Goal: Task Accomplishment & Management: Complete application form

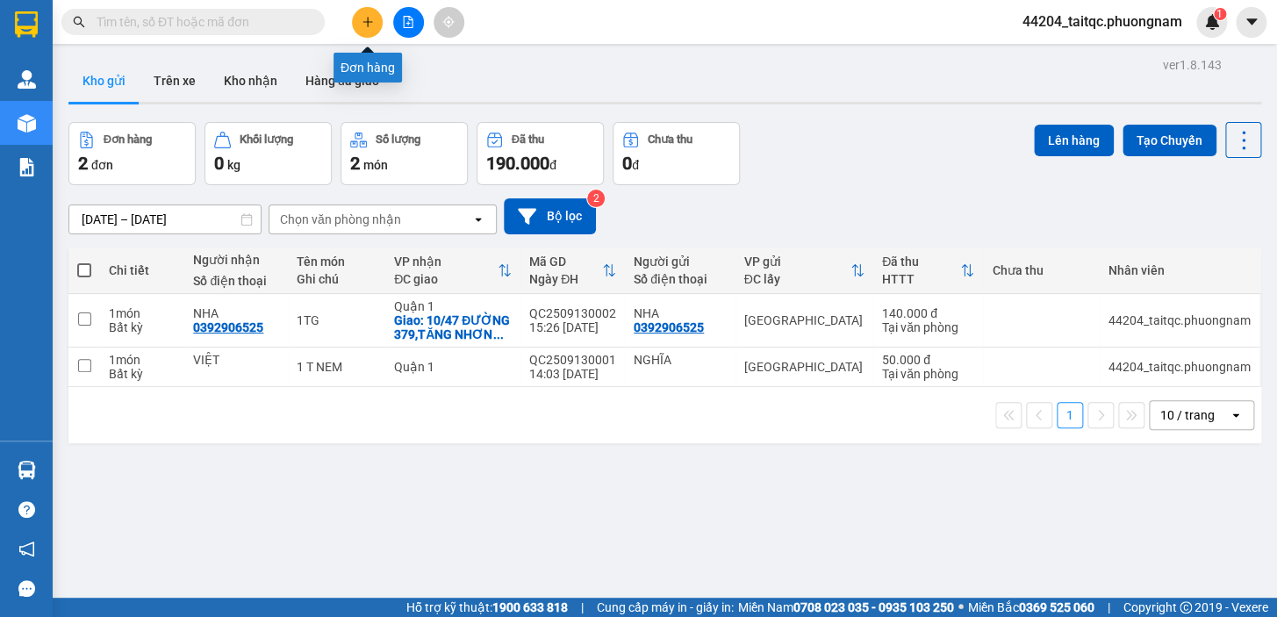
click at [364, 29] on button at bounding box center [367, 22] width 31 height 31
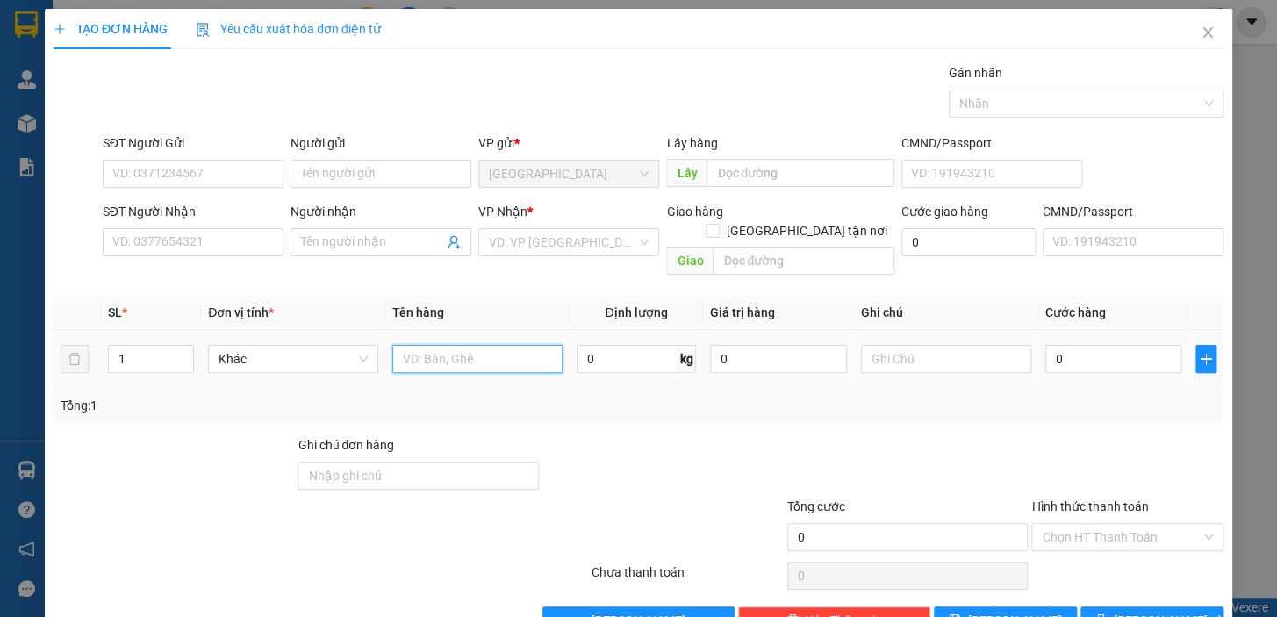
click at [408, 345] on input "text" at bounding box center [477, 359] width 170 height 28
type input "1TX"
click at [1082, 346] on input "0" at bounding box center [1113, 359] width 137 height 28
drag, startPoint x: 1064, startPoint y: 316, endPoint x: 1057, endPoint y: 334, distance: 19.7
click at [1049, 335] on td "0" at bounding box center [1113, 359] width 151 height 59
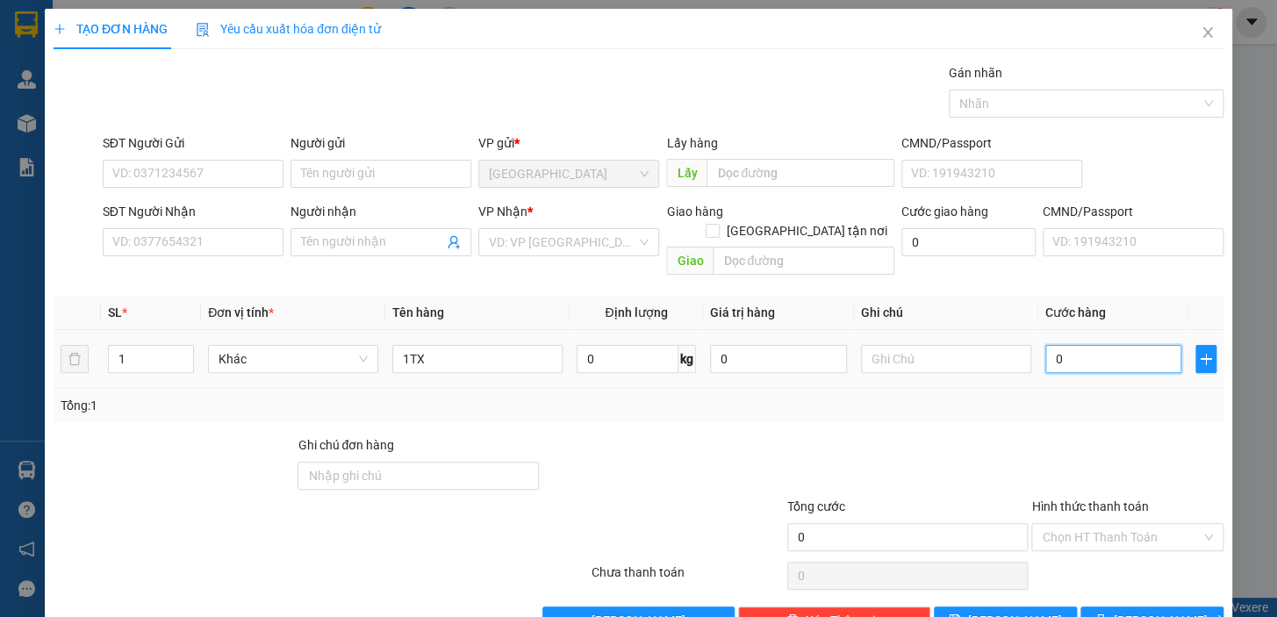
drag, startPoint x: 1088, startPoint y: 349, endPoint x: 1097, endPoint y: 338, distance: 14.4
click at [1091, 349] on input "0" at bounding box center [1113, 359] width 137 height 28
drag, startPoint x: 1051, startPoint y: 336, endPoint x: 1036, endPoint y: 345, distance: 17.3
click at [1045, 345] on input "0" at bounding box center [1113, 359] width 137 height 28
type input "4"
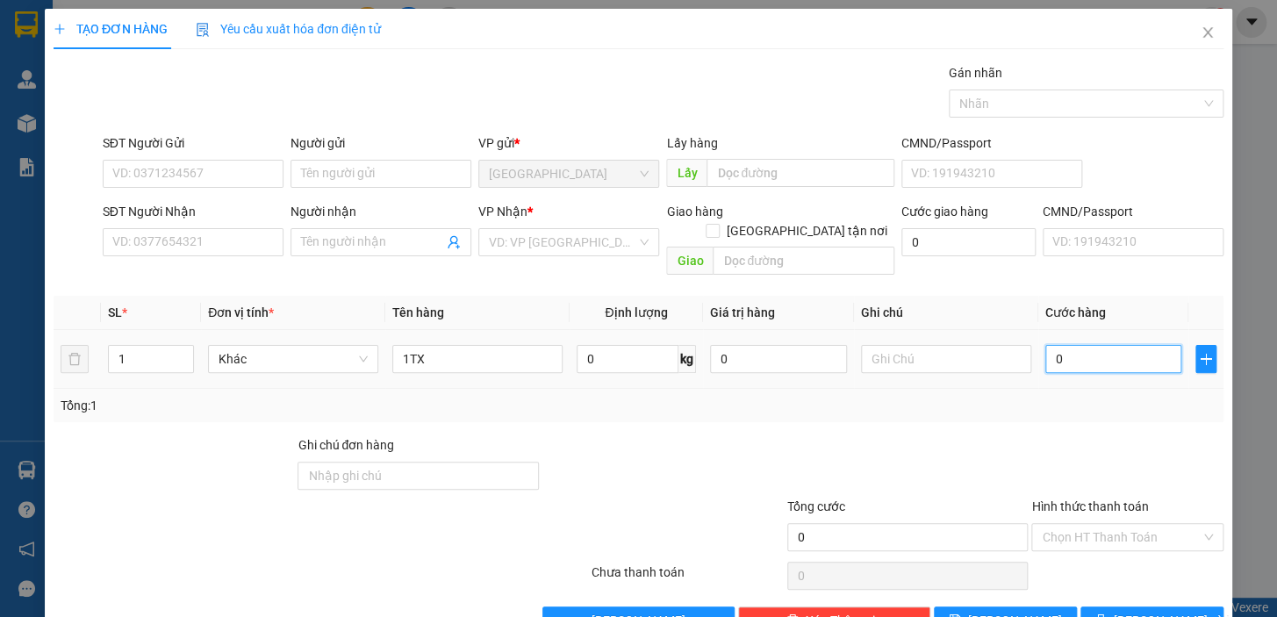
type input "4"
type input "40"
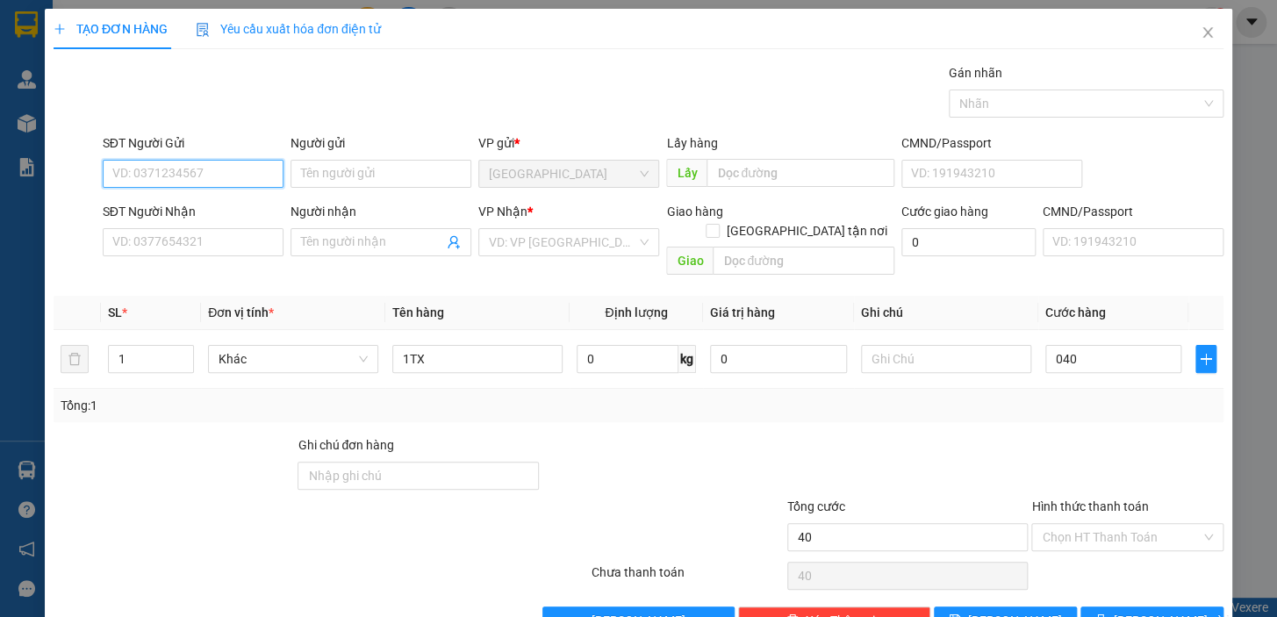
type input "40.000"
click at [196, 172] on input "SĐT Người Gửi" at bounding box center [193, 174] width 181 height 28
click at [184, 206] on div "0378578841 - YẾN" at bounding box center [198, 208] width 173 height 19
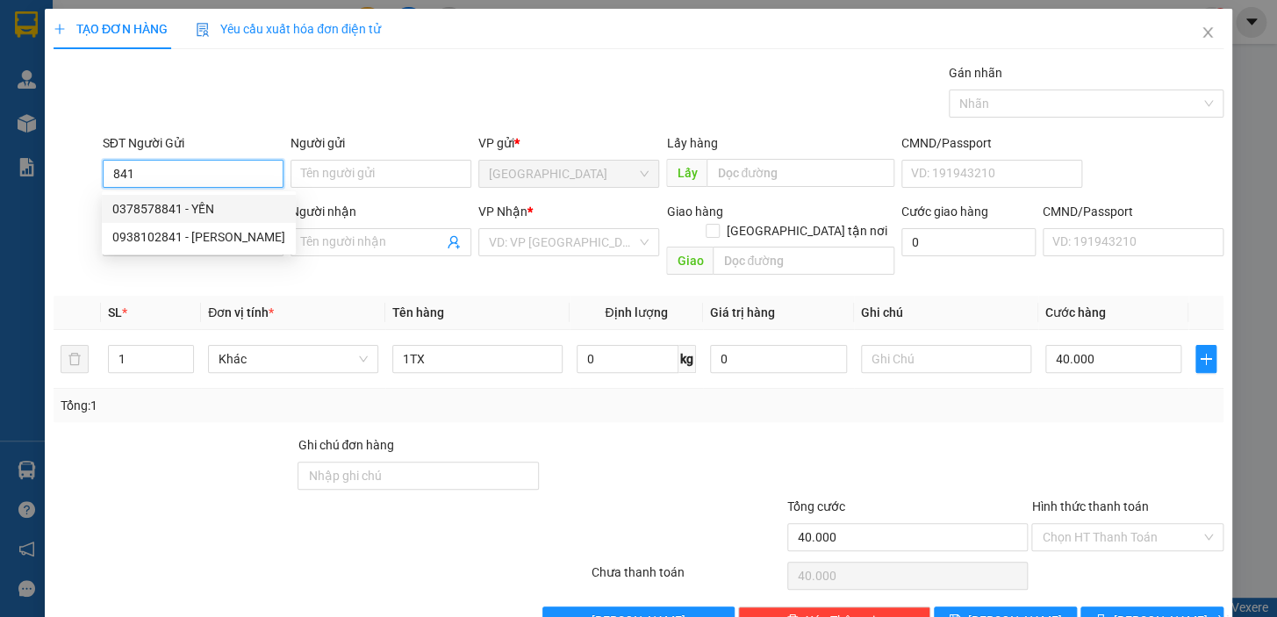
type input "0378578841"
type input "YẾN"
type input "0398067143"
type input "TIẾN"
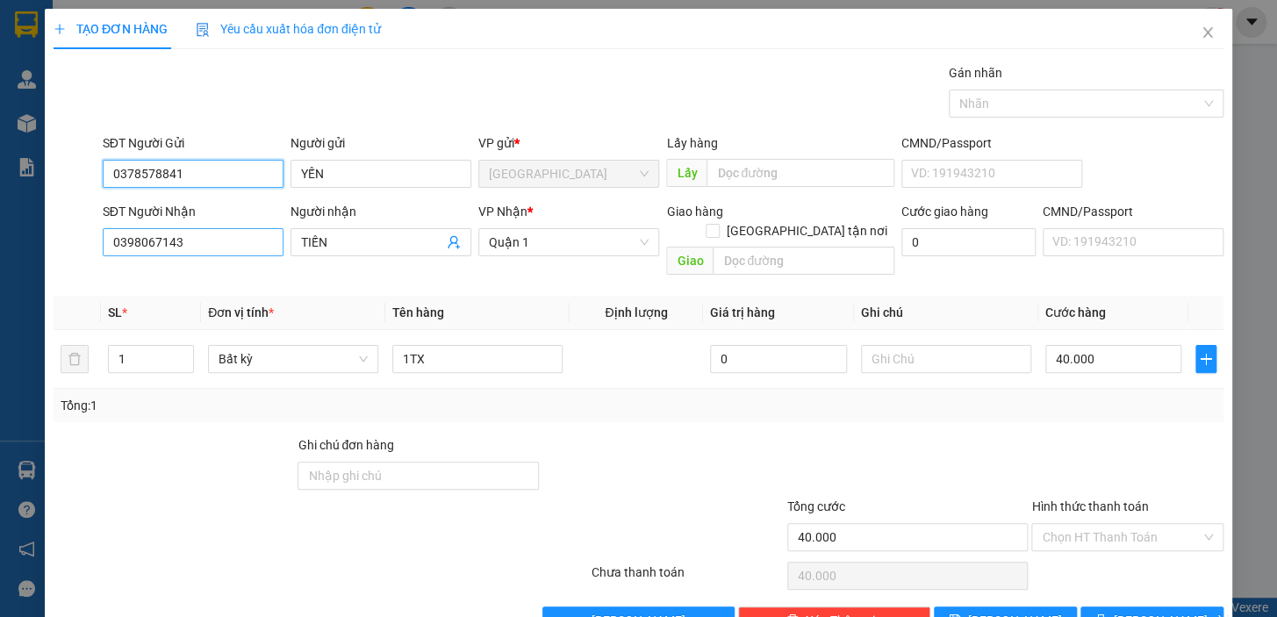
type input "0378578841"
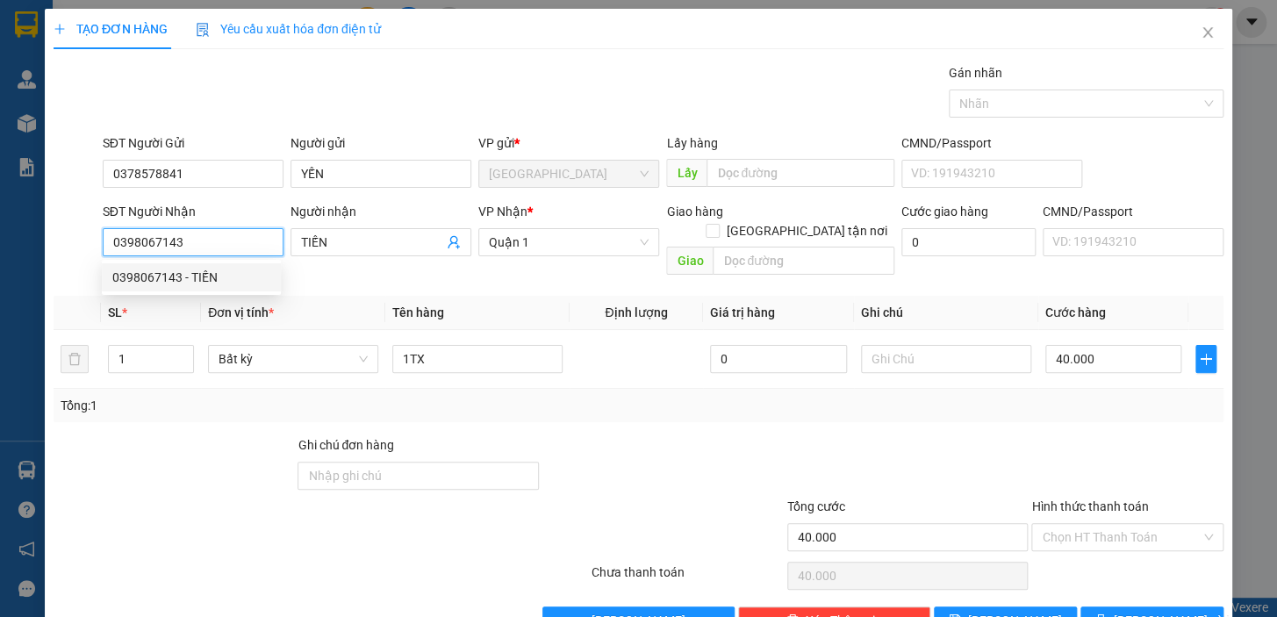
drag, startPoint x: 210, startPoint y: 246, endPoint x: 97, endPoint y: 246, distance: 113.2
click at [99, 246] on div "SĐT Người Nhận 0398067143" at bounding box center [193, 242] width 188 height 81
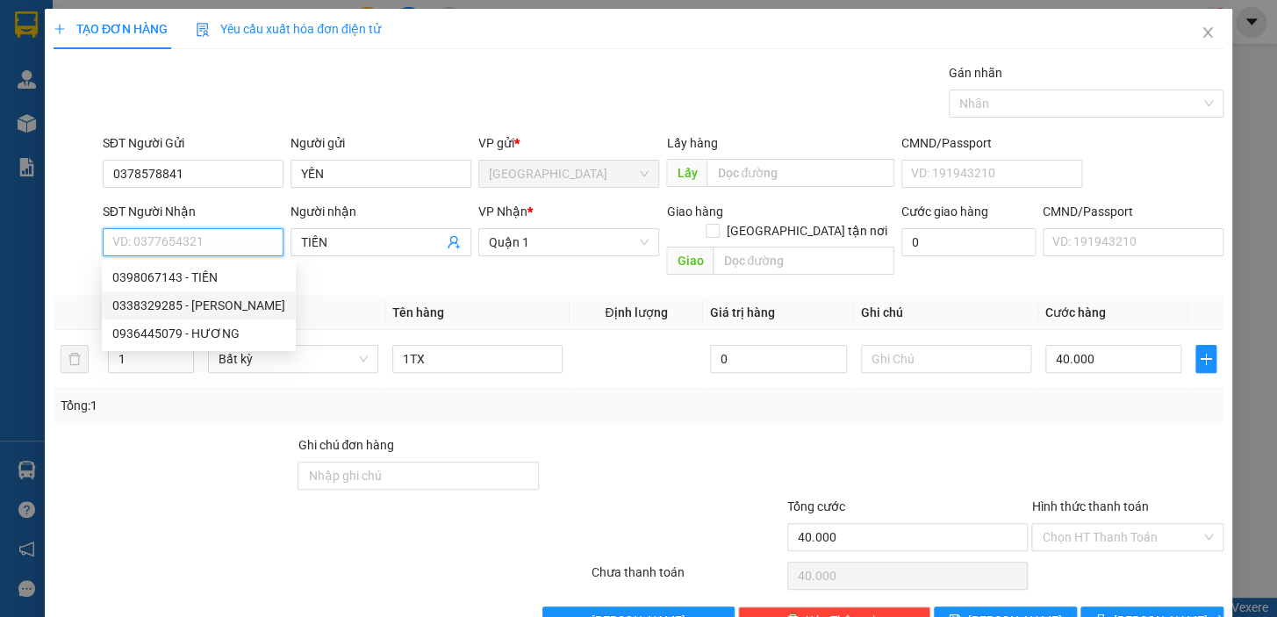
click at [214, 298] on div "0338329285 - [PERSON_NAME]" at bounding box center [198, 305] width 173 height 19
type input "0338329285"
type input "[PERSON_NAME]"
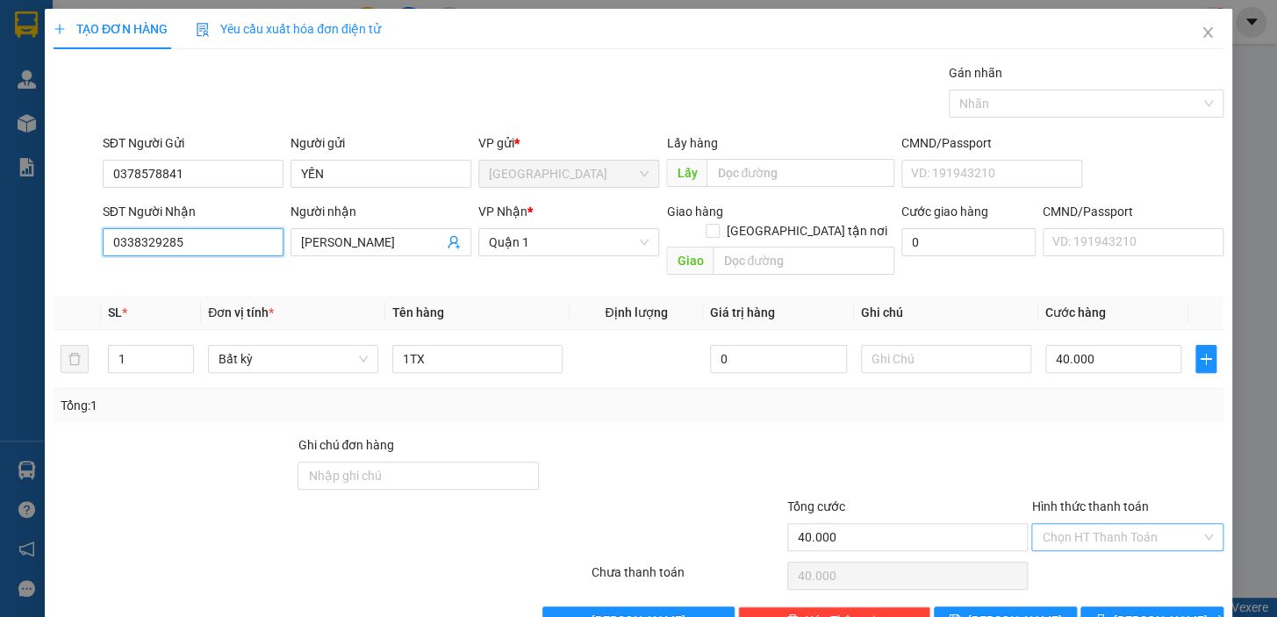
type input "0338329285"
click at [1121, 524] on input "Hình thức thanh toán" at bounding box center [1121, 537] width 159 height 26
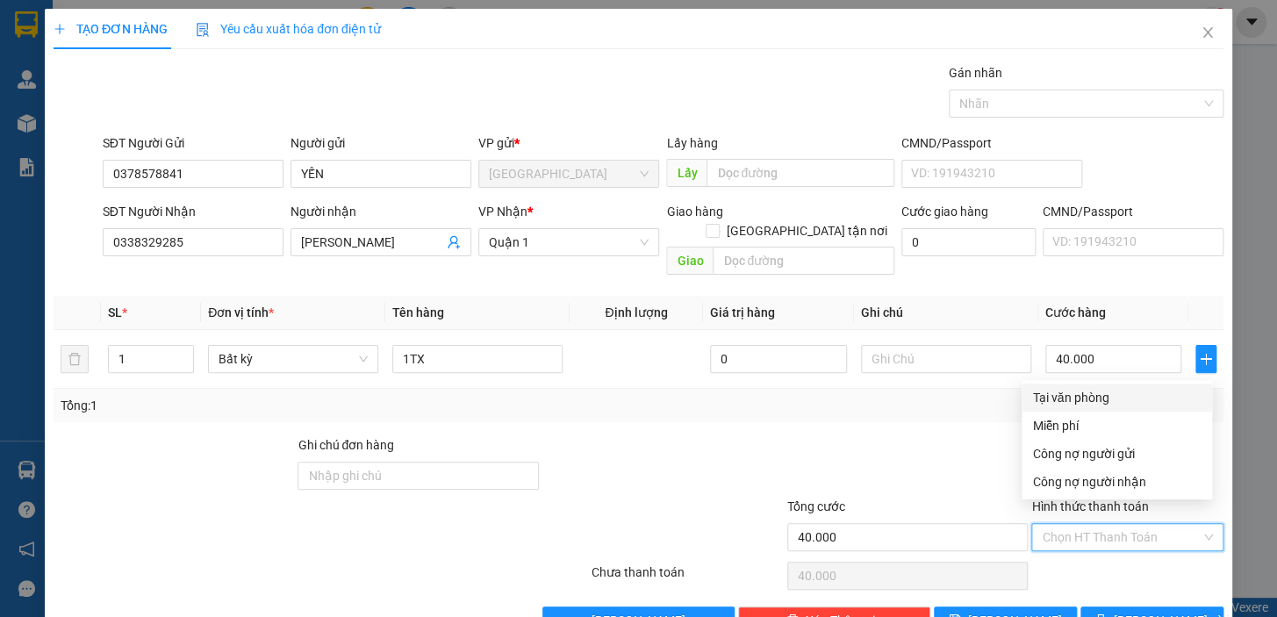
click at [1112, 398] on div "Tại văn phòng" at bounding box center [1116, 397] width 169 height 19
type input "0"
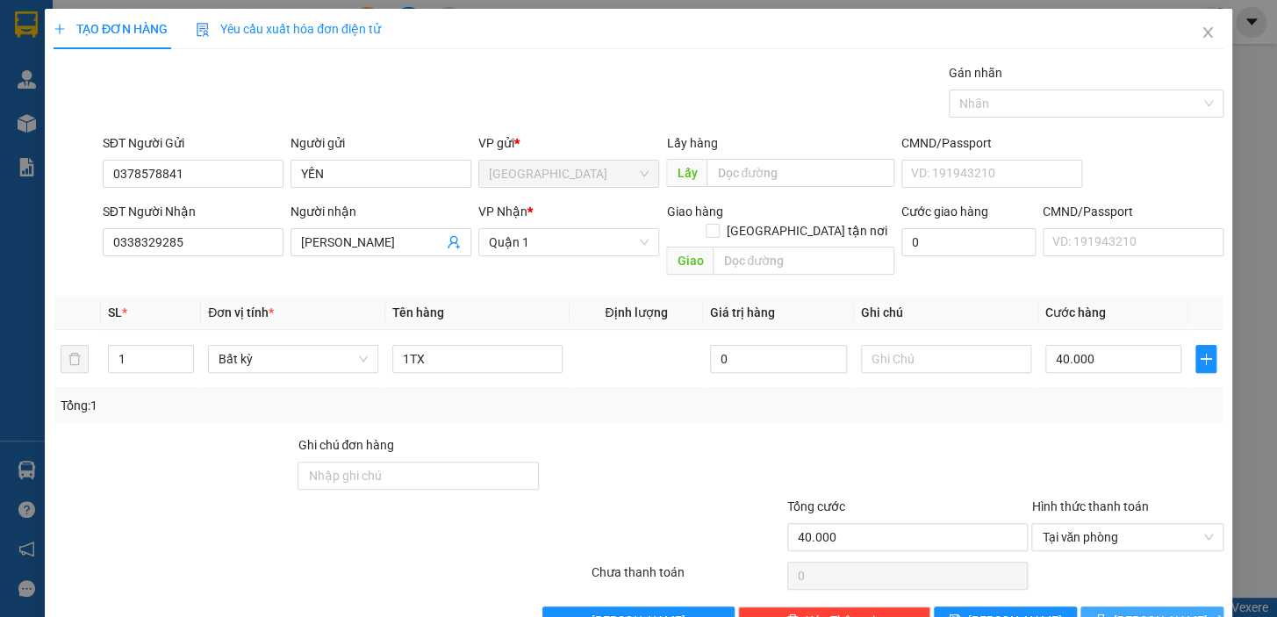
click at [1121, 606] on button "[PERSON_NAME] và In" at bounding box center [1151, 620] width 143 height 28
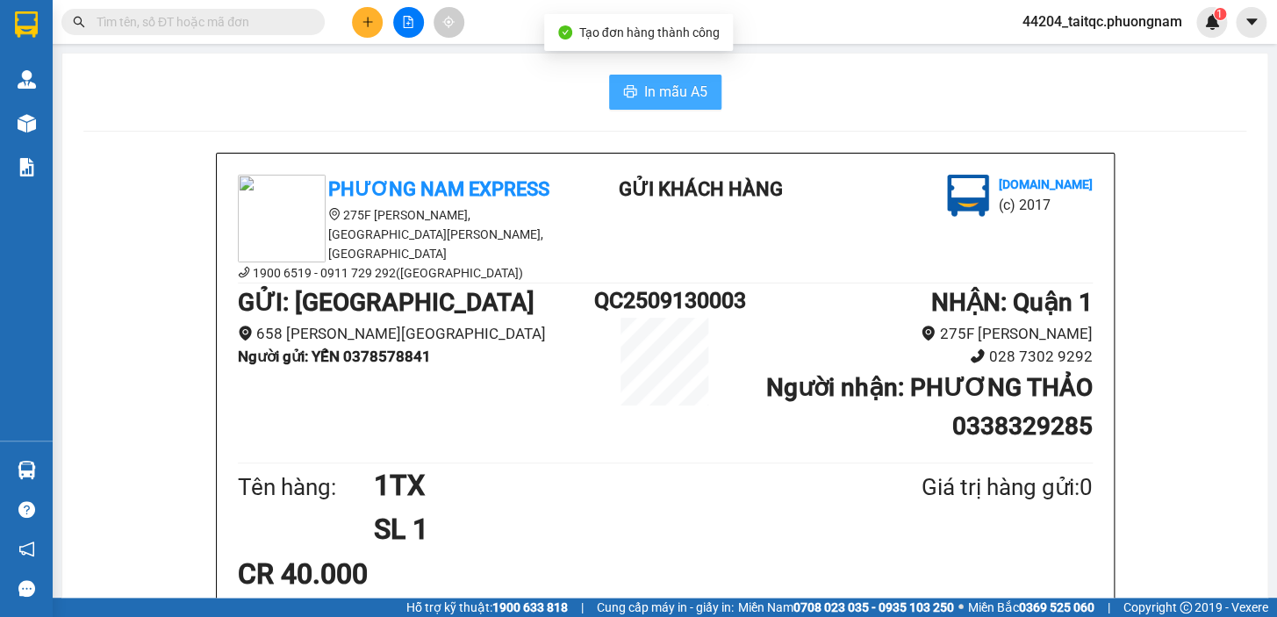
click at [672, 83] on span "In mẫu A5" at bounding box center [675, 92] width 63 height 22
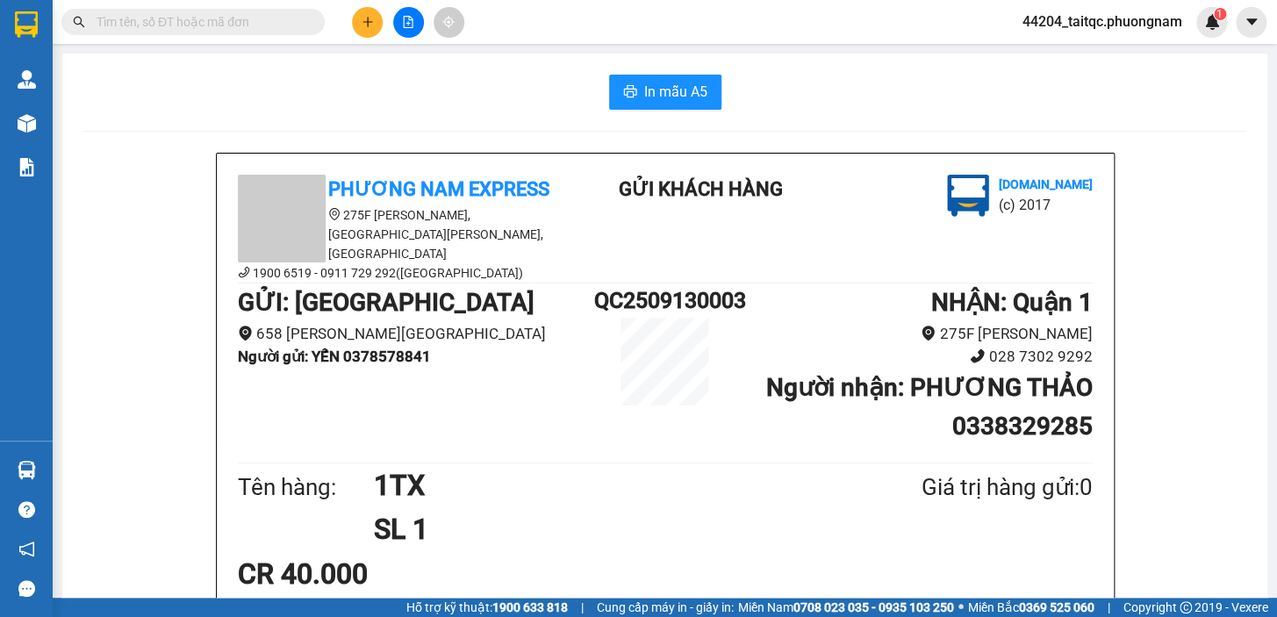
click at [277, 25] on input "text" at bounding box center [200, 21] width 207 height 19
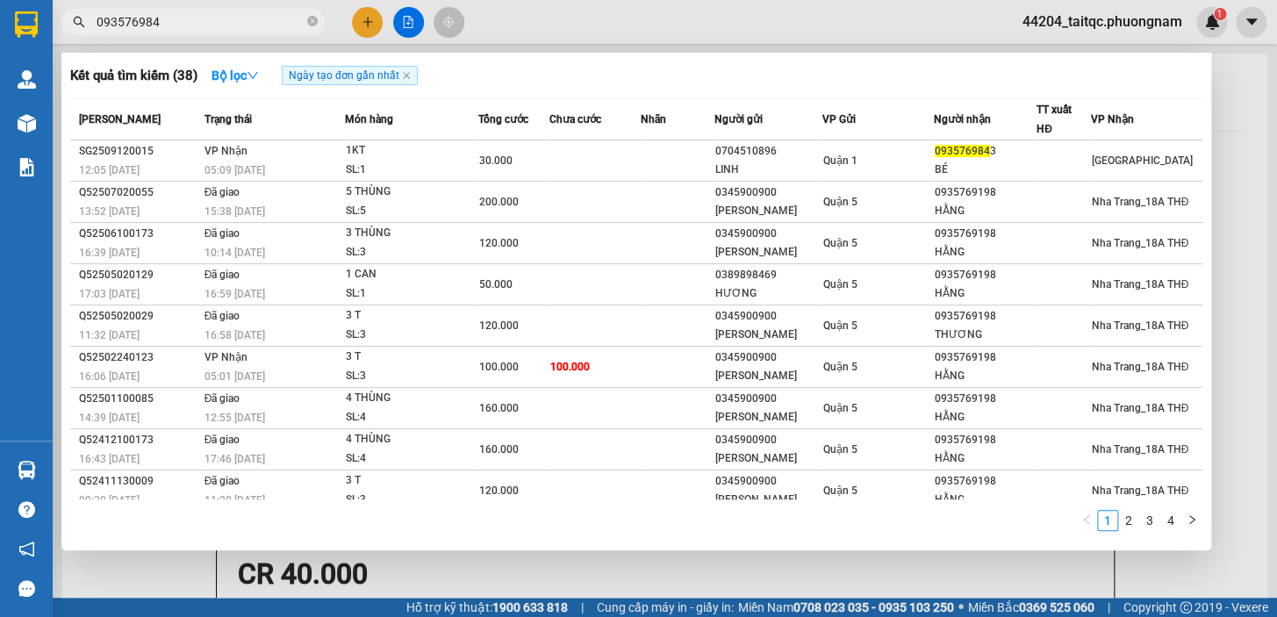
type input "0935769843"
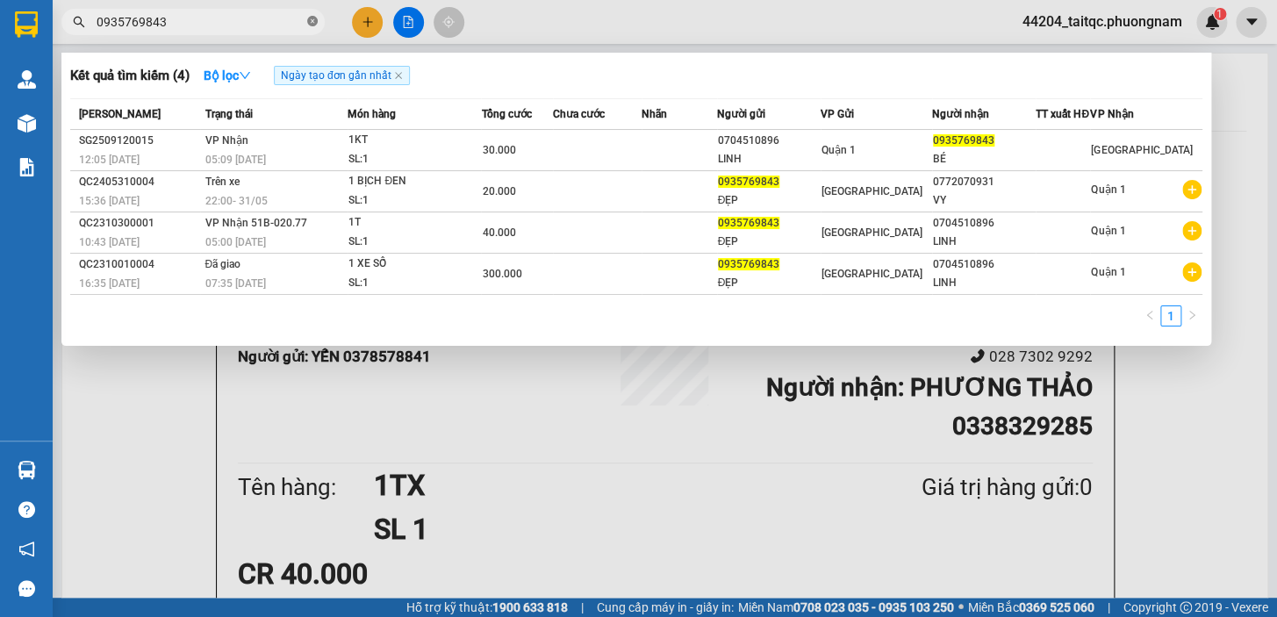
click at [307, 22] on icon "close-circle" at bounding box center [312, 21] width 11 height 11
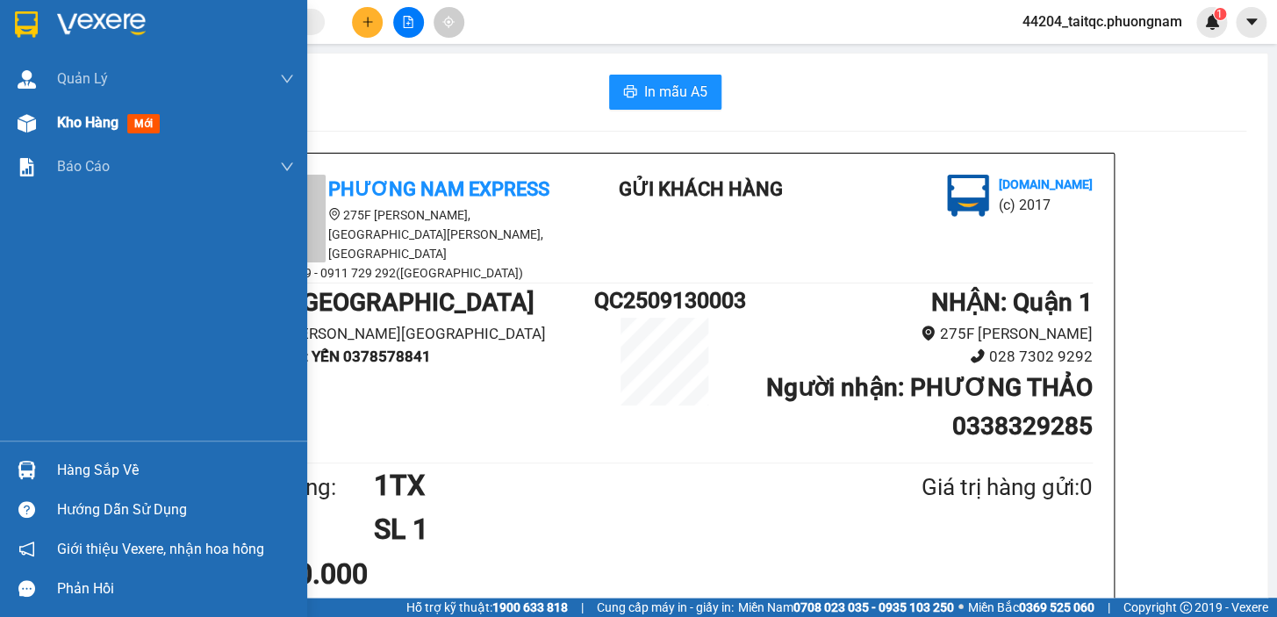
click at [47, 126] on div "Kho hàng mới" at bounding box center [153, 123] width 307 height 44
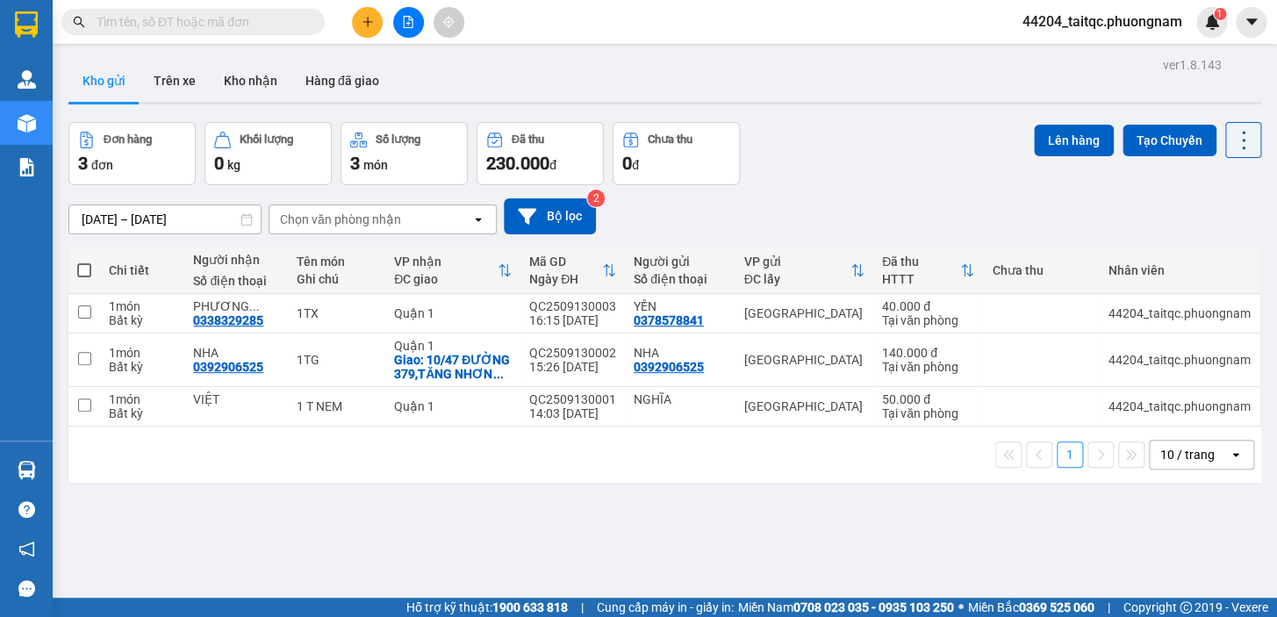
click at [355, 17] on button at bounding box center [367, 22] width 31 height 31
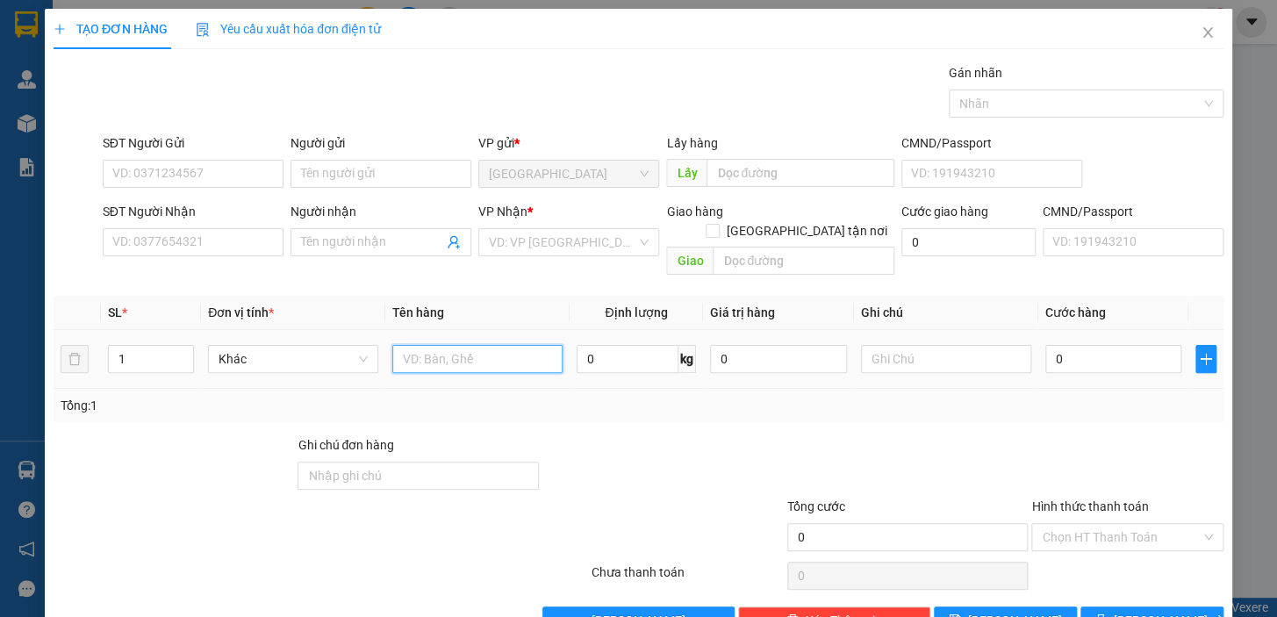
click at [427, 345] on input "text" at bounding box center [477, 359] width 170 height 28
type input "1TX"
click at [1096, 345] on input "0" at bounding box center [1113, 359] width 137 height 28
drag, startPoint x: 1082, startPoint y: 334, endPoint x: 1037, endPoint y: 342, distance: 45.5
click at [1045, 345] on input "0" at bounding box center [1113, 359] width 137 height 28
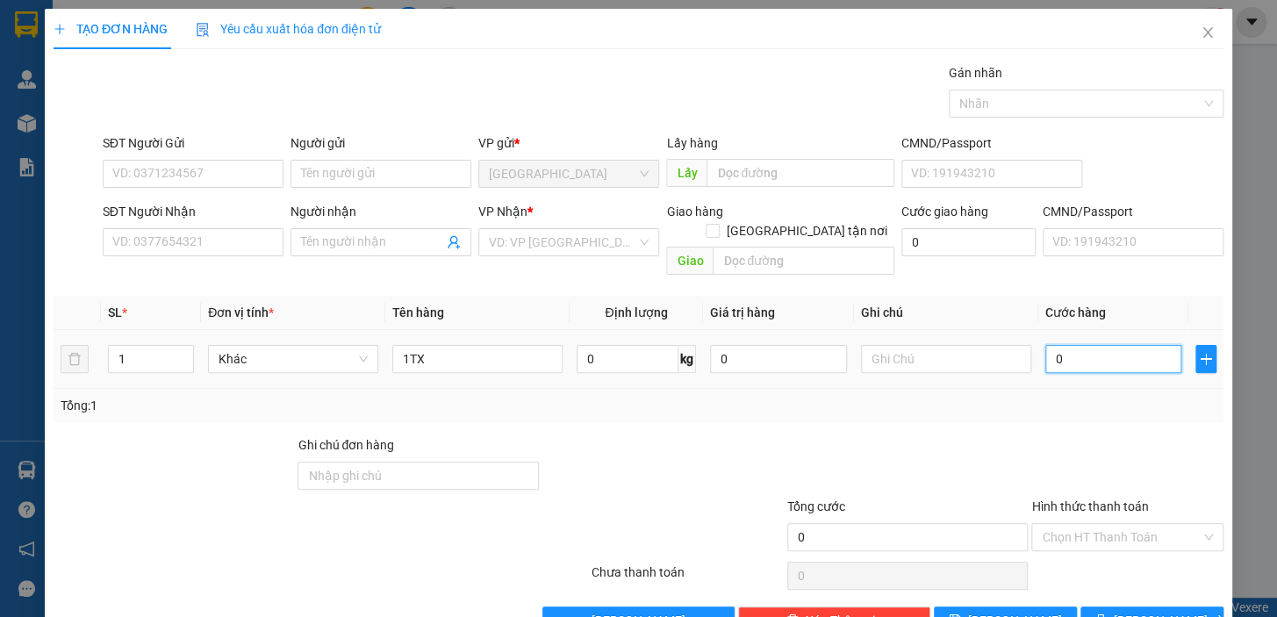
type input "3"
type input "30"
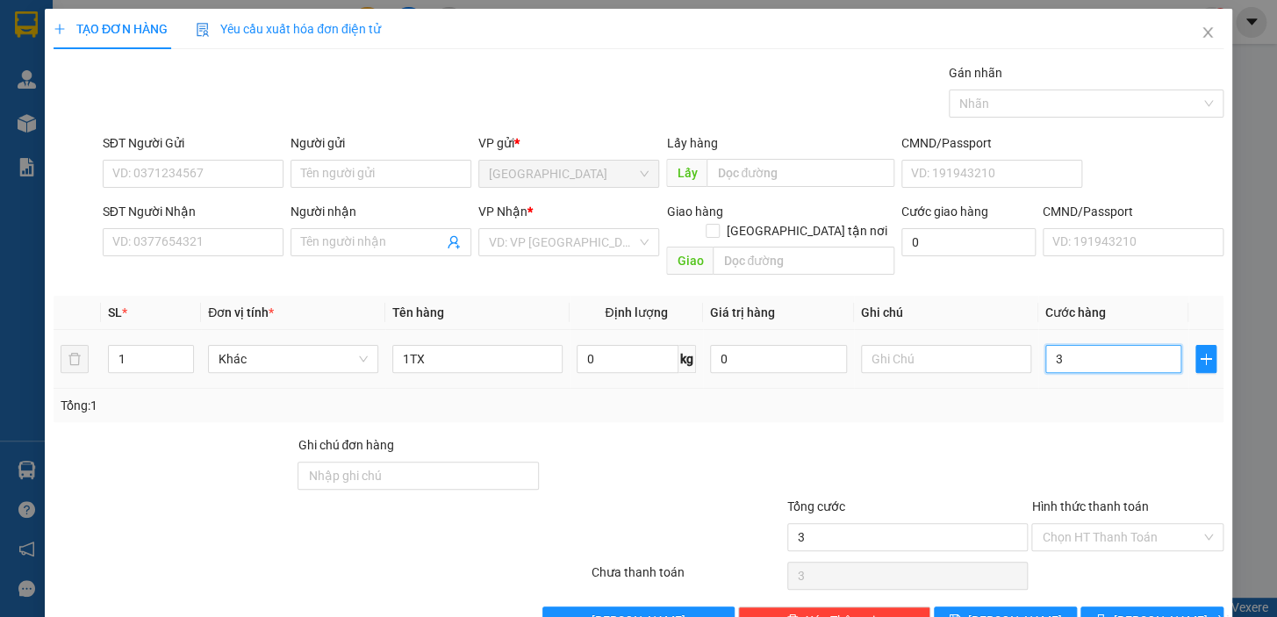
type input "30"
type input "30.000"
click at [706, 435] on div at bounding box center [663, 465] width 245 height 61
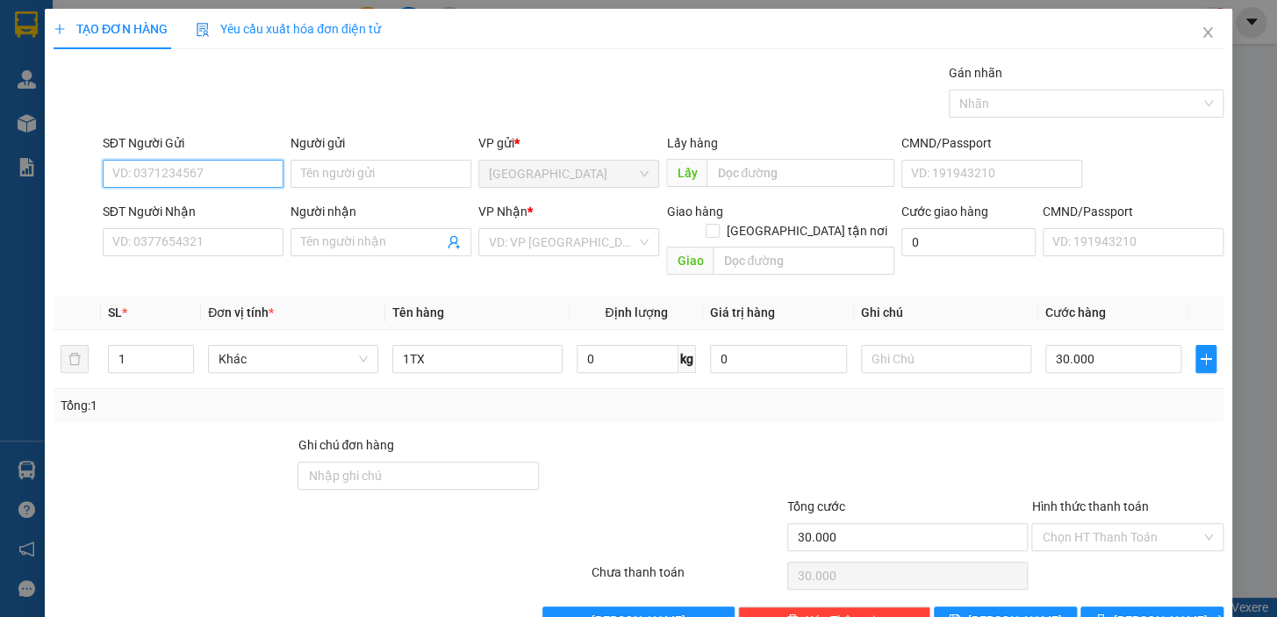
click at [237, 177] on input "SĐT Người Gửi" at bounding box center [193, 174] width 181 height 28
click at [226, 176] on input "SĐT Người Gửi" at bounding box center [193, 174] width 181 height 28
click at [177, 205] on div "0903038808 - VÂN" at bounding box center [191, 208] width 158 height 19
type input "0903038808"
type input "VÂN"
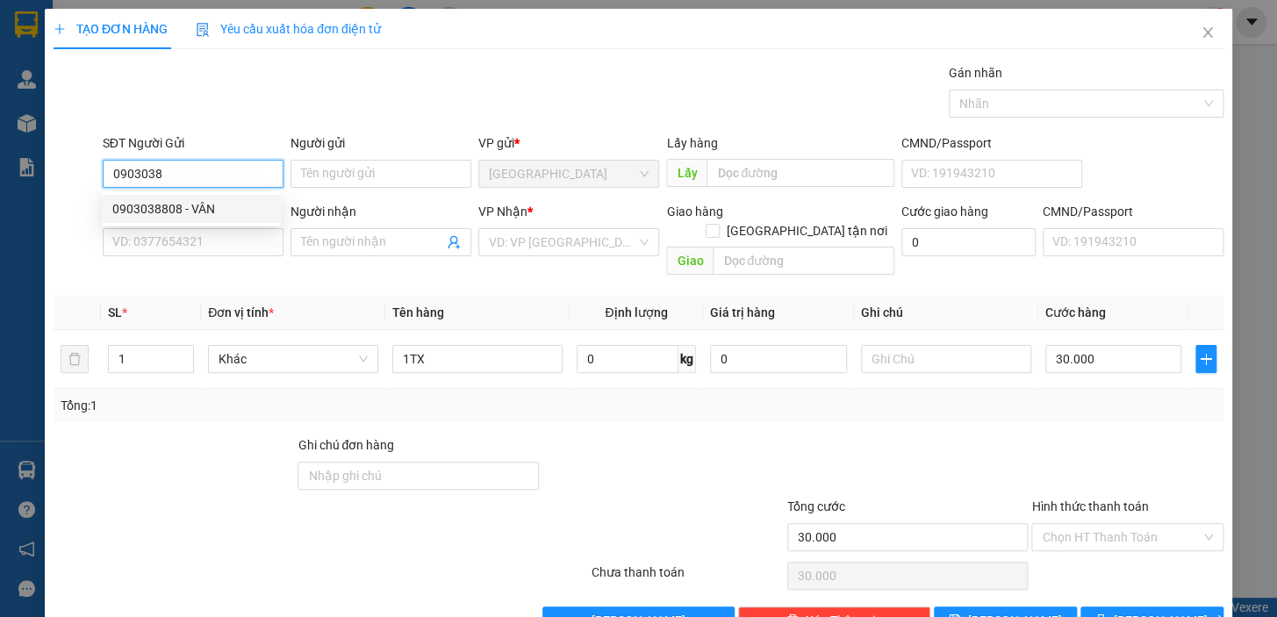
type input "0903912558"
type input "HOA"
type input "0903038808"
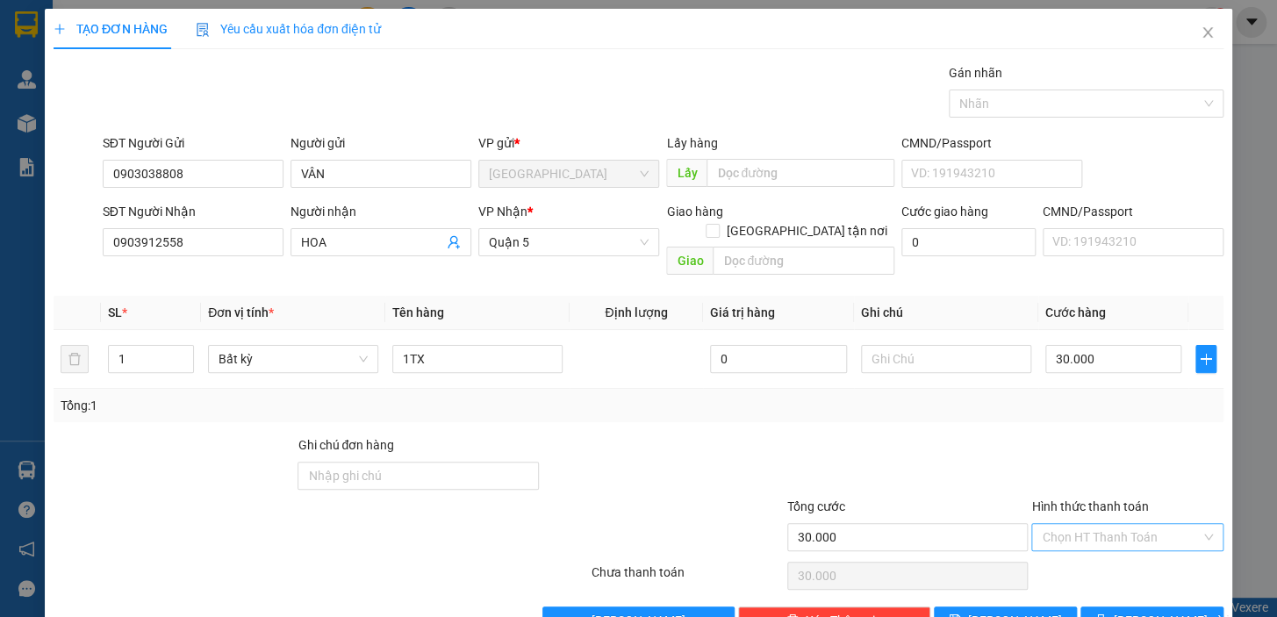
click at [1090, 524] on input "Hình thức thanh toán" at bounding box center [1121, 537] width 159 height 26
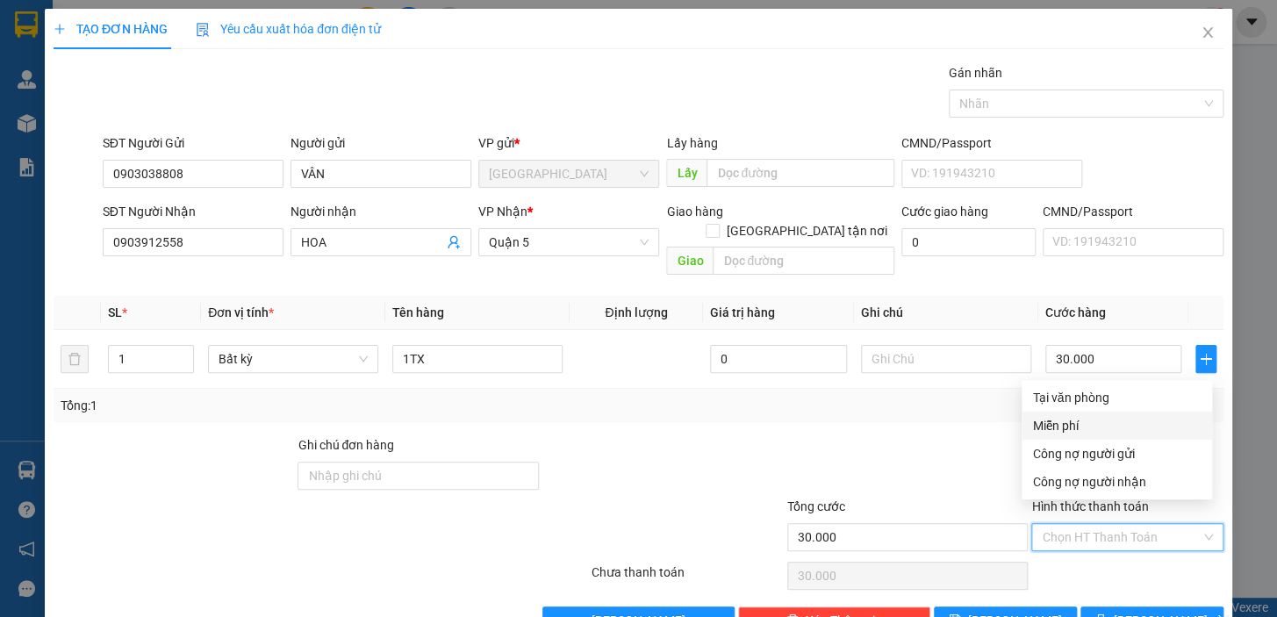
click at [1088, 392] on div "Tại văn phòng" at bounding box center [1116, 397] width 169 height 19
type input "0"
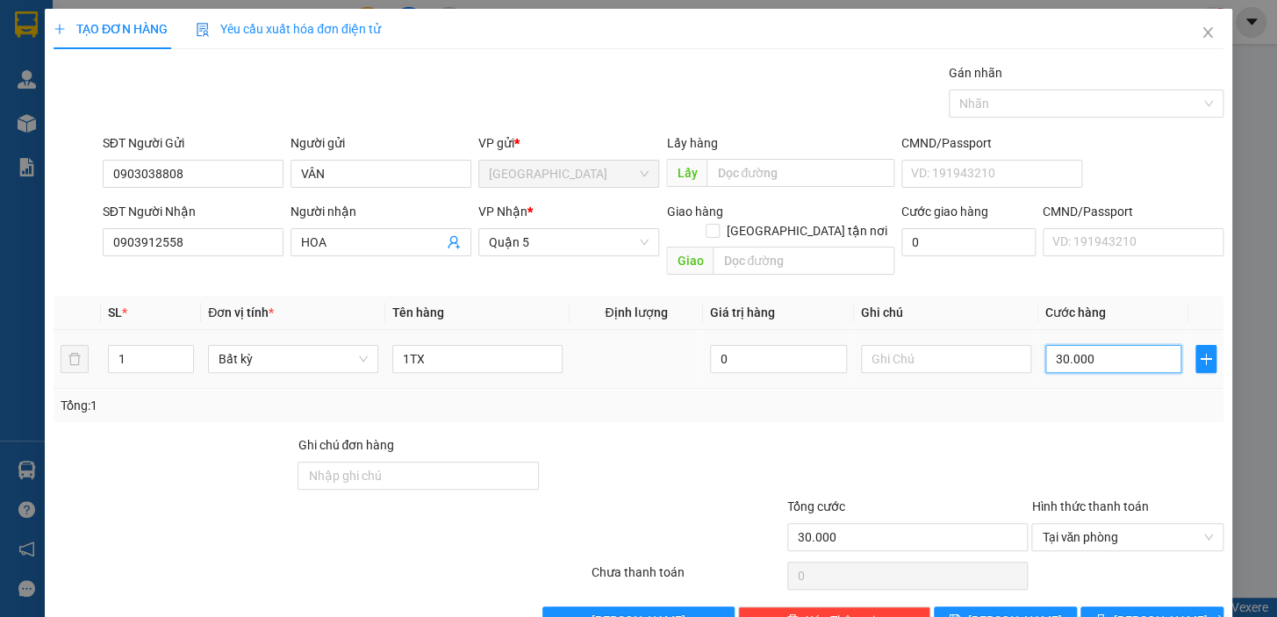
type input "0"
drag, startPoint x: 1049, startPoint y: 341, endPoint x: 1035, endPoint y: 342, distance: 14.2
click at [1045, 345] on input "0" at bounding box center [1113, 359] width 137 height 28
type input "2"
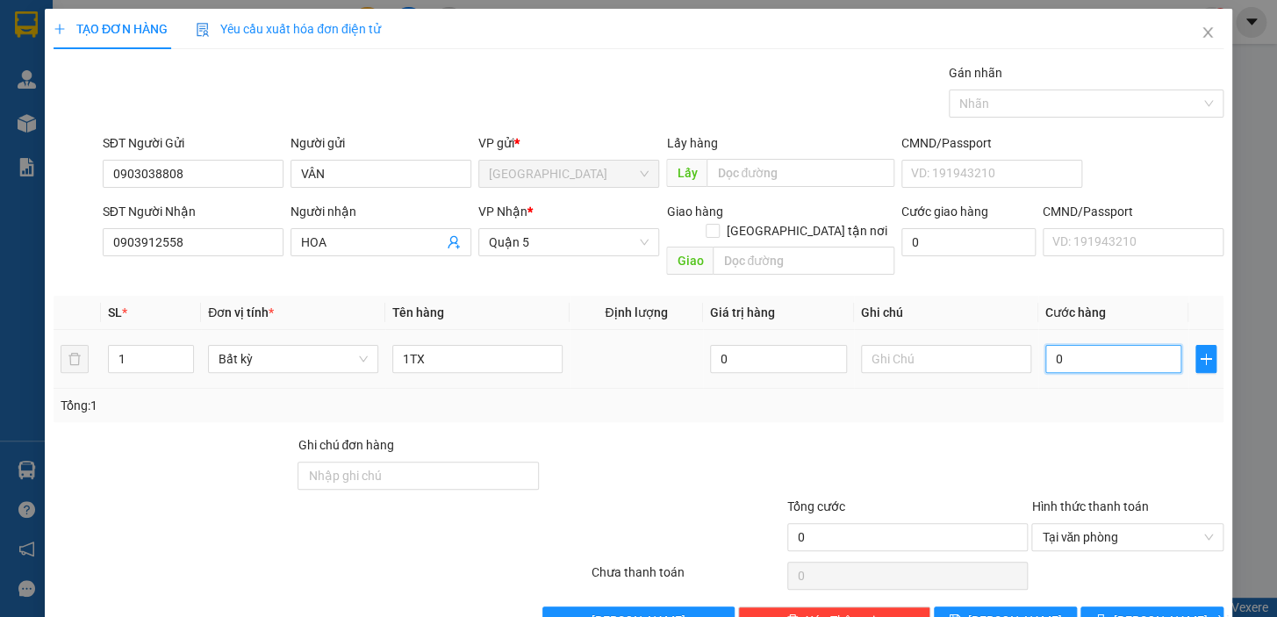
type input "2"
type input "20"
type input "20.000"
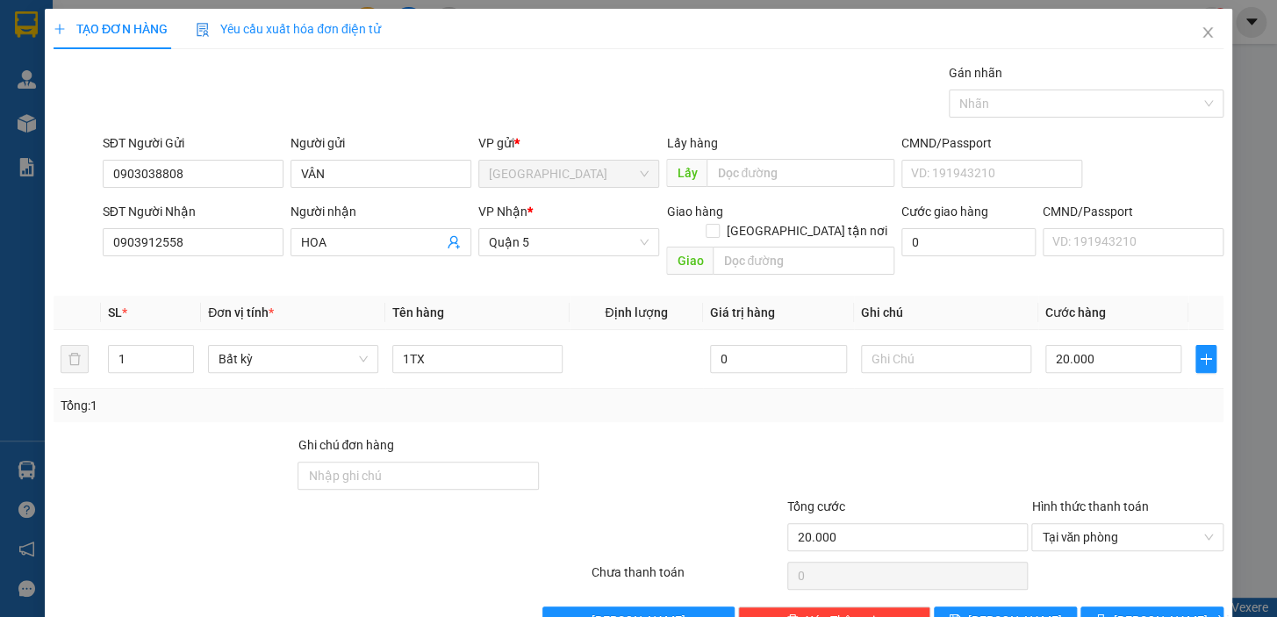
drag, startPoint x: 1065, startPoint y: 383, endPoint x: 1132, endPoint y: 458, distance: 101.3
click at [1066, 396] on div "Tổng: 1" at bounding box center [639, 405] width 1156 height 19
click at [1138, 611] on span "[PERSON_NAME] và In" at bounding box center [1175, 620] width 123 height 19
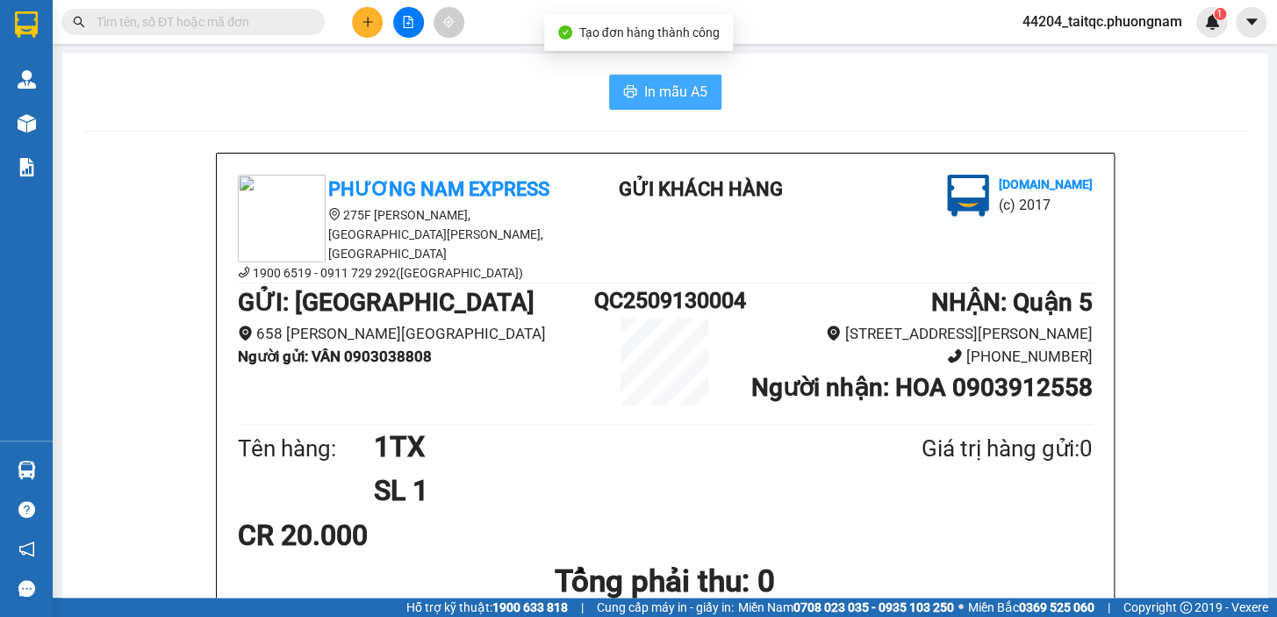
click at [623, 97] on icon "printer" at bounding box center [630, 91] width 14 height 14
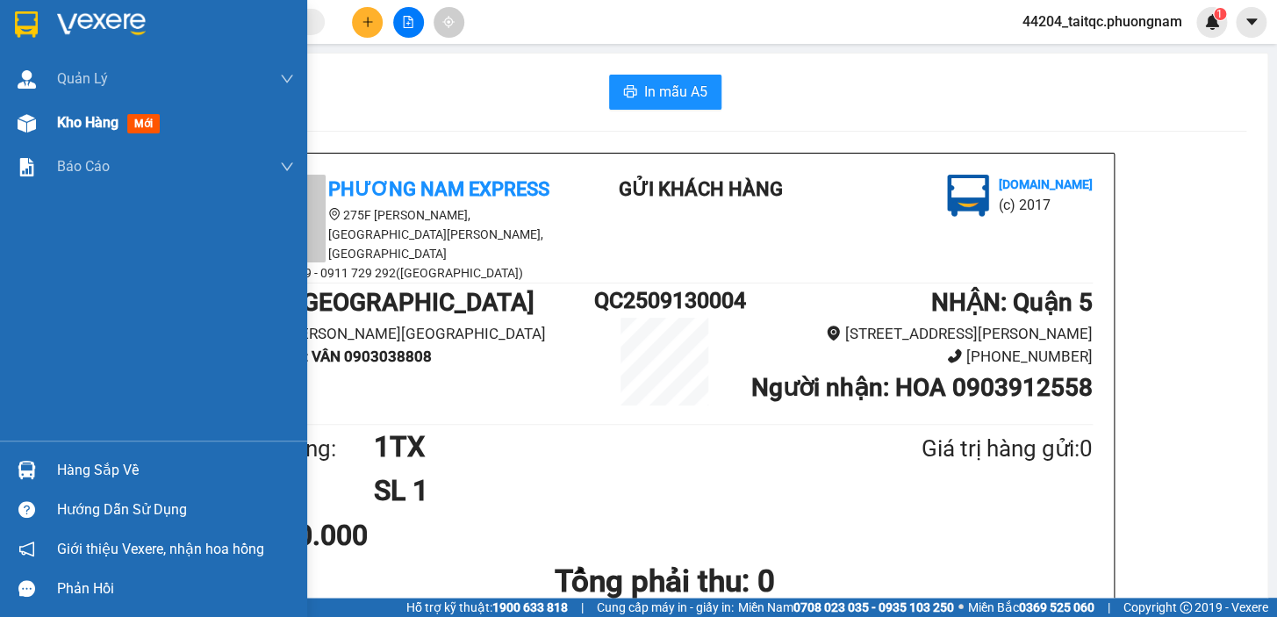
click at [67, 133] on div "Kho hàng mới" at bounding box center [112, 122] width 110 height 22
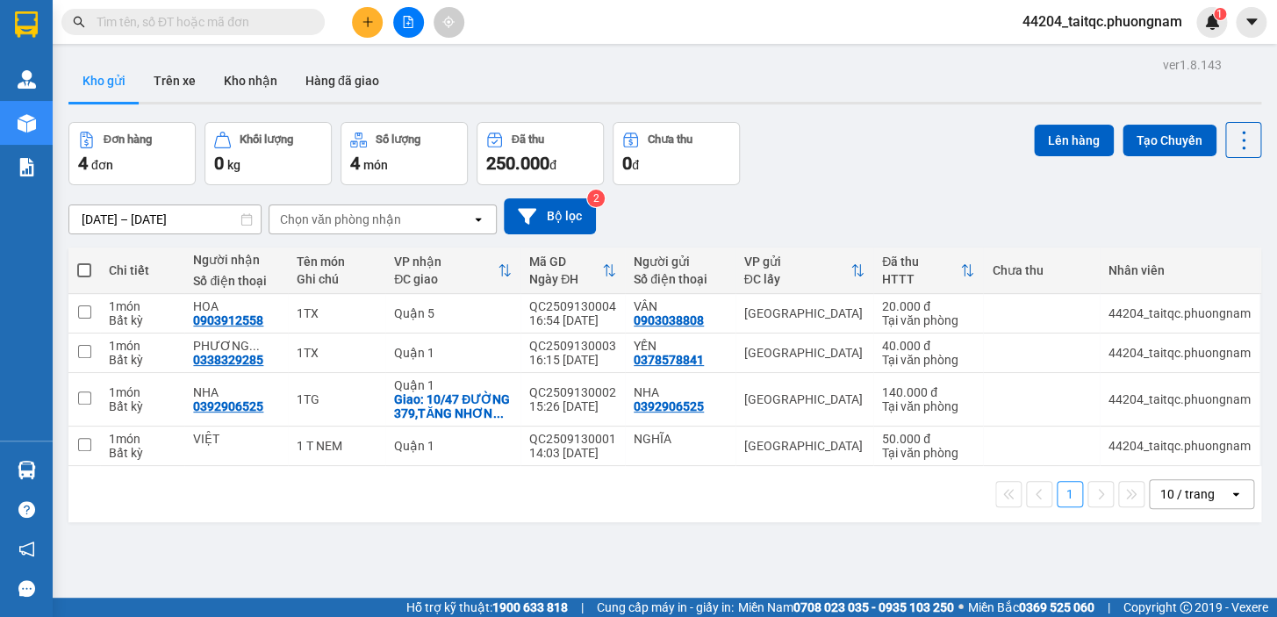
click at [370, 30] on button at bounding box center [367, 22] width 31 height 31
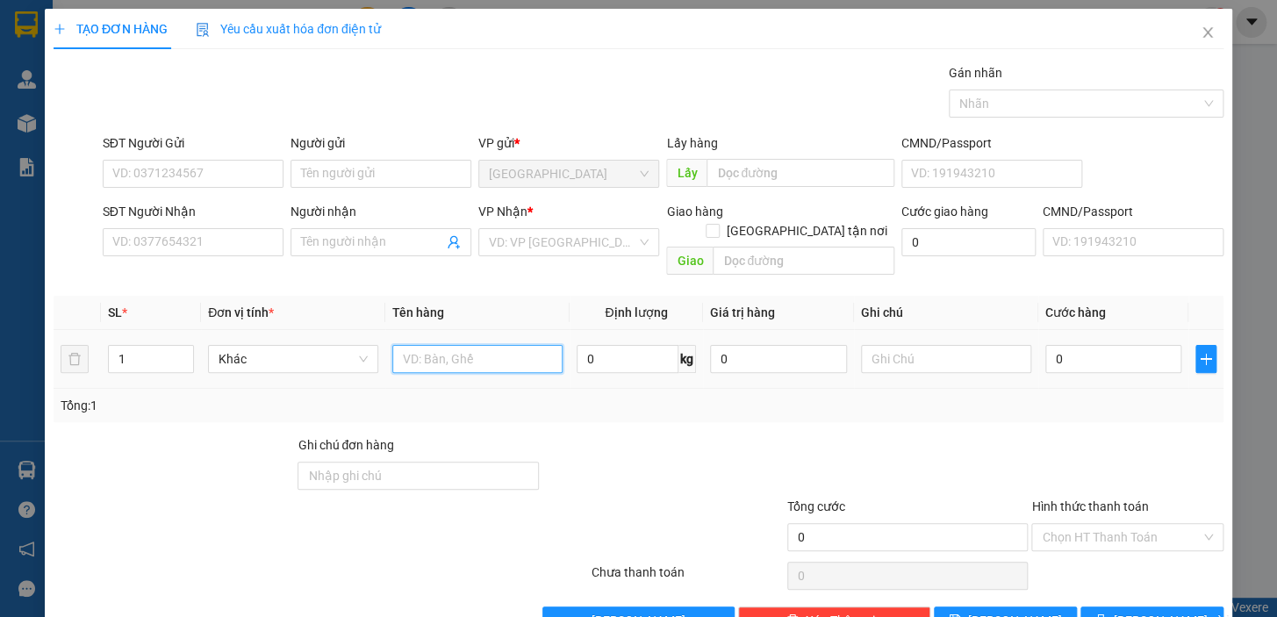
click at [455, 345] on input "text" at bounding box center [477, 359] width 170 height 28
type input "1 TX+1 BAO"
click at [184, 171] on input "SĐT Người Gửi" at bounding box center [193, 174] width 181 height 28
click at [184, 172] on input "SĐT Người Gửi" at bounding box center [193, 174] width 181 height 28
click at [240, 240] on input "SĐT Người Nhận" at bounding box center [193, 242] width 181 height 28
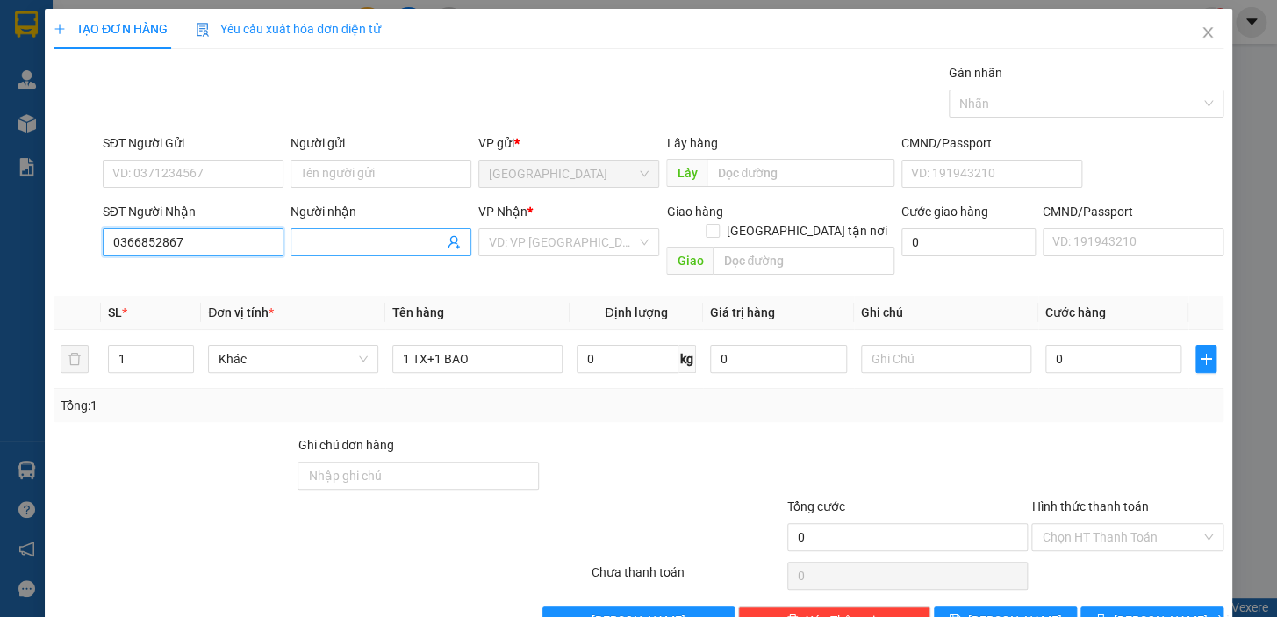
type input "0366852867"
click at [371, 237] on input "Người nhận" at bounding box center [372, 242] width 142 height 19
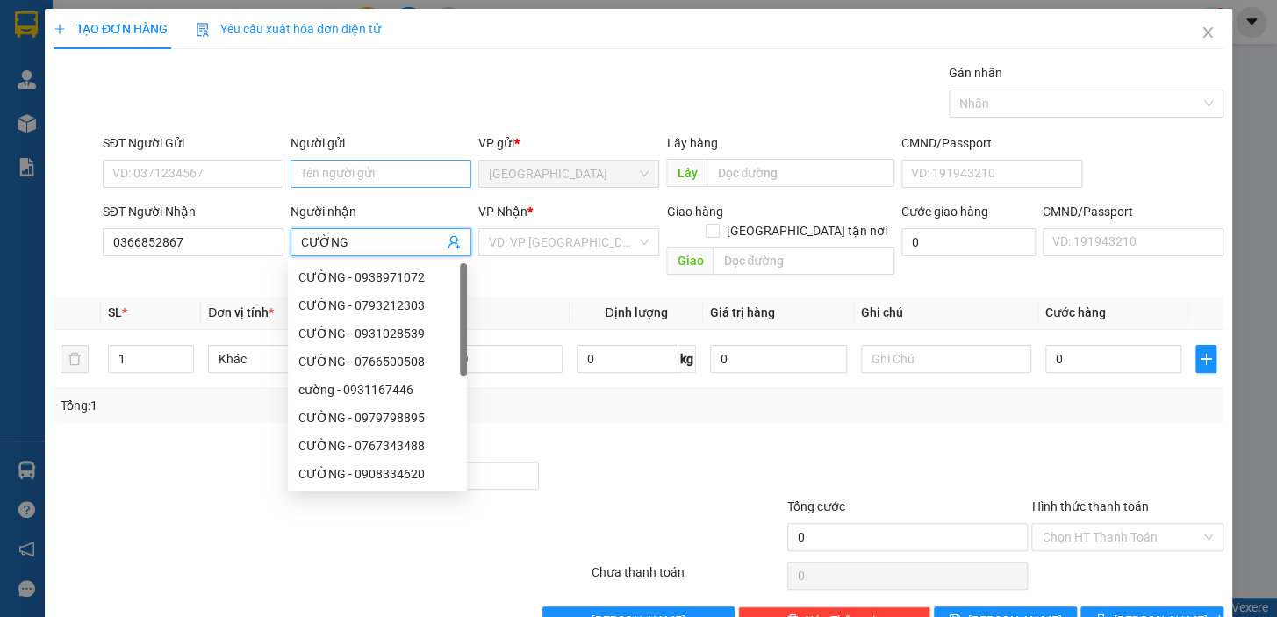
type input "CƯỜNG"
click at [362, 176] on input "Người gửi" at bounding box center [381, 174] width 181 height 28
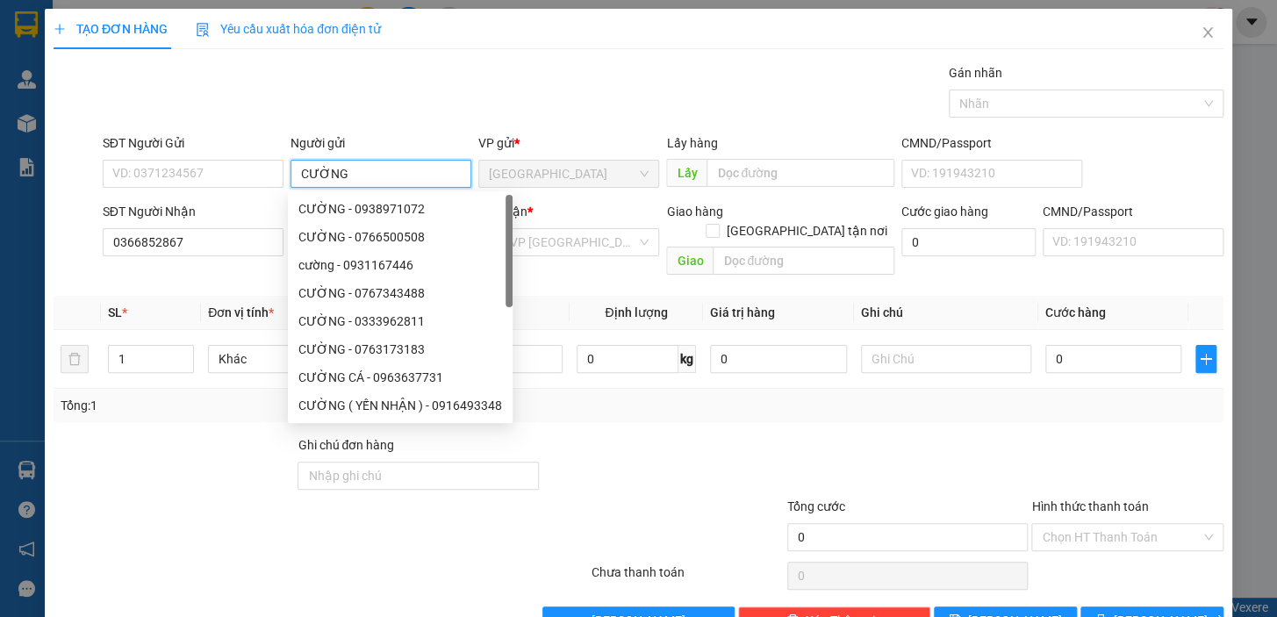
type input "CƯỜNG"
drag, startPoint x: 454, startPoint y: 54, endPoint x: 458, endPoint y: 62, distance: 9.0
click at [456, 56] on div "TẠO ĐƠN HÀNG Yêu cầu xuất hóa đơn điện tử Transit Pickup Surcharge Ids Transit …" at bounding box center [639, 322] width 1170 height 626
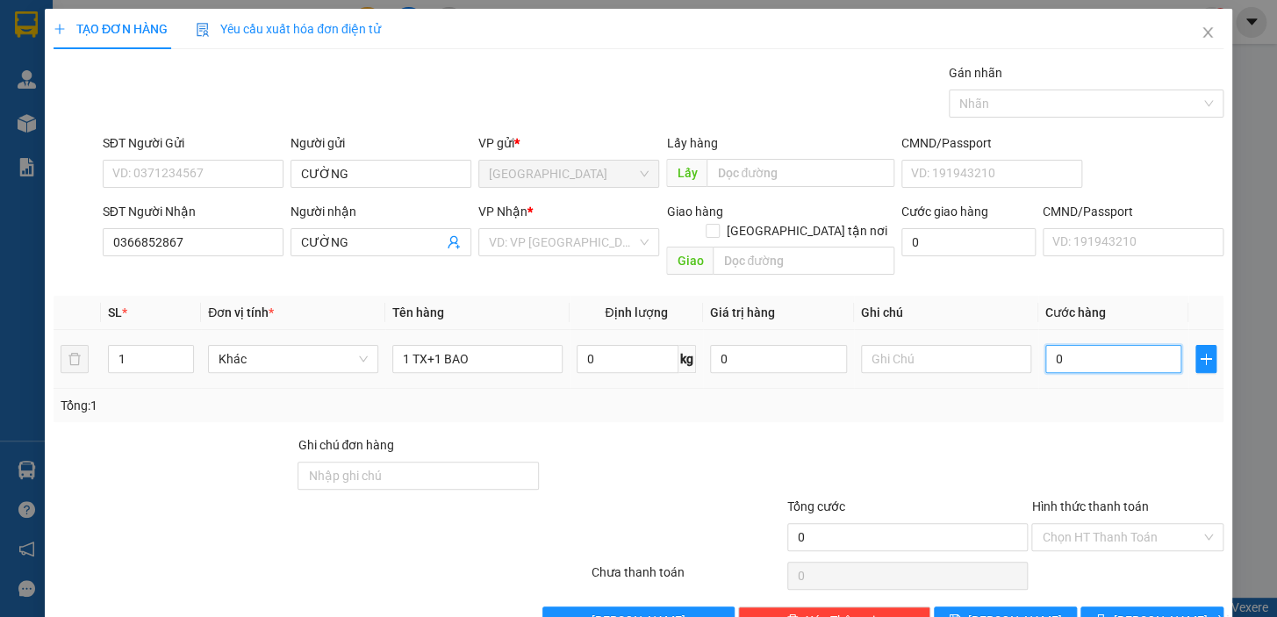
click at [1059, 345] on input "0" at bounding box center [1113, 359] width 137 height 28
drag, startPoint x: 1052, startPoint y: 335, endPoint x: 1036, endPoint y: 342, distance: 18.1
click at [1045, 345] on input "0" at bounding box center [1113, 359] width 137 height 28
type input "1"
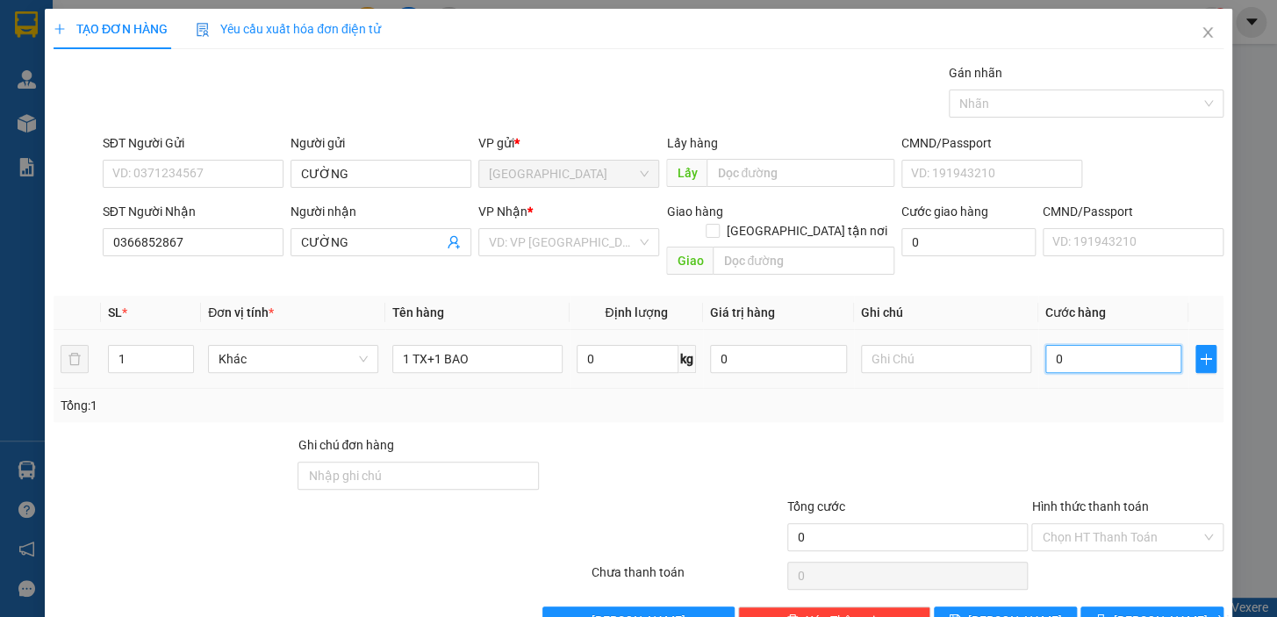
type input "1"
type input "10"
type input "100"
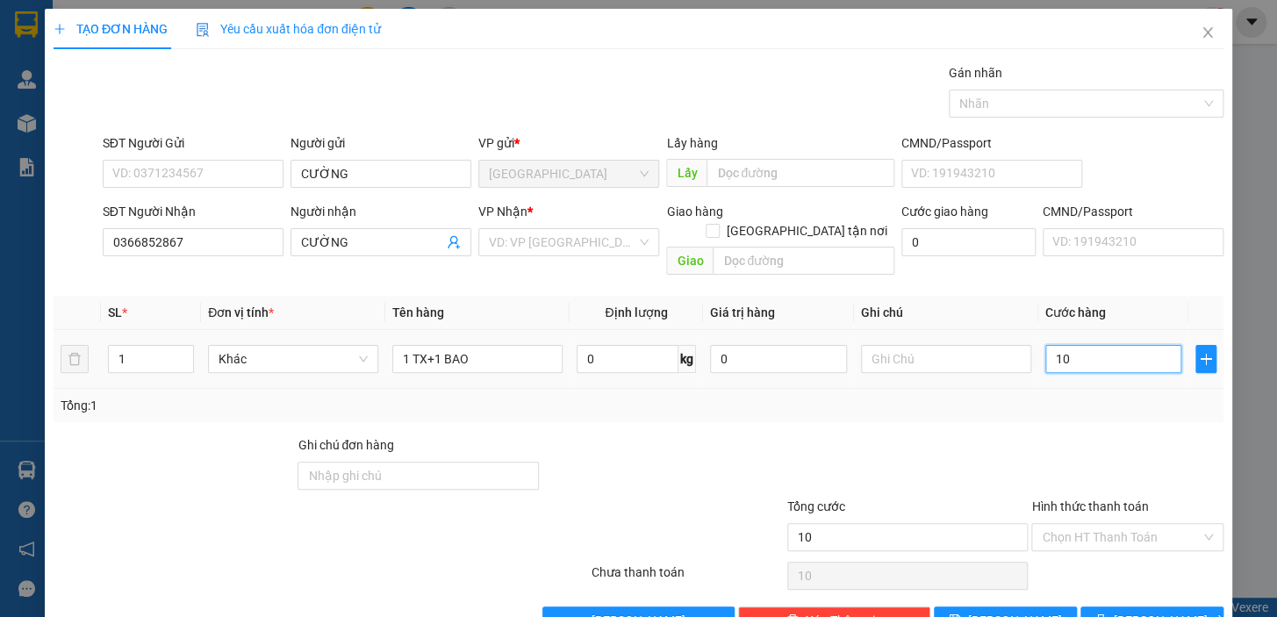
type input "100"
type input "100.000"
click at [1080, 457] on div at bounding box center [1128, 465] width 196 height 61
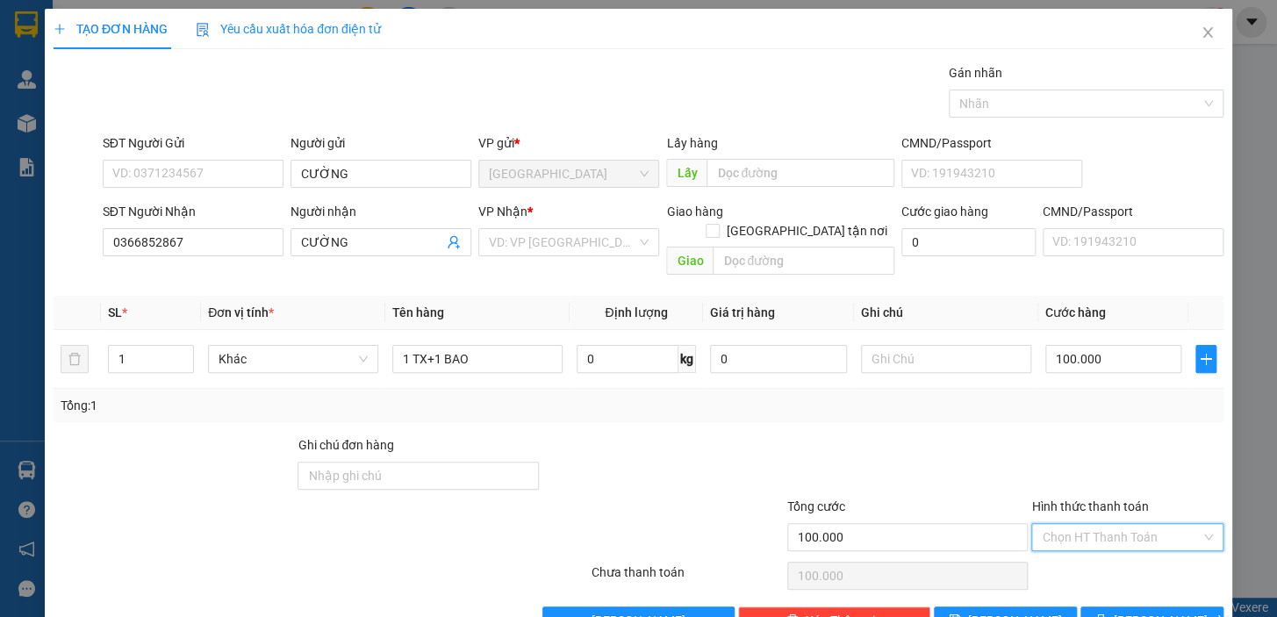
click at [1107, 524] on input "Hình thức thanh toán" at bounding box center [1121, 537] width 159 height 26
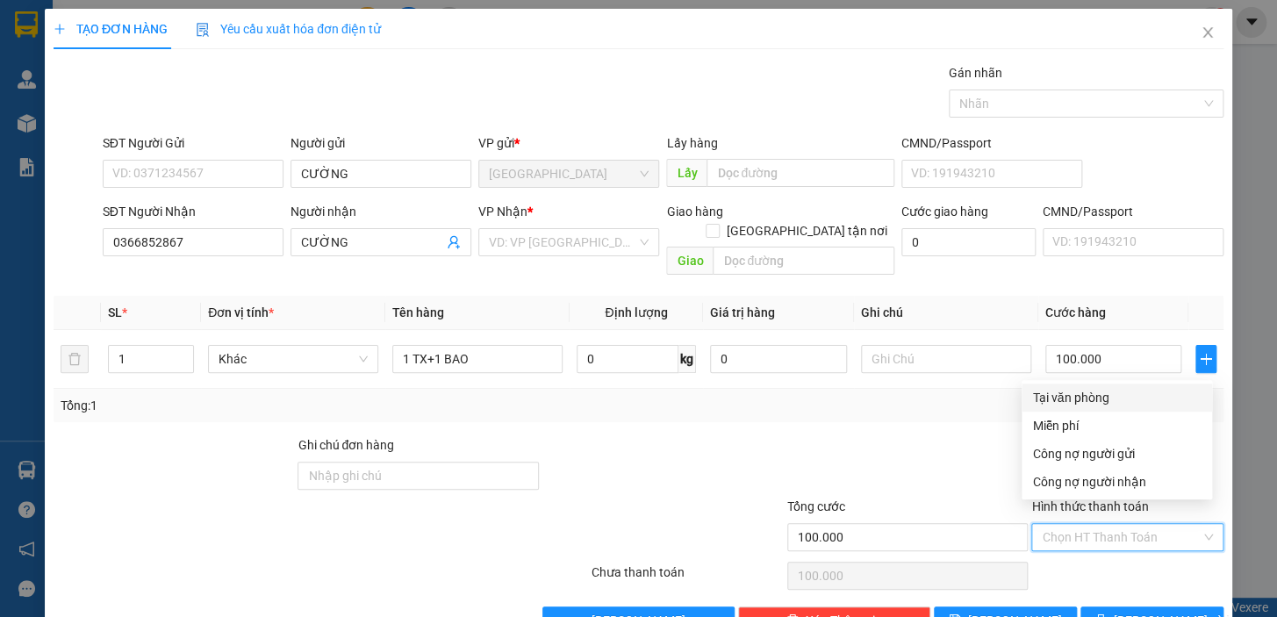
click at [1093, 392] on div "Tại văn phòng" at bounding box center [1116, 397] width 169 height 19
type input "0"
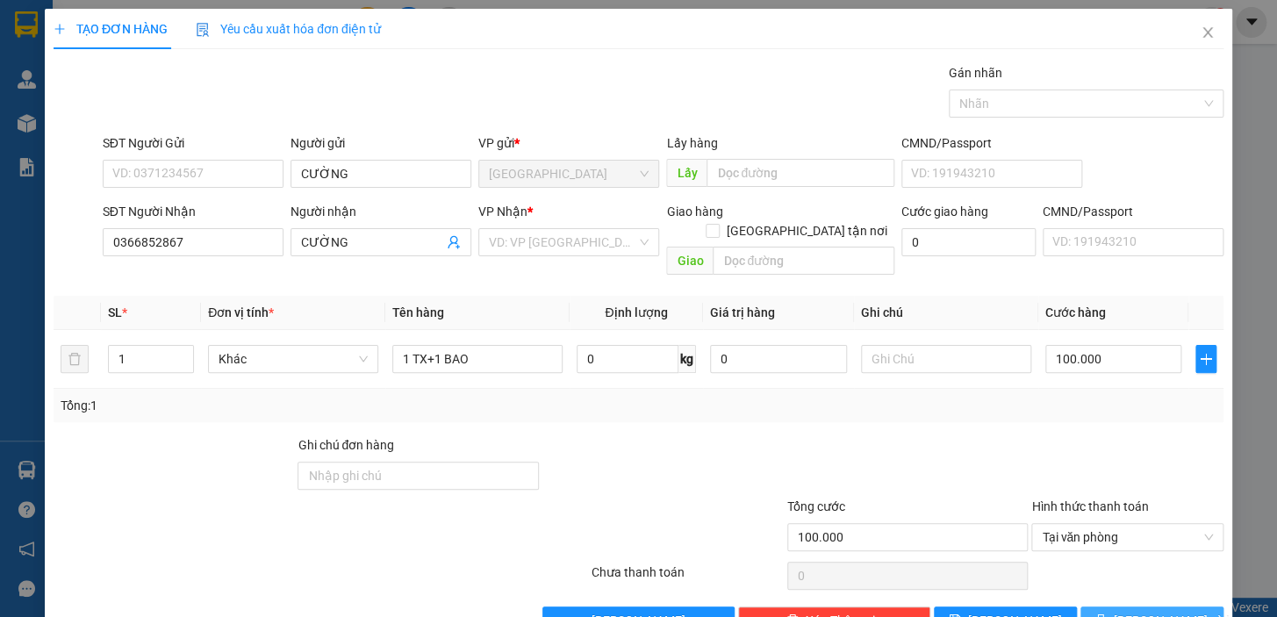
drag, startPoint x: 1129, startPoint y: 596, endPoint x: 1114, endPoint y: 588, distance: 16.9
click at [1129, 611] on span "[PERSON_NAME] và In" at bounding box center [1175, 620] width 123 height 19
click at [542, 236] on input "search" at bounding box center [562, 242] width 147 height 26
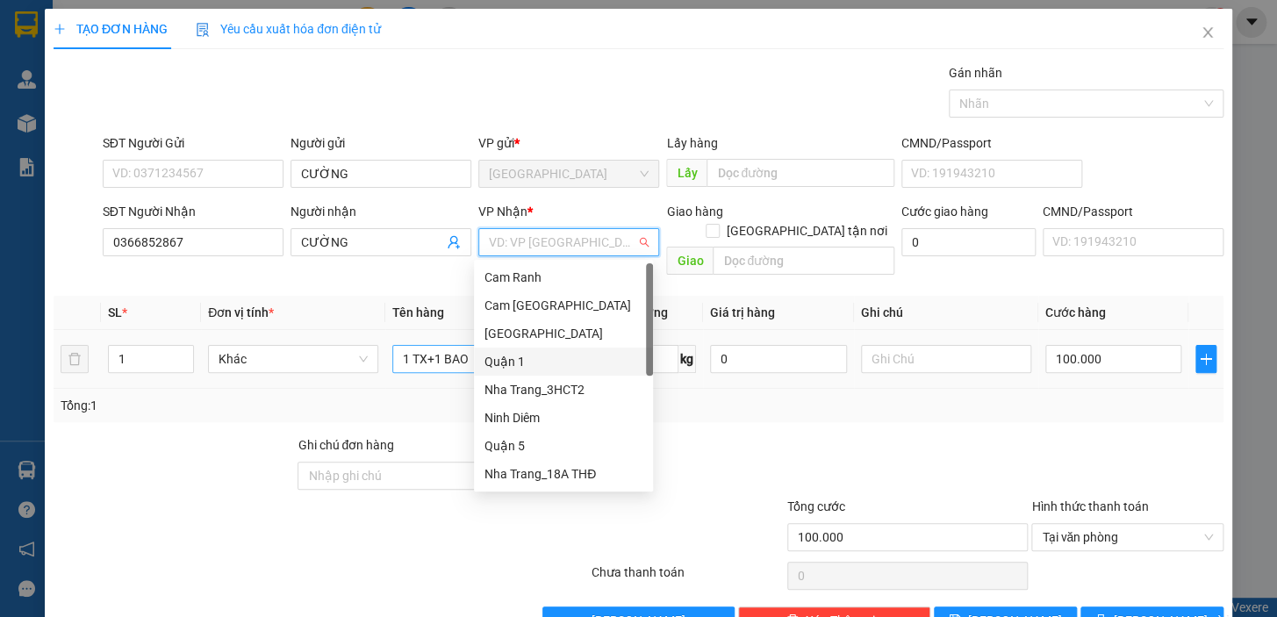
click at [526, 360] on div "Quận 1" at bounding box center [563, 361] width 158 height 19
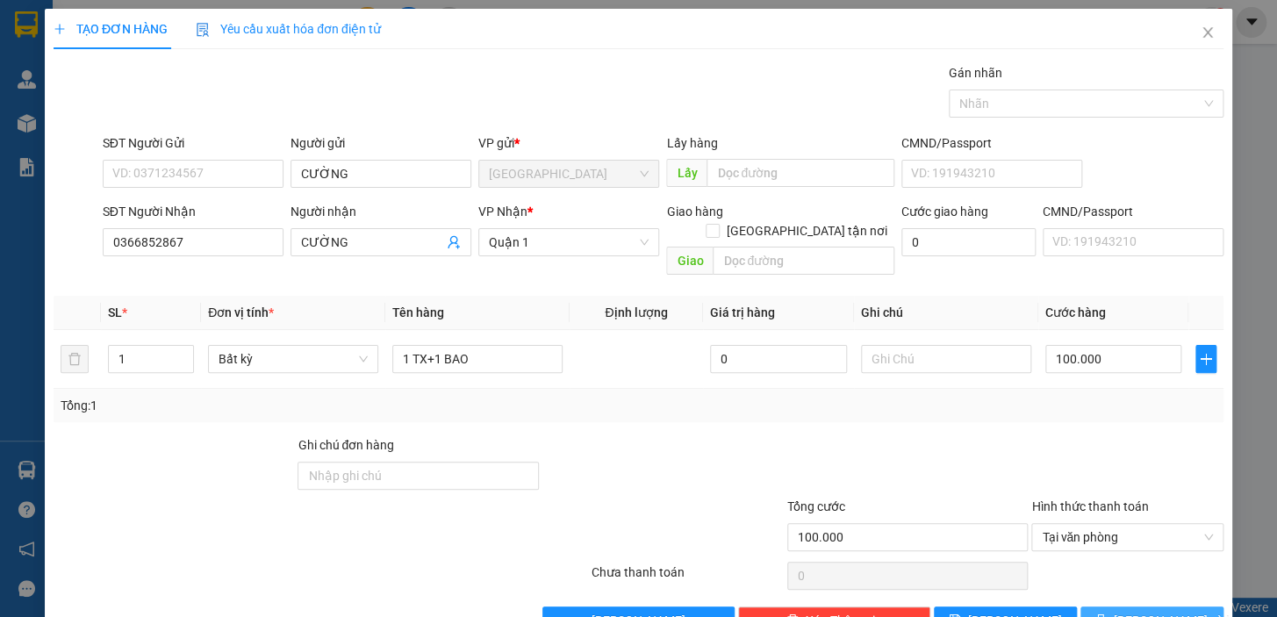
click at [1143, 611] on span "[PERSON_NAME] và In" at bounding box center [1175, 620] width 123 height 19
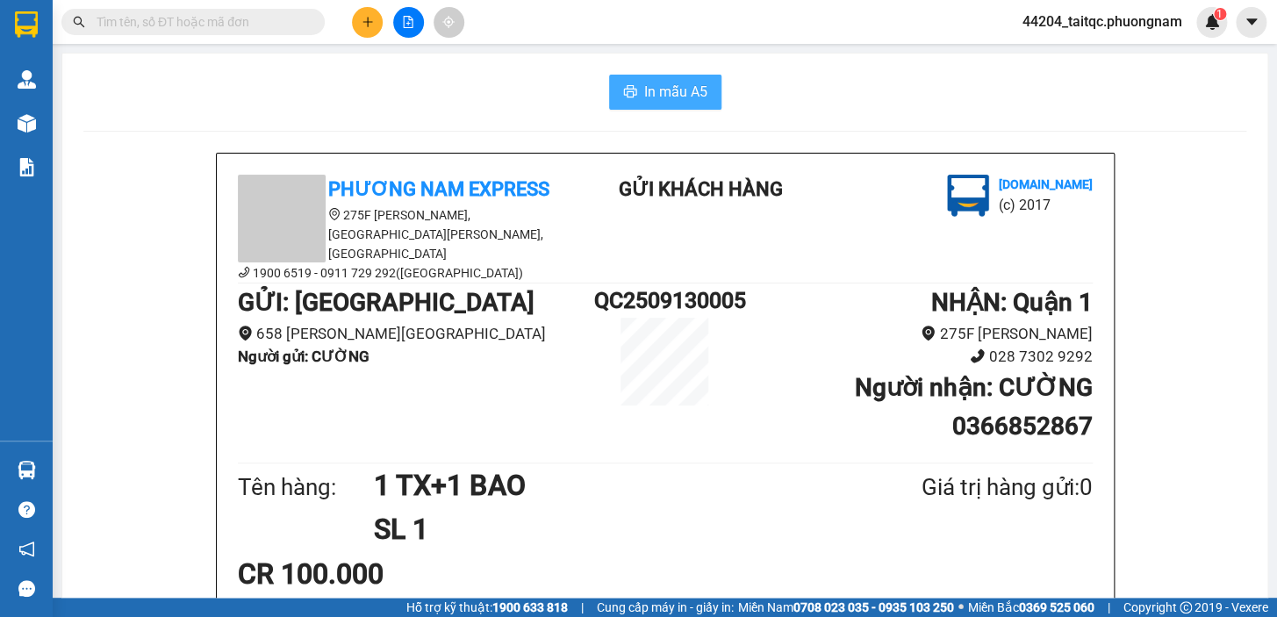
click at [687, 104] on button "In mẫu A5" at bounding box center [665, 92] width 112 height 35
click at [357, 18] on button at bounding box center [367, 22] width 31 height 31
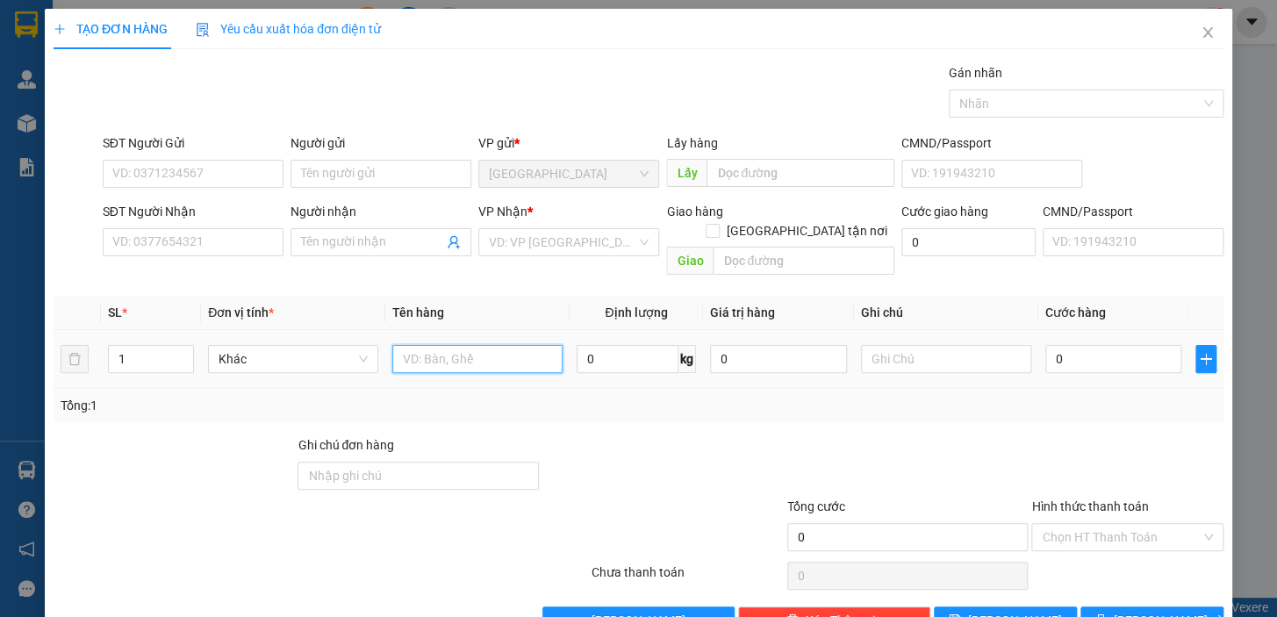
click at [447, 345] on input "text" at bounding box center [477, 359] width 170 height 28
type input "1 CỤC ĐEN"
click at [1094, 524] on input "Hình thức thanh toán" at bounding box center [1121, 537] width 159 height 26
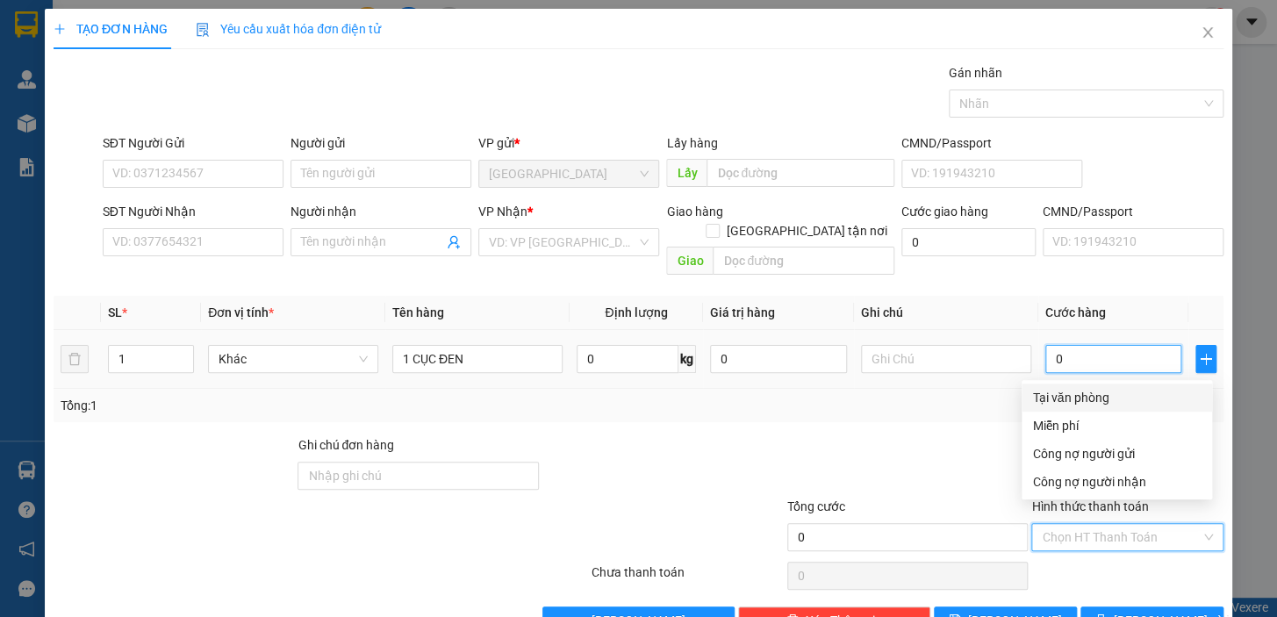
click at [1080, 345] on input "0" at bounding box center [1113, 359] width 137 height 28
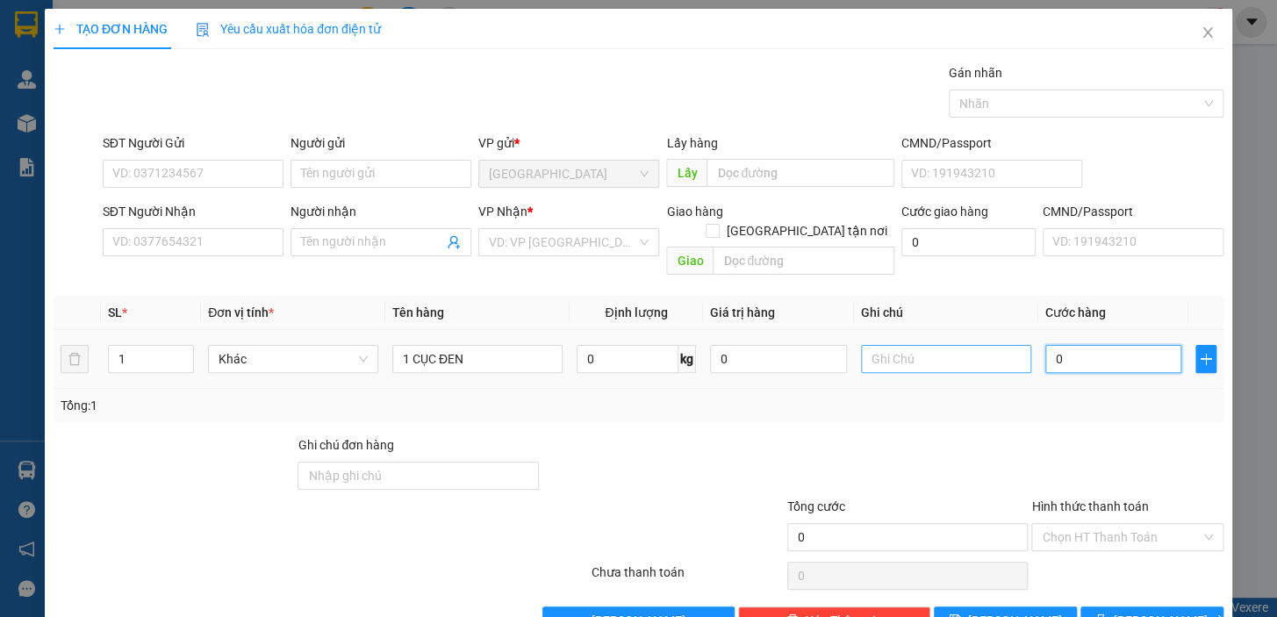
drag, startPoint x: 1062, startPoint y: 338, endPoint x: 1020, endPoint y: 345, distance: 42.7
click at [1020, 345] on tr "1 Khác 1 CỤC ĐEN 0 kg 0 0" at bounding box center [639, 359] width 1170 height 59
type input "3"
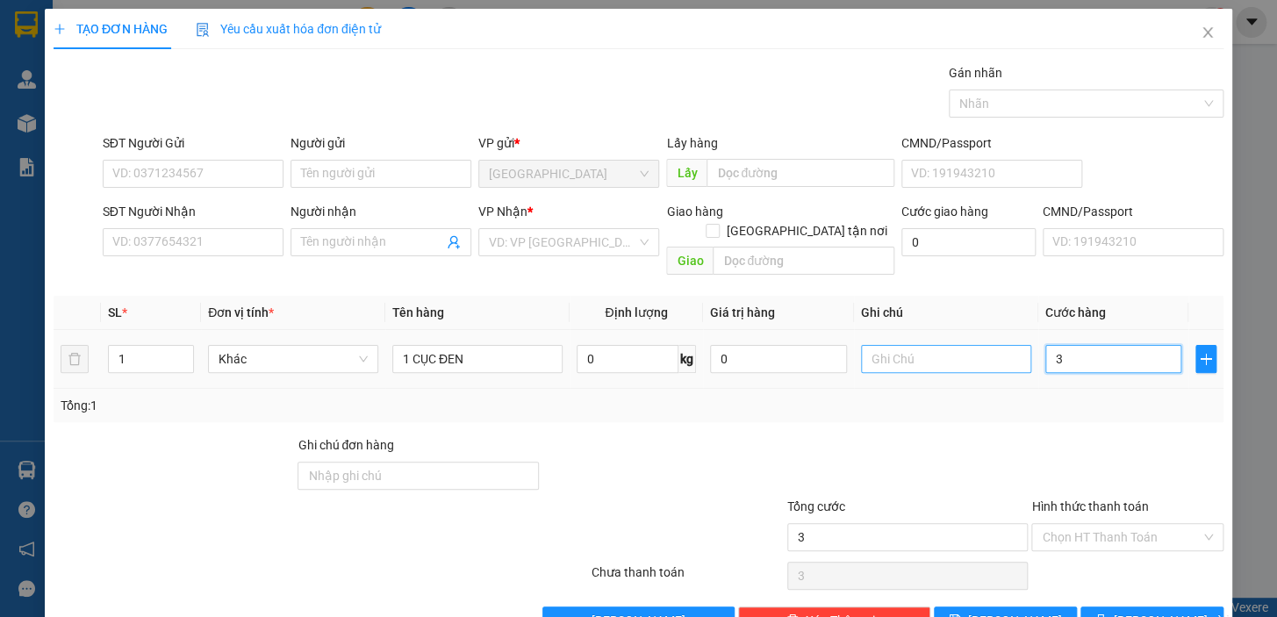
type input "30"
type input "30.000"
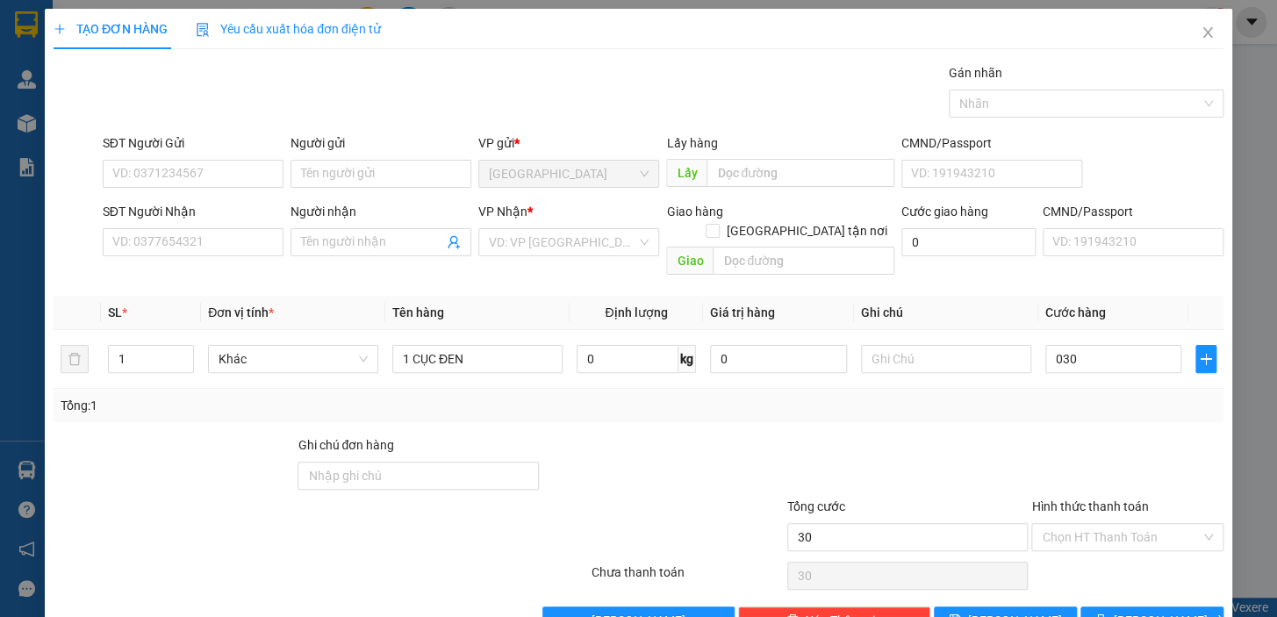
type input "30.000"
click at [741, 407] on div "Transit Pickup Surcharge Ids Transit Deliver Surcharge Ids Transit Deliver Surc…" at bounding box center [639, 348] width 1170 height 571
click at [201, 171] on input "SĐT Người Gửi" at bounding box center [193, 174] width 181 height 28
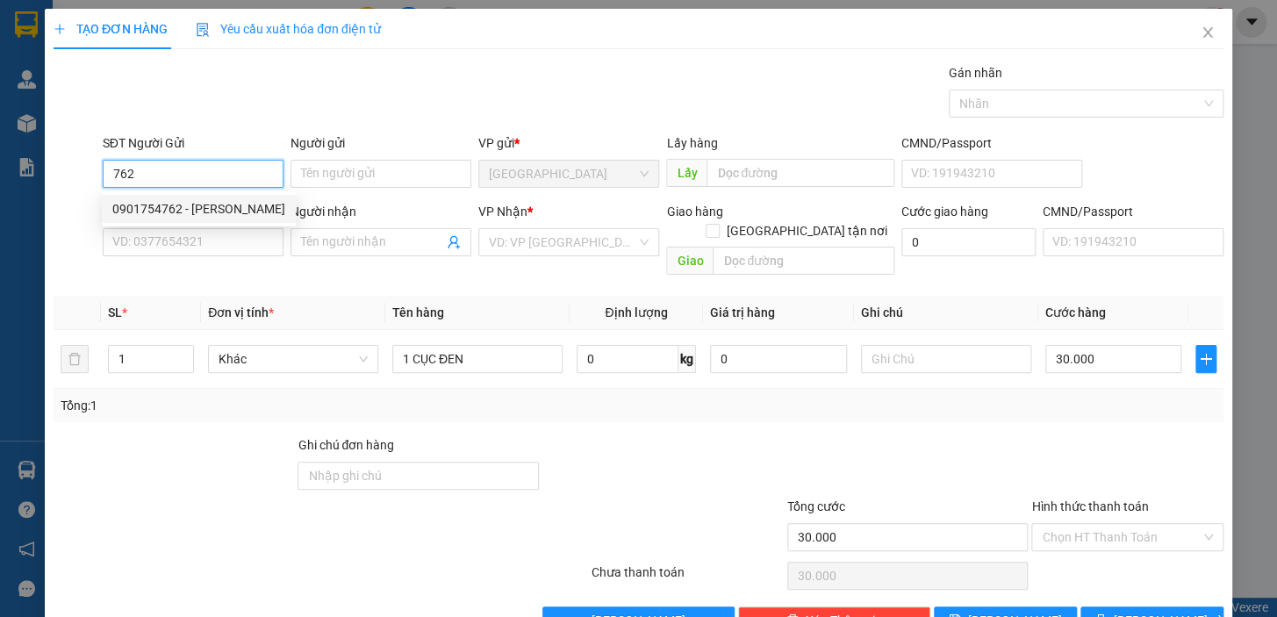
click at [212, 212] on div "0901754762 - [PERSON_NAME]" at bounding box center [198, 208] width 173 height 19
type input "0901754762"
type input "TUẤN"
type input "0909387359"
type input "THƯƠNG"
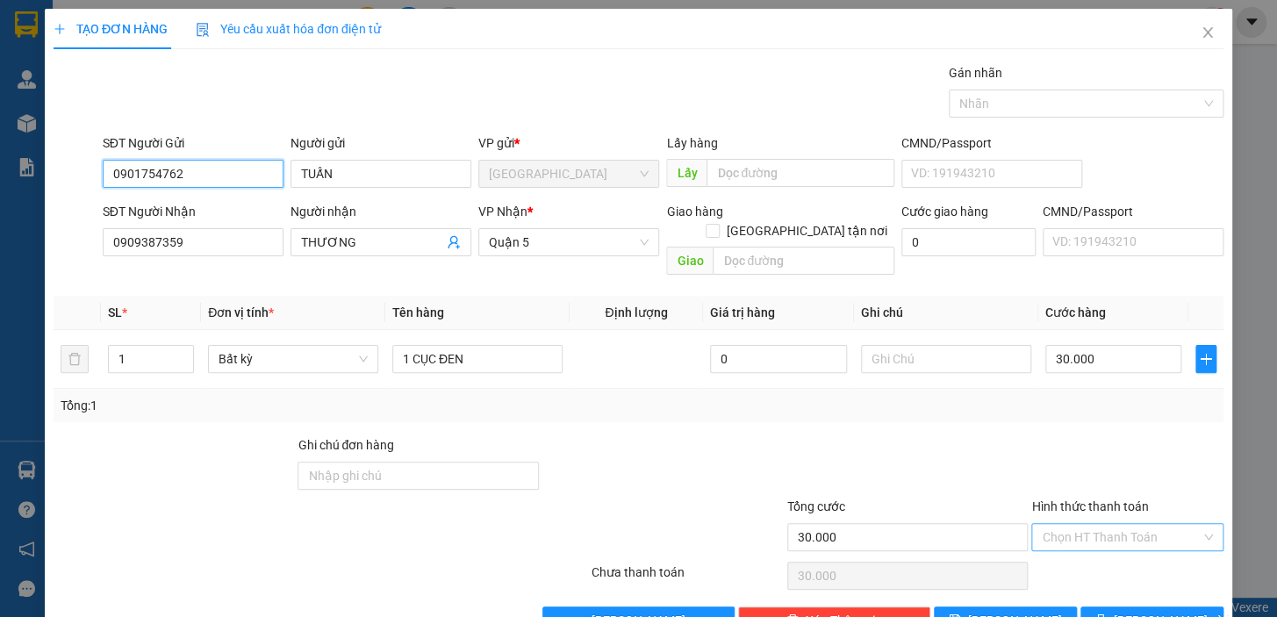
type input "0901754762"
click at [1083, 524] on input "Hình thức thanh toán" at bounding box center [1121, 537] width 159 height 26
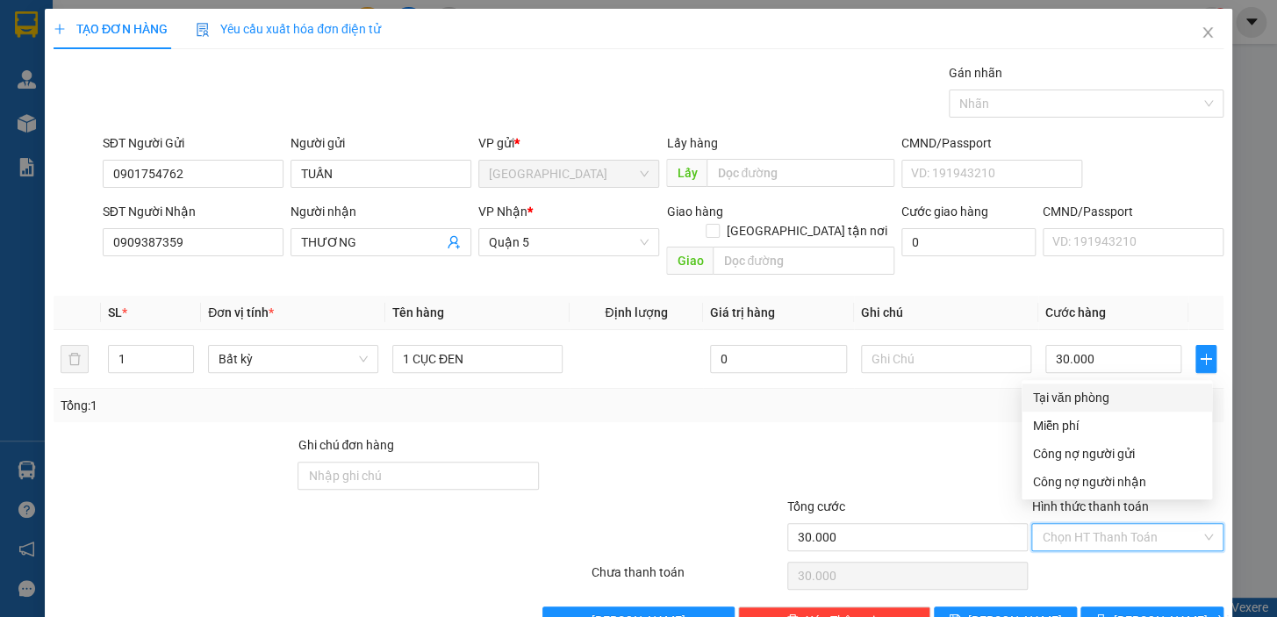
click at [1055, 403] on div "Tại văn phòng" at bounding box center [1116, 397] width 169 height 19
type input "0"
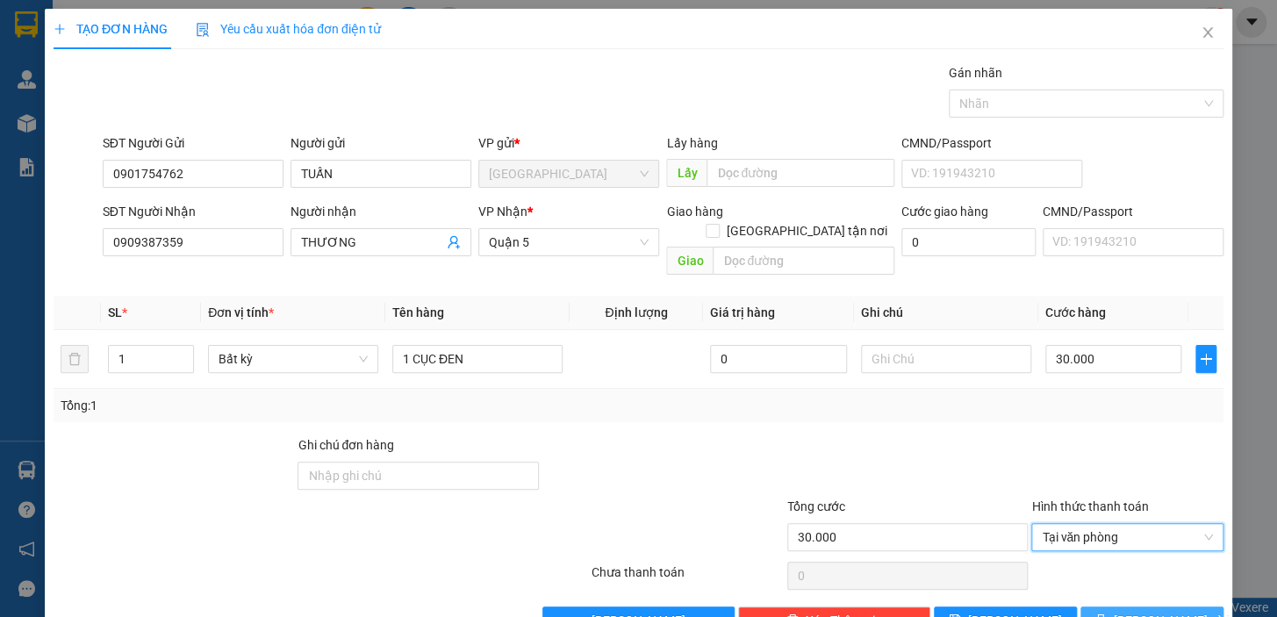
click at [1130, 611] on span "[PERSON_NAME] và In" at bounding box center [1175, 620] width 123 height 19
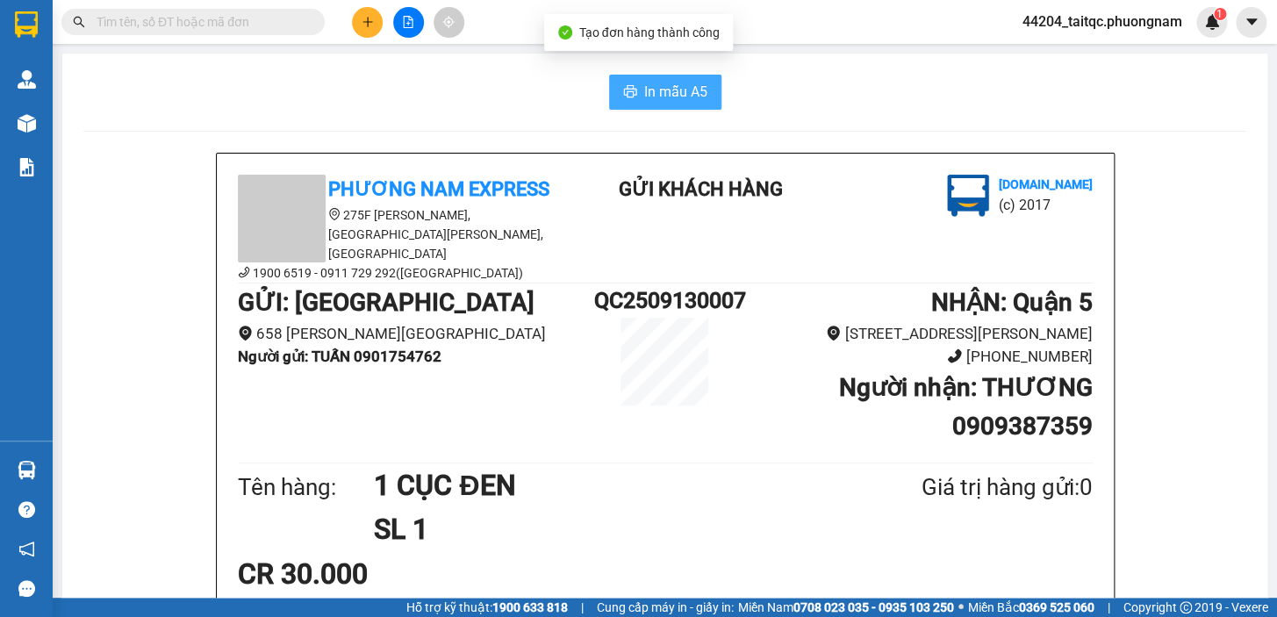
click at [644, 96] on span "In mẫu A5" at bounding box center [675, 92] width 63 height 22
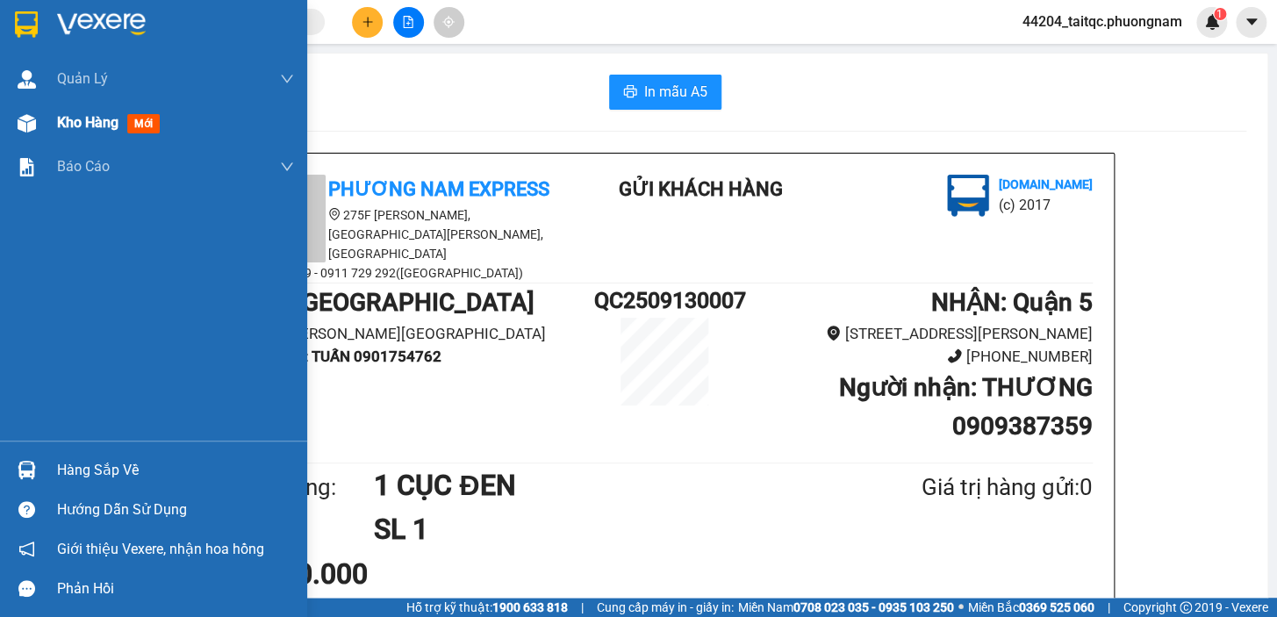
click at [68, 118] on span "Kho hàng" at bounding box center [87, 122] width 61 height 17
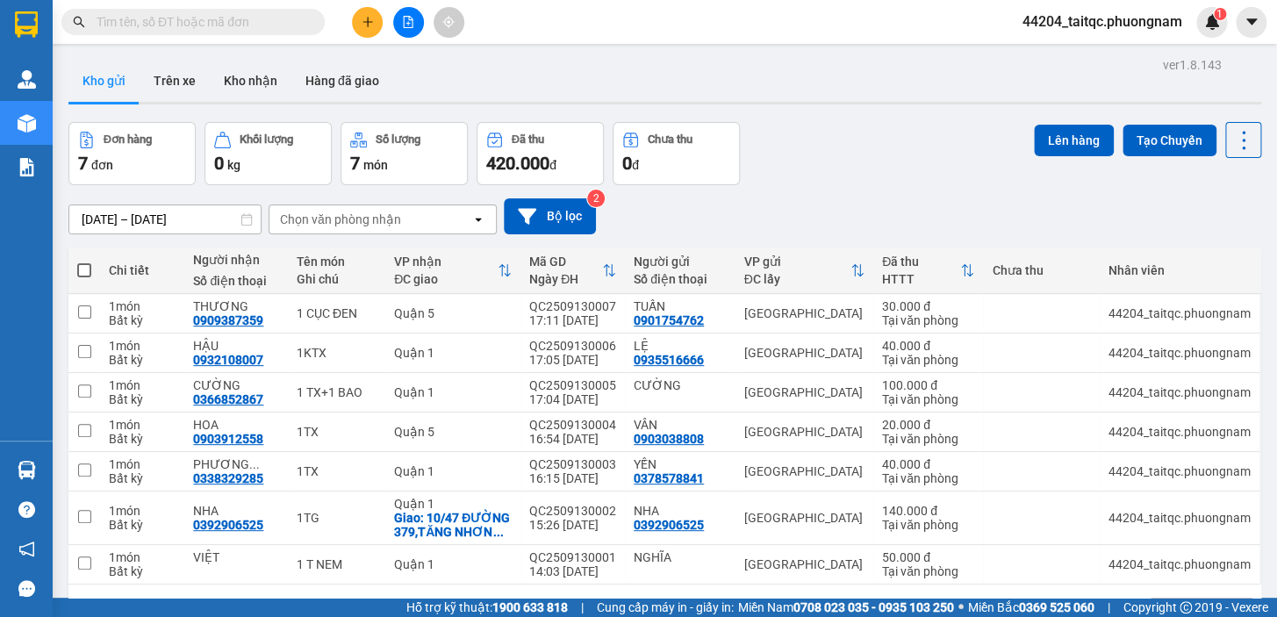
paste input "0914456919"
type input "0914456919"
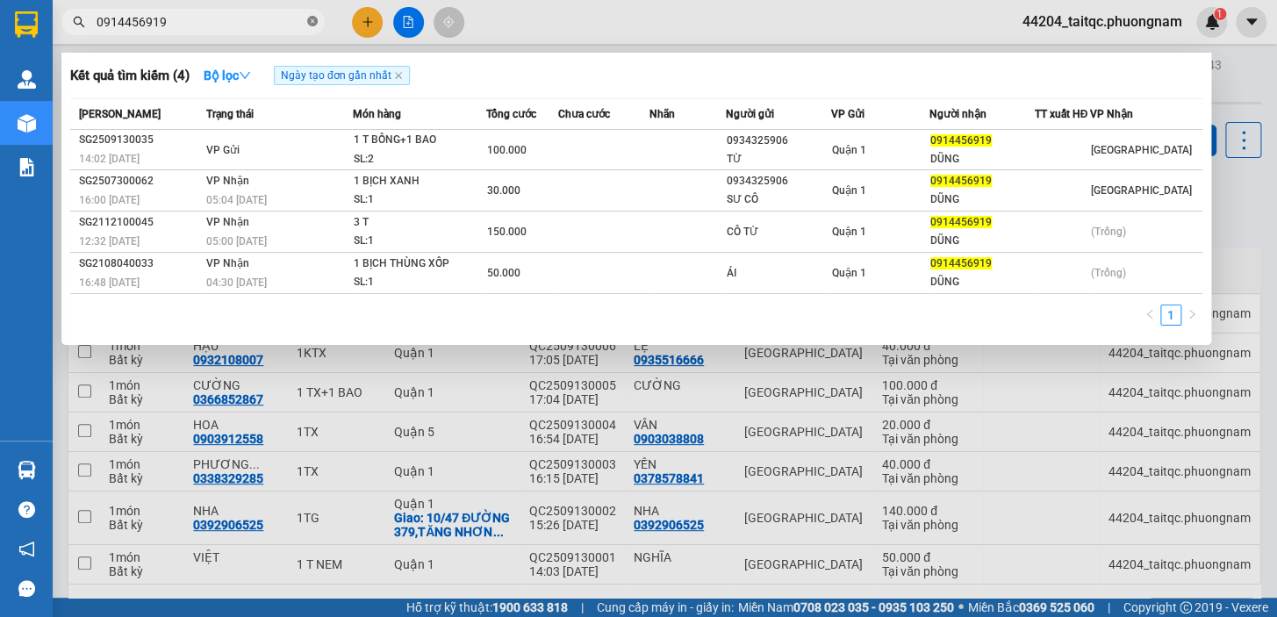
click at [312, 22] on icon "close-circle" at bounding box center [312, 21] width 11 height 11
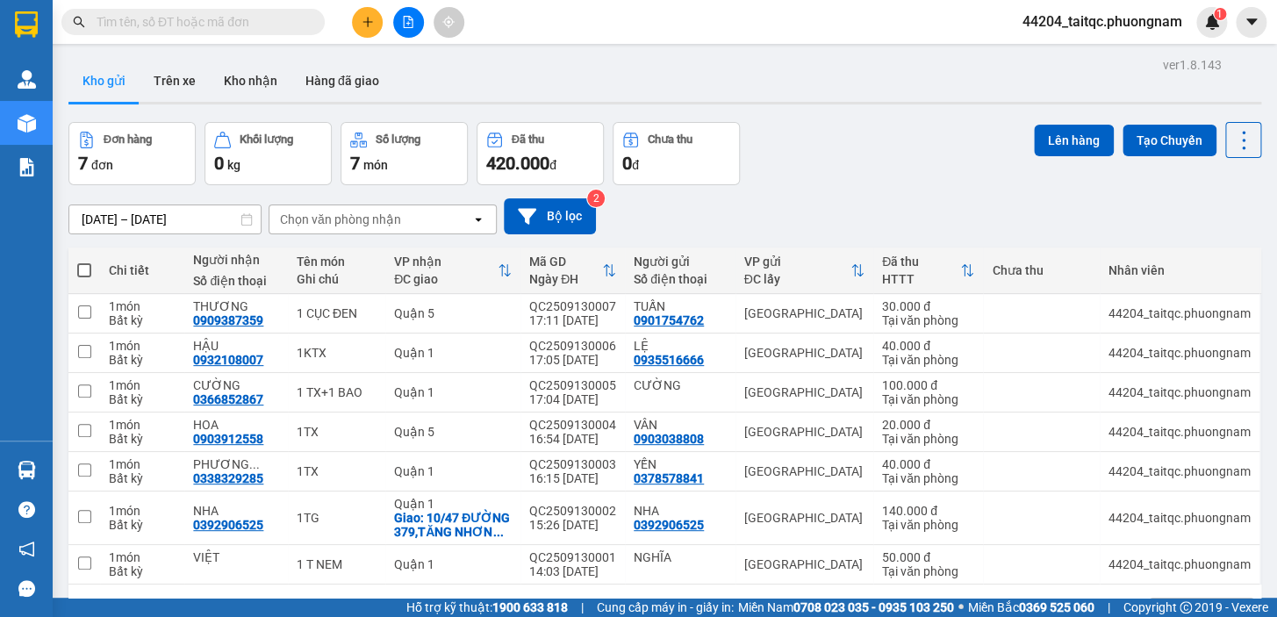
click at [357, 29] on button at bounding box center [367, 22] width 31 height 31
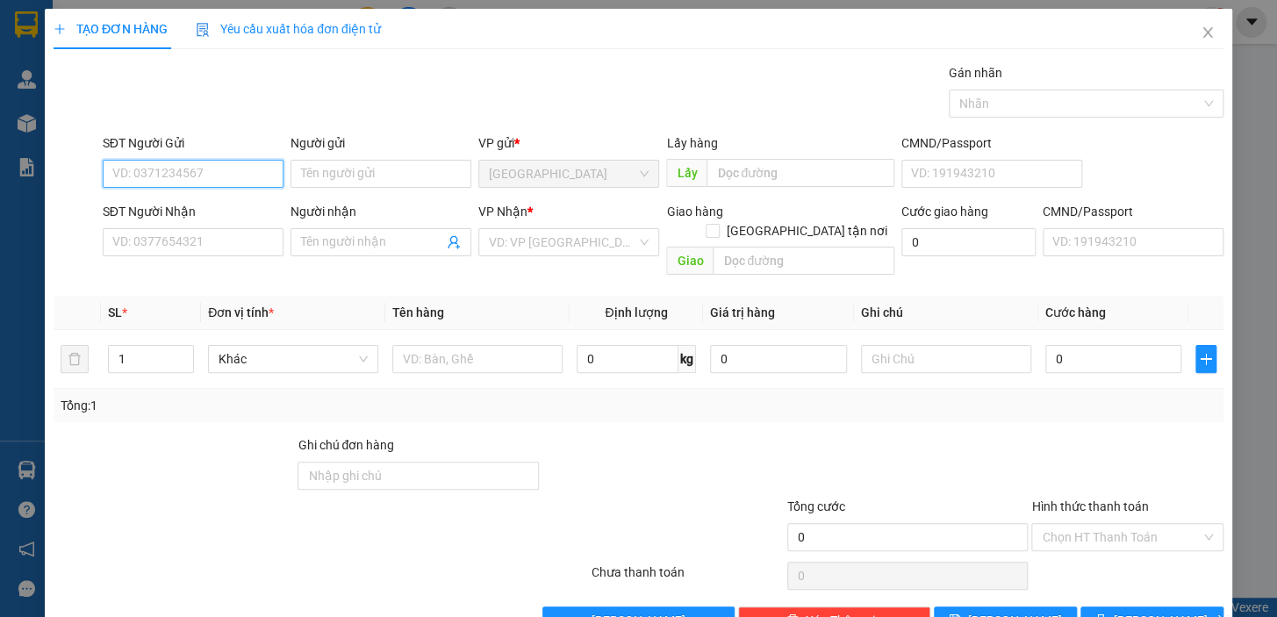
click at [219, 174] on input "SĐT Người Gửi" at bounding box center [193, 174] width 181 height 28
click at [161, 206] on div "0976641601 - LAN" at bounding box center [191, 208] width 158 height 19
type input "0976641601"
type input "LAN"
type input "0983202109"
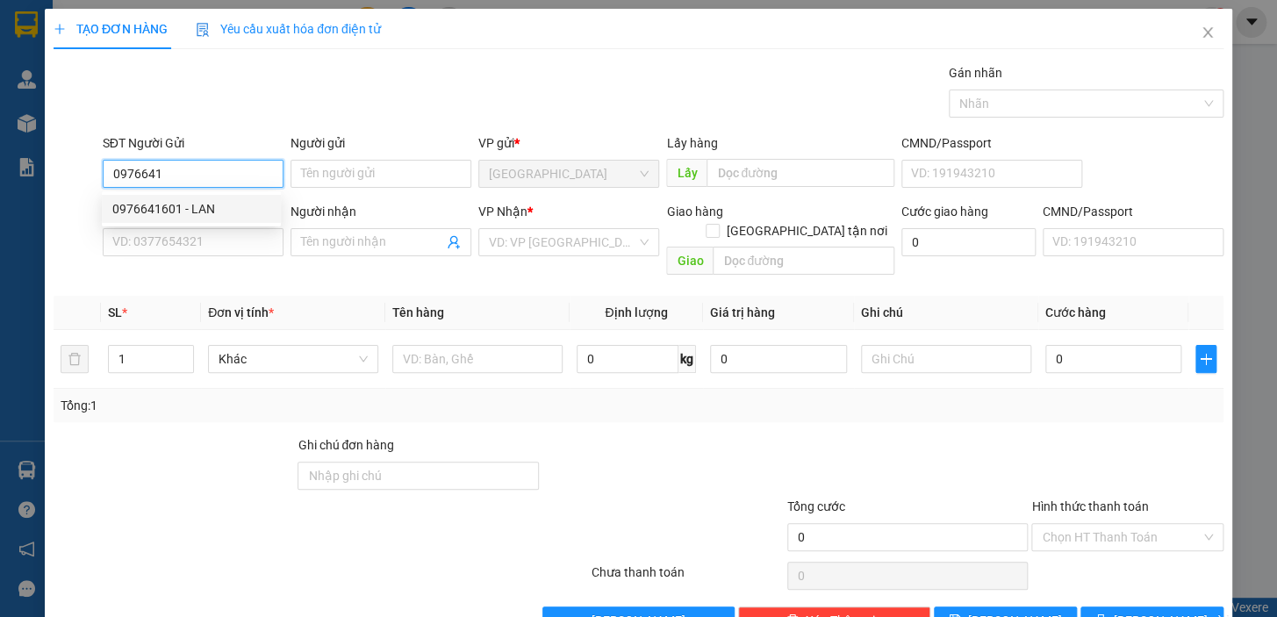
type input "PHỤNG"
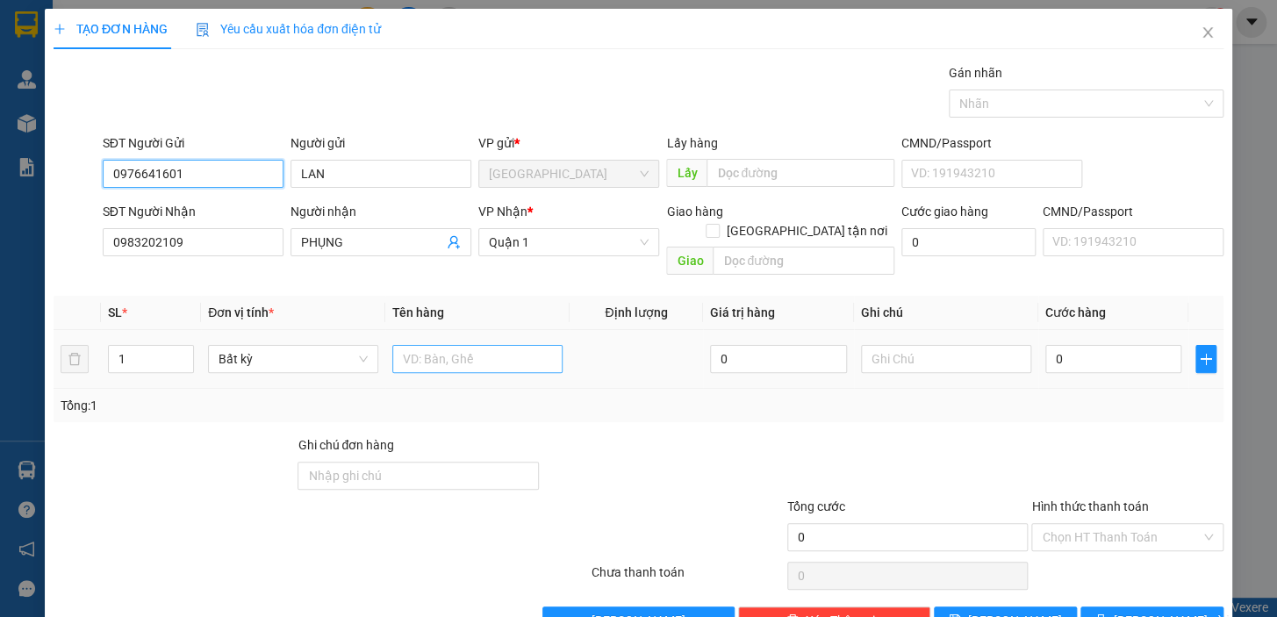
type input "0976641601"
click at [429, 345] on input "text" at bounding box center [477, 359] width 170 height 28
type input "1KTX"
click at [1100, 345] on input "0" at bounding box center [1113, 359] width 137 height 28
drag, startPoint x: 1066, startPoint y: 334, endPoint x: 1034, endPoint y: 341, distance: 33.4
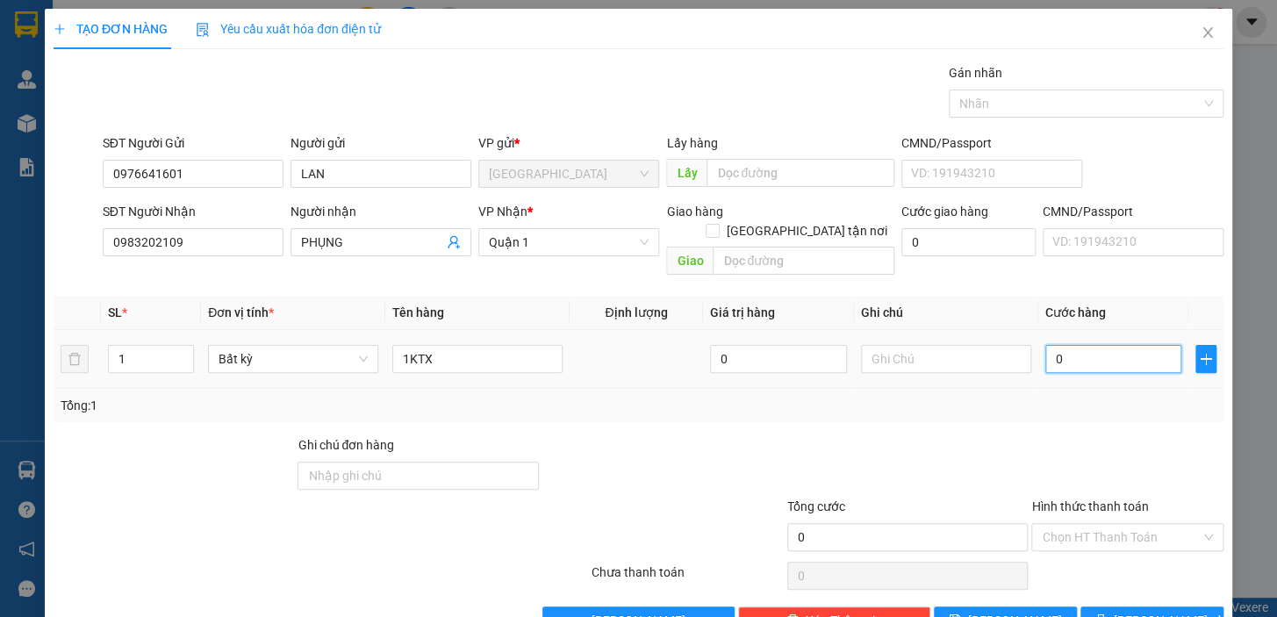
click at [1045, 345] on input "0" at bounding box center [1113, 359] width 137 height 28
type input "3"
type input "30"
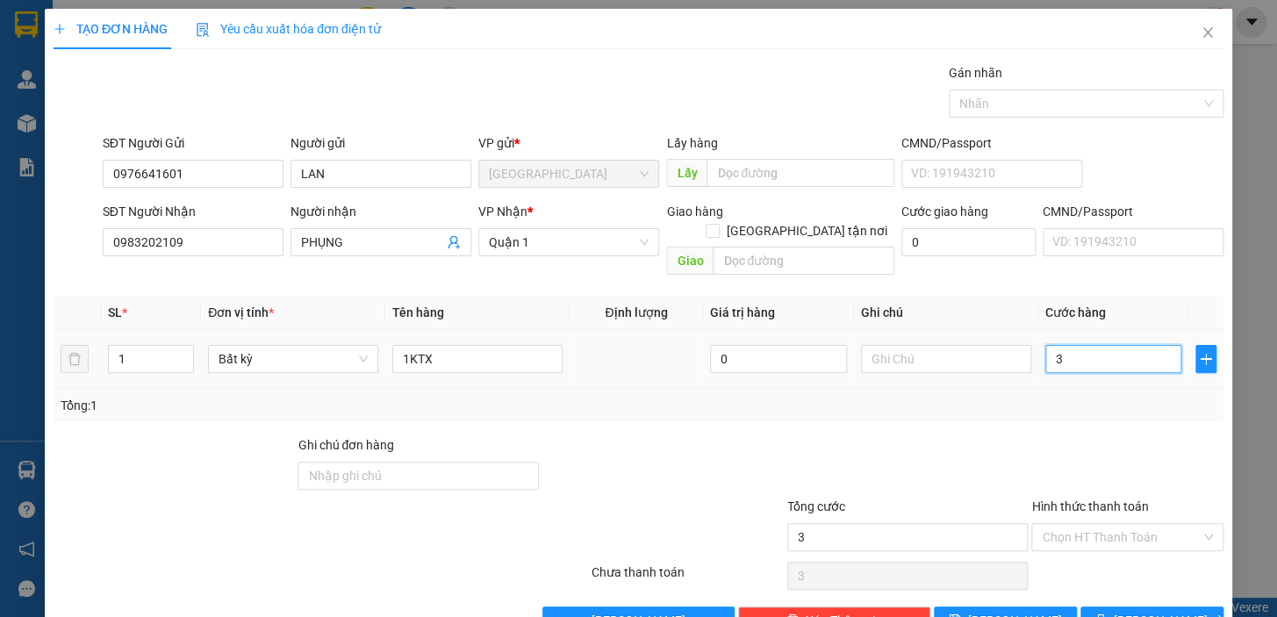
type input "30"
type input "30.000"
click at [1079, 435] on div at bounding box center [1128, 465] width 196 height 61
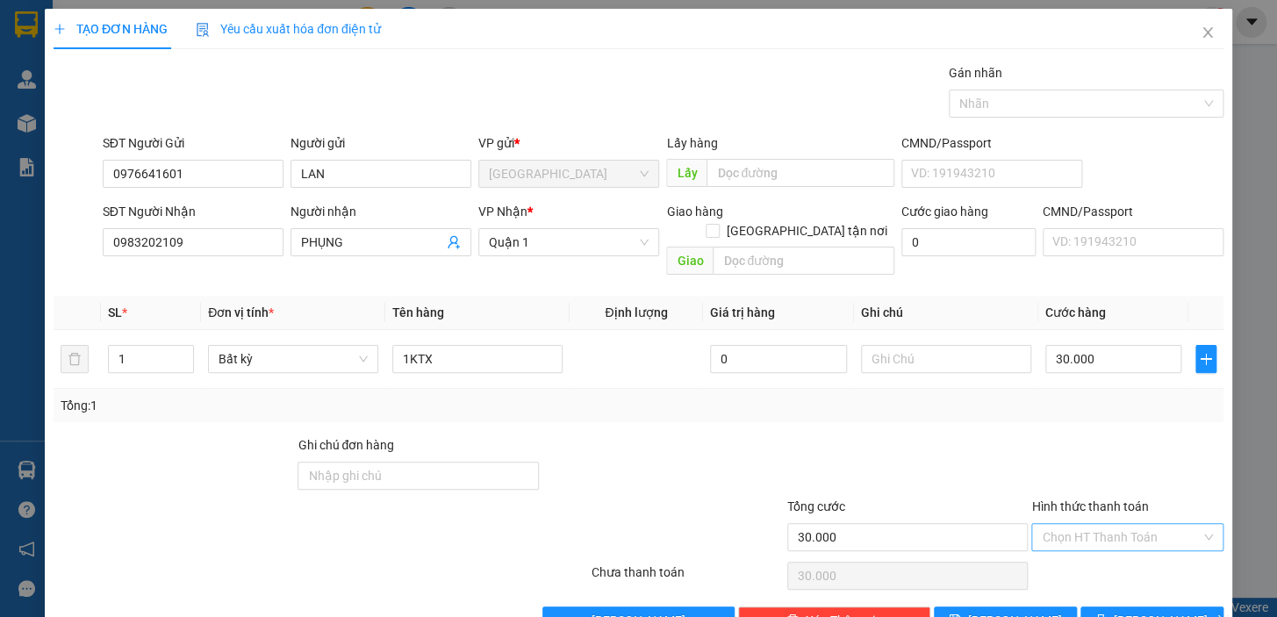
click at [1105, 524] on input "Hình thức thanh toán" at bounding box center [1121, 537] width 159 height 26
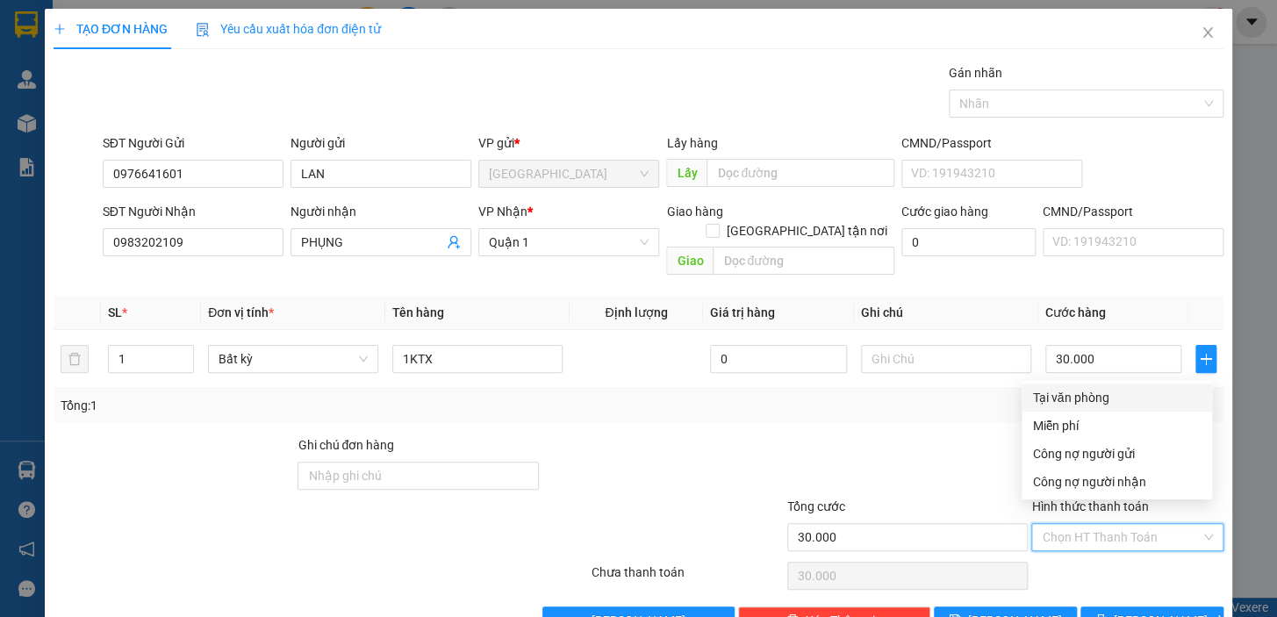
click at [1096, 403] on div "Tại văn phòng" at bounding box center [1116, 397] width 169 height 19
type input "0"
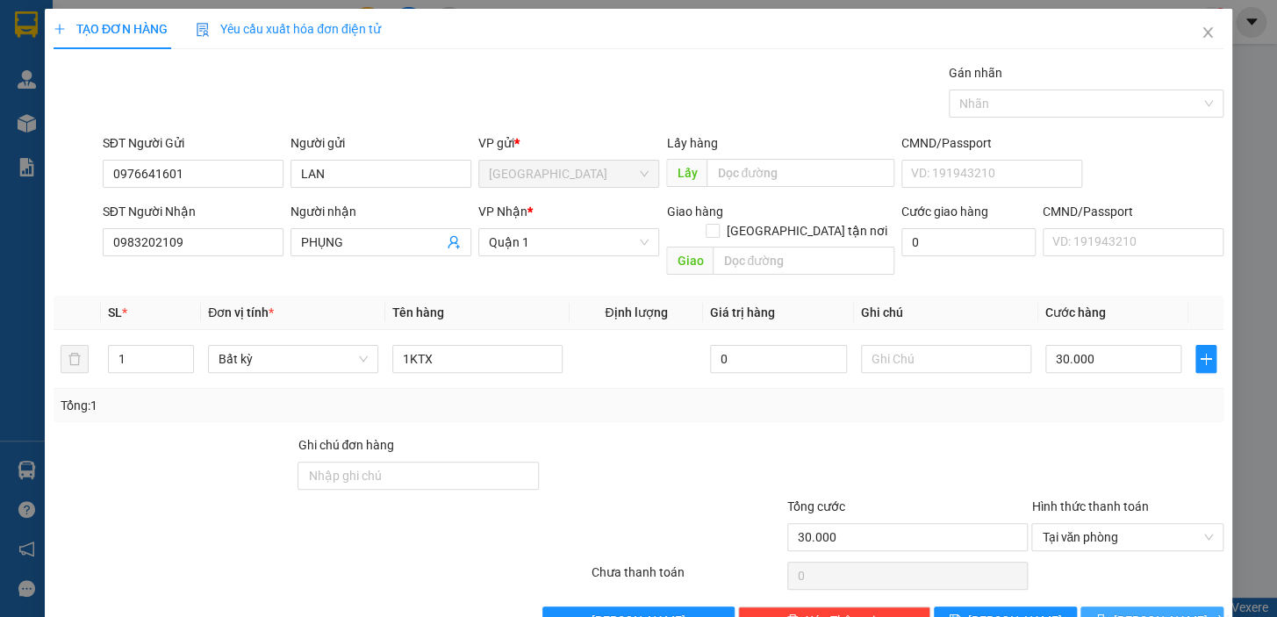
click at [1140, 611] on span "[PERSON_NAME] và In" at bounding box center [1175, 620] width 123 height 19
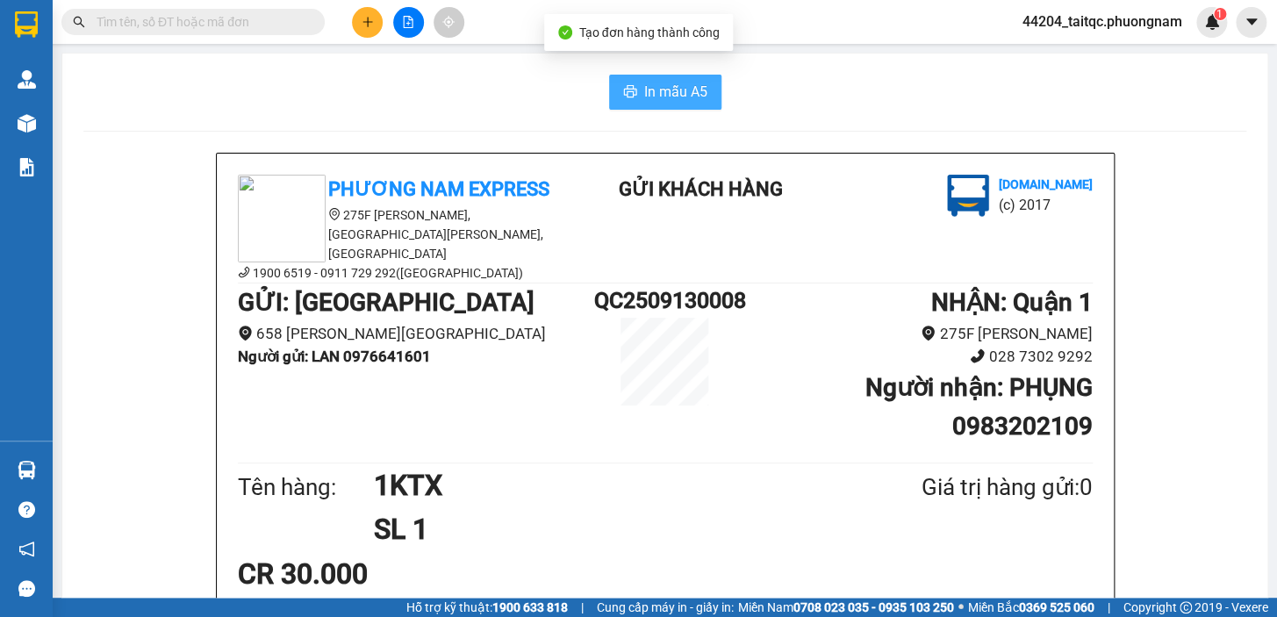
click at [641, 109] on button "In mẫu A5" at bounding box center [665, 92] width 112 height 35
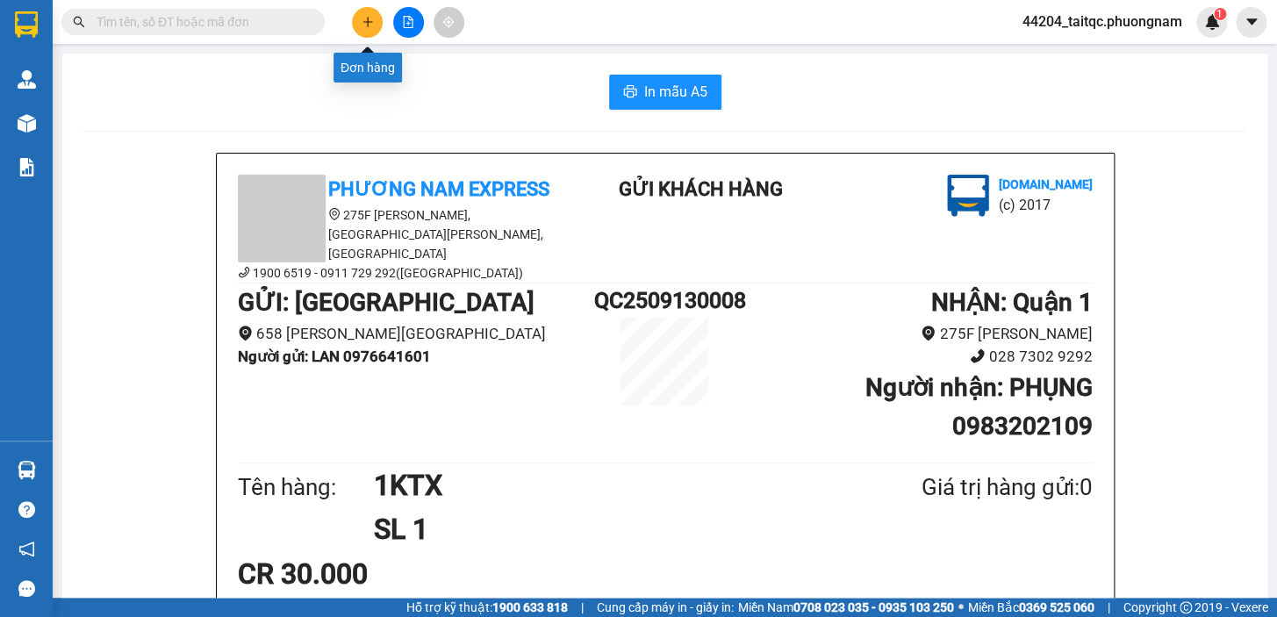
click at [379, 25] on button at bounding box center [367, 22] width 31 height 31
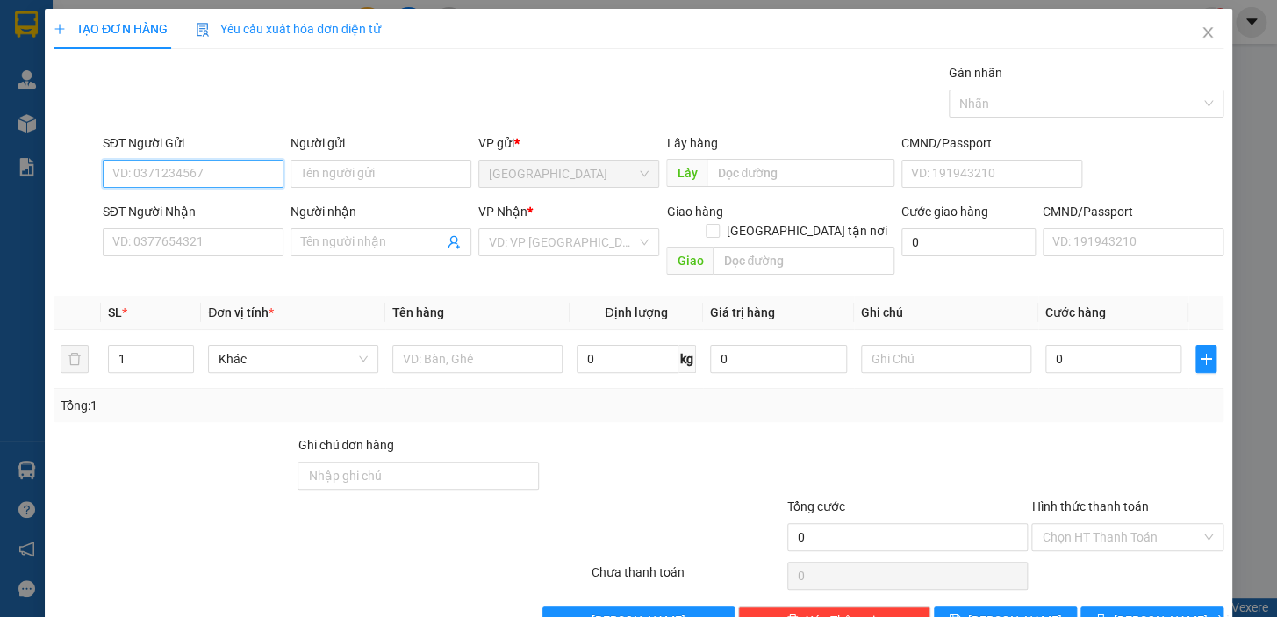
click at [212, 169] on input "SĐT Người Gửi" at bounding box center [193, 174] width 181 height 28
type input "0919770772"
click at [218, 202] on div "0919770772 - CẢNH" at bounding box center [191, 208] width 158 height 19
type input "CẢNH"
type input "0909934939"
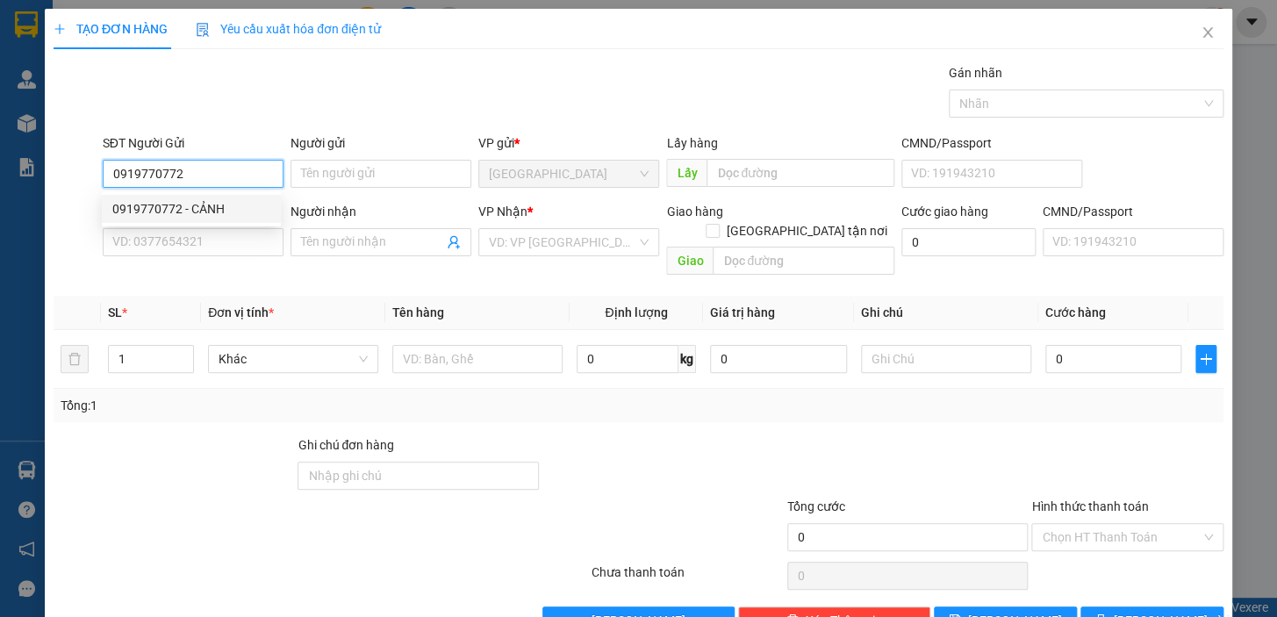
type input "TÙNG"
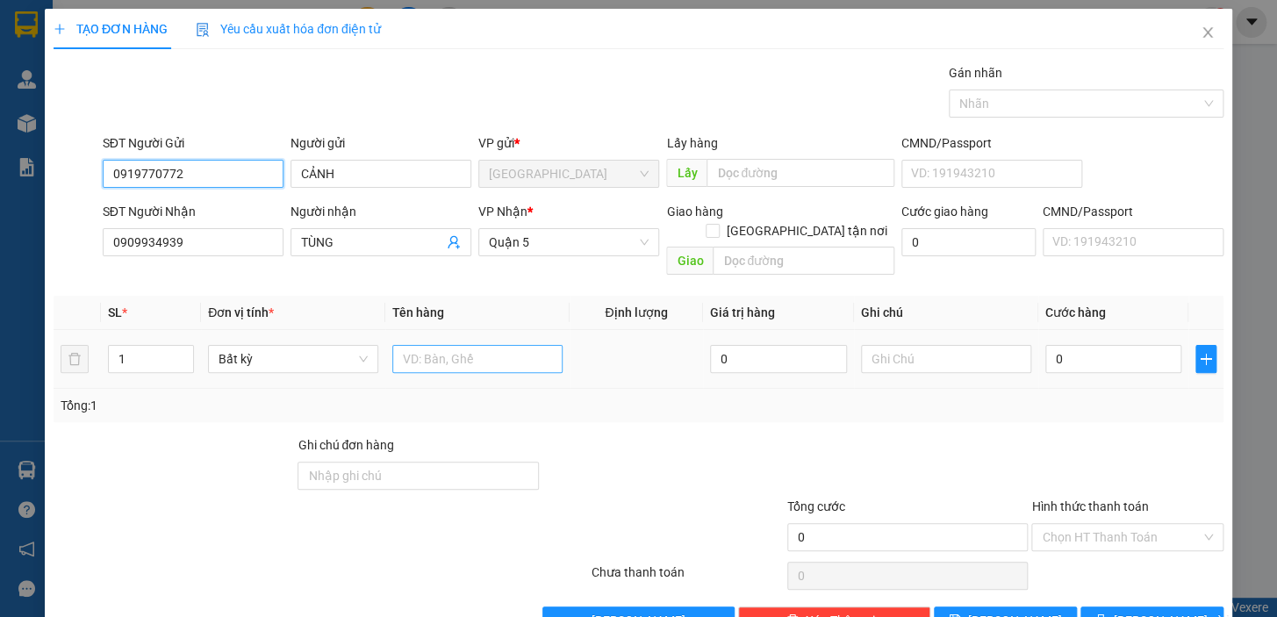
type input "0919770772"
click at [442, 345] on input "text" at bounding box center [477, 359] width 170 height 28
type input "1TX"
click at [1083, 345] on input "0" at bounding box center [1113, 359] width 137 height 28
drag, startPoint x: 1061, startPoint y: 334, endPoint x: 1044, endPoint y: 342, distance: 18.5
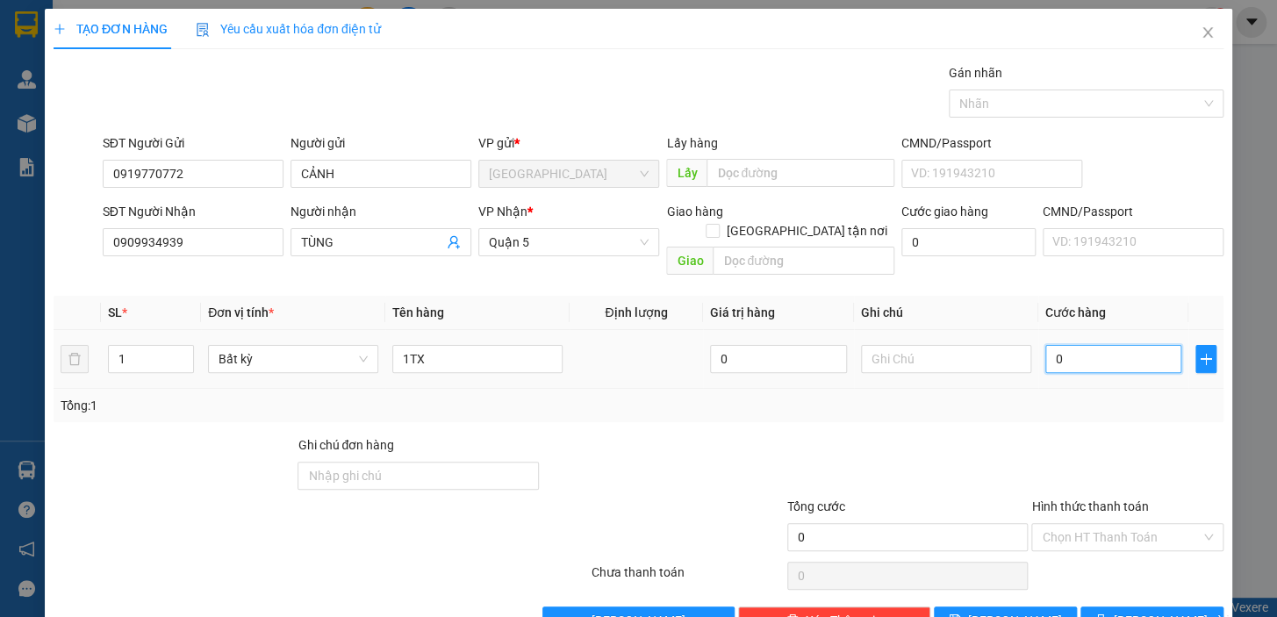
click at [1045, 345] on input "0" at bounding box center [1113, 359] width 137 height 28
type input "2"
type input "20"
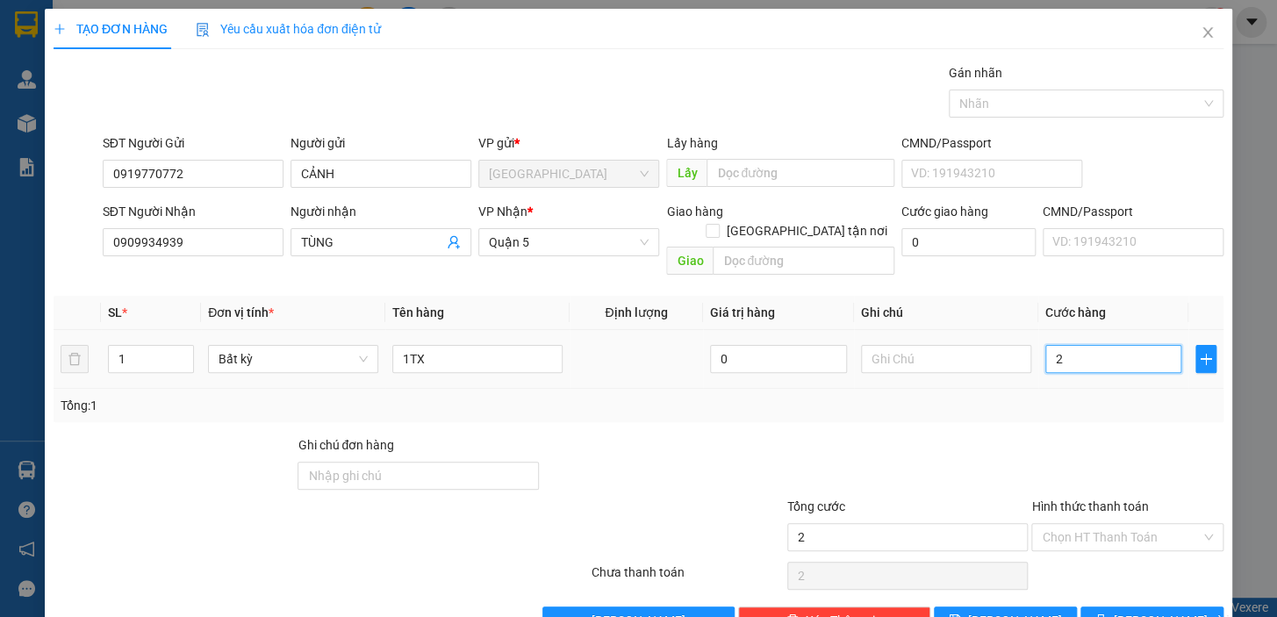
type input "20"
type input "20.000"
drag, startPoint x: 1132, startPoint y: 438, endPoint x: 1123, endPoint y: 517, distance: 79.6
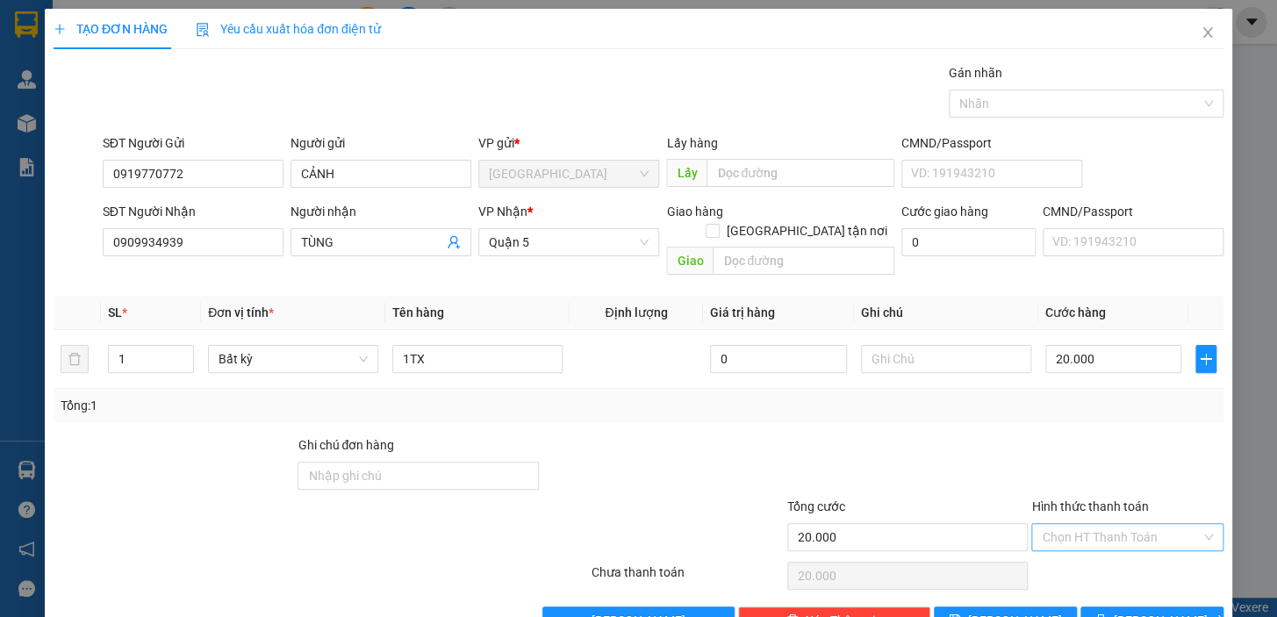
click at [1132, 441] on div at bounding box center [1128, 465] width 196 height 61
click at [1122, 533] on div "Hình thức thanh toán Chọn HT Thanh Toán" at bounding box center [1127, 527] width 192 height 61
click at [1123, 524] on input "Hình thức thanh toán" at bounding box center [1121, 537] width 159 height 26
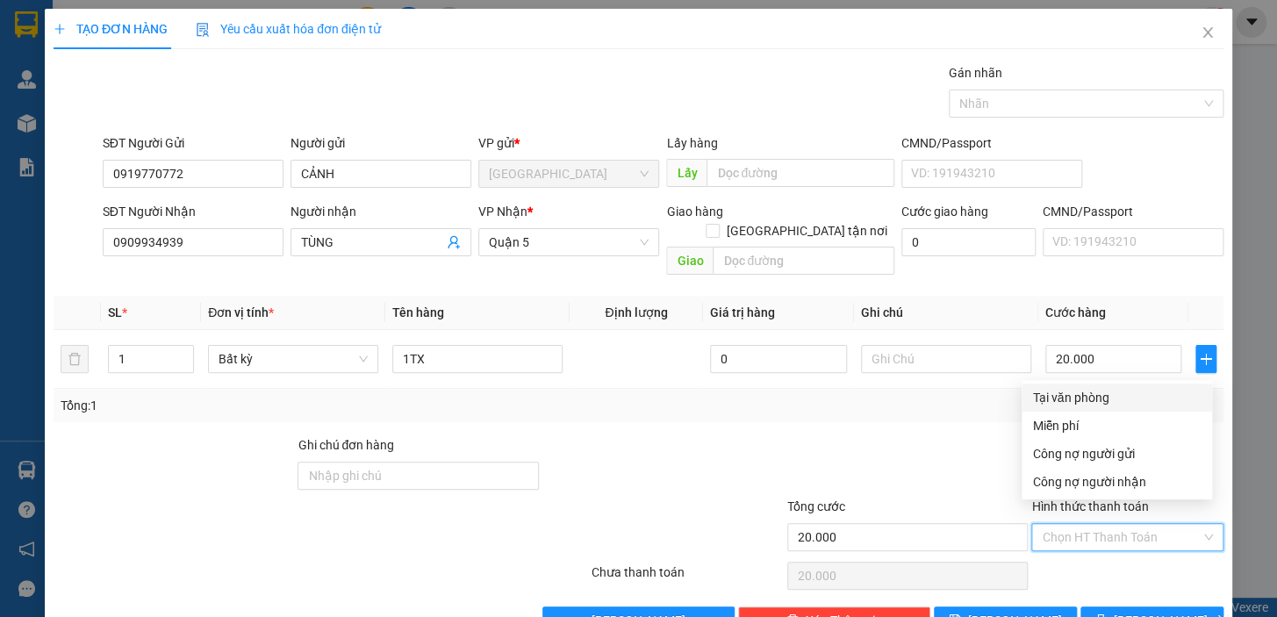
click at [1117, 407] on div "Tại văn phòng" at bounding box center [1117, 398] width 190 height 28
type input "0"
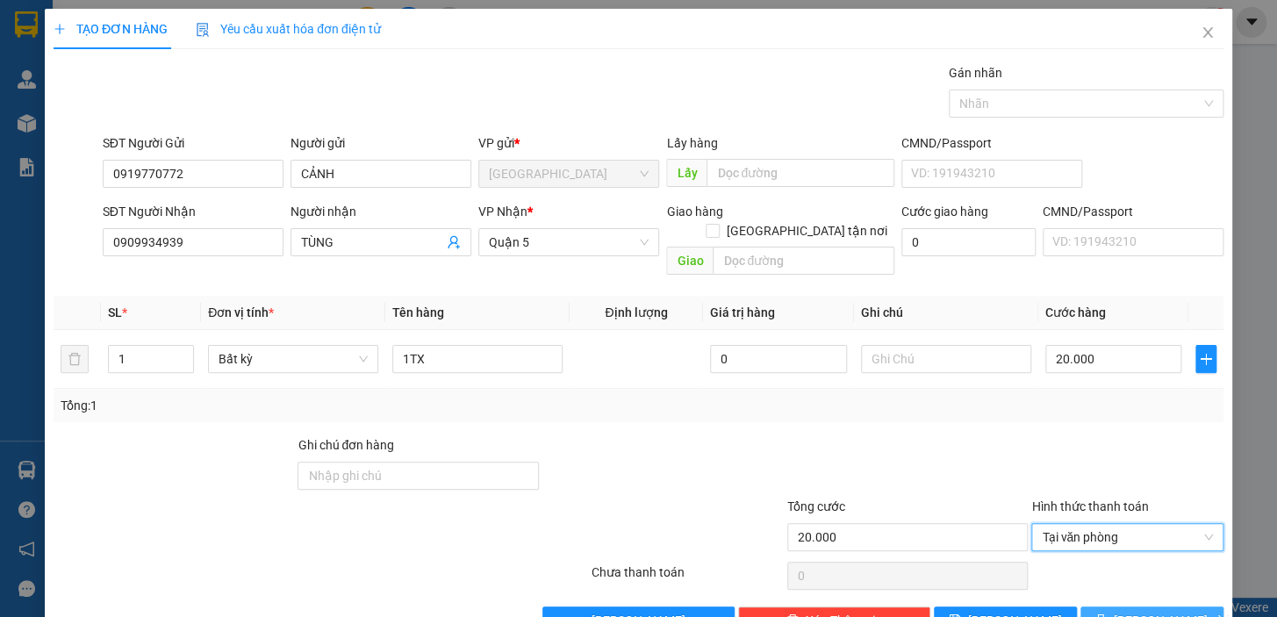
click at [1141, 611] on span "[PERSON_NAME] và In" at bounding box center [1175, 620] width 123 height 19
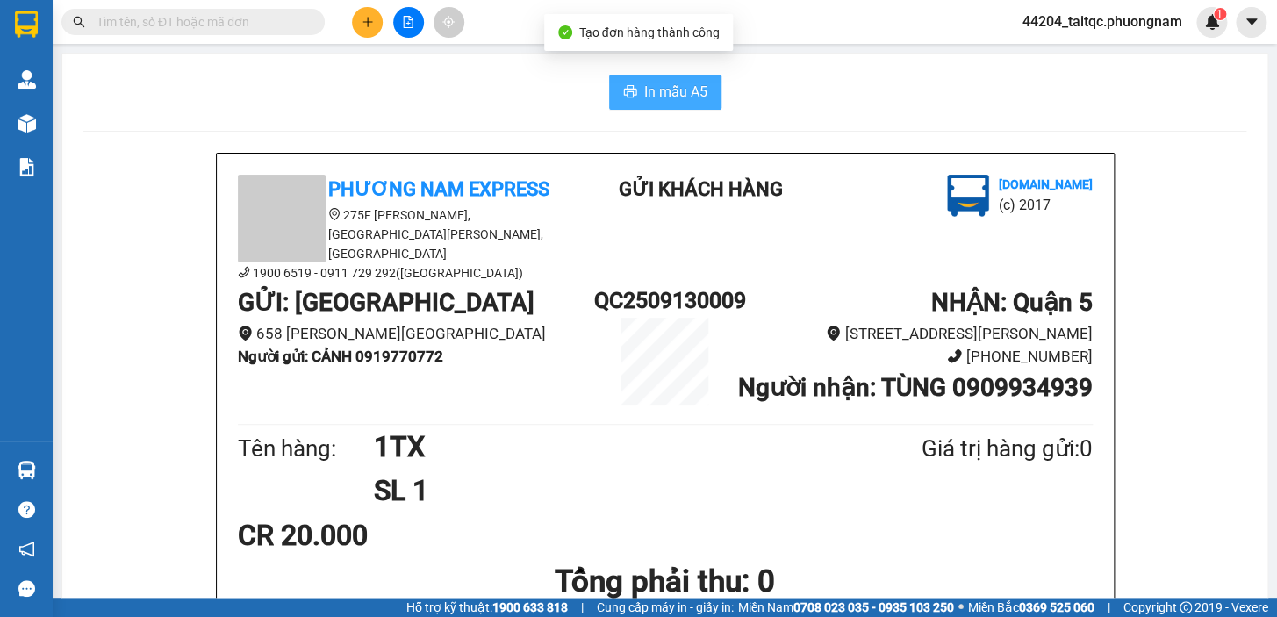
click at [636, 104] on button "In mẫu A5" at bounding box center [665, 92] width 112 height 35
click at [377, 20] on button at bounding box center [367, 22] width 31 height 31
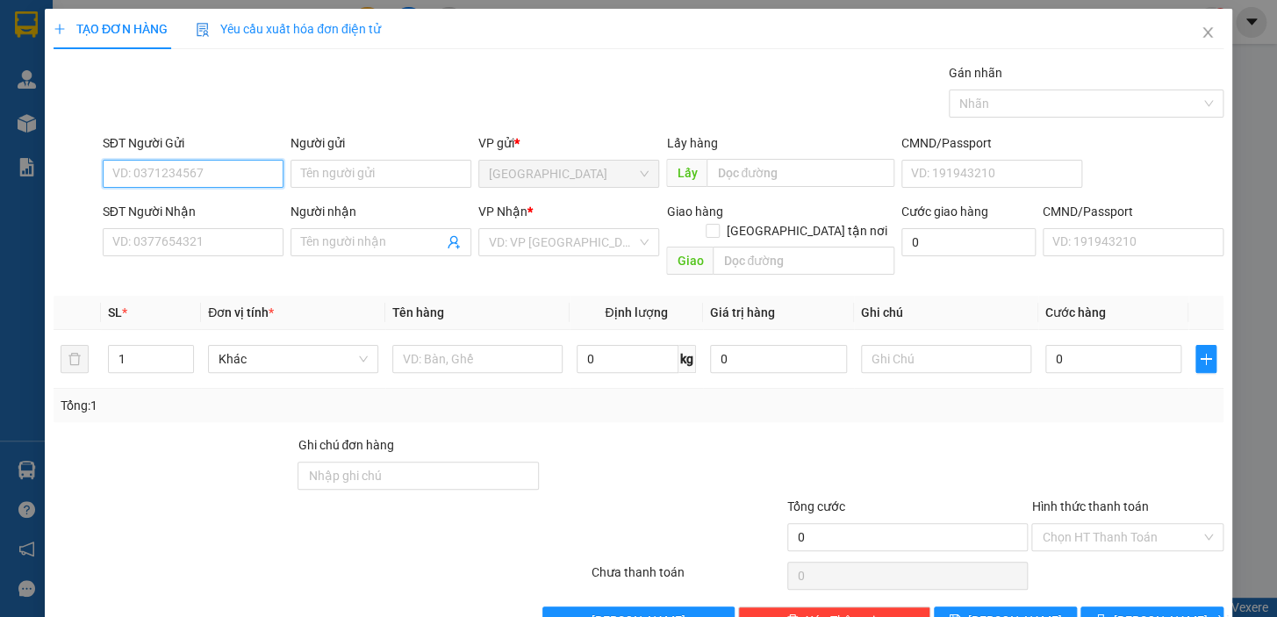
click at [230, 169] on input "SĐT Người Gửi" at bounding box center [193, 174] width 181 height 28
type input "945"
drag, startPoint x: 145, startPoint y: 176, endPoint x: 109, endPoint y: 176, distance: 36.0
click at [109, 176] on input "945" at bounding box center [193, 174] width 181 height 28
drag, startPoint x: 167, startPoint y: 175, endPoint x: 111, endPoint y: 176, distance: 56.2
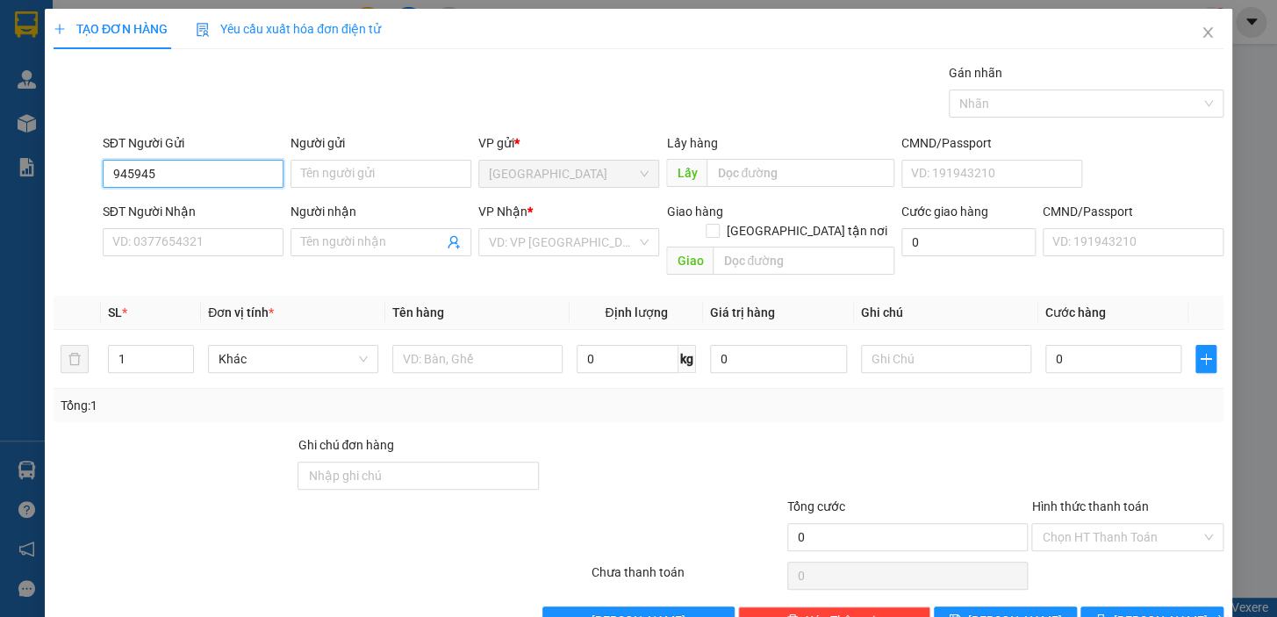
click at [111, 176] on input "945945" at bounding box center [193, 174] width 181 height 28
click at [167, 176] on input "945945" at bounding box center [193, 174] width 181 height 28
click at [111, 175] on input "945945" at bounding box center [193, 174] width 181 height 28
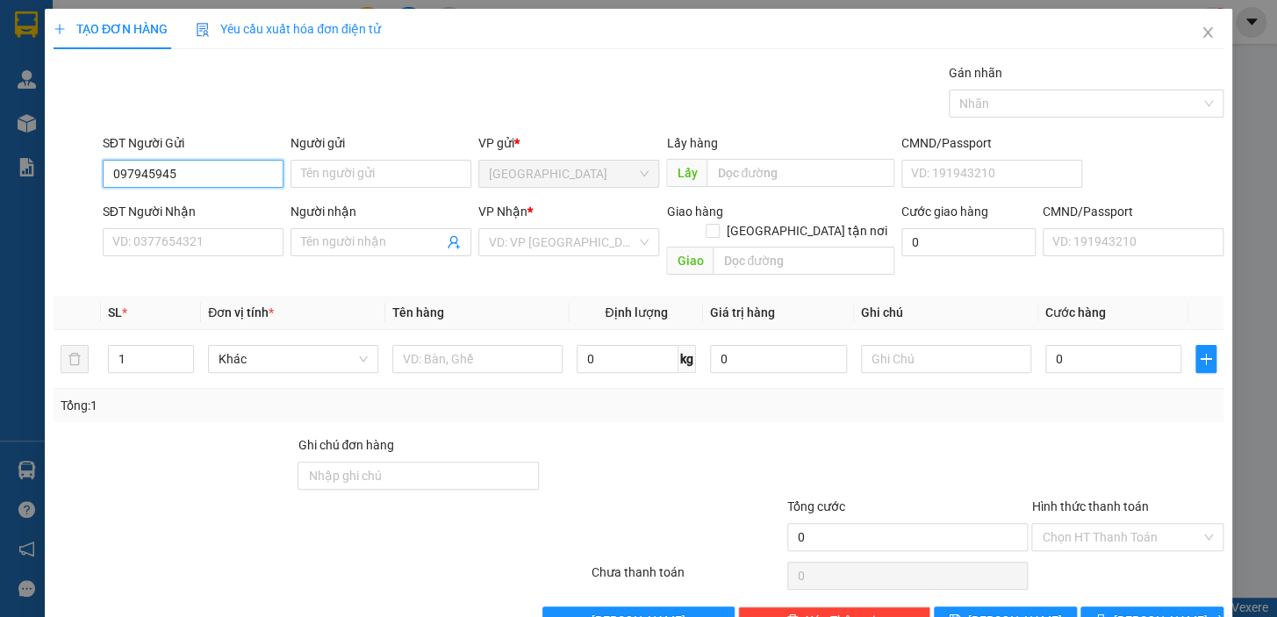
type input "0977945945"
click at [201, 202] on div "0977945945 - HUY" at bounding box center [191, 208] width 158 height 19
type input "HUY"
type input "0908375773"
type input "TUẤN"
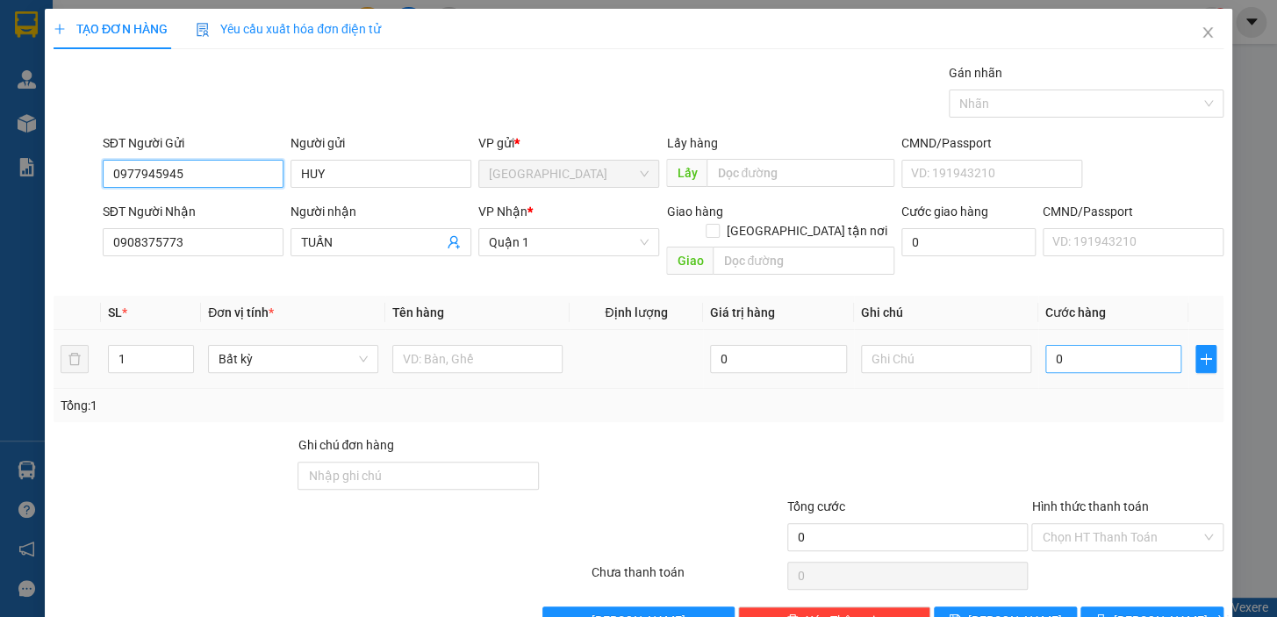
type input "0977945945"
click at [1067, 348] on input "0" at bounding box center [1113, 359] width 137 height 28
drag, startPoint x: 1056, startPoint y: 341, endPoint x: 1044, endPoint y: 342, distance: 12.4
click at [1045, 345] on input "0" at bounding box center [1113, 359] width 137 height 28
type input "6"
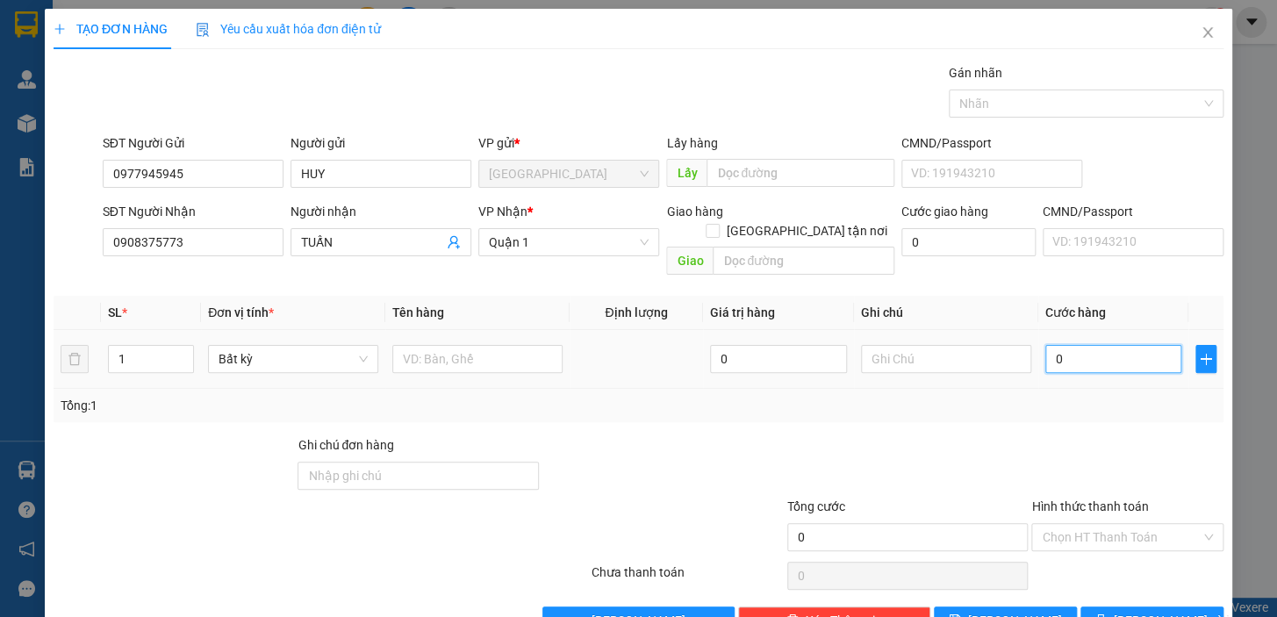
type input "6"
type input "60"
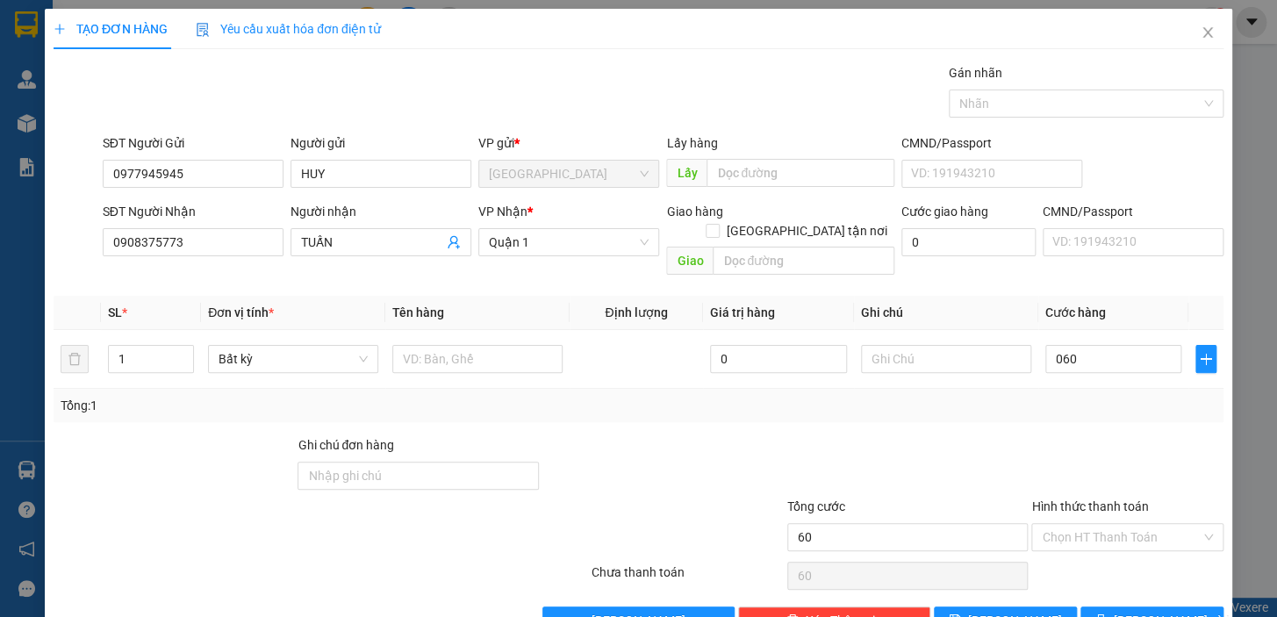
type input "60.000"
click at [1034, 396] on div "Tổng: 1" at bounding box center [639, 405] width 1156 height 19
click at [478, 345] on input "text" at bounding box center [477, 359] width 170 height 28
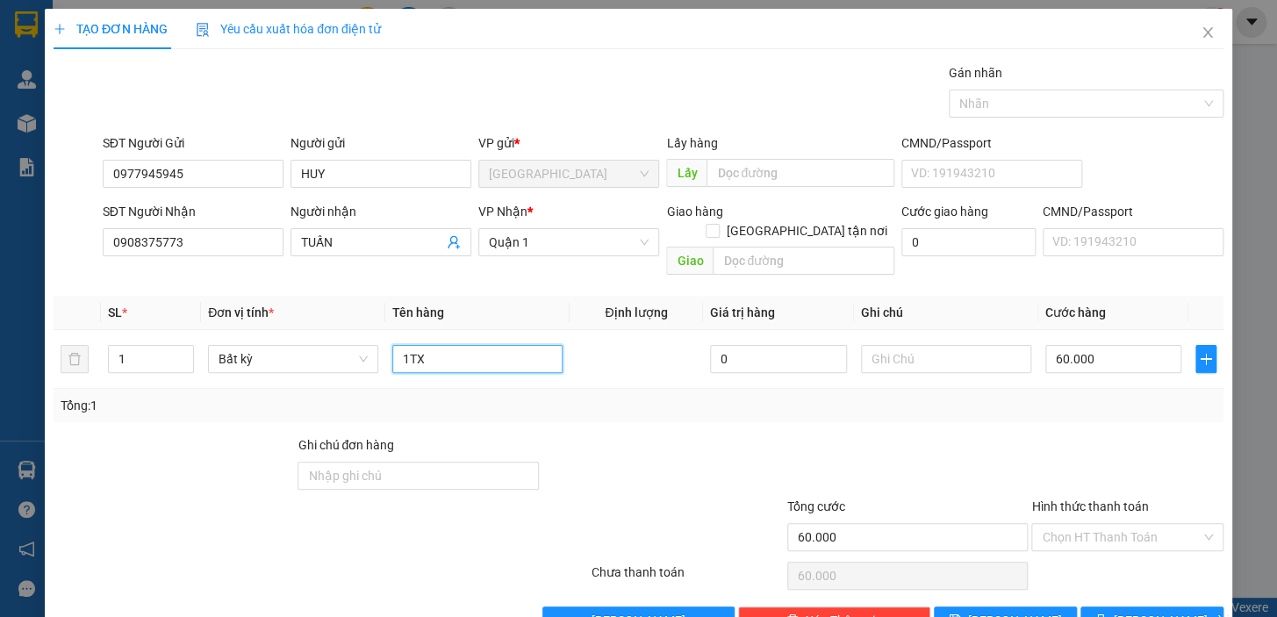
type input "1TX"
click at [660, 407] on div "Transit Pickup Surcharge Ids Transit Deliver Surcharge Ids Transit Deliver Surc…" at bounding box center [639, 348] width 1170 height 571
click at [1130, 524] on input "Hình thức thanh toán" at bounding box center [1121, 537] width 159 height 26
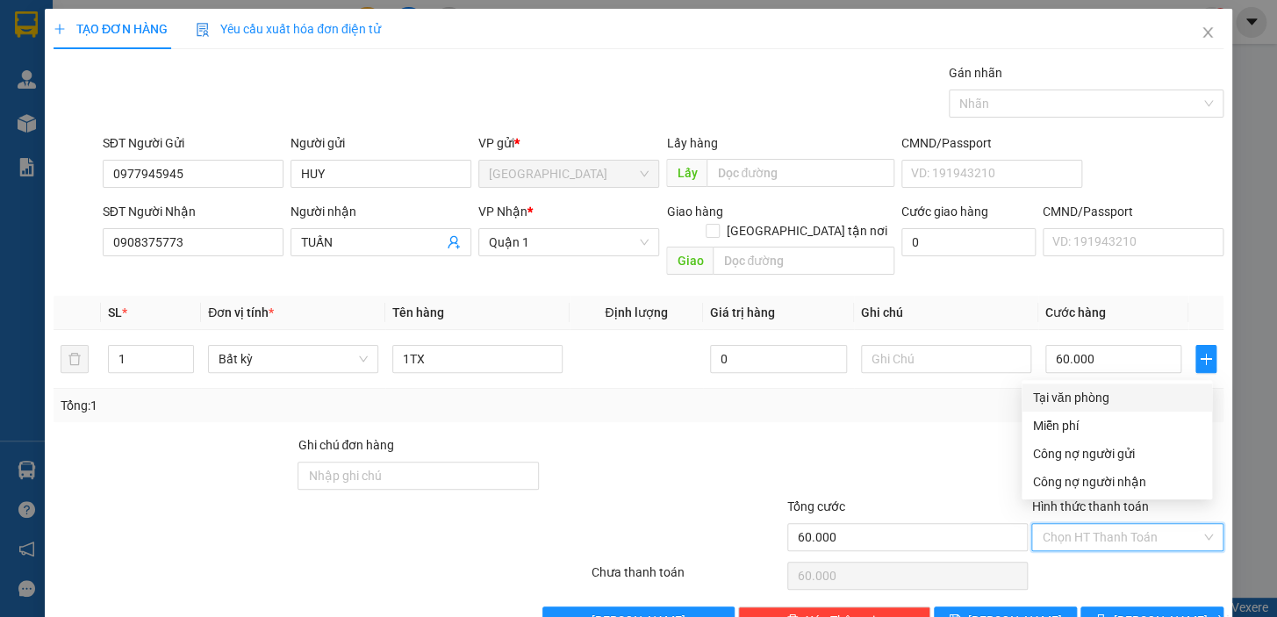
click at [1069, 388] on div "Tại văn phòng" at bounding box center [1116, 397] width 169 height 19
type input "0"
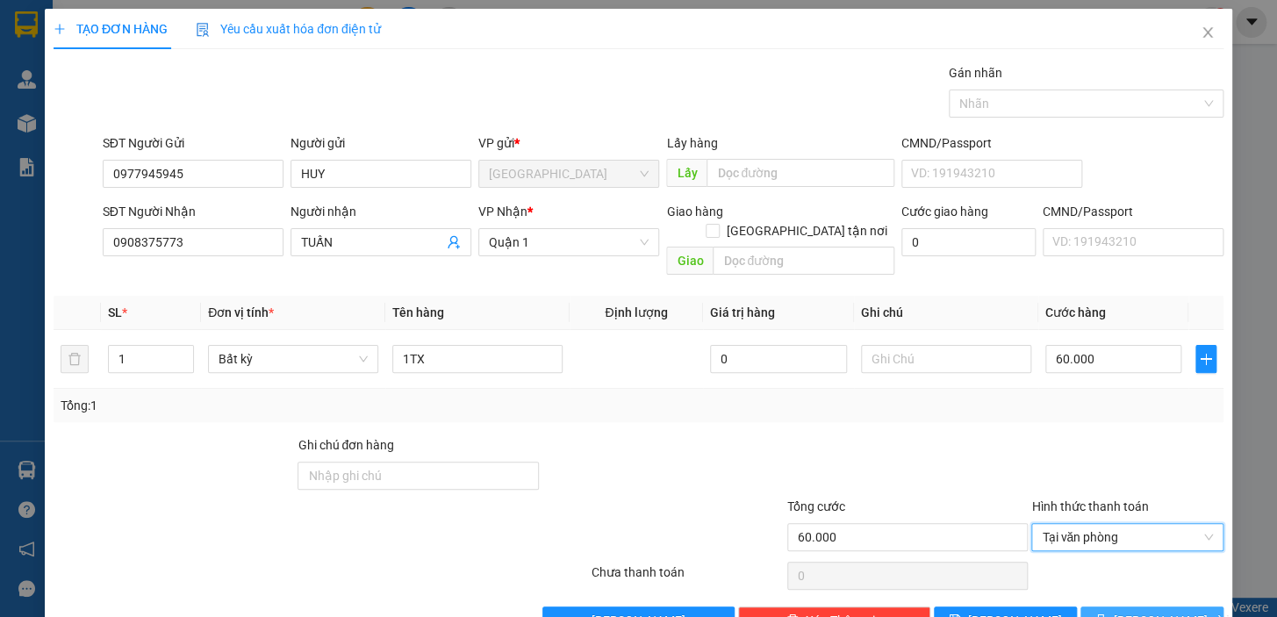
click at [1134, 611] on span "[PERSON_NAME] và In" at bounding box center [1175, 620] width 123 height 19
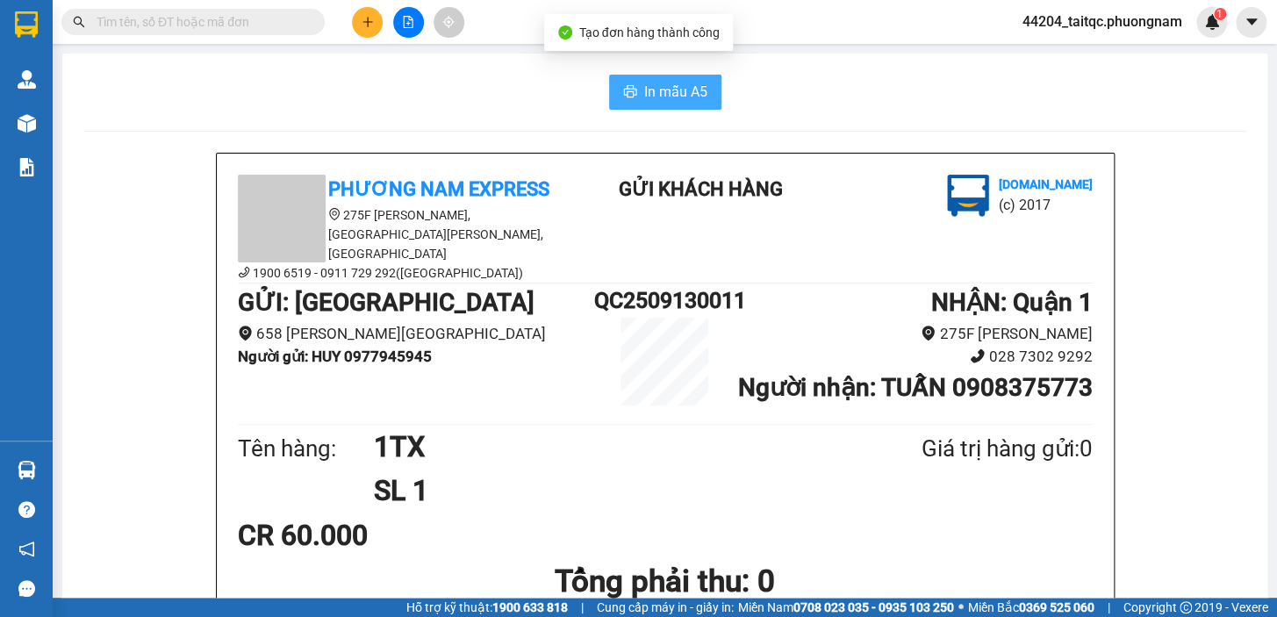
click at [623, 99] on span "printer" at bounding box center [630, 92] width 14 height 17
click at [362, 24] on icon "plus" at bounding box center [368, 22] width 12 height 12
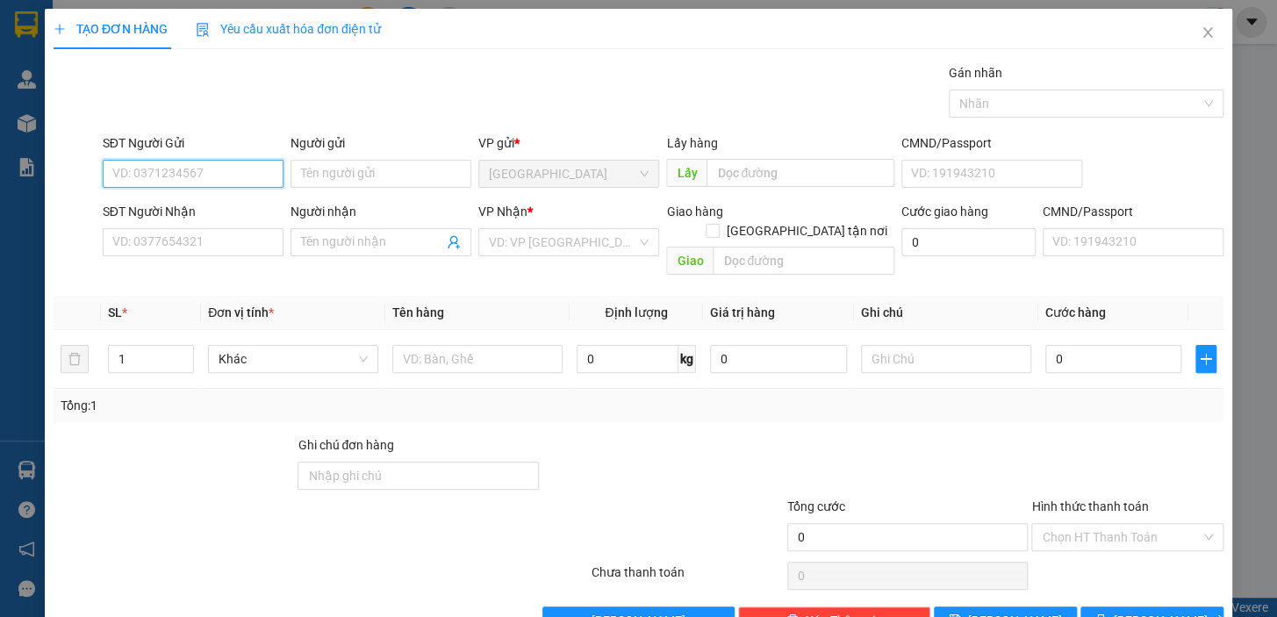
click at [220, 180] on input "SĐT Người Gửi" at bounding box center [193, 174] width 181 height 28
click at [241, 206] on div "0914119661 - TIẾNG VANG" at bounding box center [191, 208] width 158 height 19
type input "0914119661"
type input "TIẾNG VANG"
type input "0916681122"
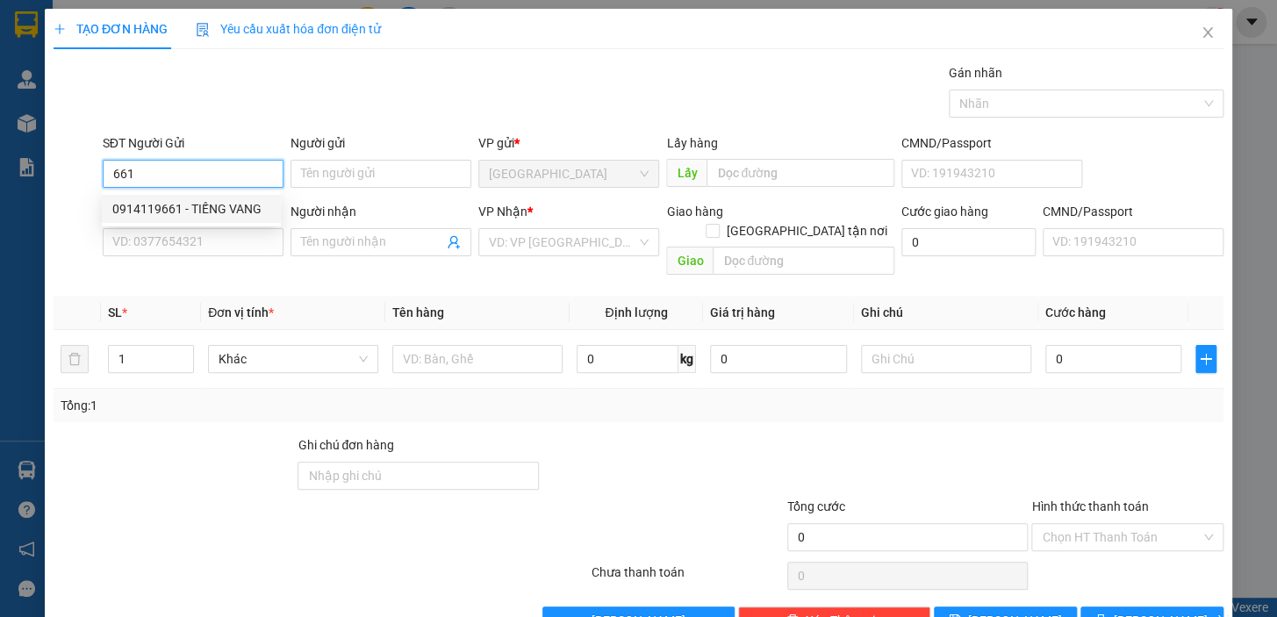
type input "NANOMAX"
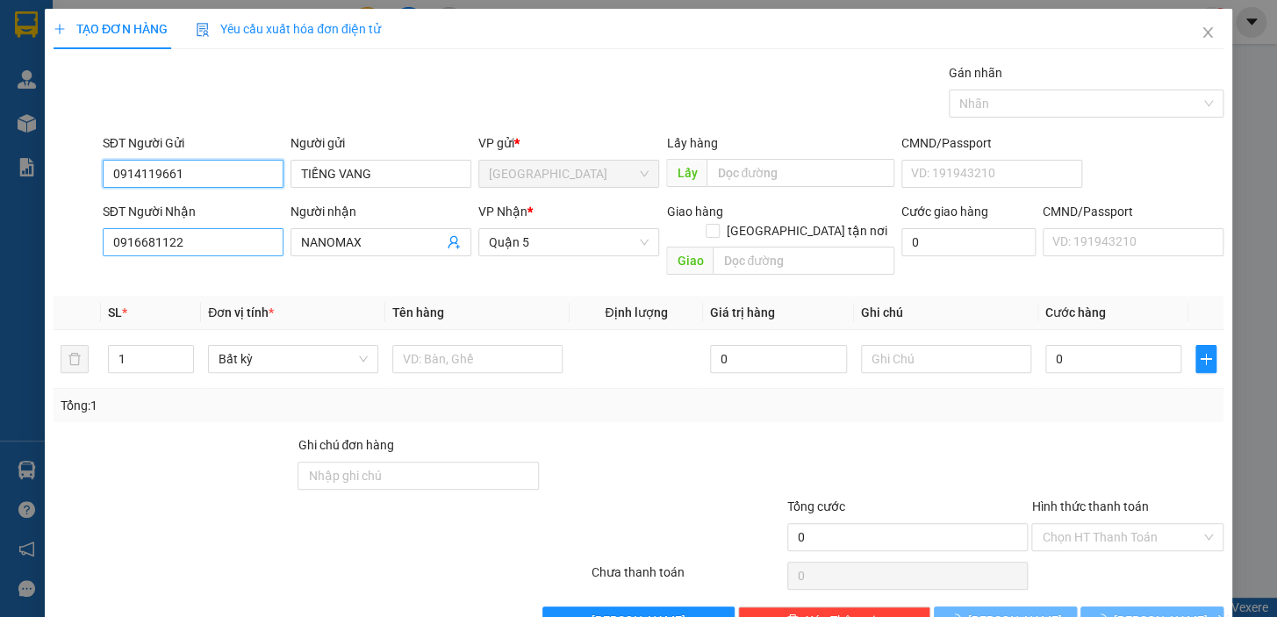
type input "0914119661"
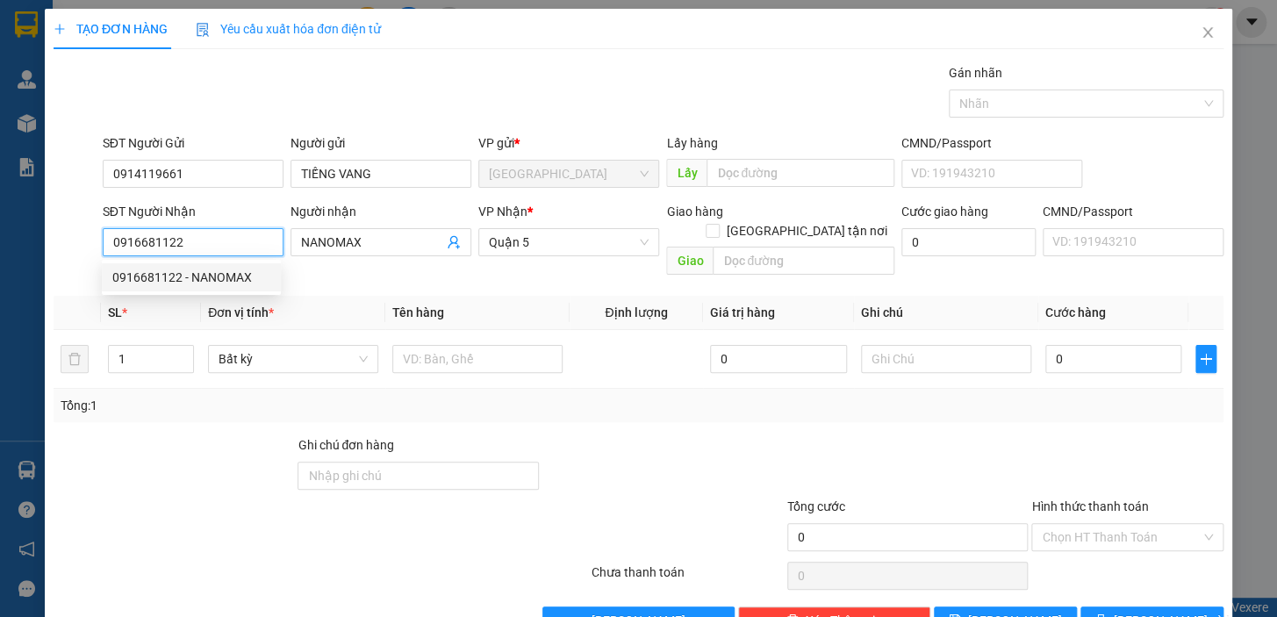
drag, startPoint x: 190, startPoint y: 239, endPoint x: 88, endPoint y: 241, distance: 102.7
click at [88, 241] on div "SĐT Người Nhận 0916681122 Người nhận NANOMAX VP Nhận * Quận 5 Giao hàng [GEOGRA…" at bounding box center [638, 242] width 1173 height 81
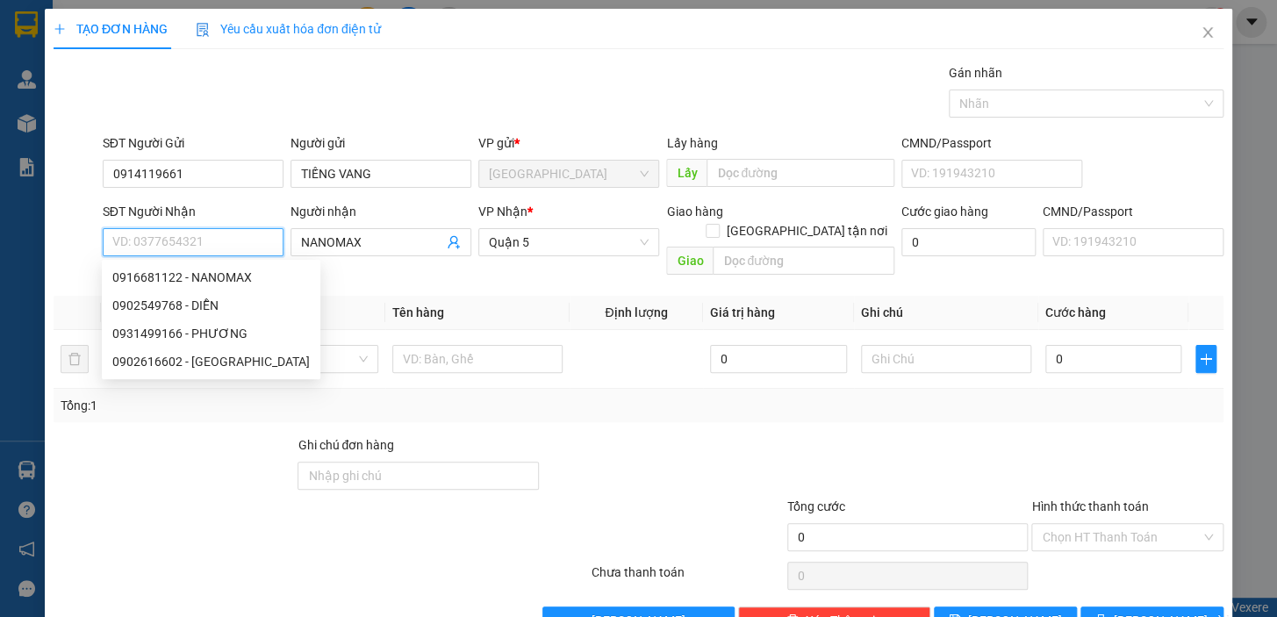
click at [179, 240] on input "SĐT Người Nhận" at bounding box center [193, 242] width 181 height 28
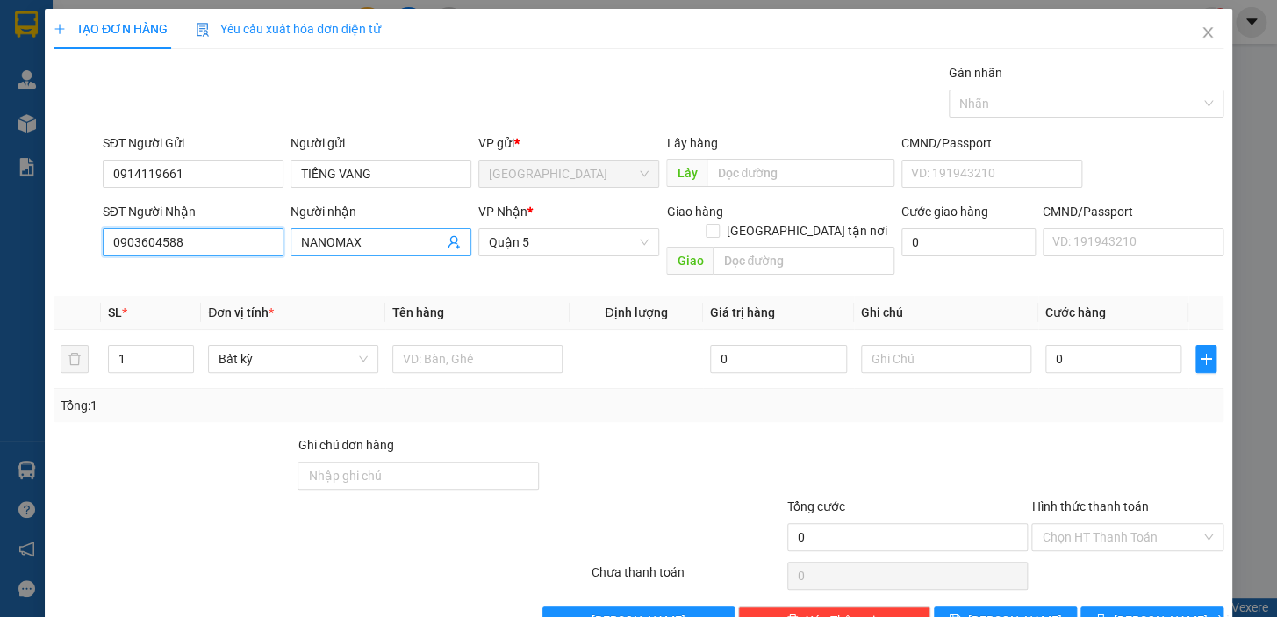
type input "0903604588"
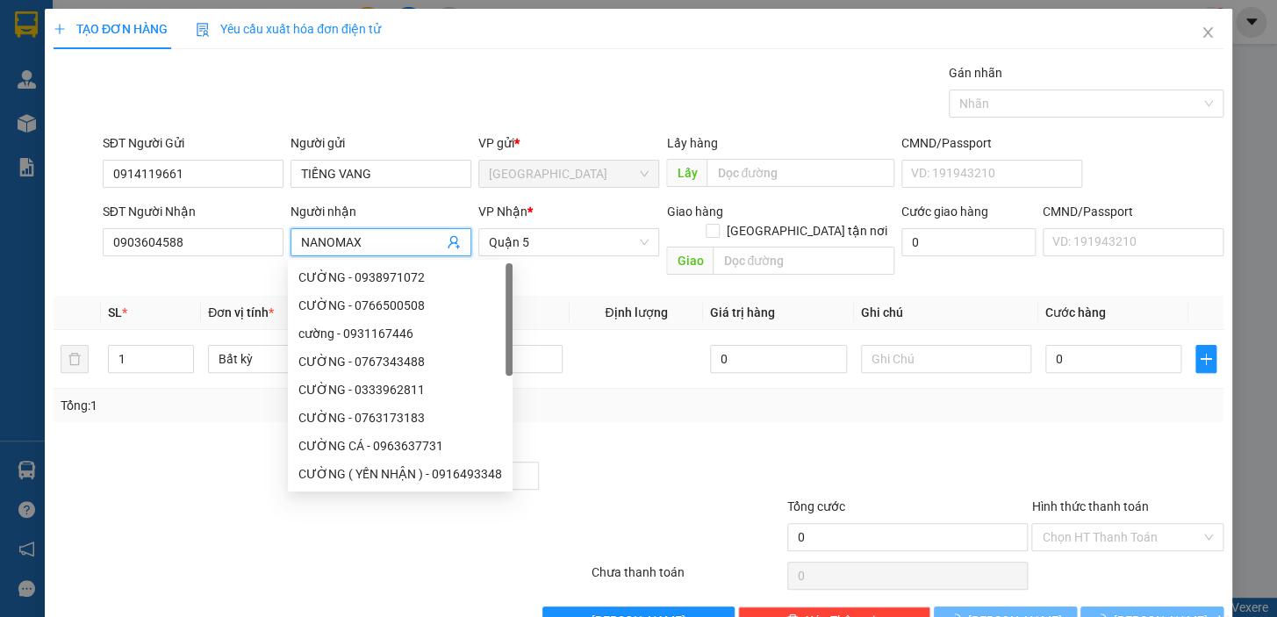
drag, startPoint x: 380, startPoint y: 237, endPoint x: 298, endPoint y: 242, distance: 81.8
click at [301, 242] on input "NANOMAX" at bounding box center [372, 242] width 142 height 19
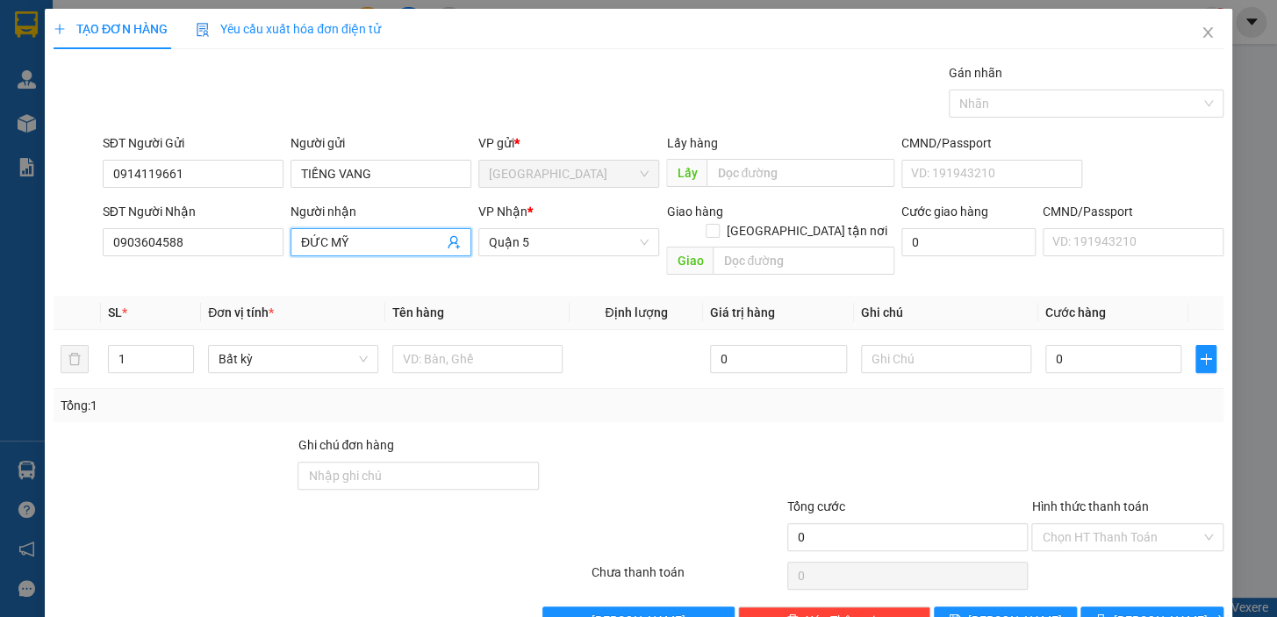
type input "ĐỨC MỸ"
click at [665, 409] on div "Transit Pickup Surcharge Ids Transit Deliver Surcharge Ids Transit Deliver Surc…" at bounding box center [639, 348] width 1170 height 571
click at [405, 345] on input "text" at bounding box center [477, 359] width 170 height 28
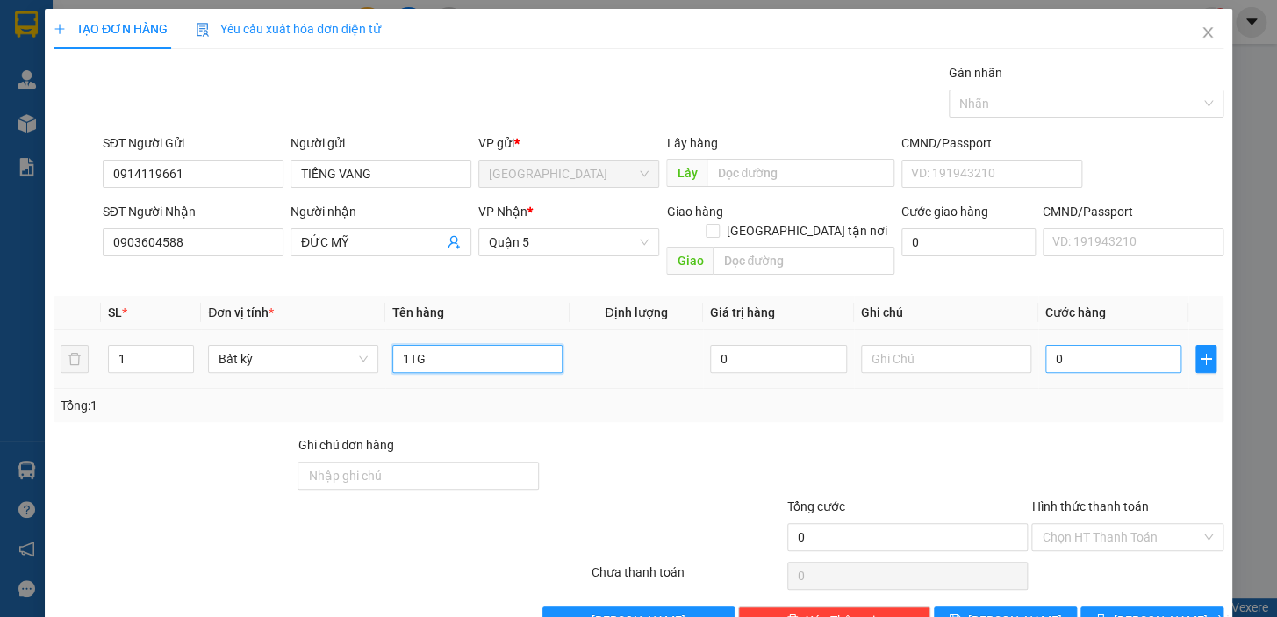
type input "1TG"
click at [1053, 345] on input "0" at bounding box center [1113, 359] width 137 height 28
drag, startPoint x: 1056, startPoint y: 335, endPoint x: 1039, endPoint y: 348, distance: 21.2
click at [1045, 348] on input "0" at bounding box center [1113, 359] width 137 height 28
type input "3"
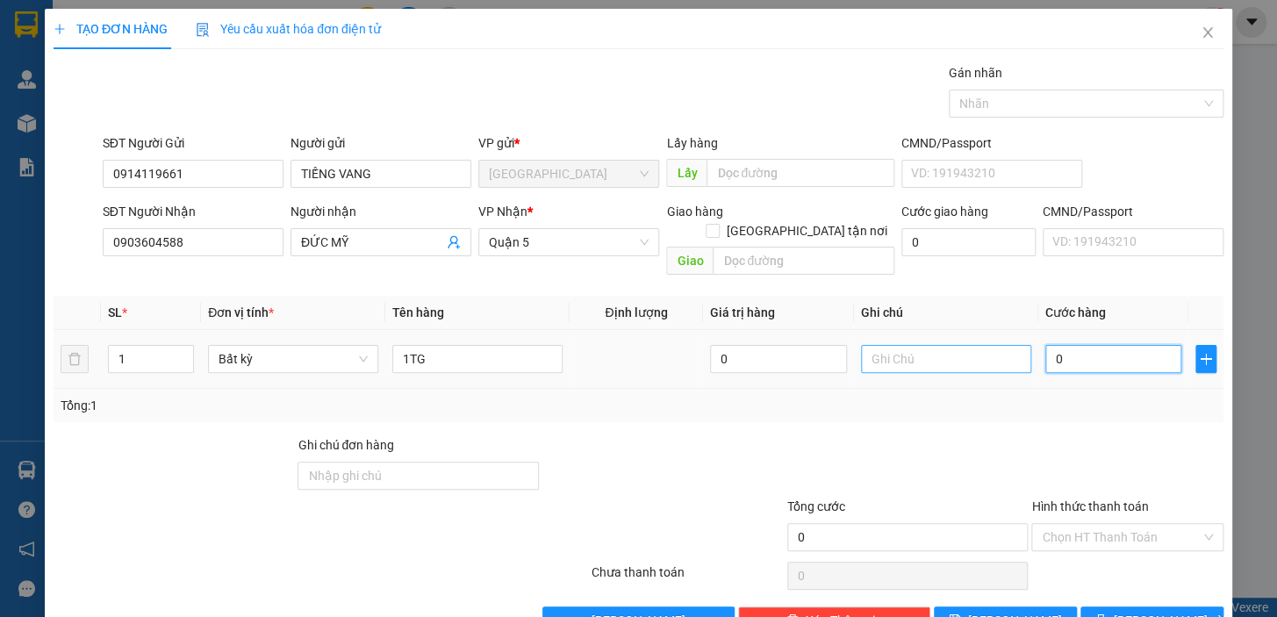
type input "3"
type input "30"
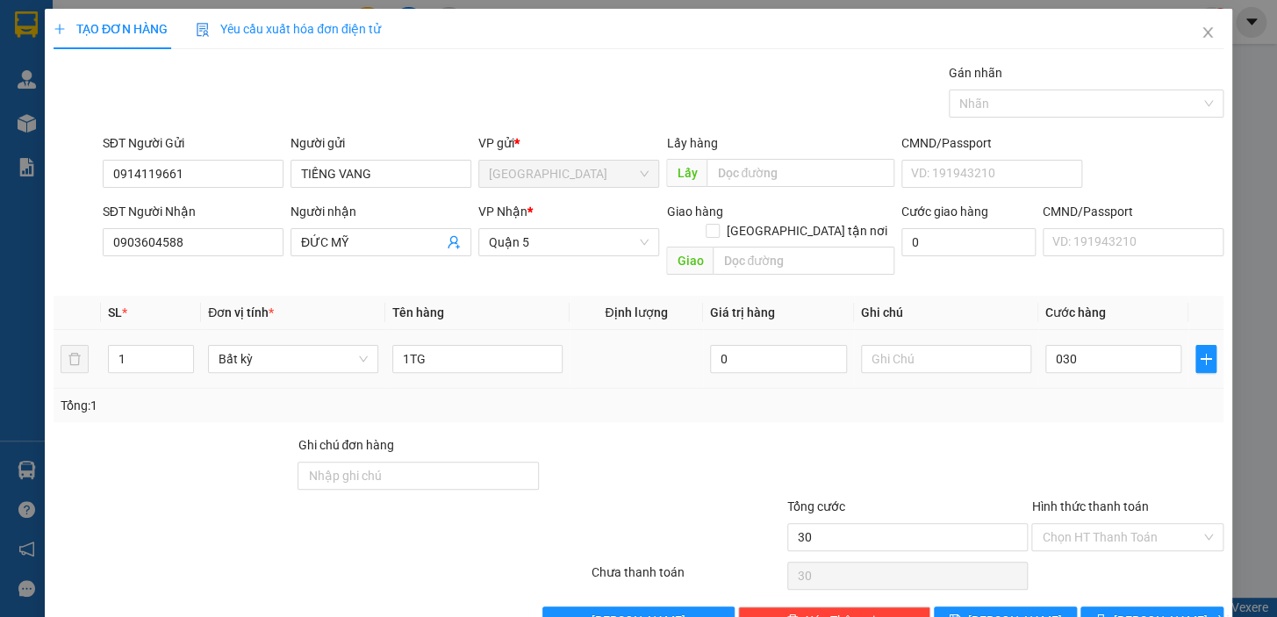
type input "30.000"
drag, startPoint x: 1036, startPoint y: 462, endPoint x: 1155, endPoint y: 497, distance: 124.4
click at [1049, 462] on div at bounding box center [1128, 465] width 196 height 61
click at [1159, 524] on input "Hình thức thanh toán" at bounding box center [1121, 537] width 159 height 26
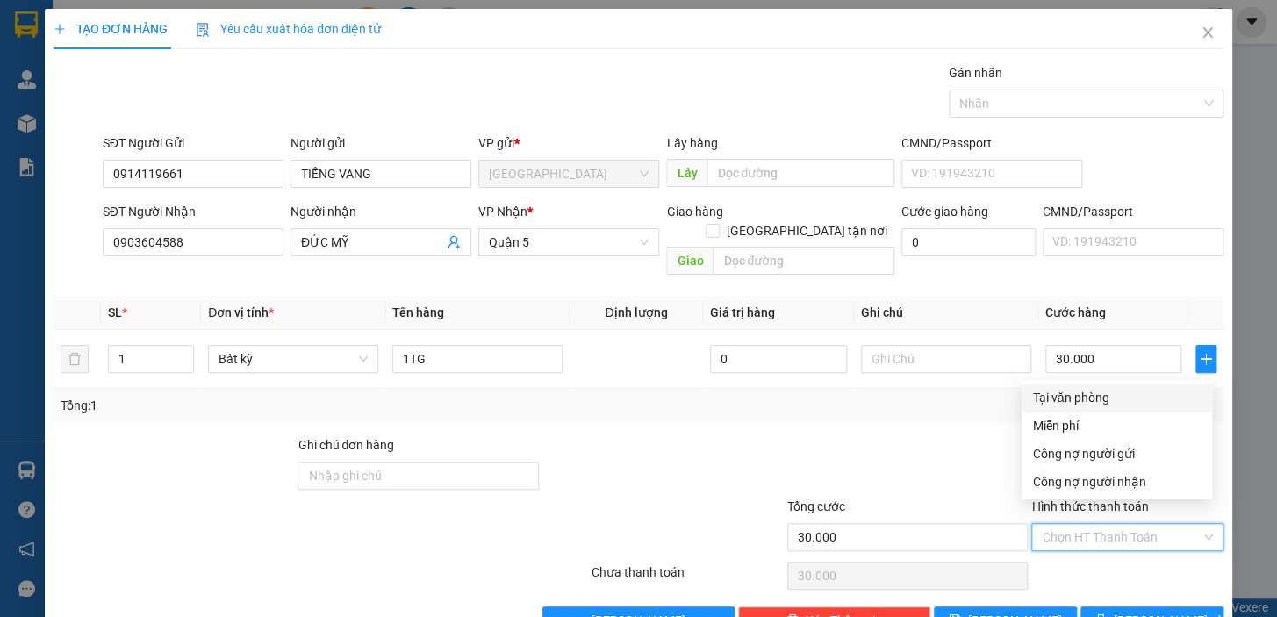
click at [1115, 396] on div "Tại văn phòng" at bounding box center [1116, 397] width 169 height 19
type input "0"
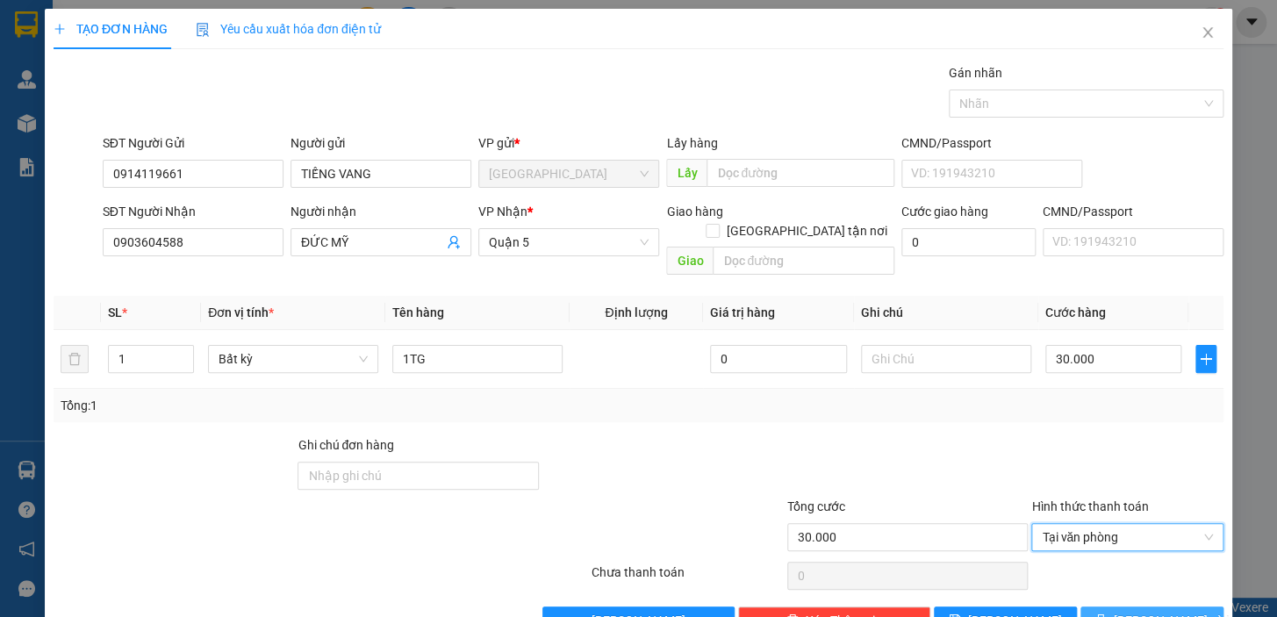
click at [1159, 611] on span "[PERSON_NAME] và In" at bounding box center [1175, 620] width 123 height 19
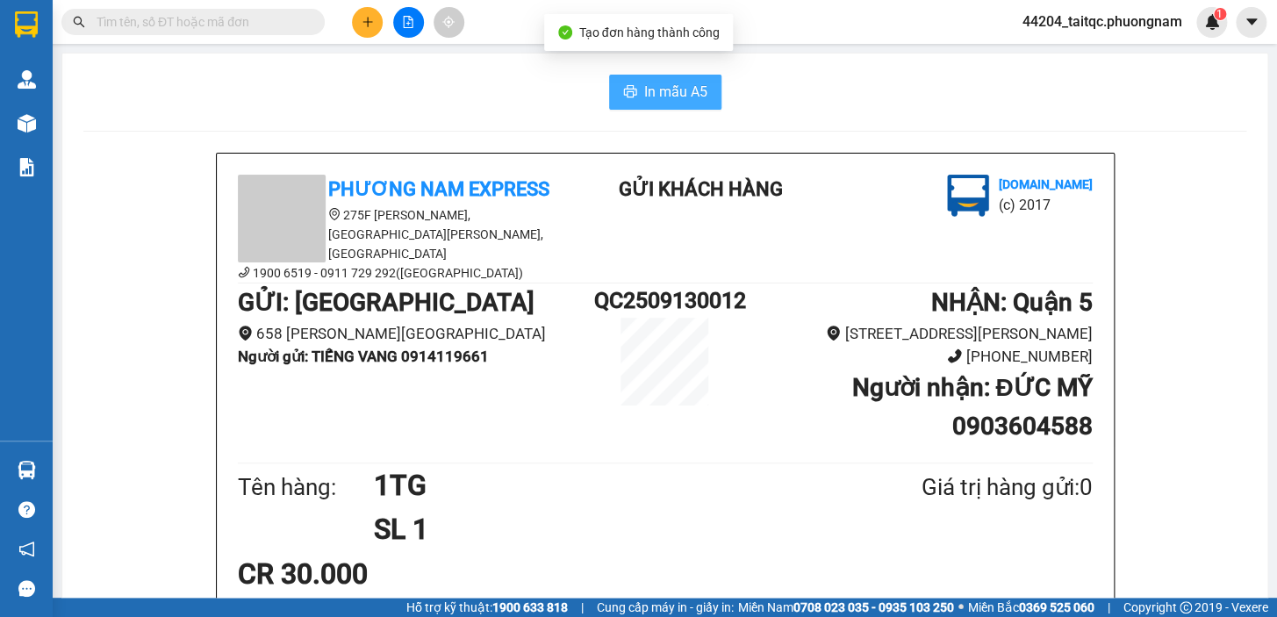
click at [659, 96] on span "In mẫu A5" at bounding box center [675, 92] width 63 height 22
click at [351, 21] on div at bounding box center [408, 22] width 132 height 31
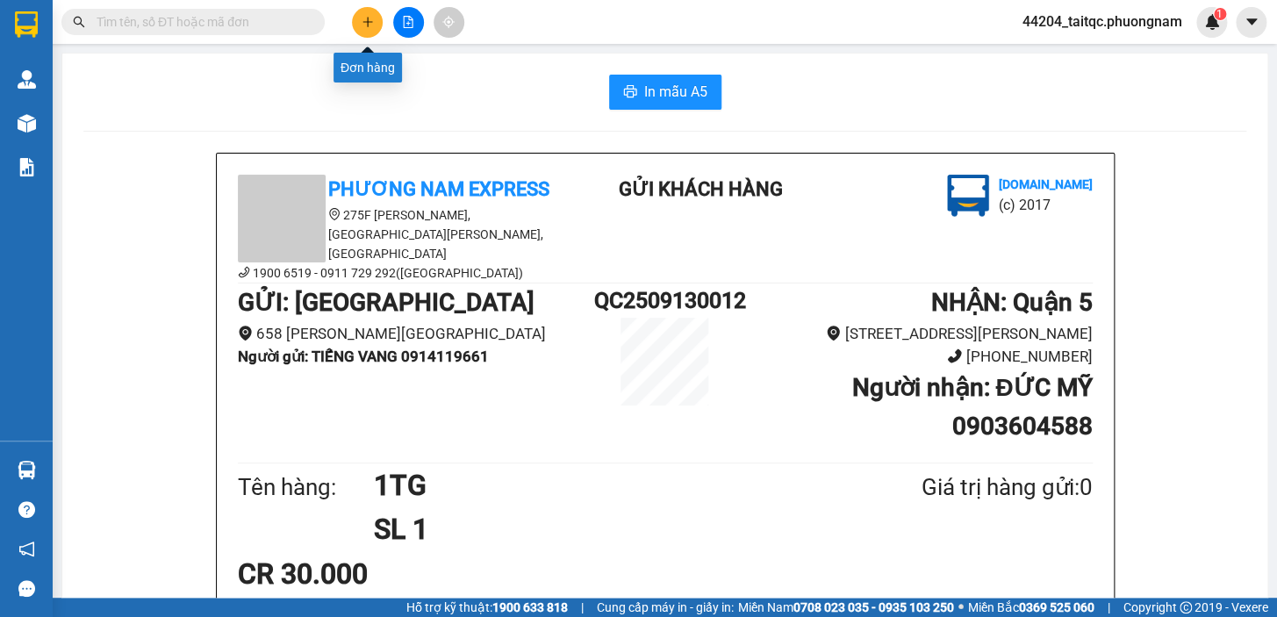
click at [362, 23] on icon "plus" at bounding box center [368, 22] width 12 height 12
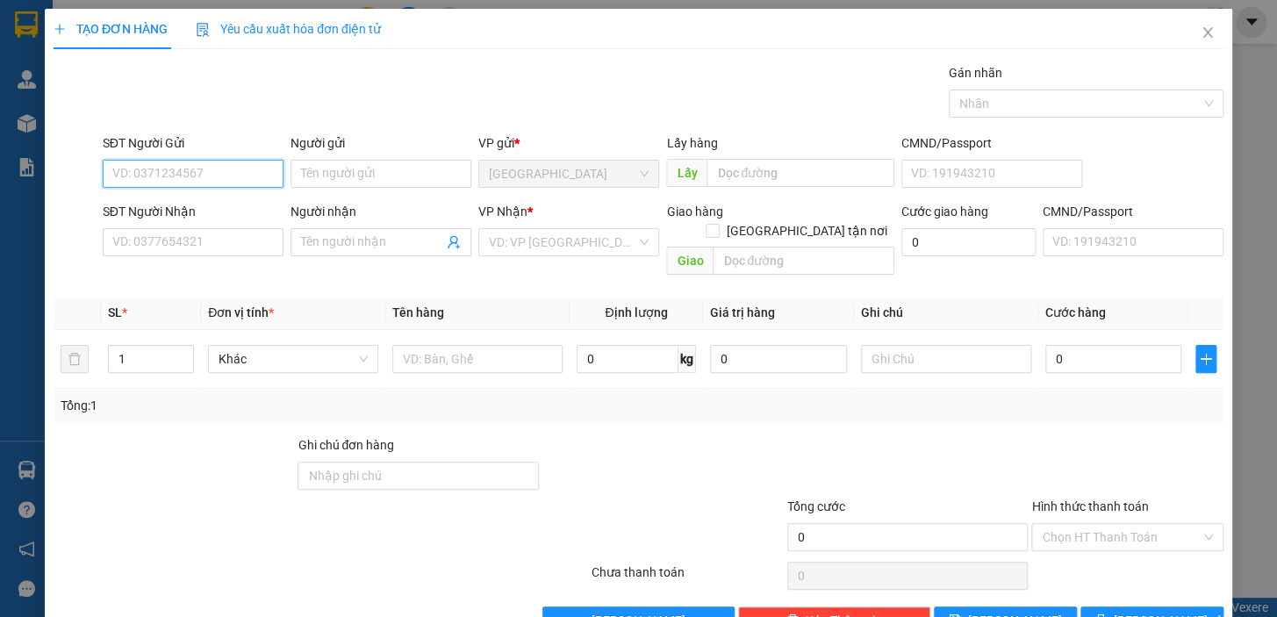
click at [233, 175] on input "SĐT Người Gửi" at bounding box center [193, 174] width 181 height 28
click at [203, 210] on div "0914119661 - TIẾNG VANG" at bounding box center [191, 208] width 158 height 19
type input "0914119661"
type input "TIẾNG VANG"
type input "0903604588"
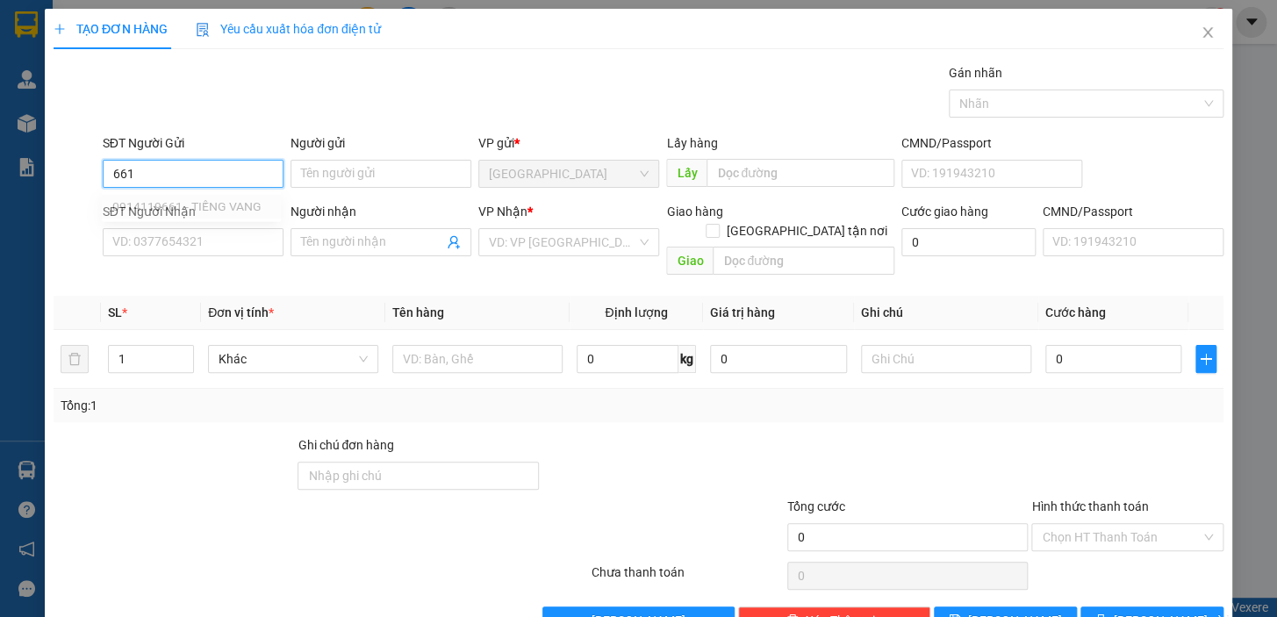
type input "ĐỨC MỸ"
type input "0914119661"
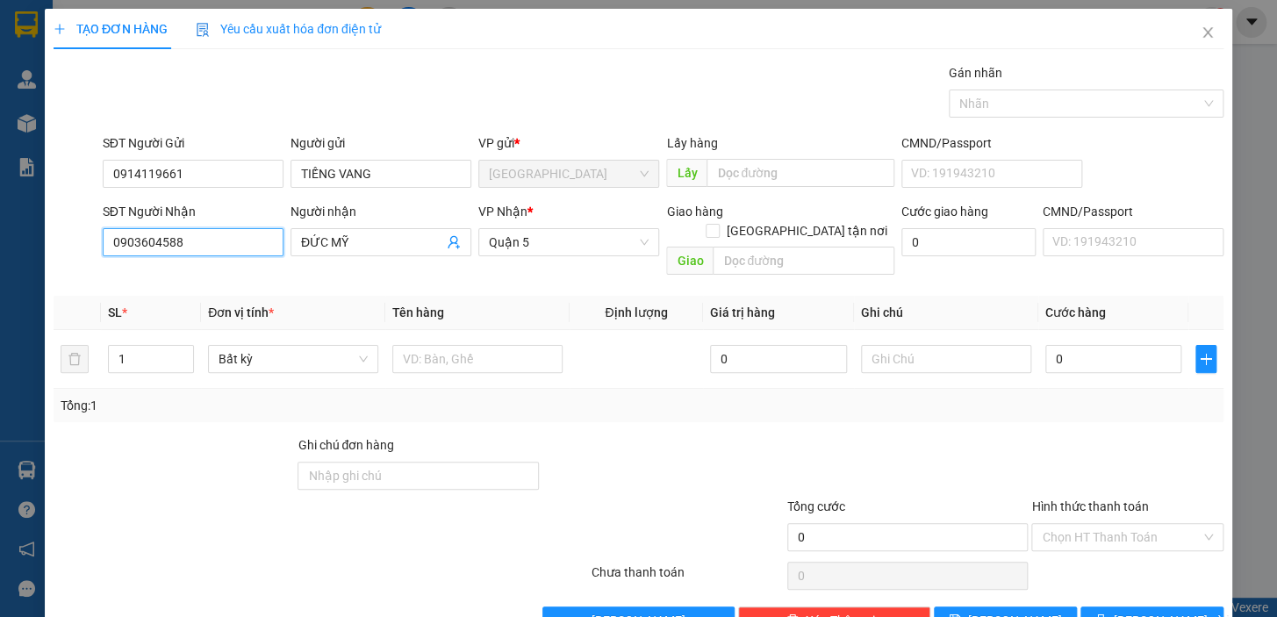
drag, startPoint x: 194, startPoint y: 244, endPoint x: 77, endPoint y: 251, distance: 116.9
click at [77, 251] on div "SĐT Người Nhận 0903604588 Người nhận ĐỨC MỸ VP Nhận * Quận 5 Giao hàng [GEOGRAP…" at bounding box center [638, 242] width 1173 height 81
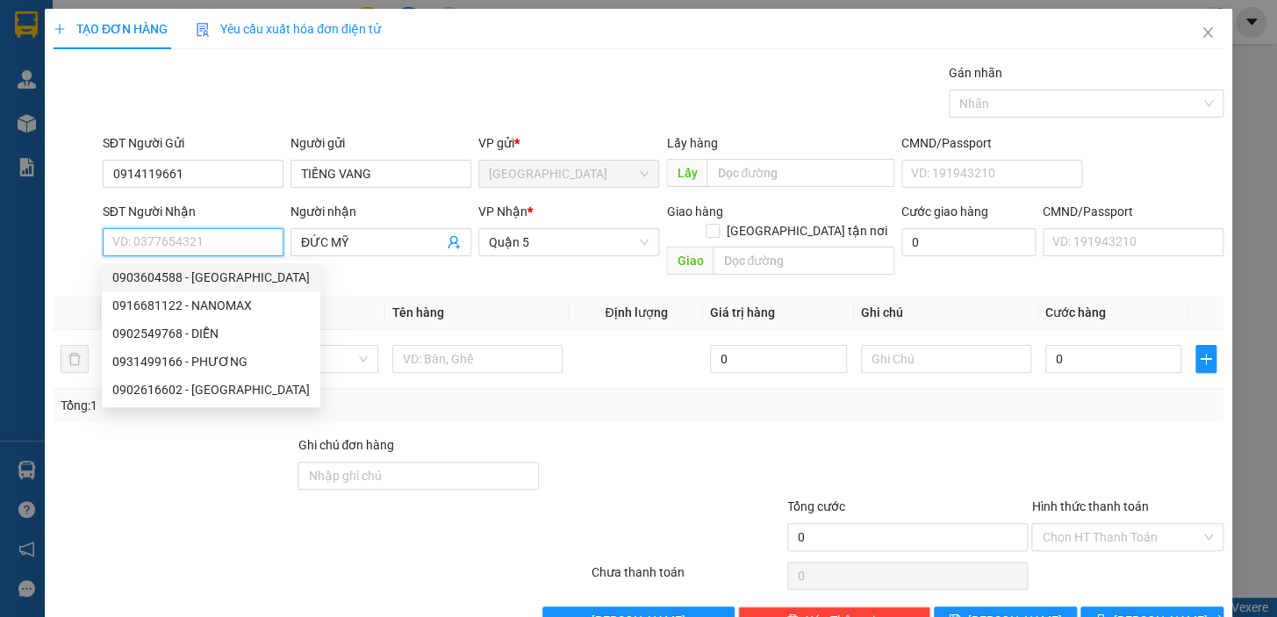
click at [197, 241] on input "SĐT Người Nhận" at bounding box center [193, 242] width 181 height 28
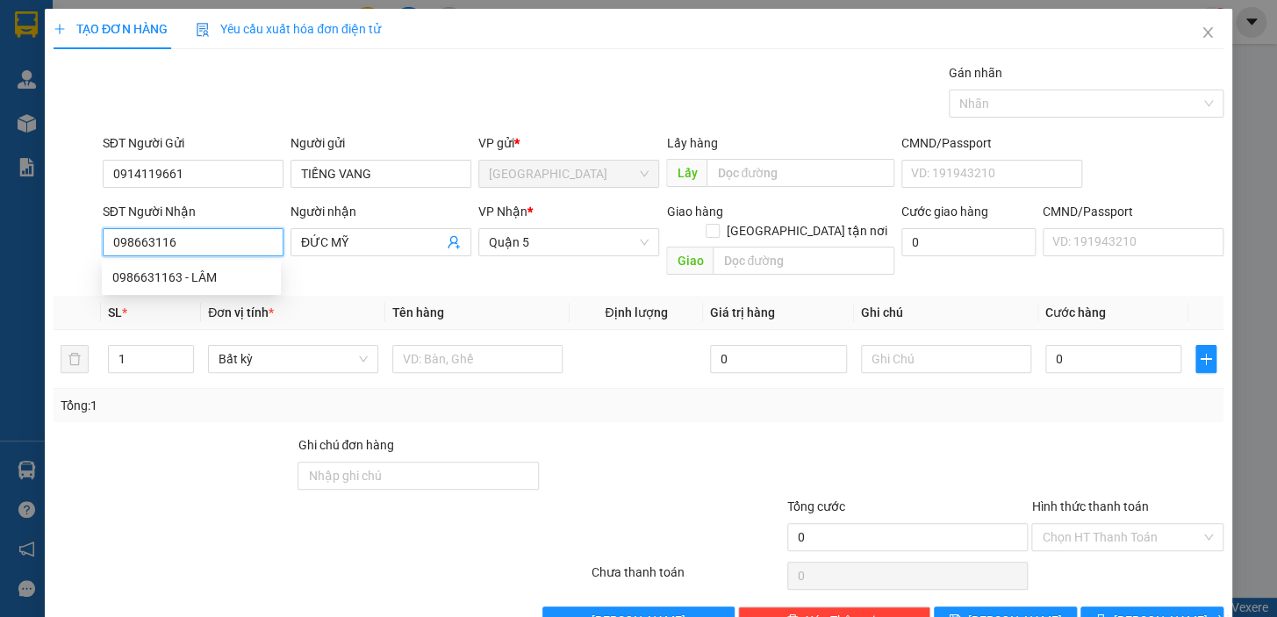
type input "0986631163"
click at [198, 276] on div "0986631163 - LÂM" at bounding box center [191, 277] width 158 height 19
type input "LÂM"
type input "0986631163"
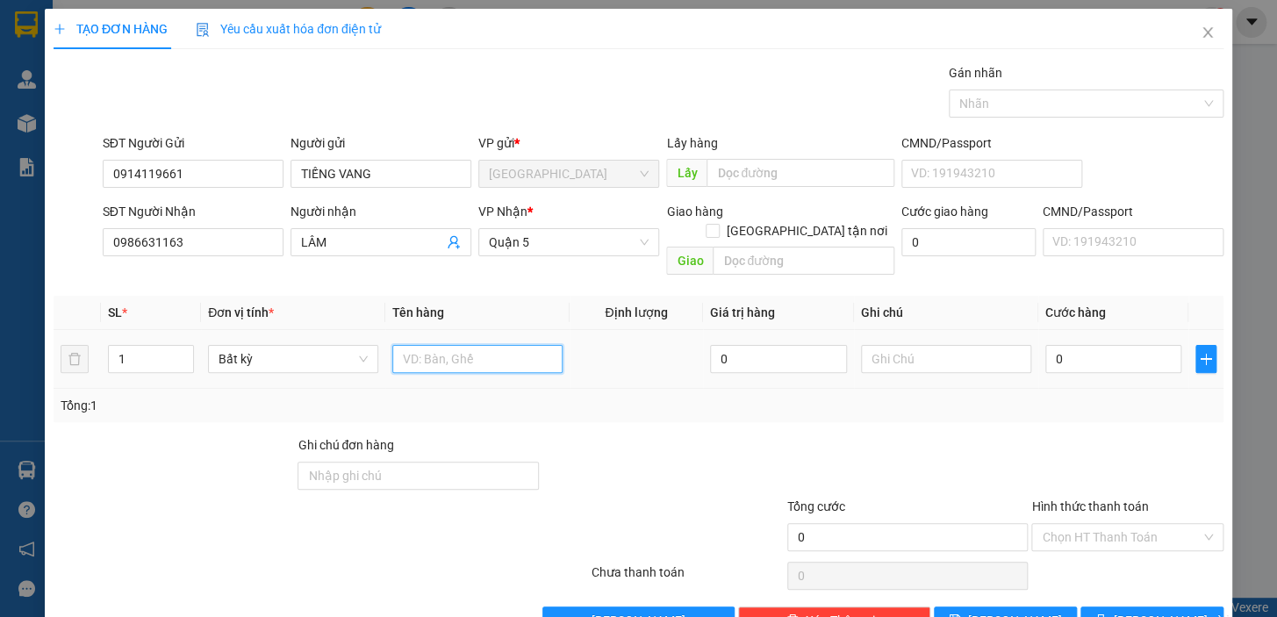
click at [480, 345] on input "text" at bounding box center [477, 359] width 170 height 28
type input "1TG"
click at [1092, 345] on input "0" at bounding box center [1113, 359] width 137 height 28
drag, startPoint x: 1071, startPoint y: 344, endPoint x: 1027, endPoint y: 344, distance: 43.9
click at [1038, 344] on td "0" at bounding box center [1113, 359] width 151 height 59
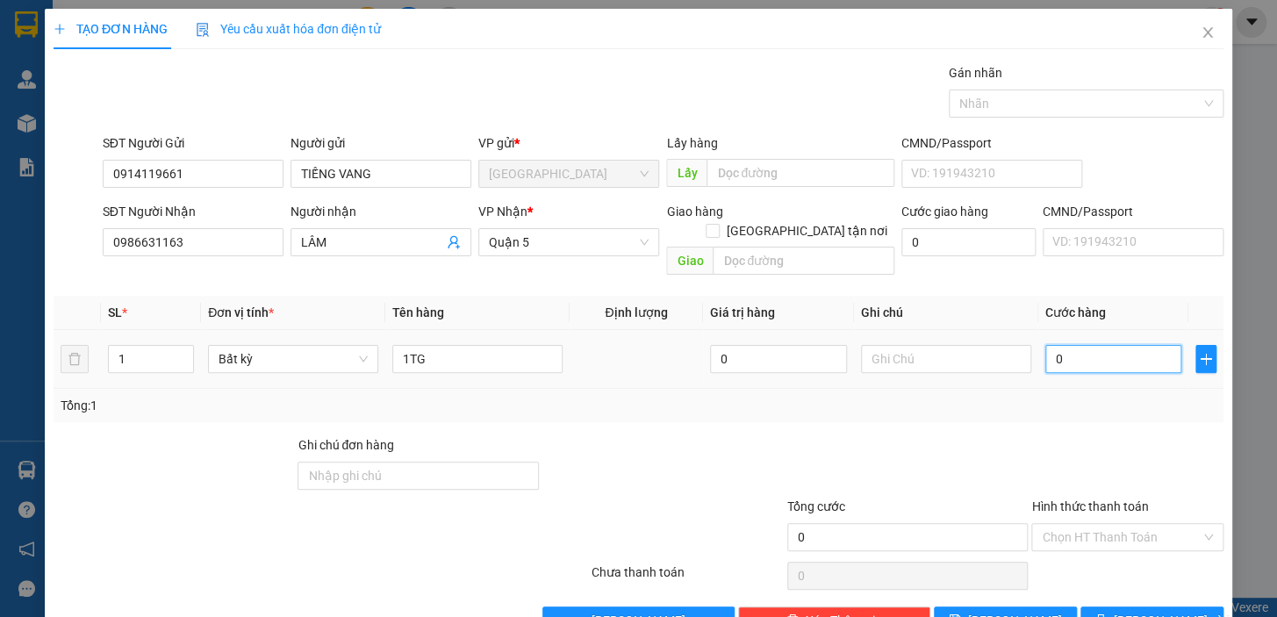
type input "4"
type input "40"
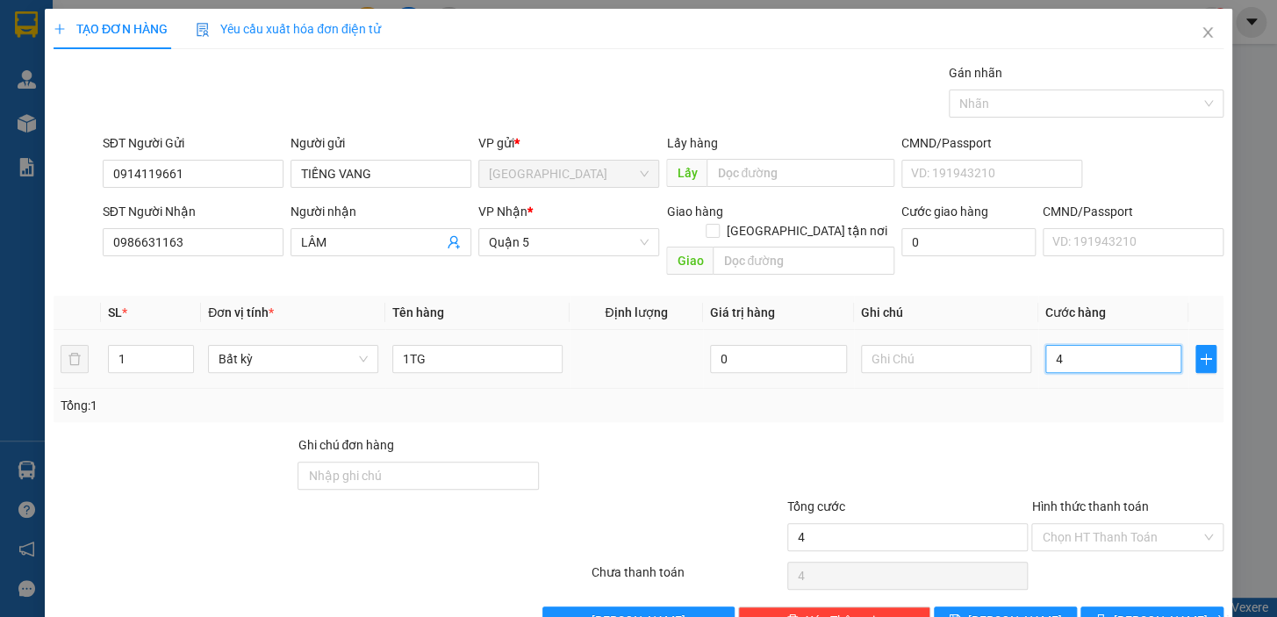
type input "40"
type input "40.000"
click at [1058, 398] on div "Tổng: 1" at bounding box center [639, 405] width 1170 height 33
click at [1109, 524] on input "Hình thức thanh toán" at bounding box center [1121, 537] width 159 height 26
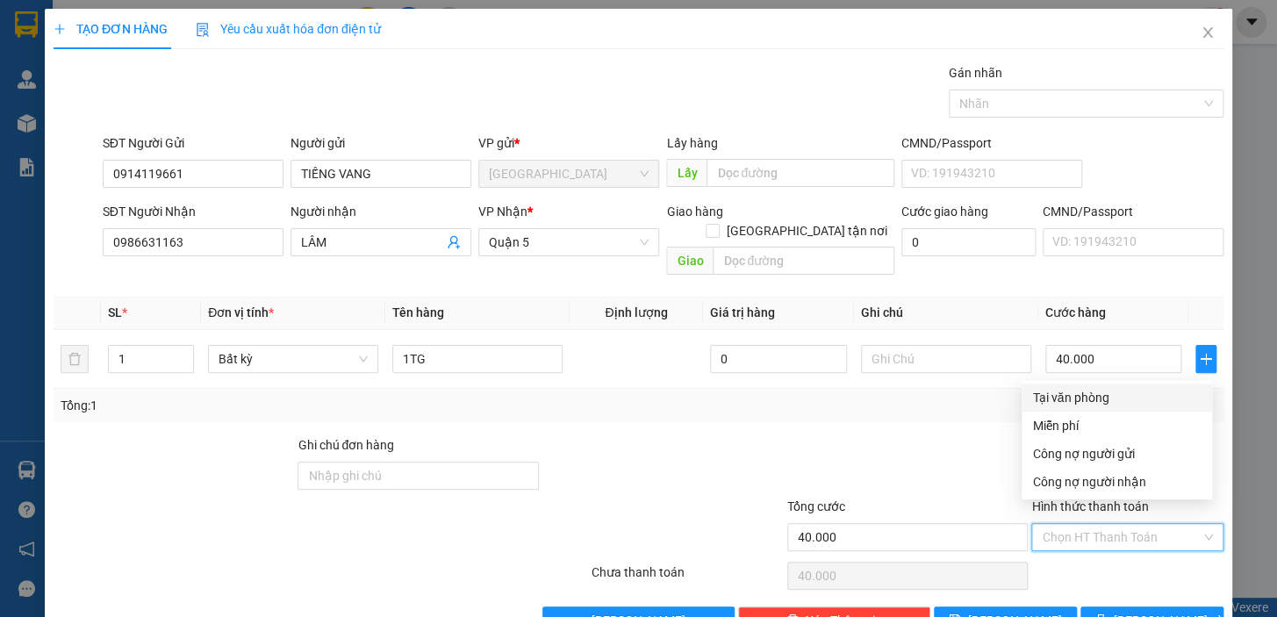
click at [1087, 386] on div "Tại văn phòng" at bounding box center [1117, 398] width 190 height 28
type input "0"
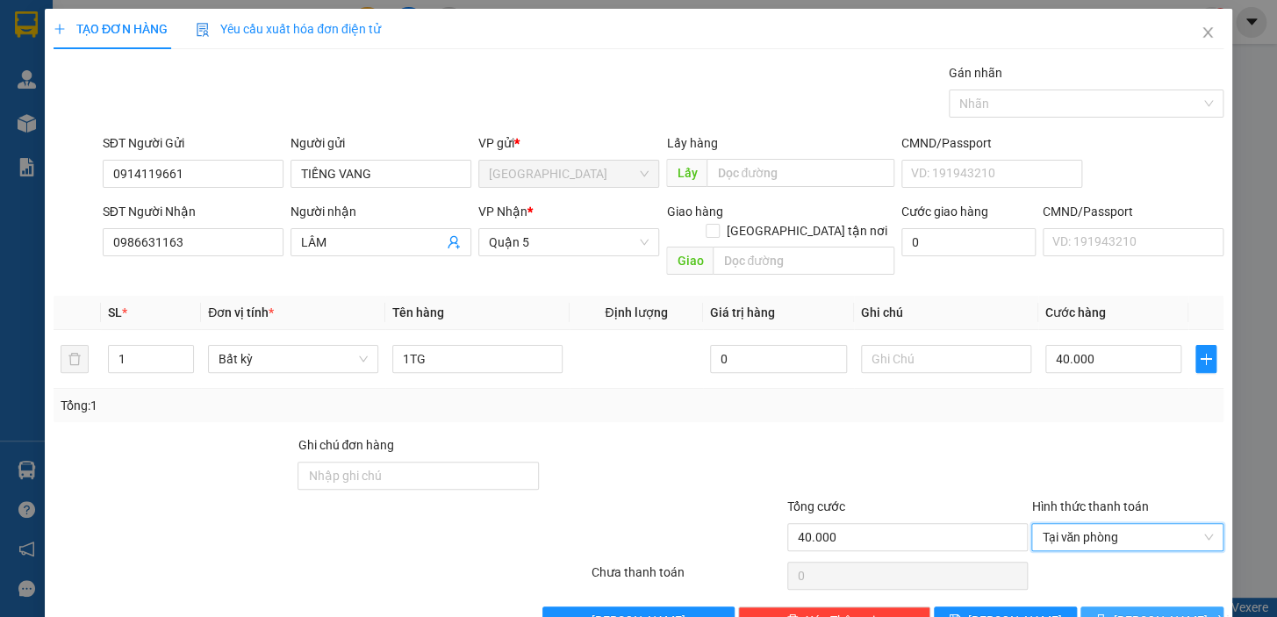
click at [1145, 611] on span "[PERSON_NAME] và In" at bounding box center [1175, 620] width 123 height 19
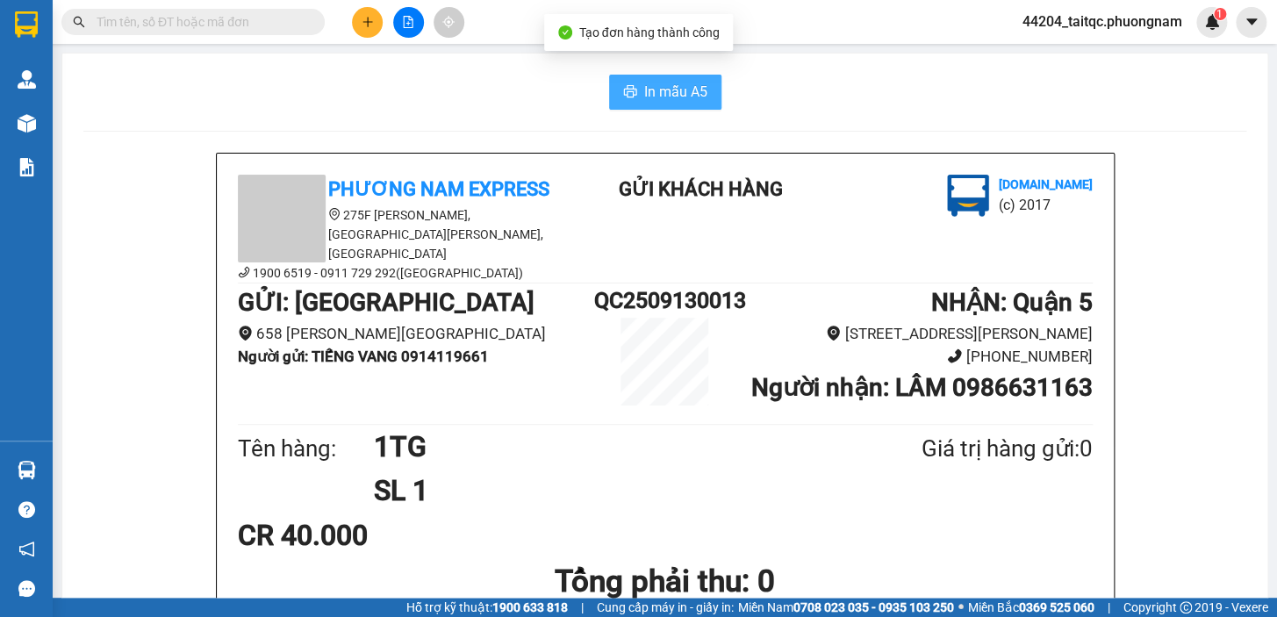
click at [668, 93] on span "In mẫu A5" at bounding box center [675, 92] width 63 height 22
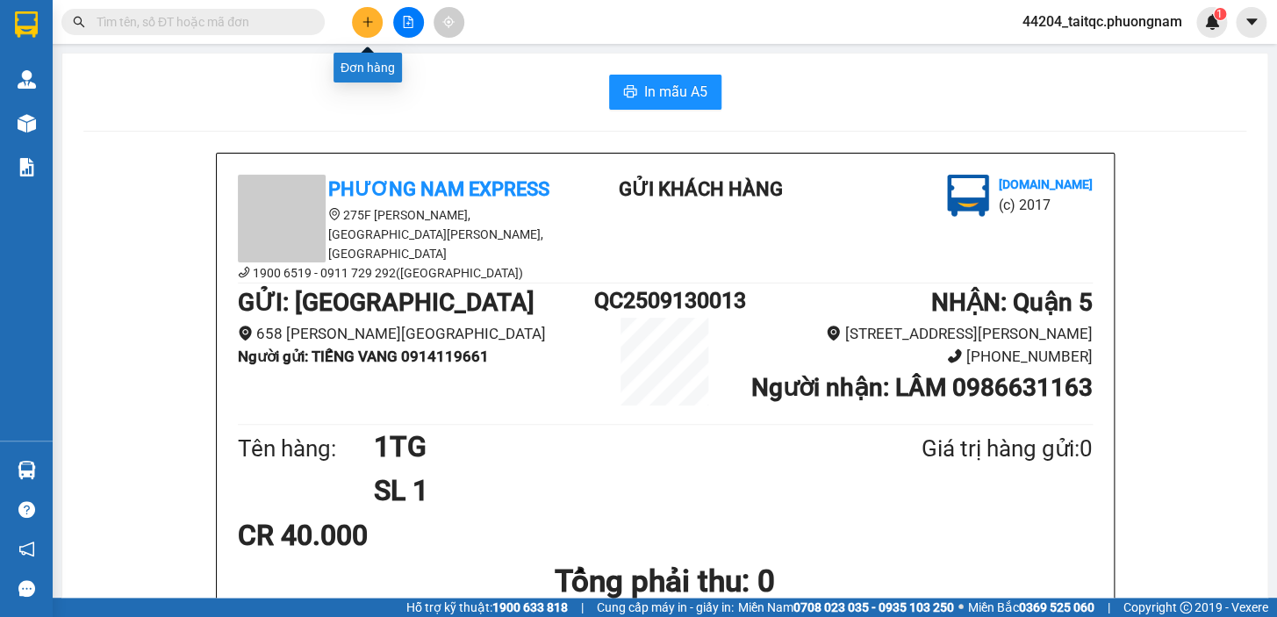
click at [368, 21] on icon "plus" at bounding box center [367, 21] width 10 height 1
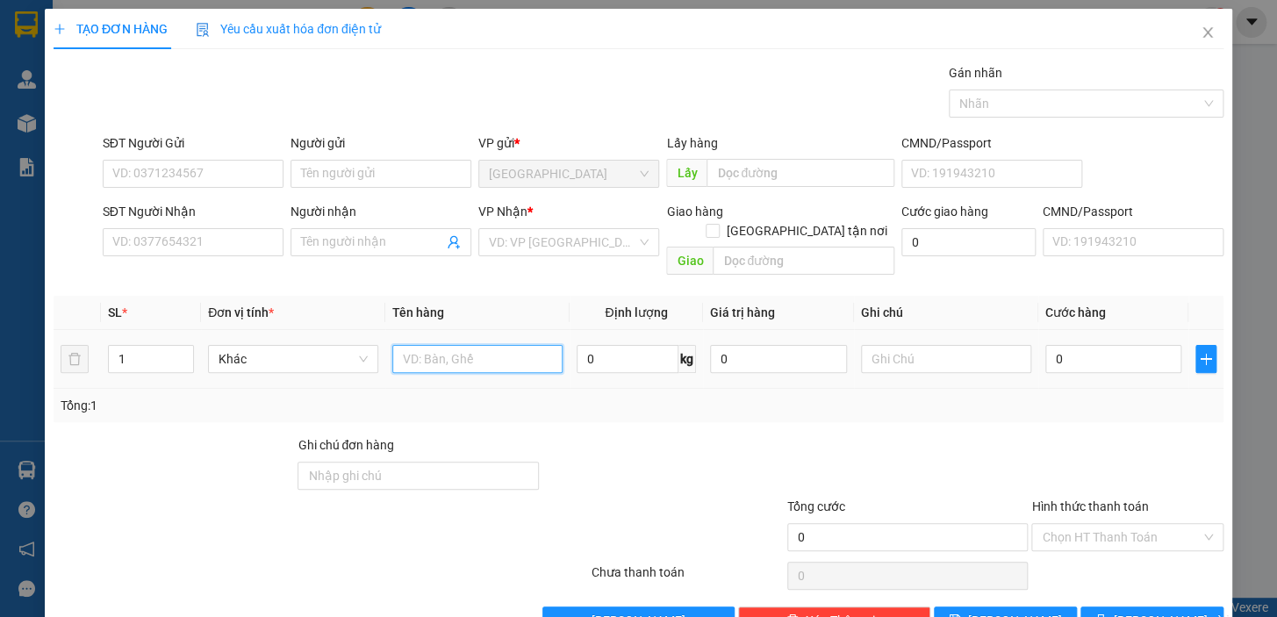
click at [471, 345] on input "text" at bounding box center [477, 359] width 170 height 28
type input "1TG"
click at [1102, 345] on input "0" at bounding box center [1113, 359] width 137 height 28
drag, startPoint x: 1082, startPoint y: 337, endPoint x: 1023, endPoint y: 341, distance: 58.9
click at [1023, 341] on tr "1 Khác 1TG 0 kg 0 0" at bounding box center [639, 359] width 1170 height 59
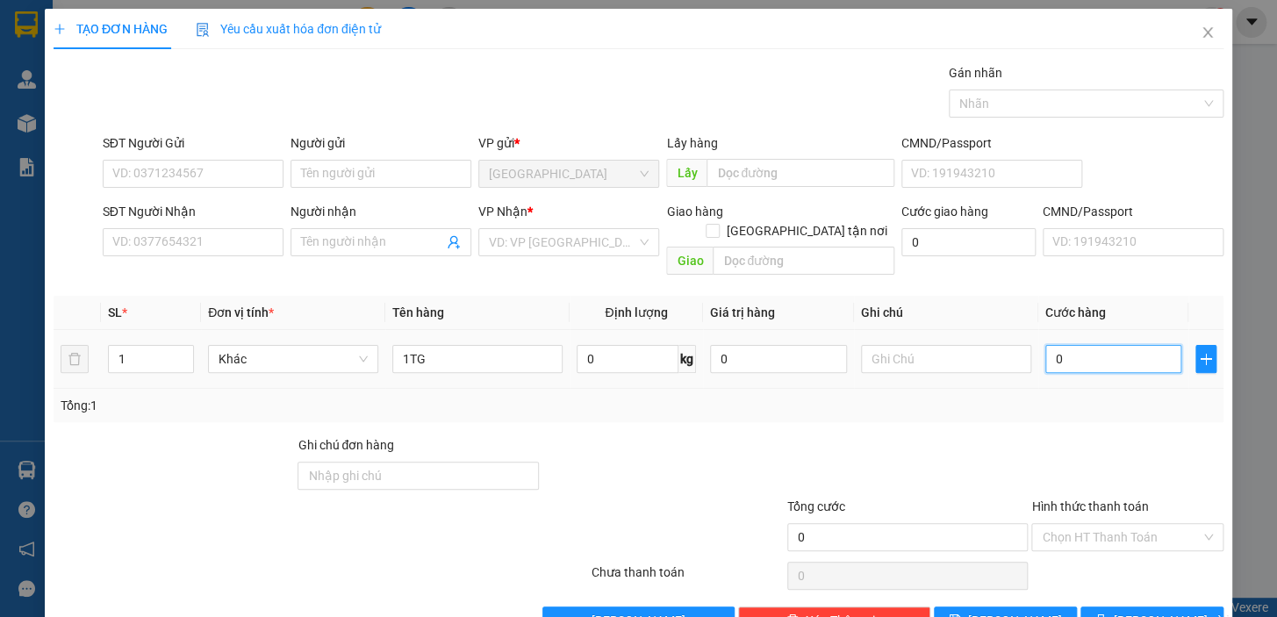
type input "3"
type input "30"
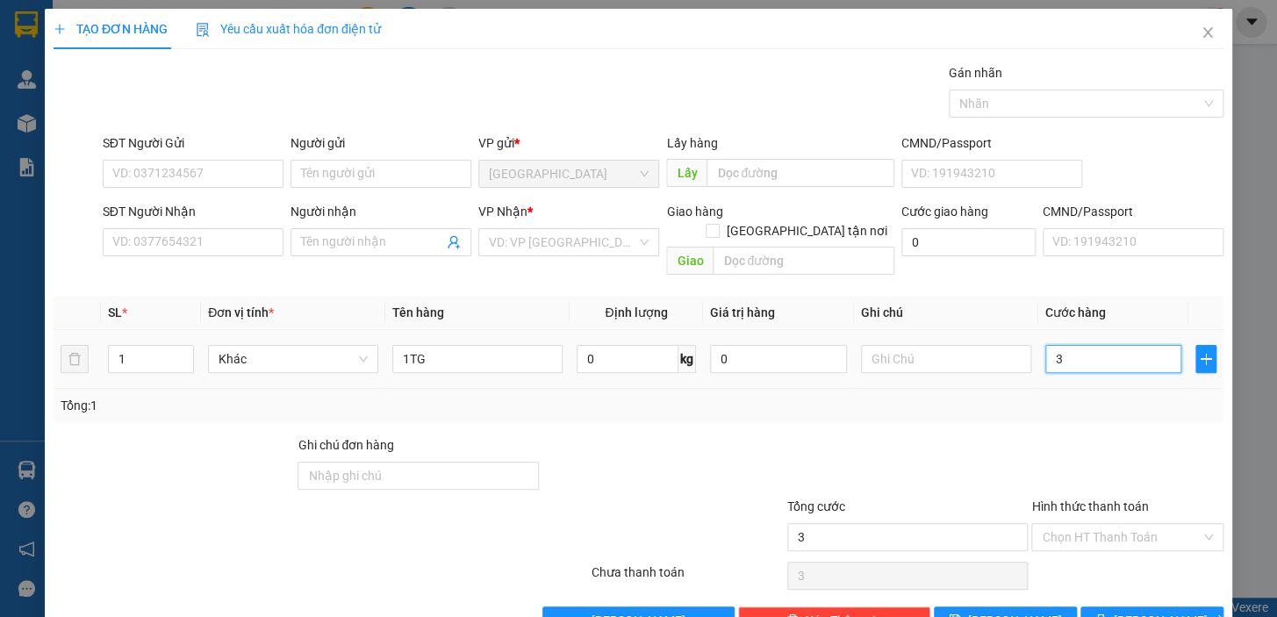
type input "30"
type input "30.000"
click at [261, 173] on input "SĐT Người Gửi" at bounding box center [193, 174] width 181 height 28
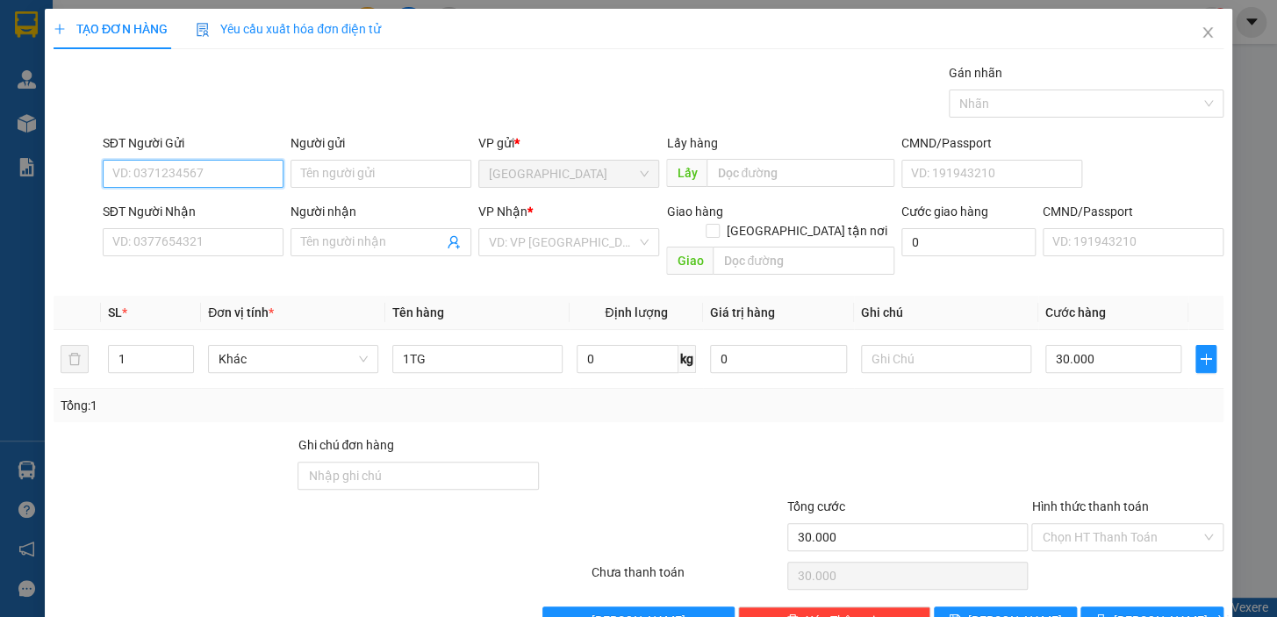
click at [213, 176] on input "SĐT Người Gửi" at bounding box center [193, 174] width 181 height 28
type input "0989836517"
click at [206, 212] on div "0989836517 - THÚY" at bounding box center [191, 208] width 158 height 19
type input "THÚY"
type input "0325327799"
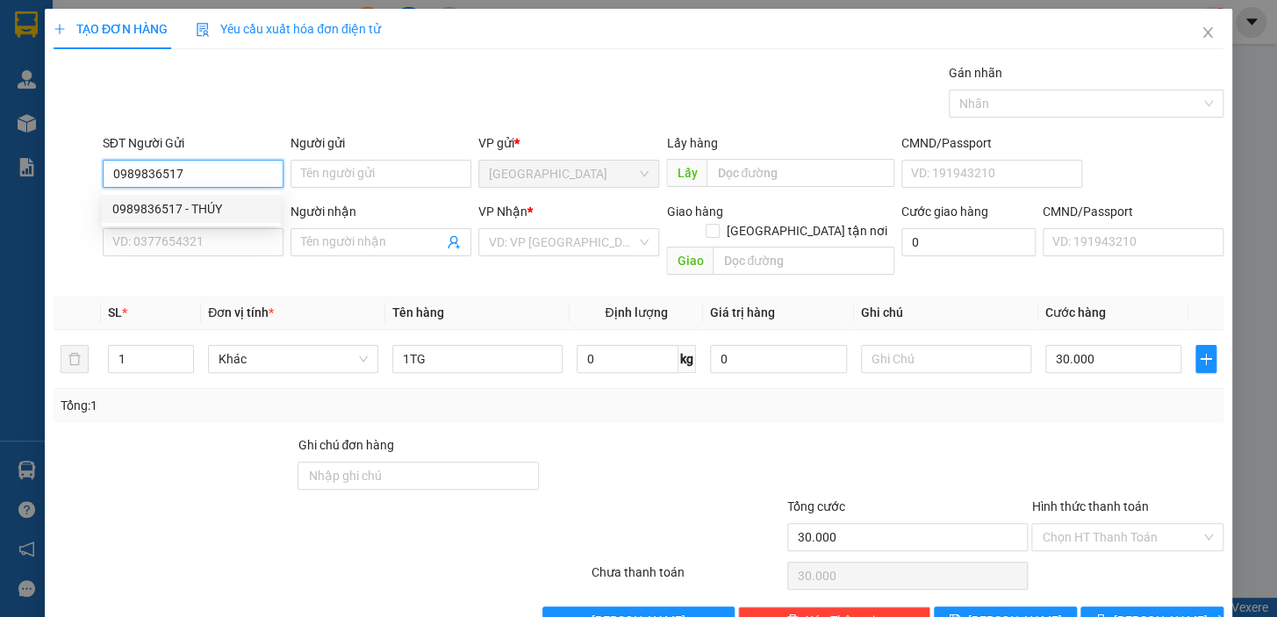
type input "TRÍ"
type input "0989836517"
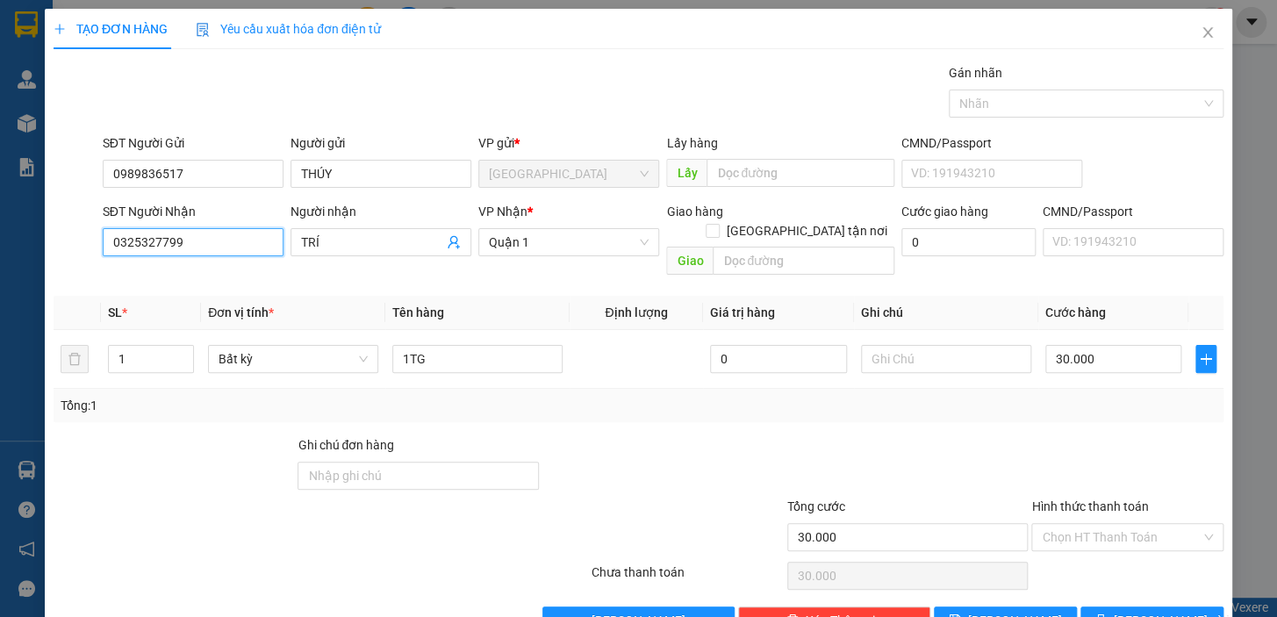
drag, startPoint x: 190, startPoint y: 243, endPoint x: 97, endPoint y: 250, distance: 93.3
click at [99, 250] on div "SĐT Người Nhận 0325327799" at bounding box center [193, 242] width 188 height 81
type input "0909494046"
drag, startPoint x: 326, startPoint y: 246, endPoint x: 290, endPoint y: 246, distance: 36.0
click at [291, 246] on span "TRÍ" at bounding box center [381, 242] width 181 height 28
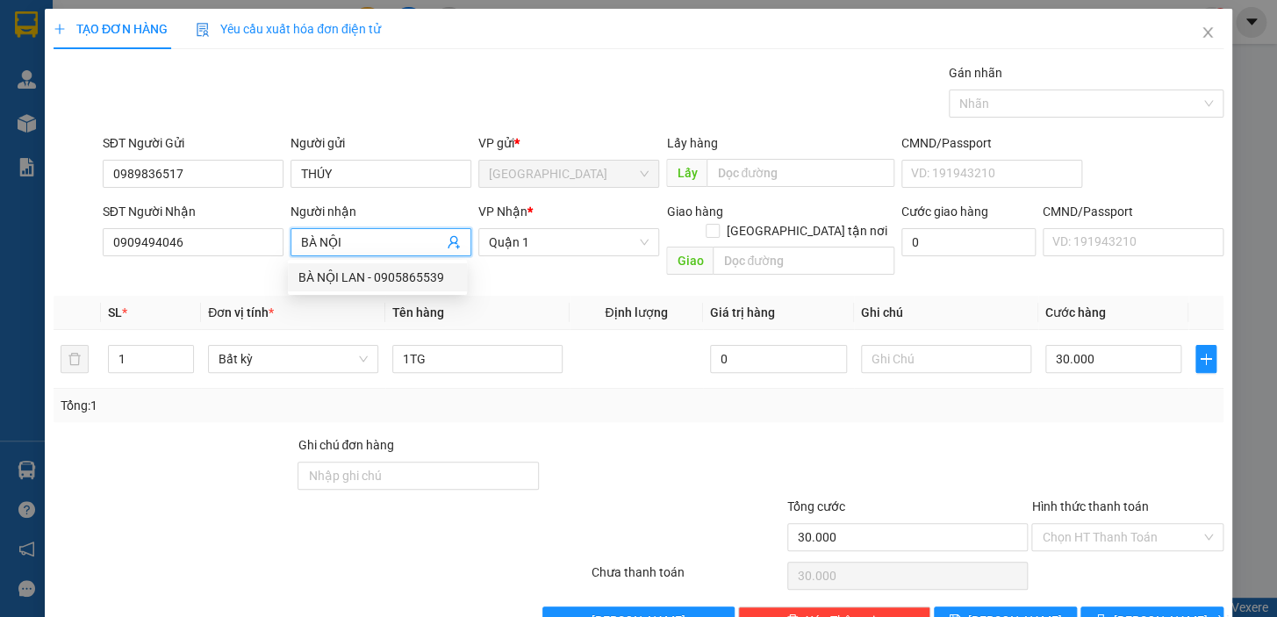
type input "BÀ NỘI"
drag, startPoint x: 677, startPoint y: 438, endPoint x: 624, endPoint y: 417, distance: 56.7
click at [676, 438] on div at bounding box center [663, 465] width 245 height 61
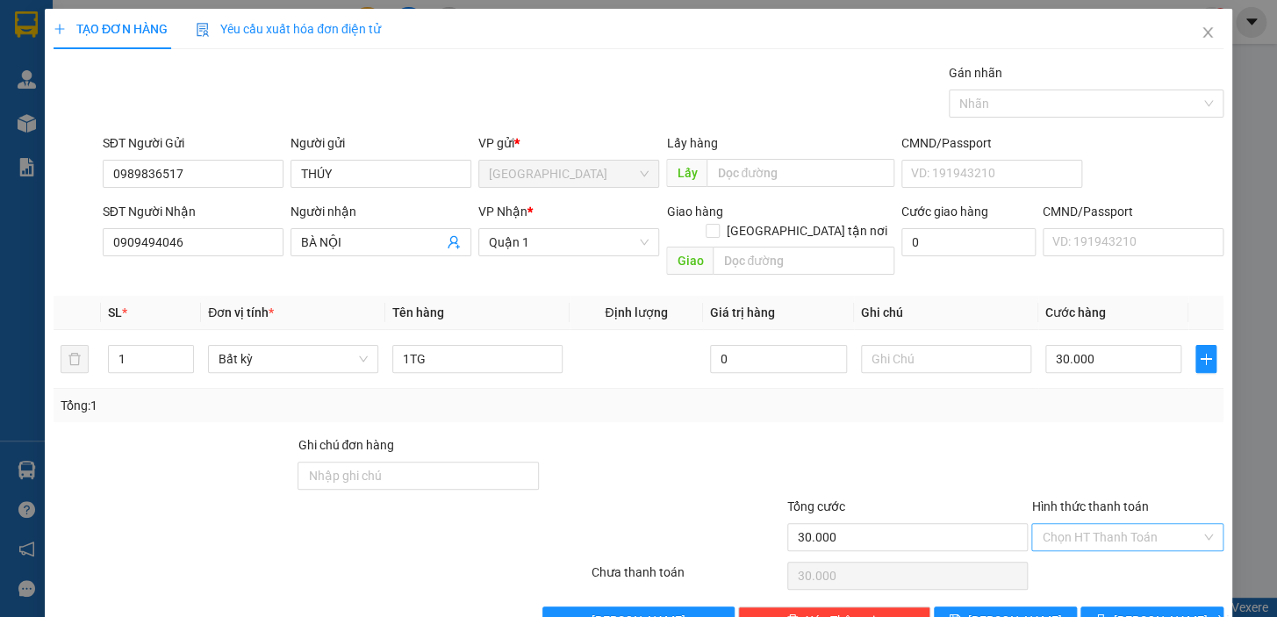
click at [1132, 524] on input "Hình thức thanh toán" at bounding box center [1121, 537] width 159 height 26
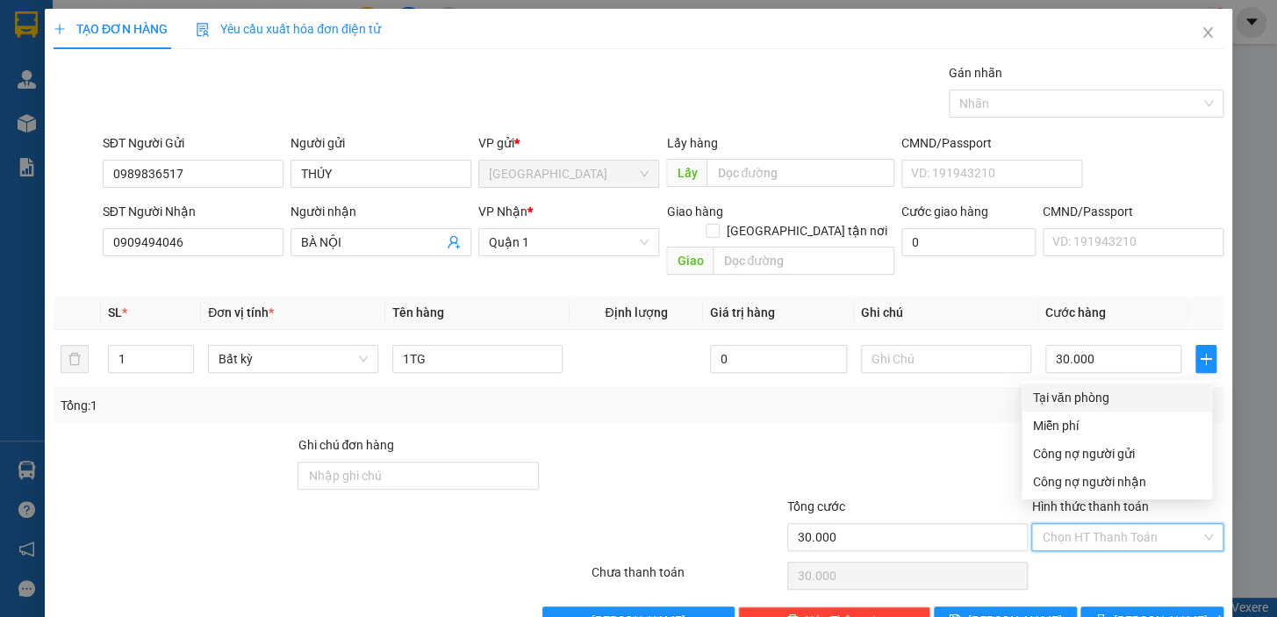
click at [1107, 412] on div "Miễn phí" at bounding box center [1117, 426] width 190 height 28
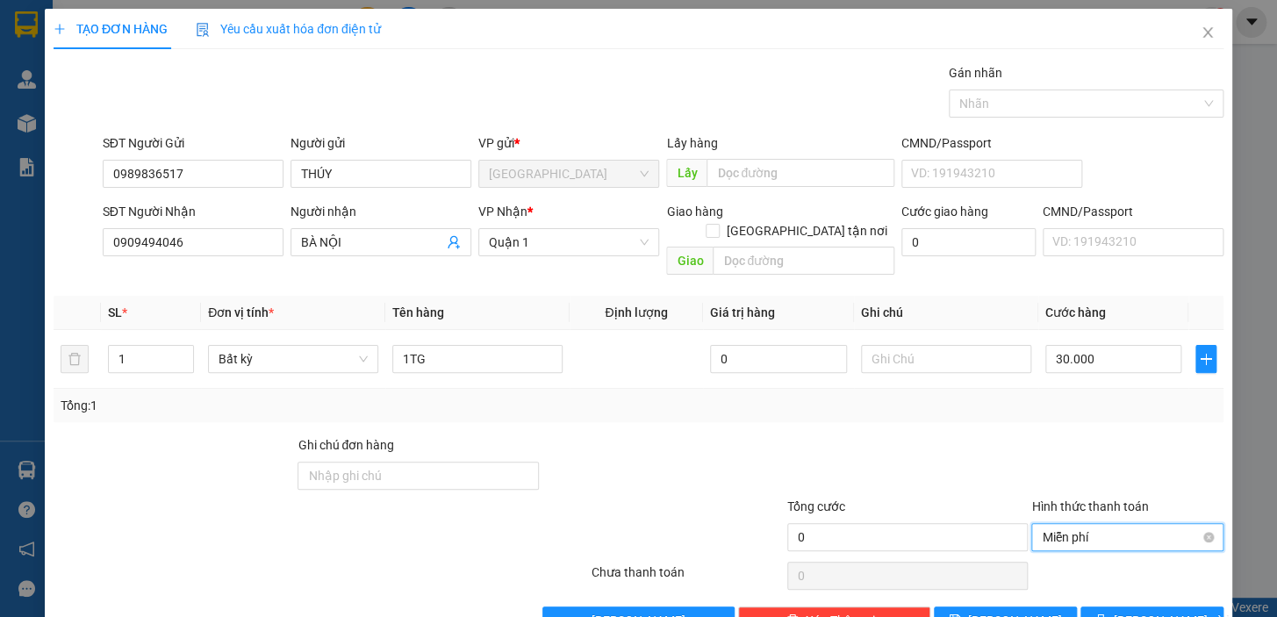
click at [1110, 524] on span "Miễn phí" at bounding box center [1127, 537] width 171 height 26
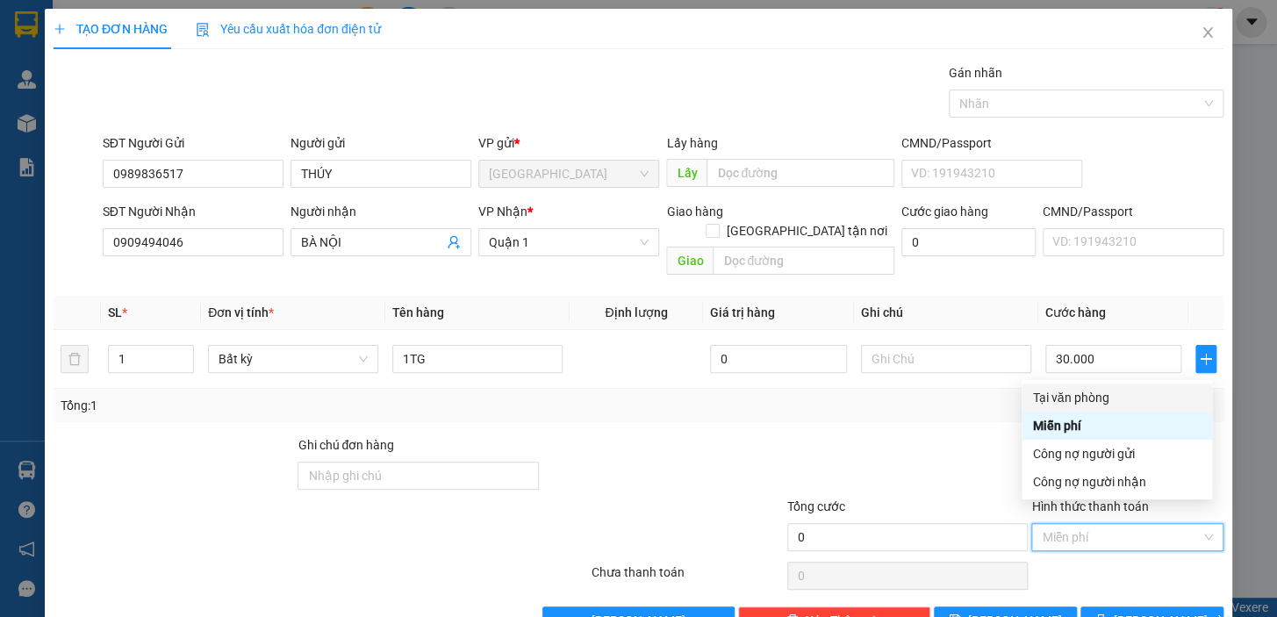
click at [1101, 391] on div "Tại văn phòng" at bounding box center [1116, 397] width 169 height 19
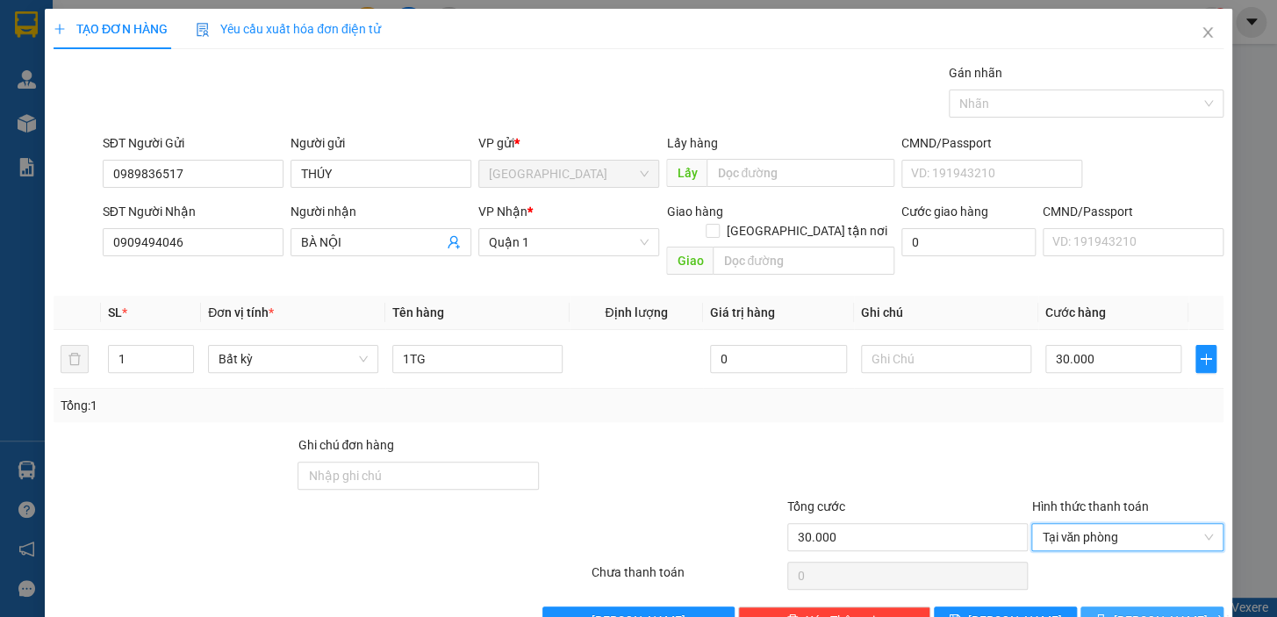
click at [1131, 611] on span "[PERSON_NAME] và In" at bounding box center [1175, 620] width 123 height 19
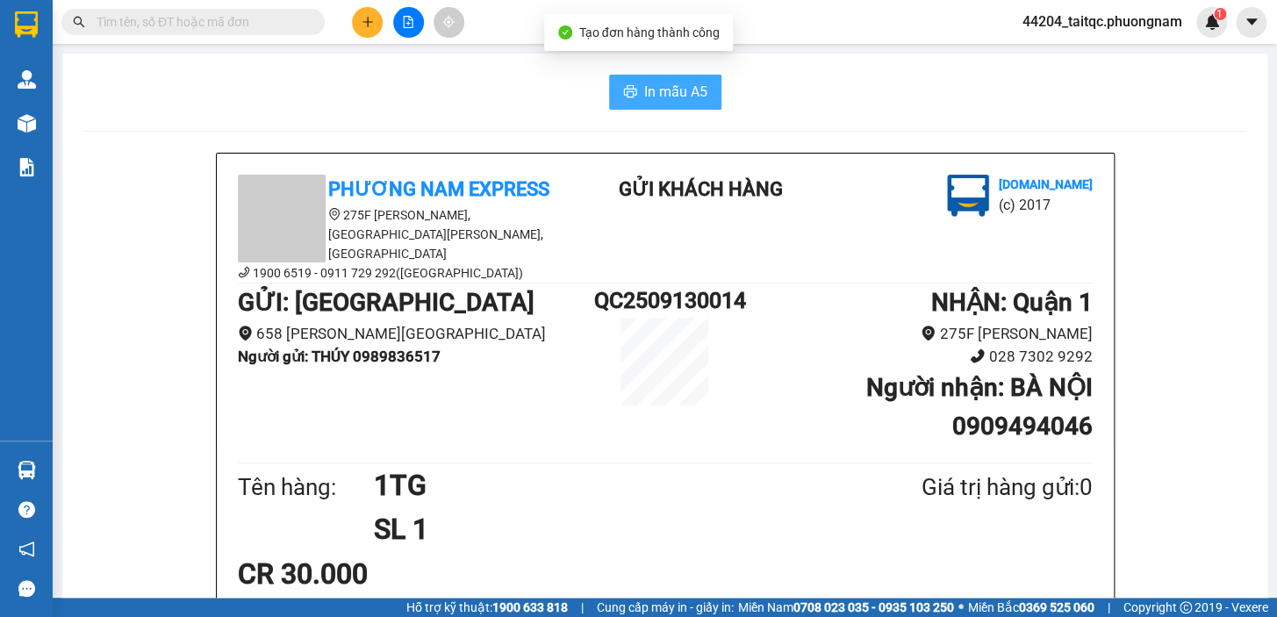
click at [652, 94] on span "In mẫu A5" at bounding box center [675, 92] width 63 height 22
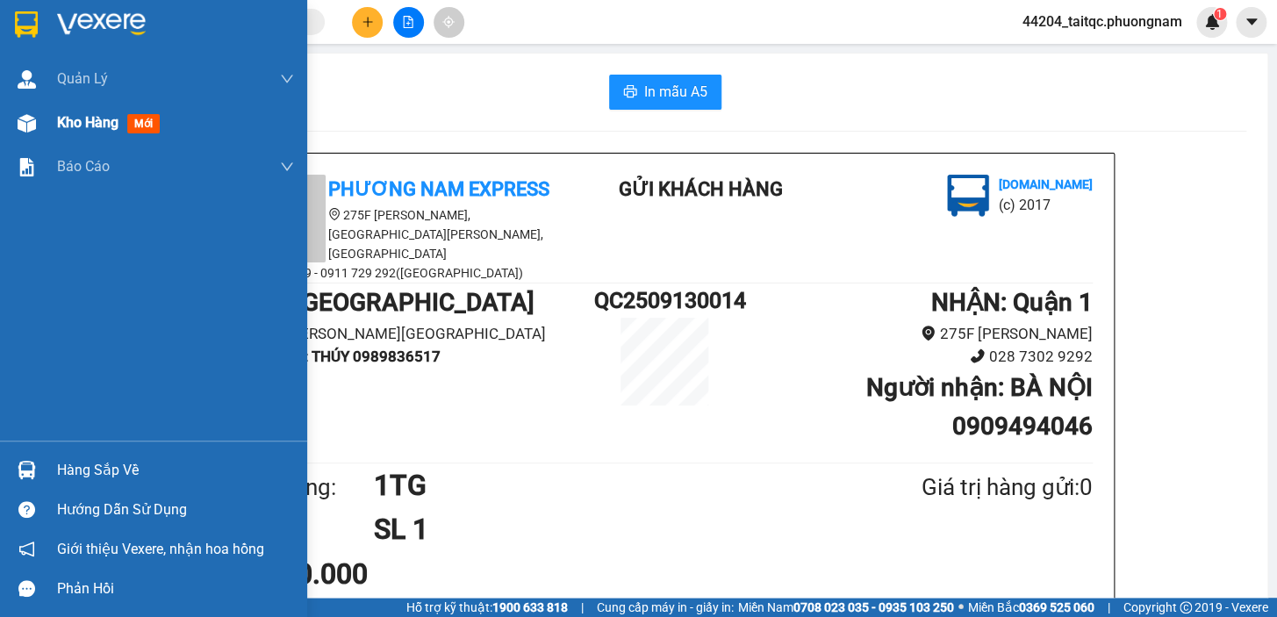
click at [42, 123] on div "Kho hàng mới" at bounding box center [153, 123] width 307 height 44
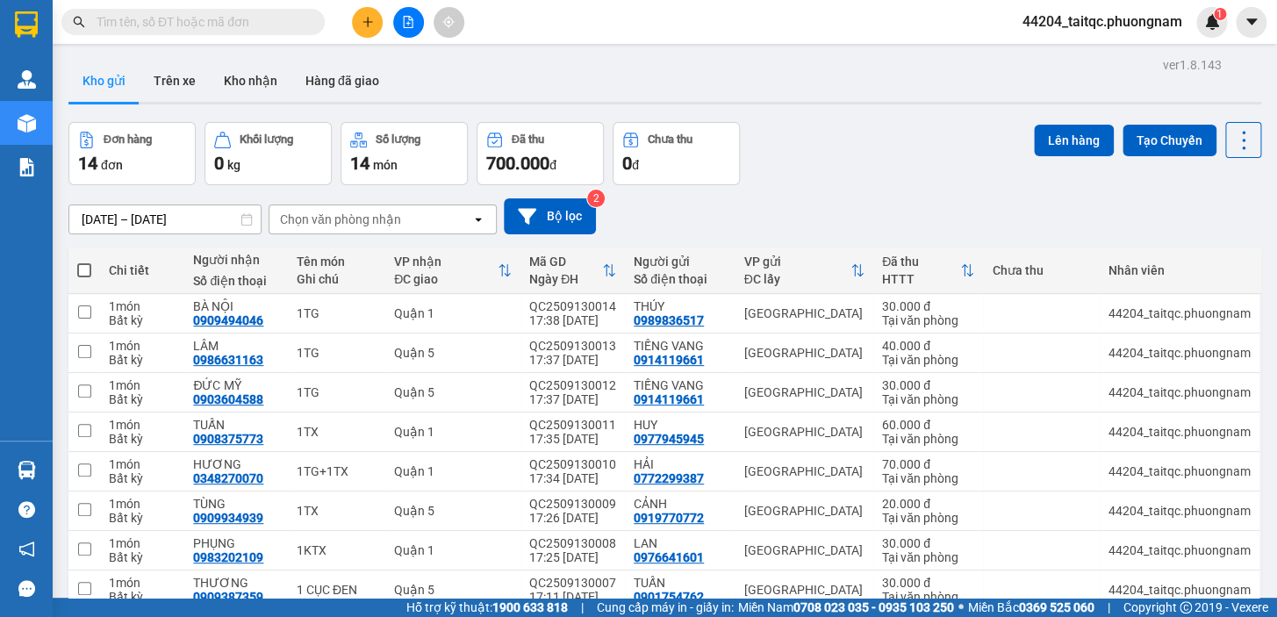
click at [366, 25] on icon "plus" at bounding box center [368, 22] width 12 height 12
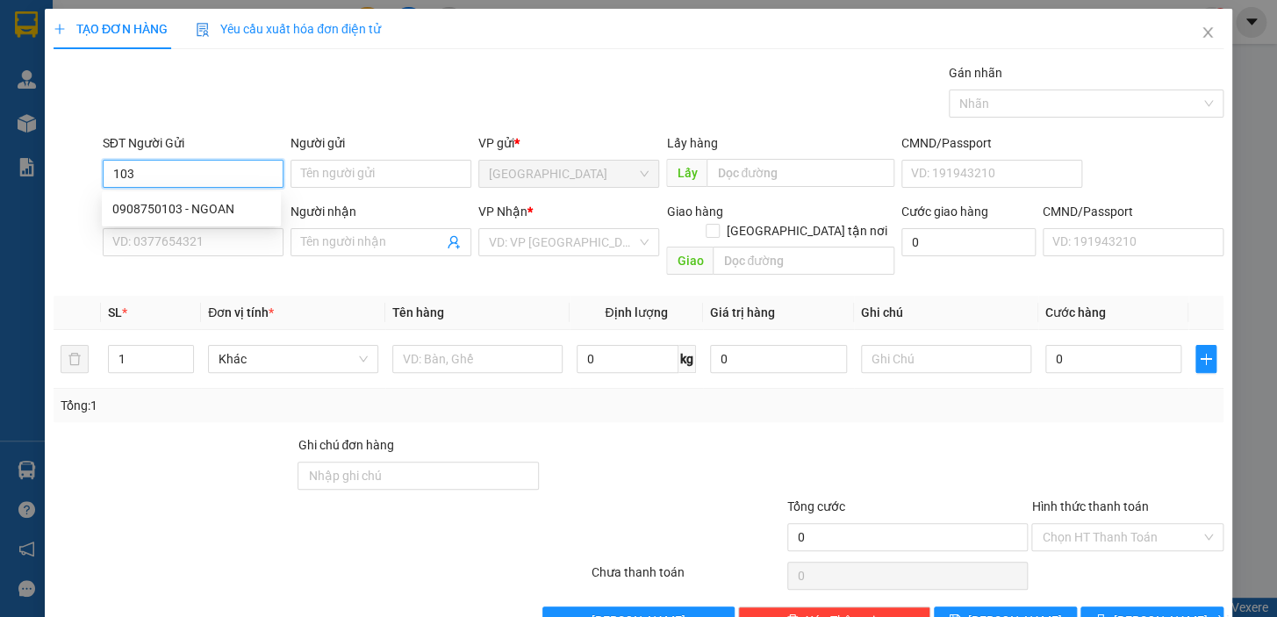
type input "103"
click at [195, 170] on input "SĐT Người Gửi" at bounding box center [193, 174] width 181 height 28
click at [225, 208] on div "0908750103 - NGOAN" at bounding box center [191, 208] width 158 height 19
type input "0908750103"
type input "NGOAN"
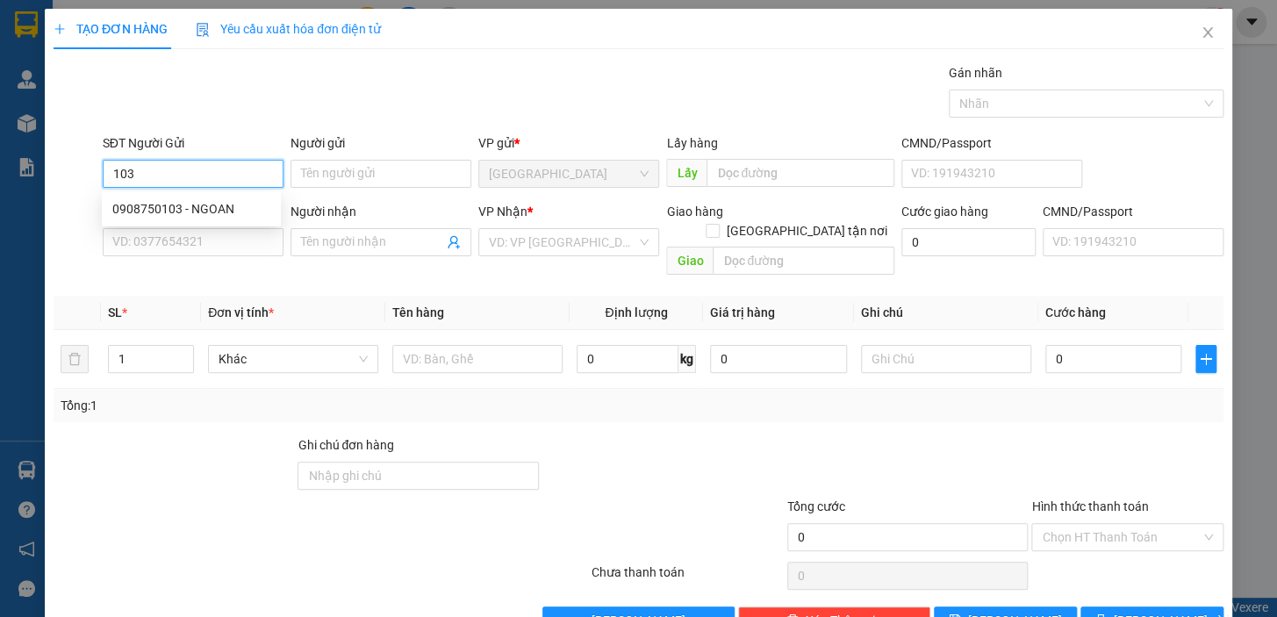
type input "0902905963"
type input "MỸ BINH"
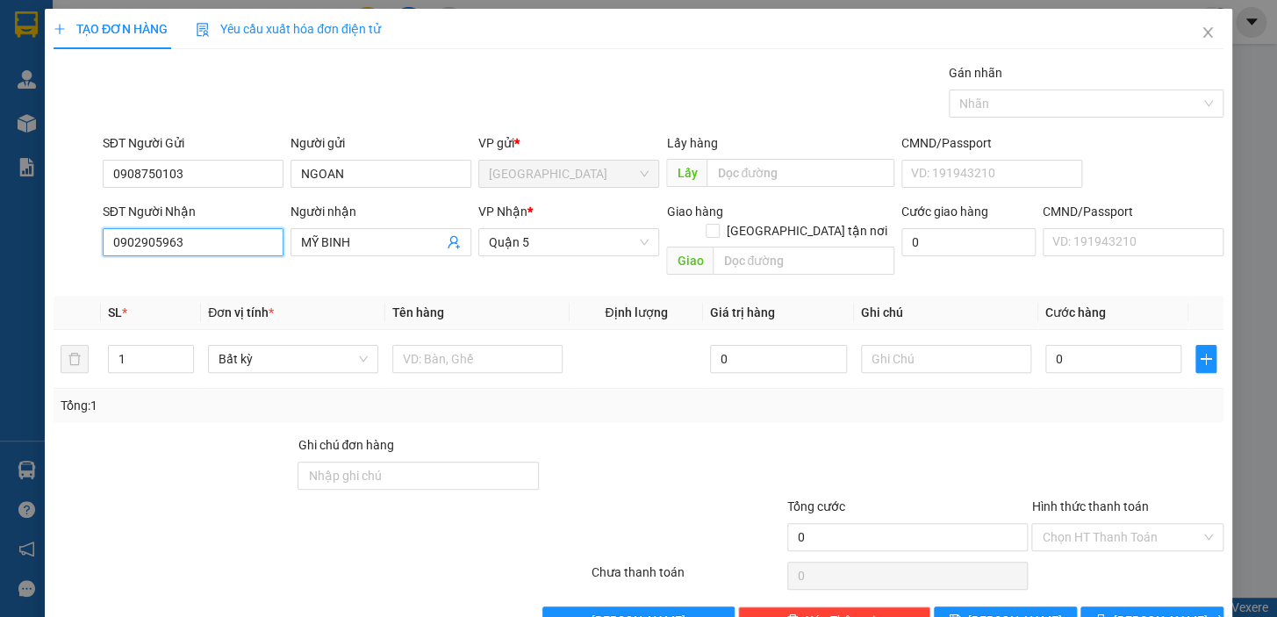
click at [210, 247] on input "0902905963" at bounding box center [193, 242] width 181 height 28
click at [171, 276] on div "0935181887 - CƯỜNG" at bounding box center [191, 277] width 158 height 19
type input "0935181887"
type input "CƯỜNG"
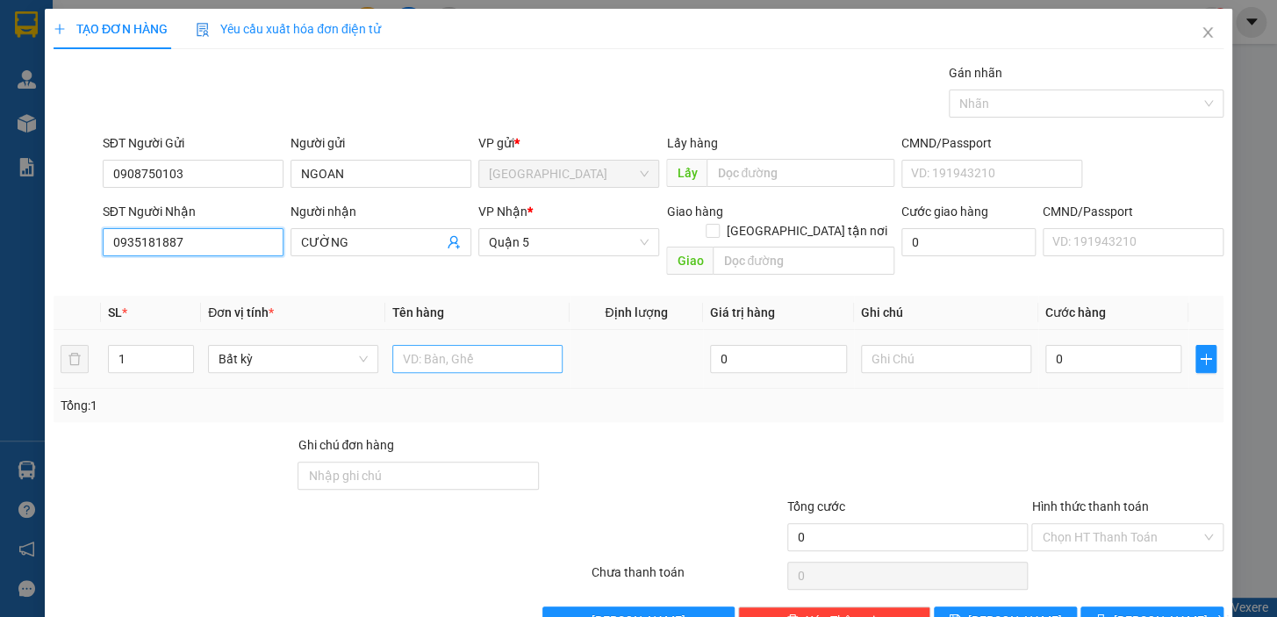
type input "0935181887"
click at [450, 345] on input "text" at bounding box center [477, 359] width 170 height 28
type input "1 CỤC ĐE"
click at [1062, 396] on div "Tổng: 1" at bounding box center [639, 405] width 1156 height 19
drag, startPoint x: 1091, startPoint y: 511, endPoint x: 1088, endPoint y: 541, distance: 30.0
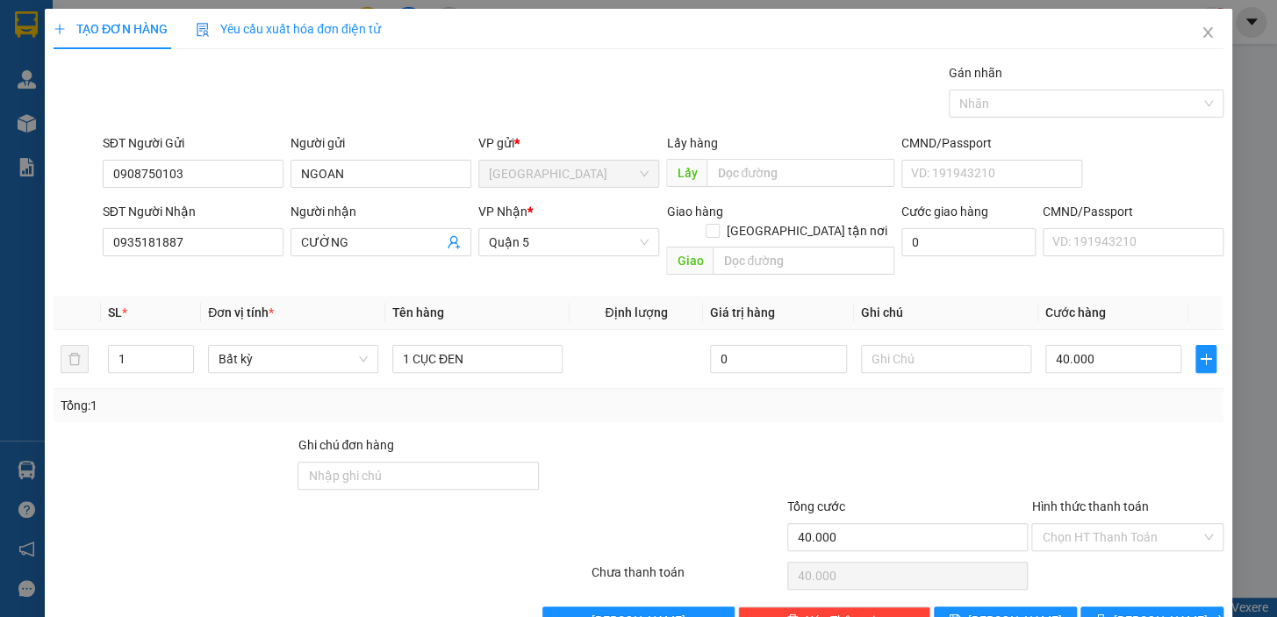
click at [1091, 524] on input "Hình thức thanh toán" at bounding box center [1121, 537] width 159 height 26
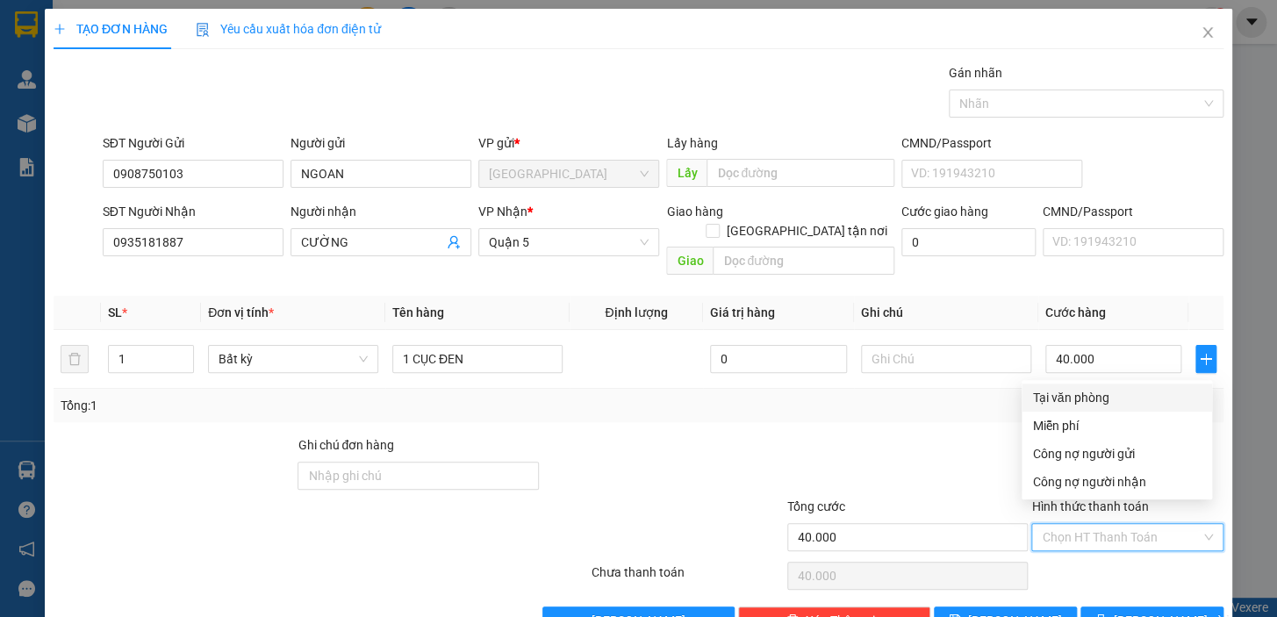
click at [1101, 398] on div "Tại văn phòng" at bounding box center [1116, 397] width 169 height 19
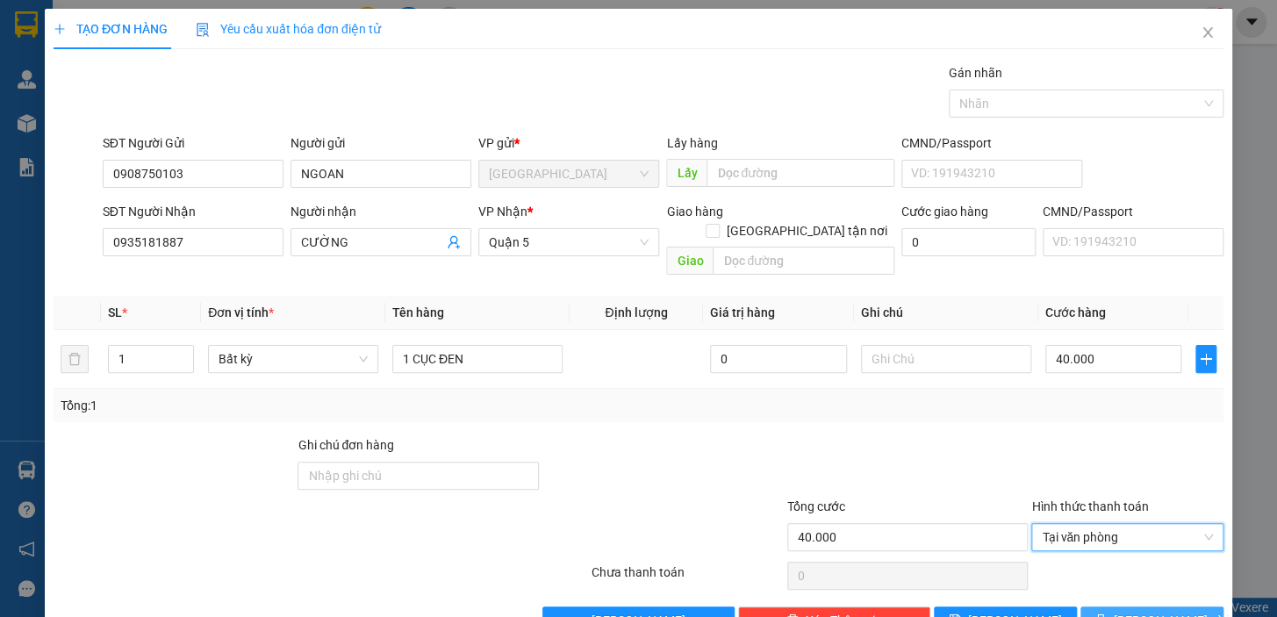
click at [1126, 606] on button "[PERSON_NAME] và In" at bounding box center [1151, 620] width 143 height 28
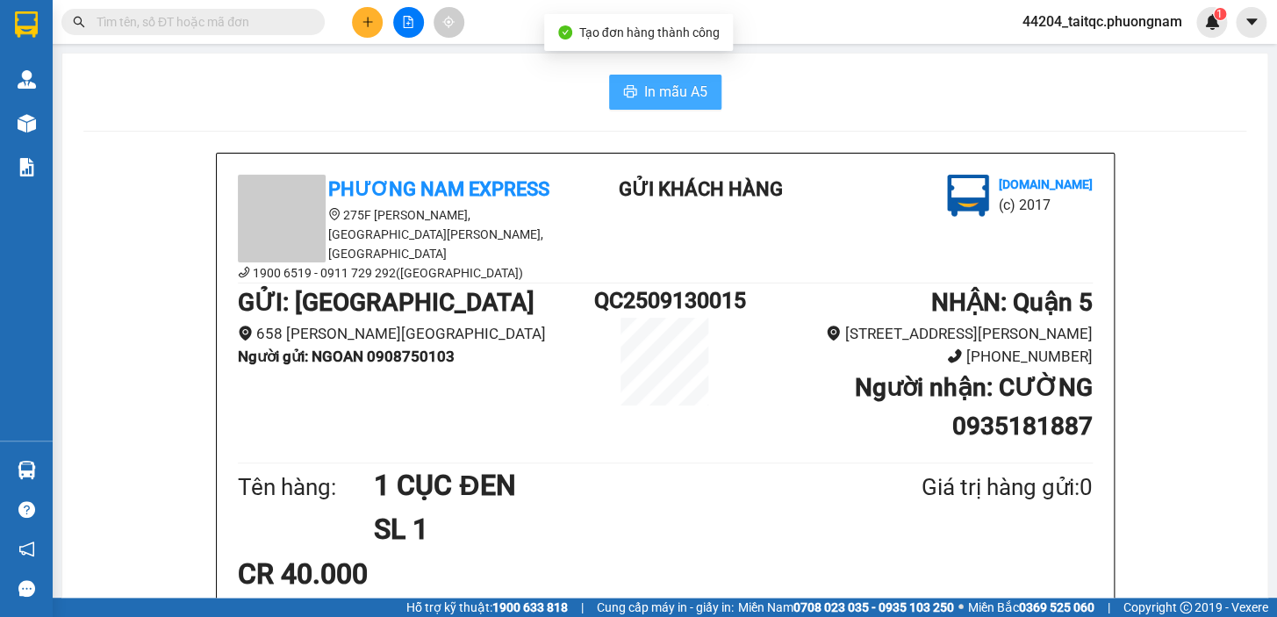
click at [678, 90] on span "In mẫu A5" at bounding box center [675, 92] width 63 height 22
click at [970, 470] on div "Giá trị hàng gửi: 0" at bounding box center [964, 488] width 256 height 36
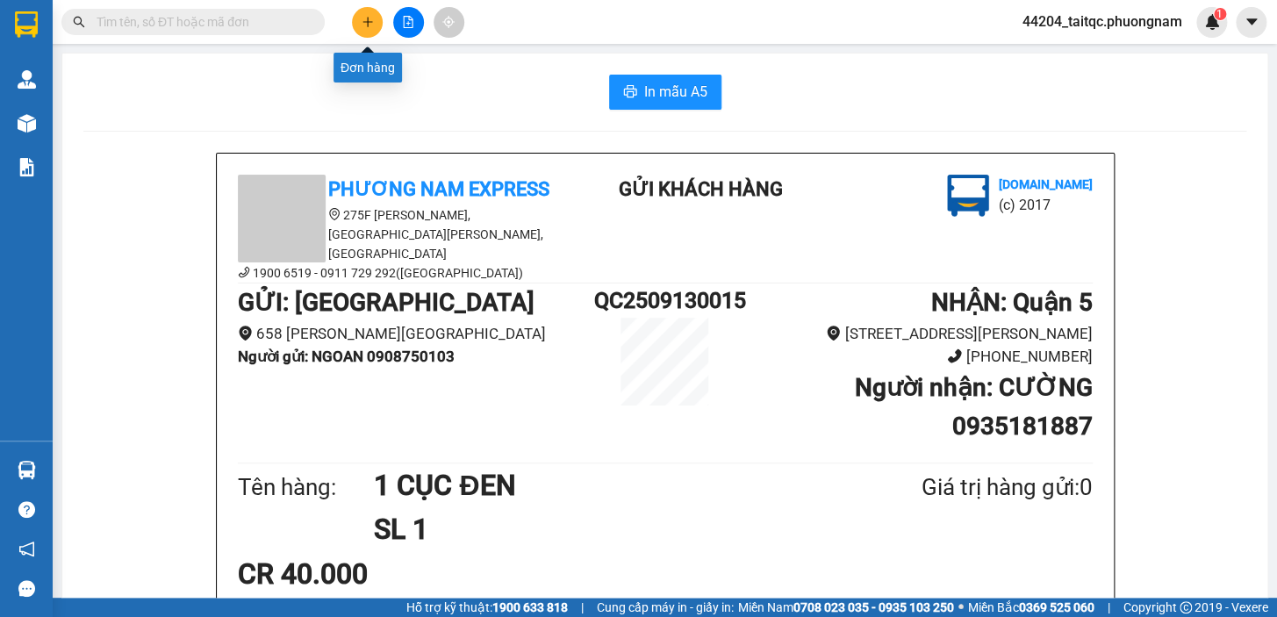
click at [370, 24] on icon "plus" at bounding box center [368, 22] width 12 height 12
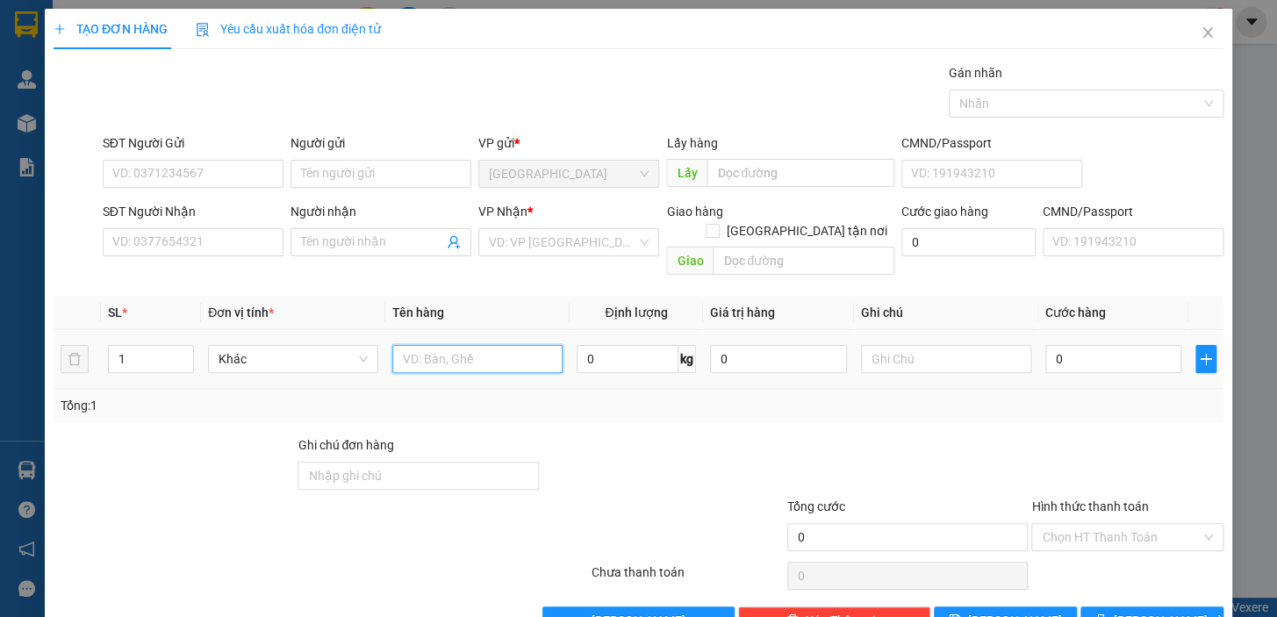
click at [508, 345] on input "text" at bounding box center [477, 359] width 170 height 28
type input "1TG"
click at [1102, 345] on input "0" at bounding box center [1113, 359] width 137 height 28
drag, startPoint x: 1098, startPoint y: 342, endPoint x: 1044, endPoint y: 342, distance: 53.5
click at [1045, 345] on input "0" at bounding box center [1113, 359] width 137 height 28
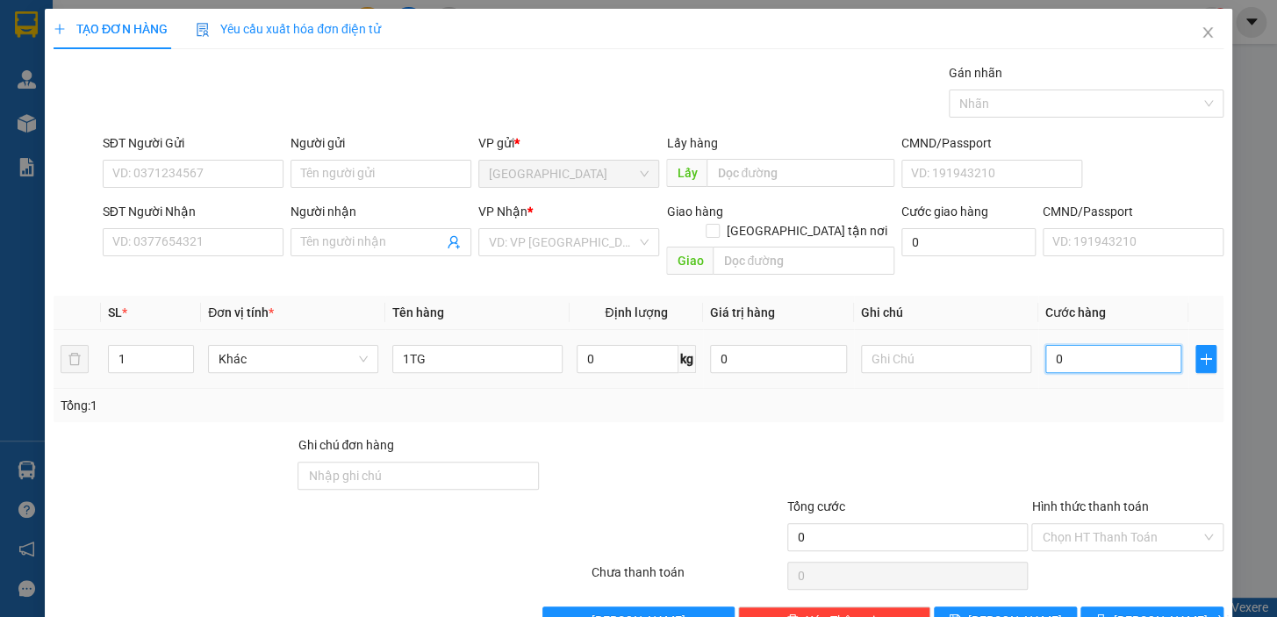
type input "3"
type input "30"
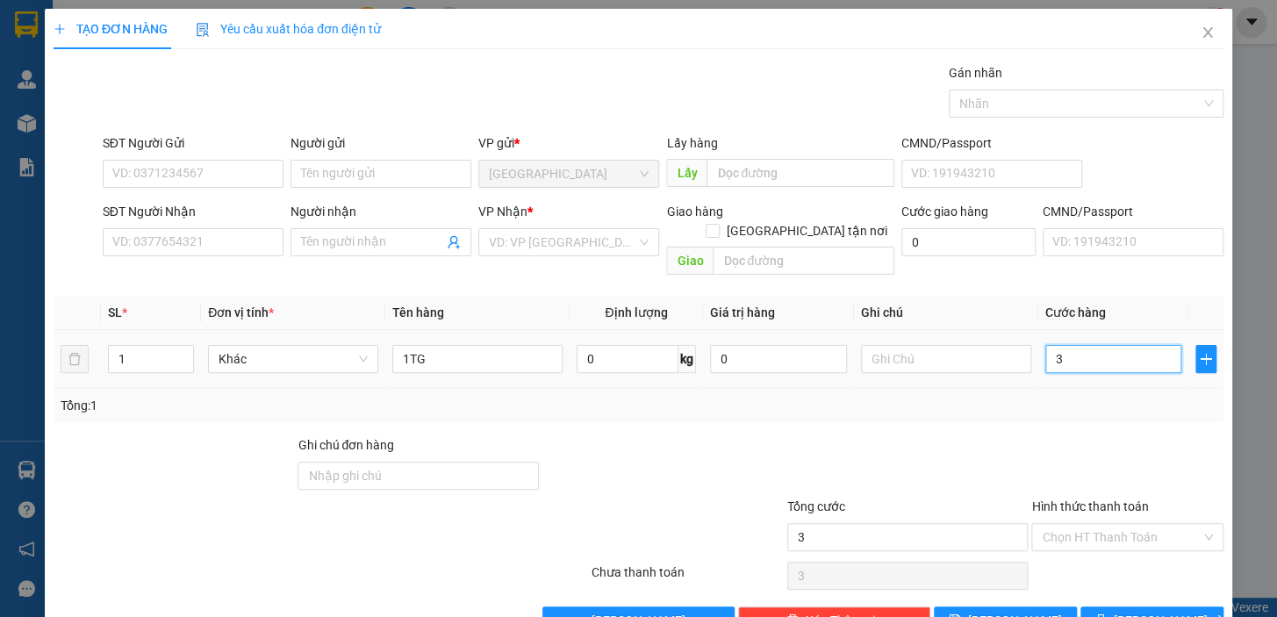
type input "30"
type input "30.000"
click at [1081, 398] on div "Tổng: 1" at bounding box center [639, 405] width 1170 height 33
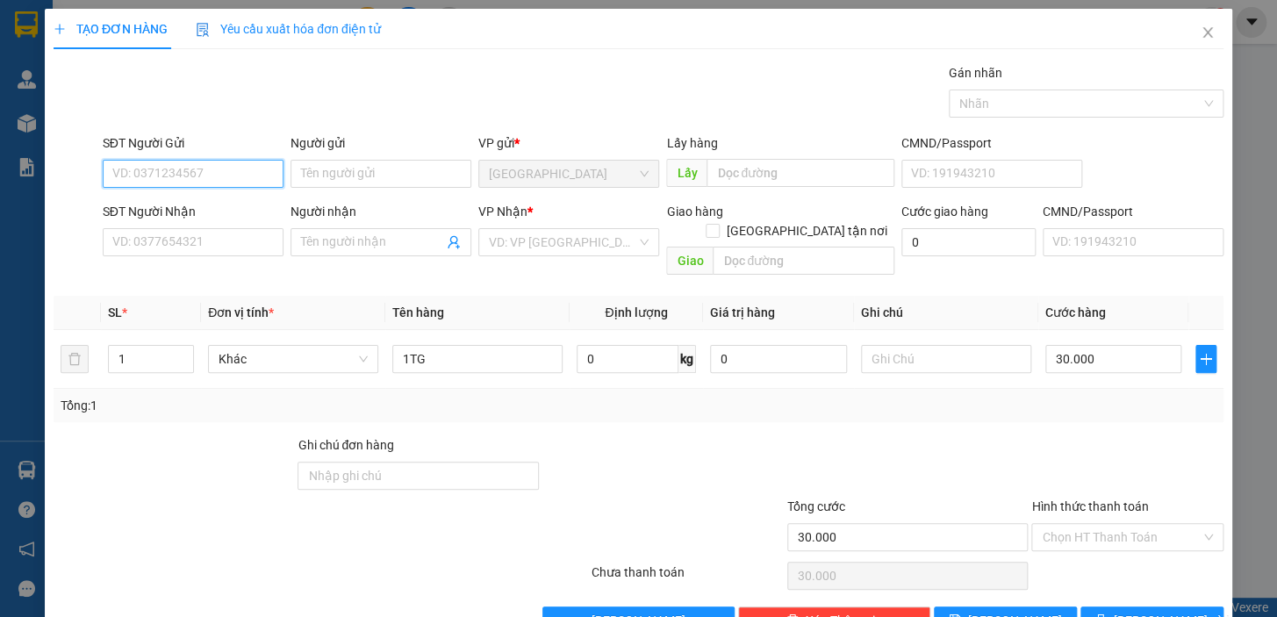
click at [198, 173] on input "SĐT Người Gửi" at bounding box center [193, 174] width 181 height 28
click at [198, 207] on div "0905811079 - HẢI" at bounding box center [191, 208] width 158 height 19
type input "0905811079"
type input "HẢI"
type input "0845843637"
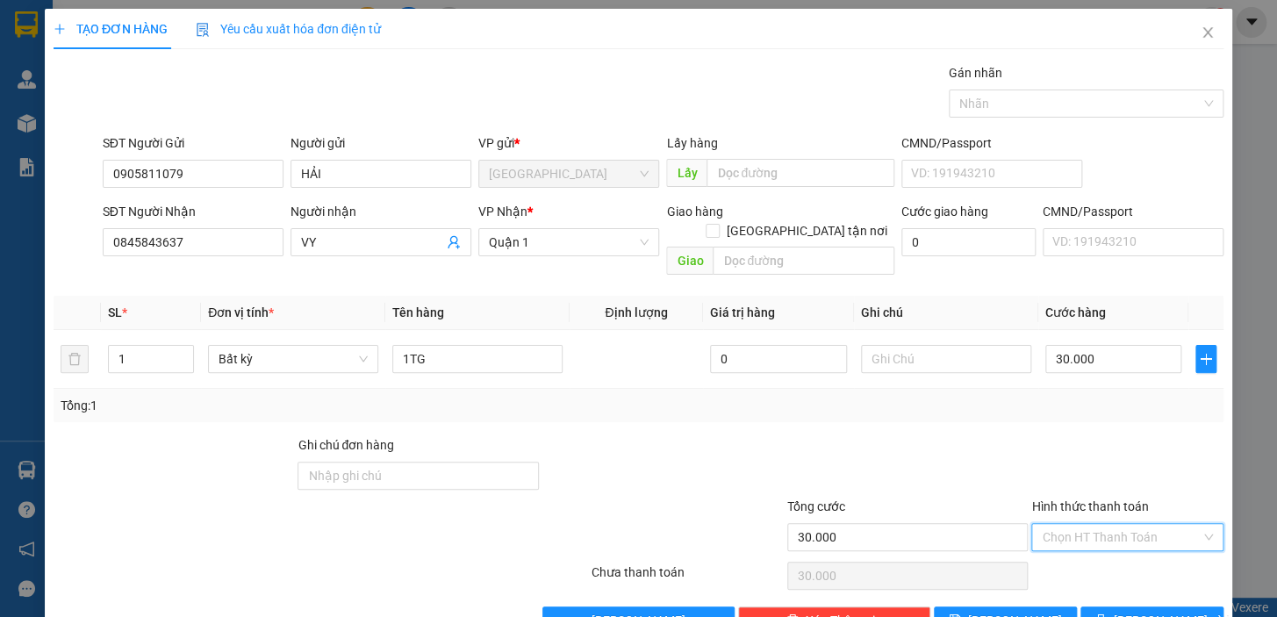
click at [1096, 524] on input "Hình thức thanh toán" at bounding box center [1121, 537] width 159 height 26
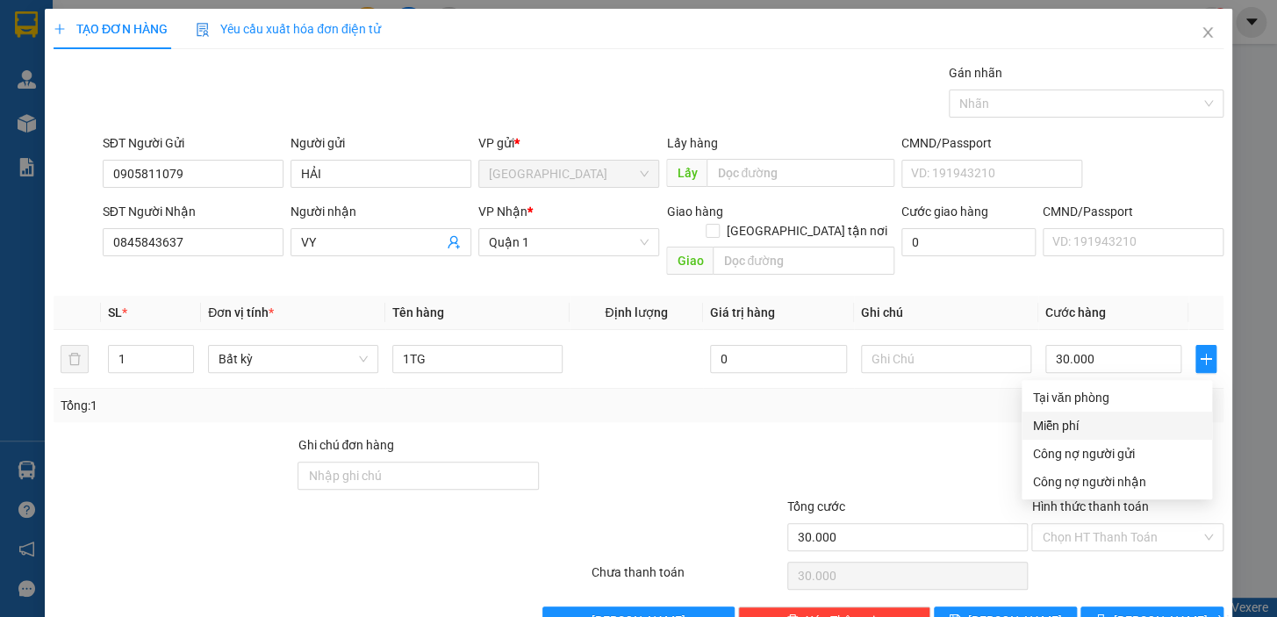
click at [786, 435] on div at bounding box center [908, 465] width 245 height 61
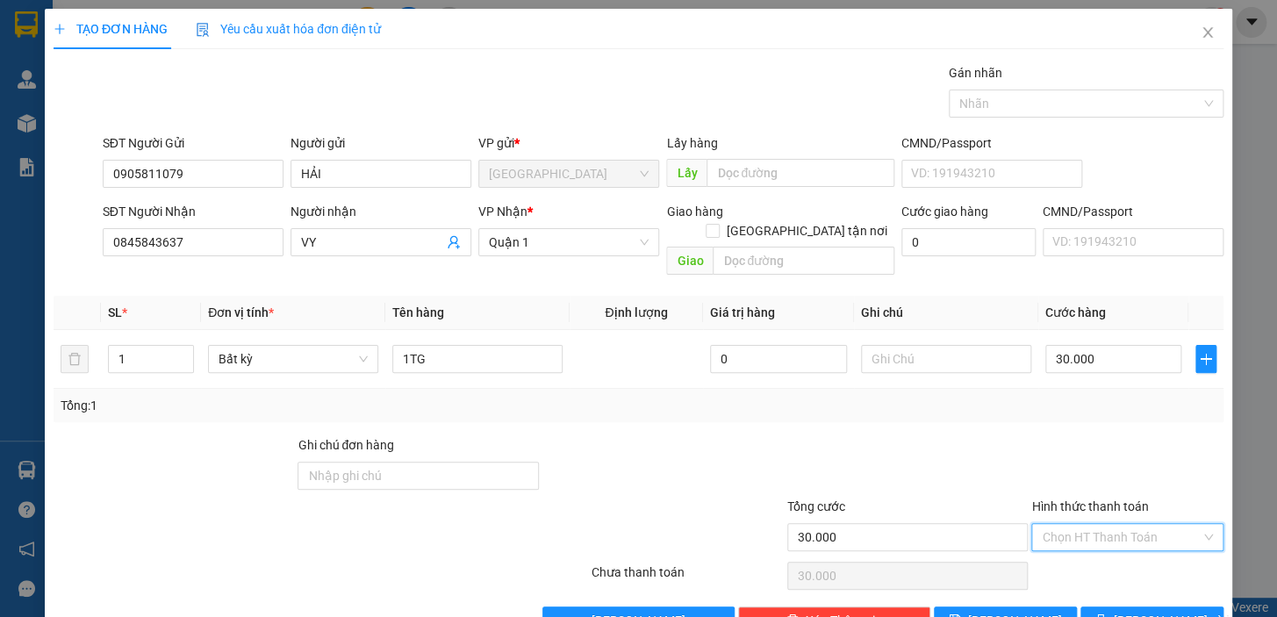
click at [1144, 524] on input "Hình thức thanh toán" at bounding box center [1121, 537] width 159 height 26
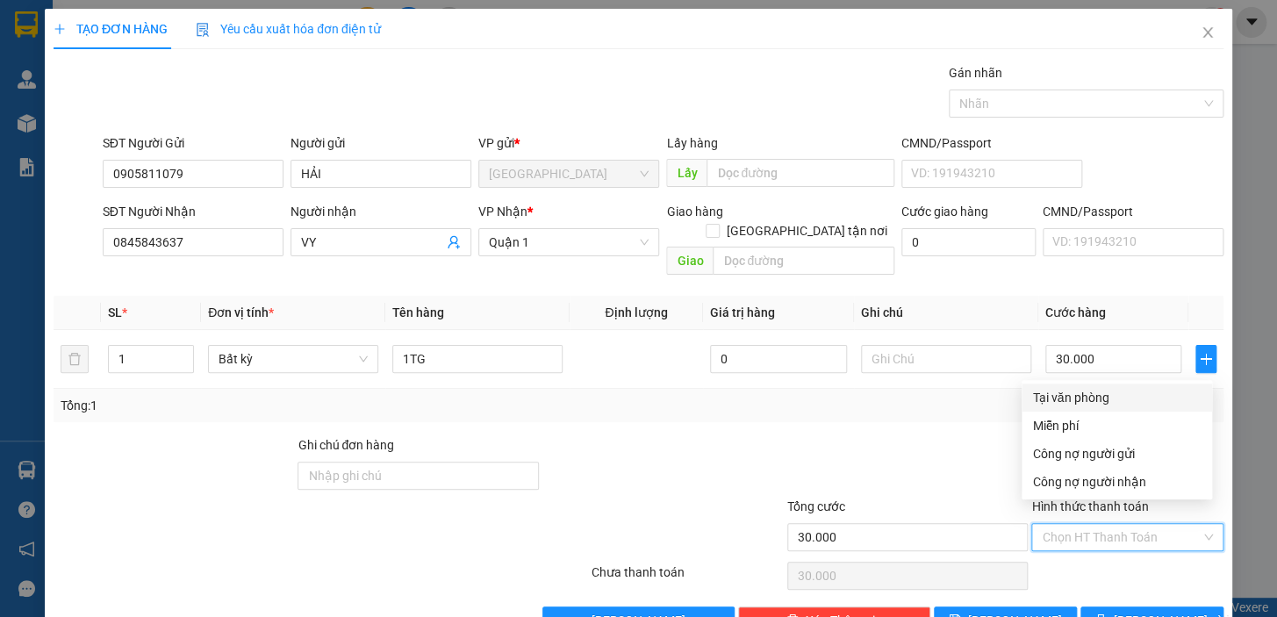
click at [1111, 402] on div "Tại văn phòng" at bounding box center [1116, 397] width 169 height 19
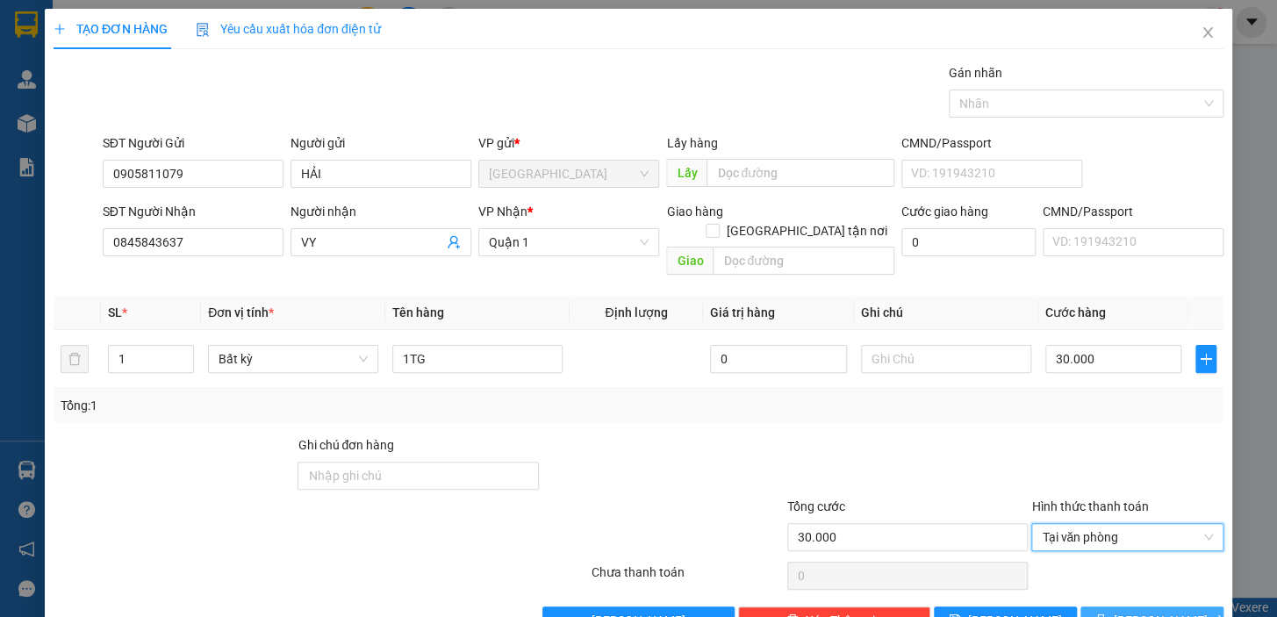
click at [1144, 611] on span "[PERSON_NAME] và In" at bounding box center [1175, 620] width 123 height 19
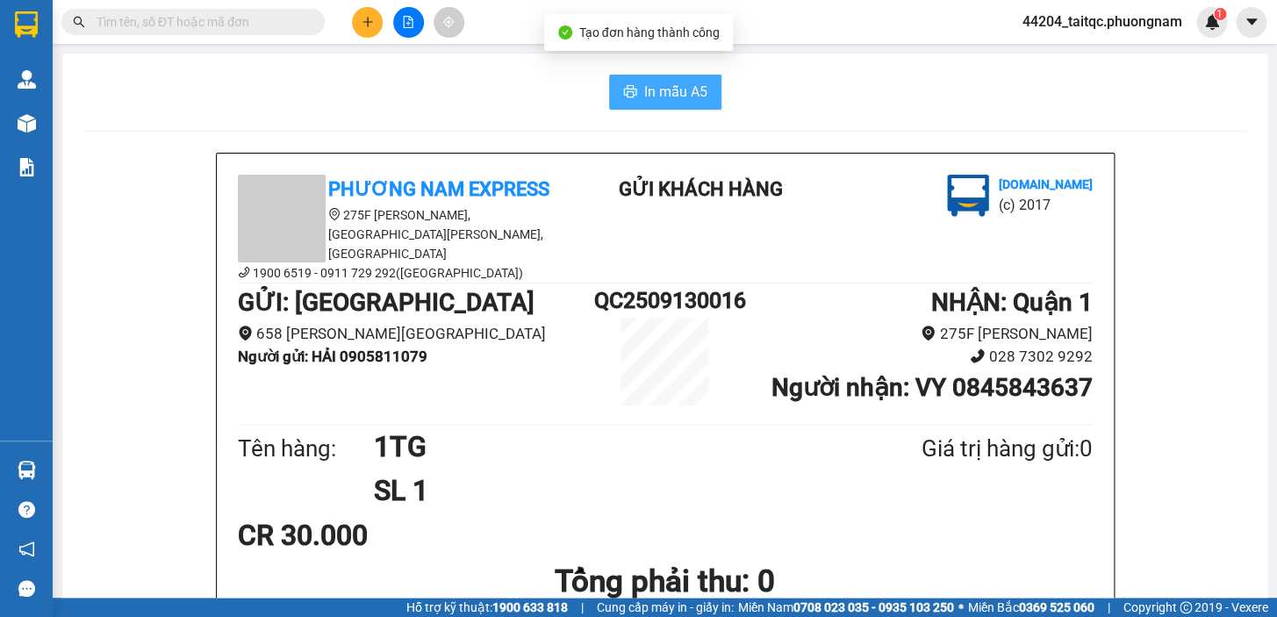
click at [682, 83] on span "In mẫu A5" at bounding box center [675, 92] width 63 height 22
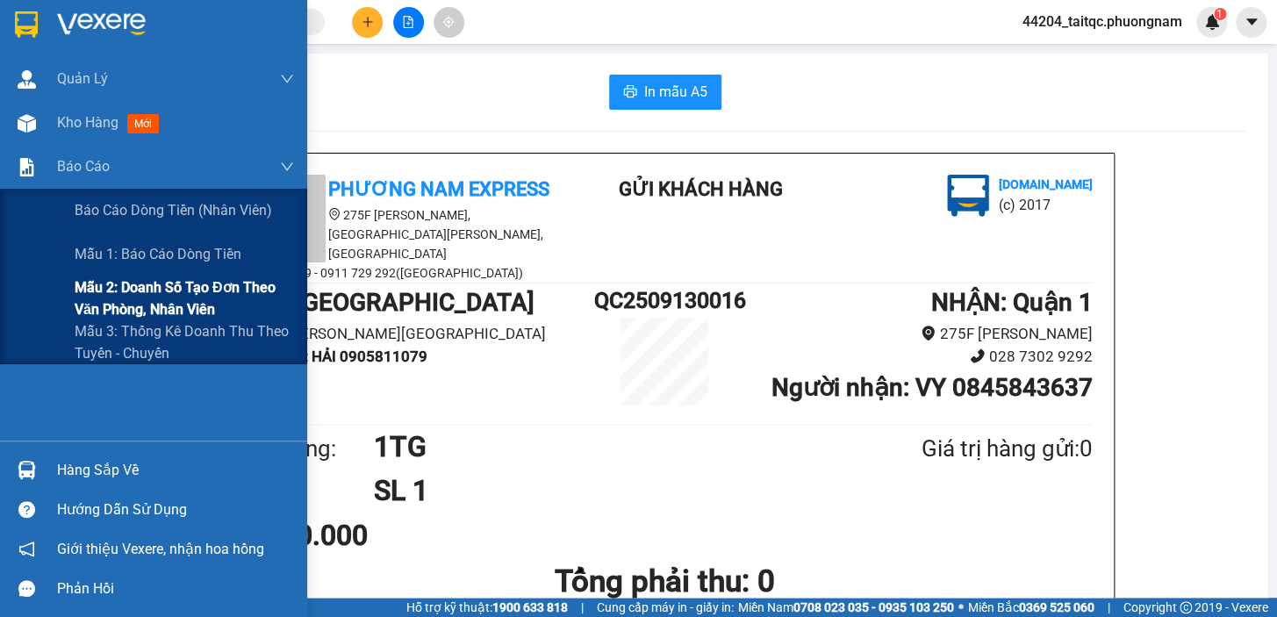
click at [149, 290] on span "Mẫu 2: Doanh số tạo đơn theo Văn phòng, nhân viên" at bounding box center [184, 298] width 219 height 44
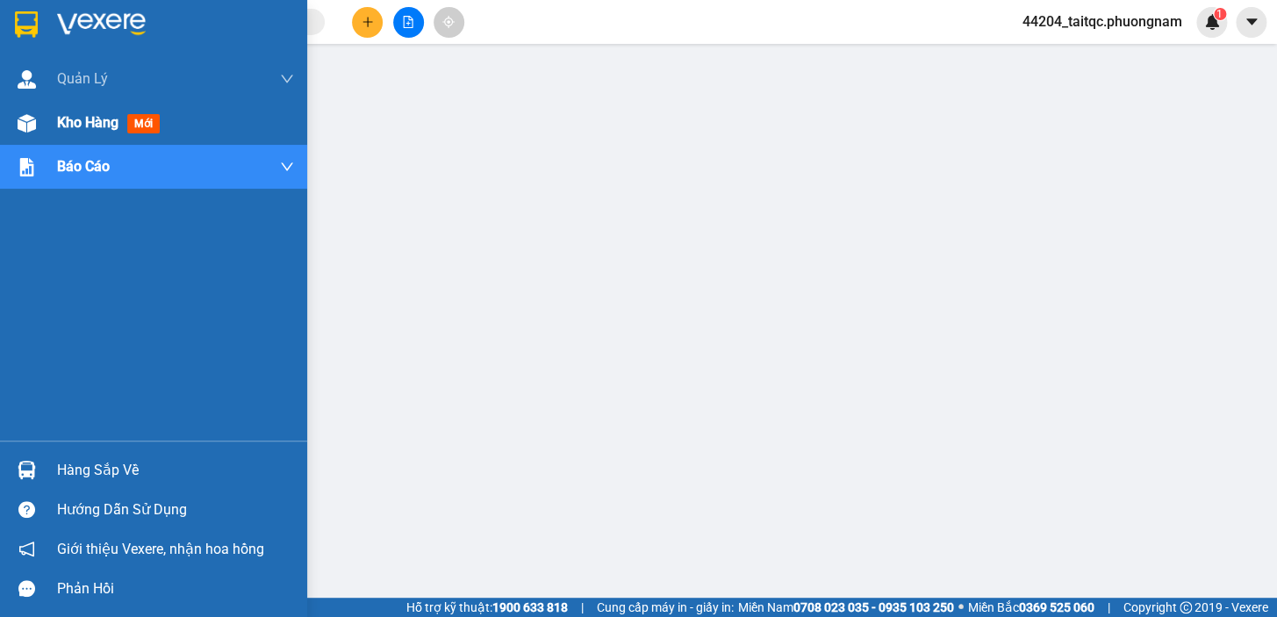
click at [42, 126] on div "Kho hàng mới" at bounding box center [153, 123] width 307 height 44
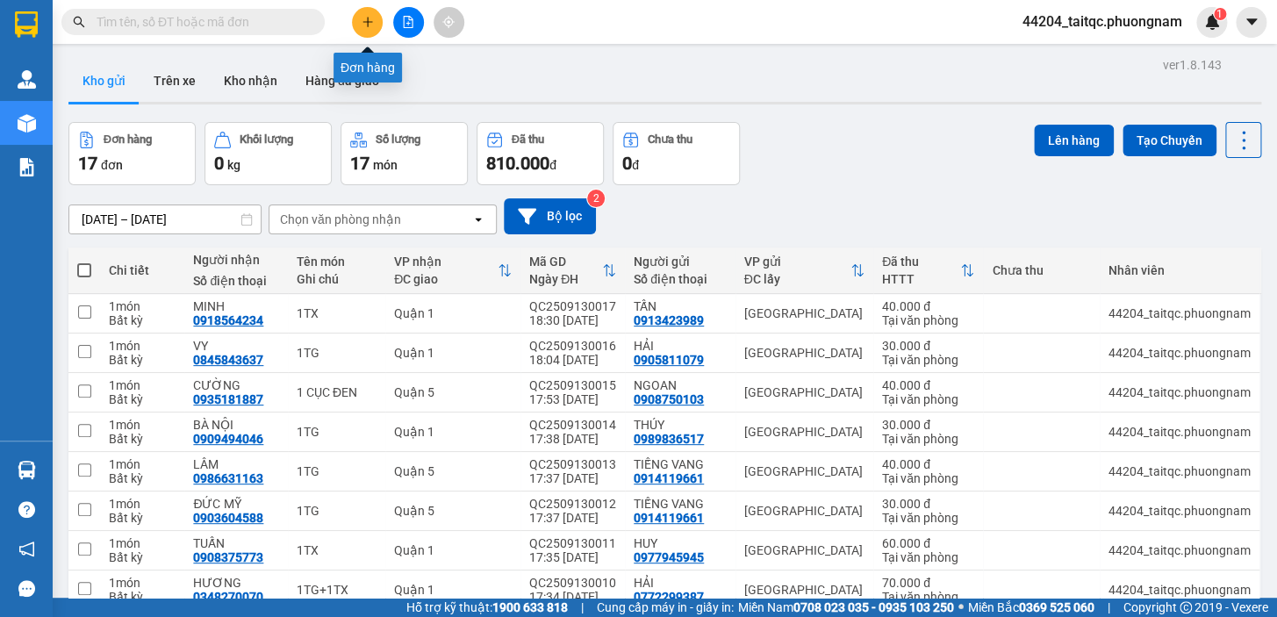
click at [355, 14] on button at bounding box center [367, 22] width 31 height 31
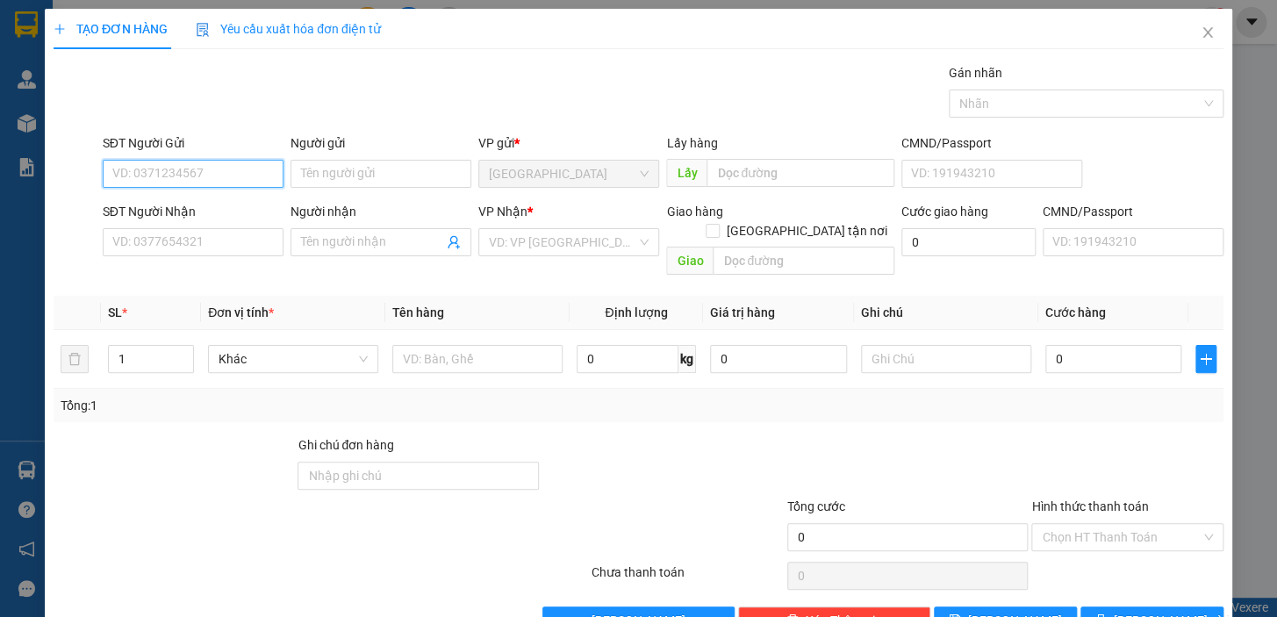
click at [215, 167] on input "SĐT Người Gửi" at bounding box center [193, 174] width 181 height 28
click at [226, 204] on div "0987707405 - MR [PERSON_NAME]" at bounding box center [209, 208] width 194 height 19
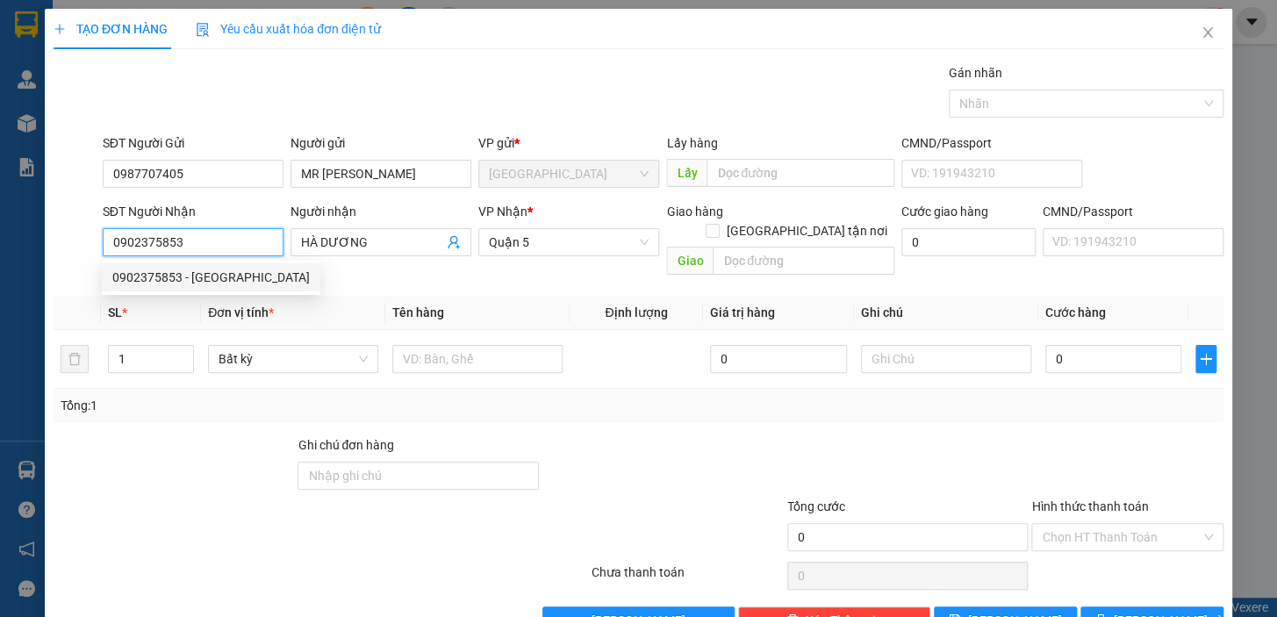
drag, startPoint x: 204, startPoint y: 239, endPoint x: 99, endPoint y: 243, distance: 104.5
click at [99, 243] on div "SĐT Người Nhận 0902375853" at bounding box center [193, 242] width 188 height 81
click at [200, 276] on div "0947990988 - THỐNG" at bounding box center [191, 277] width 158 height 19
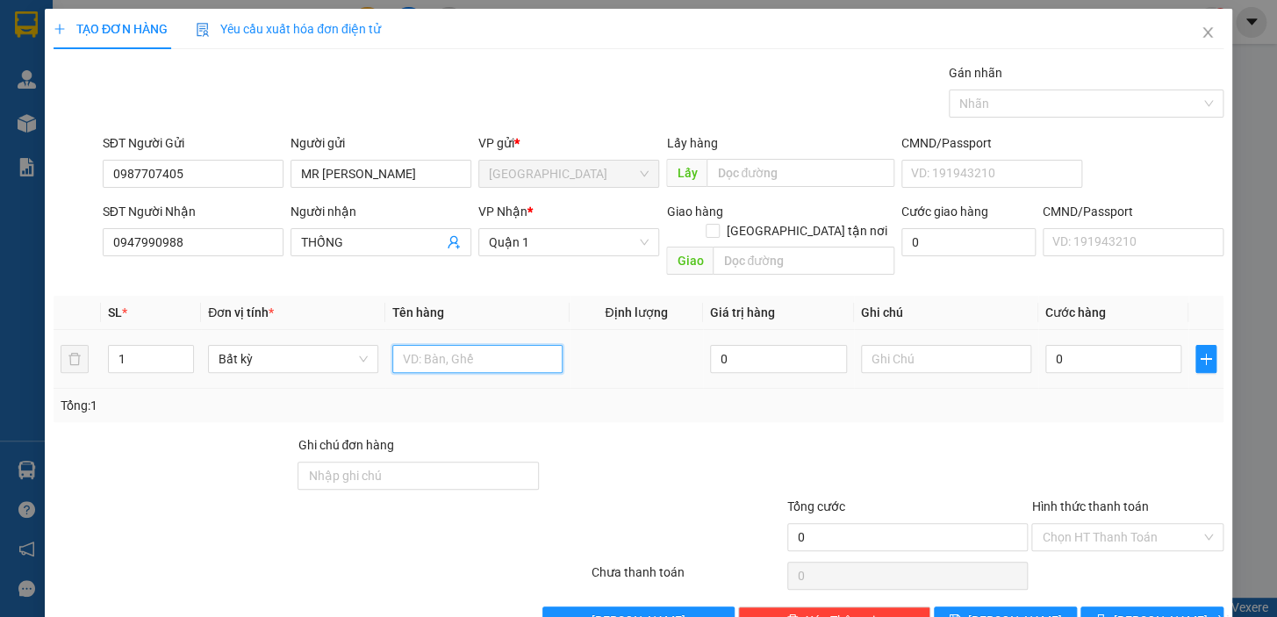
click at [490, 345] on input "text" at bounding box center [477, 359] width 170 height 28
click at [1103, 346] on input "0" at bounding box center [1113, 359] width 137 height 28
drag, startPoint x: 1070, startPoint y: 338, endPoint x: 1037, endPoint y: 344, distance: 33.1
click at [1045, 345] on input "0" at bounding box center [1113, 359] width 137 height 28
click at [1058, 397] on div "Tổng: 1" at bounding box center [639, 405] width 1170 height 33
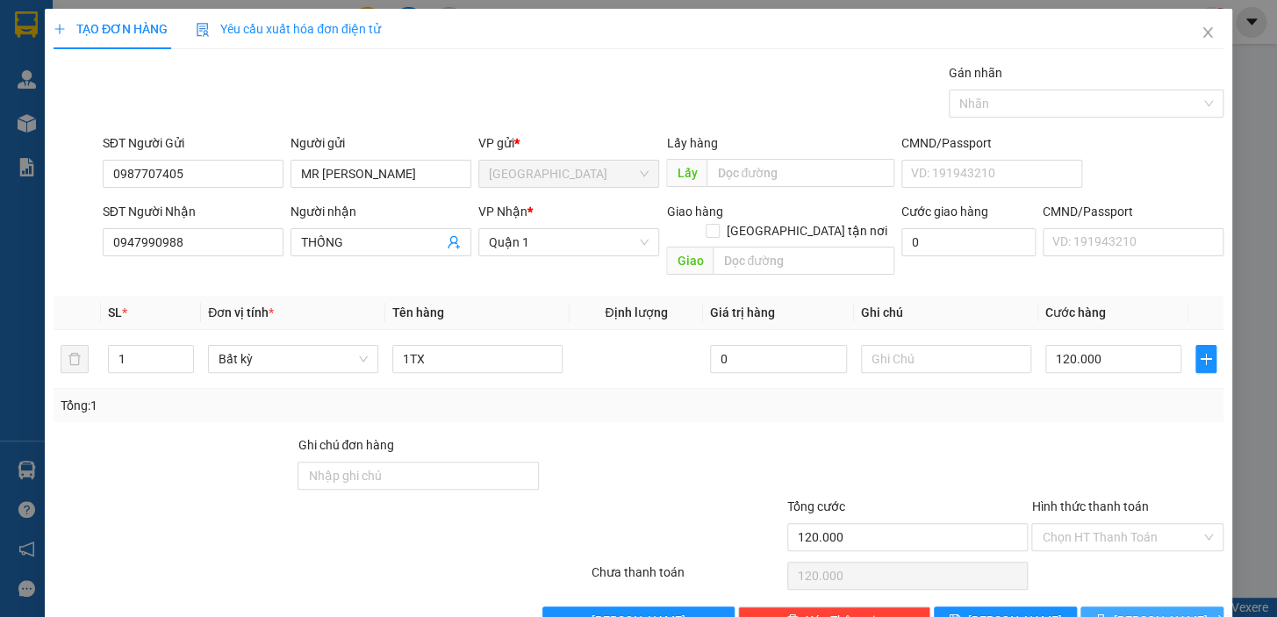
click at [1134, 611] on span "[PERSON_NAME] và In" at bounding box center [1175, 620] width 123 height 19
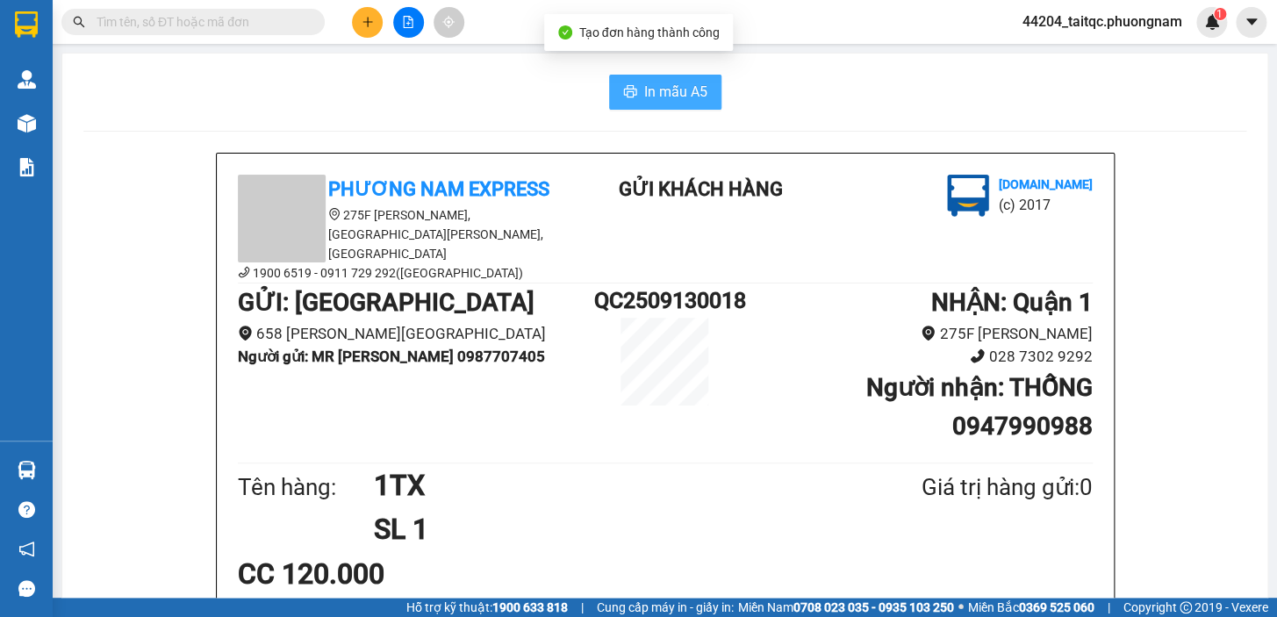
click at [649, 94] on span "In mẫu A5" at bounding box center [675, 92] width 63 height 22
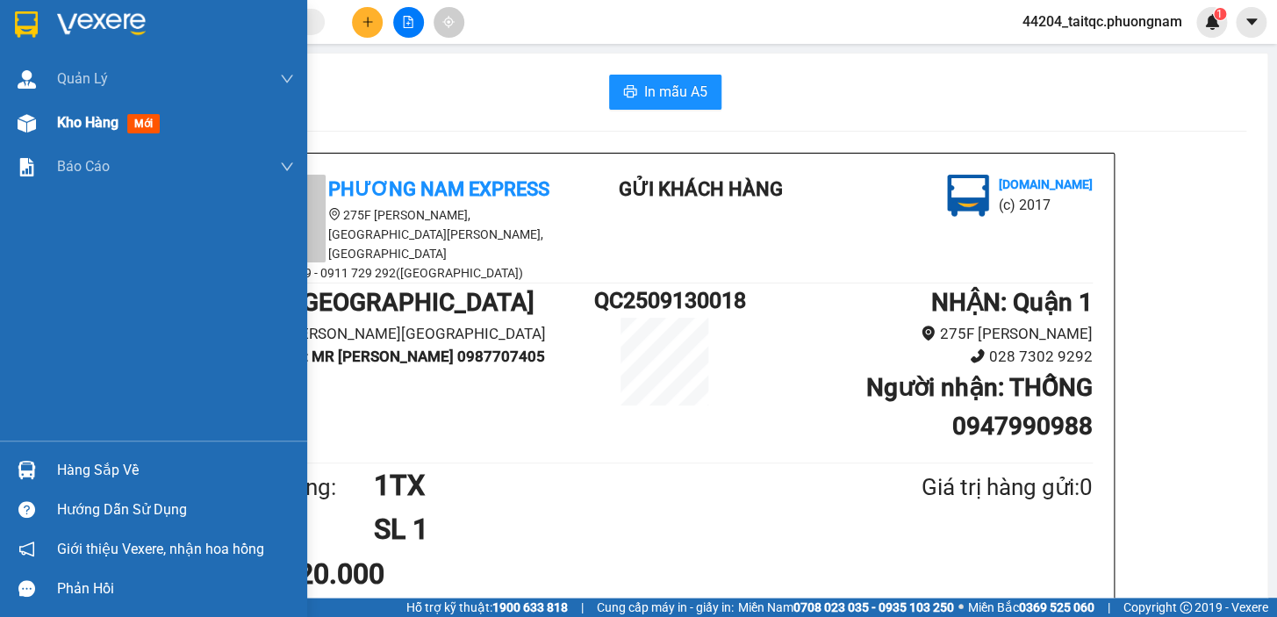
click at [33, 112] on div at bounding box center [26, 123] width 31 height 31
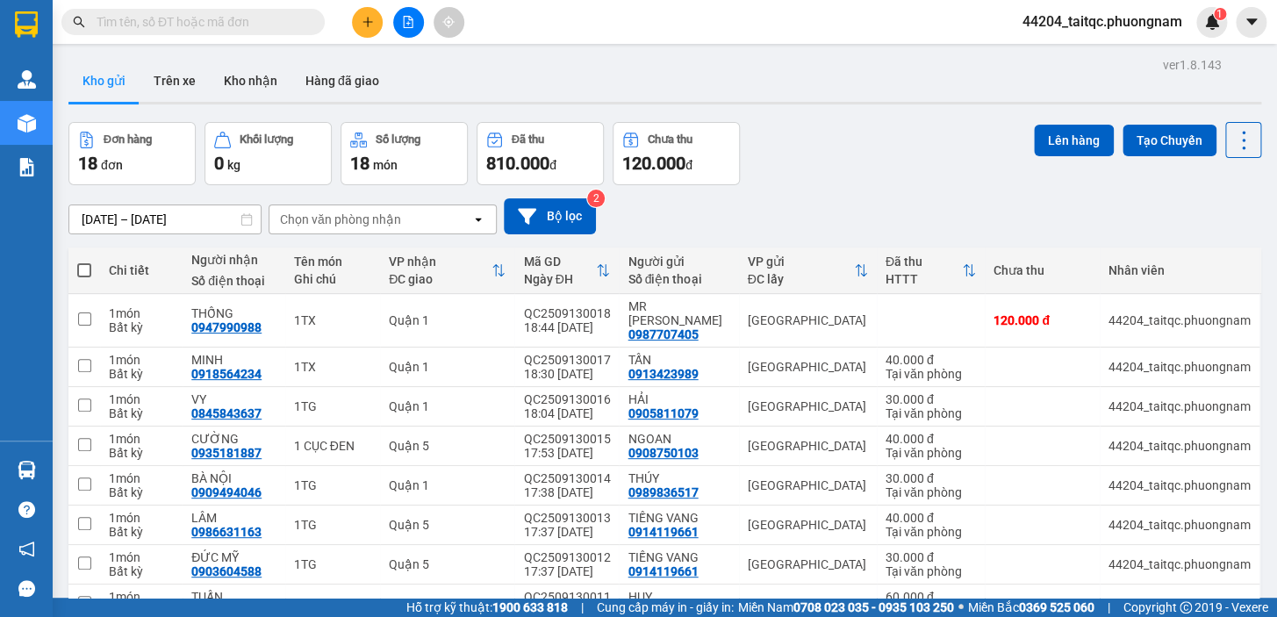
click at [87, 268] on span at bounding box center [84, 270] width 14 height 14
click at [84, 262] on input "checkbox" at bounding box center [84, 262] width 0 height 0
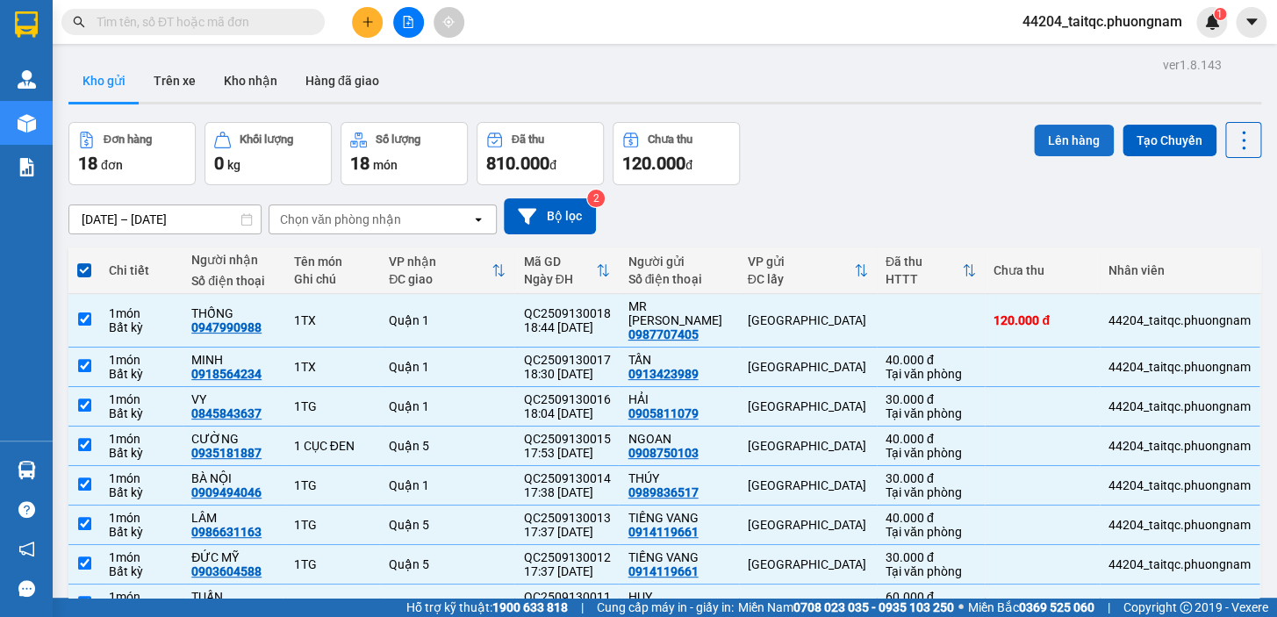
click at [1057, 139] on button "Lên hàng" at bounding box center [1074, 141] width 80 height 32
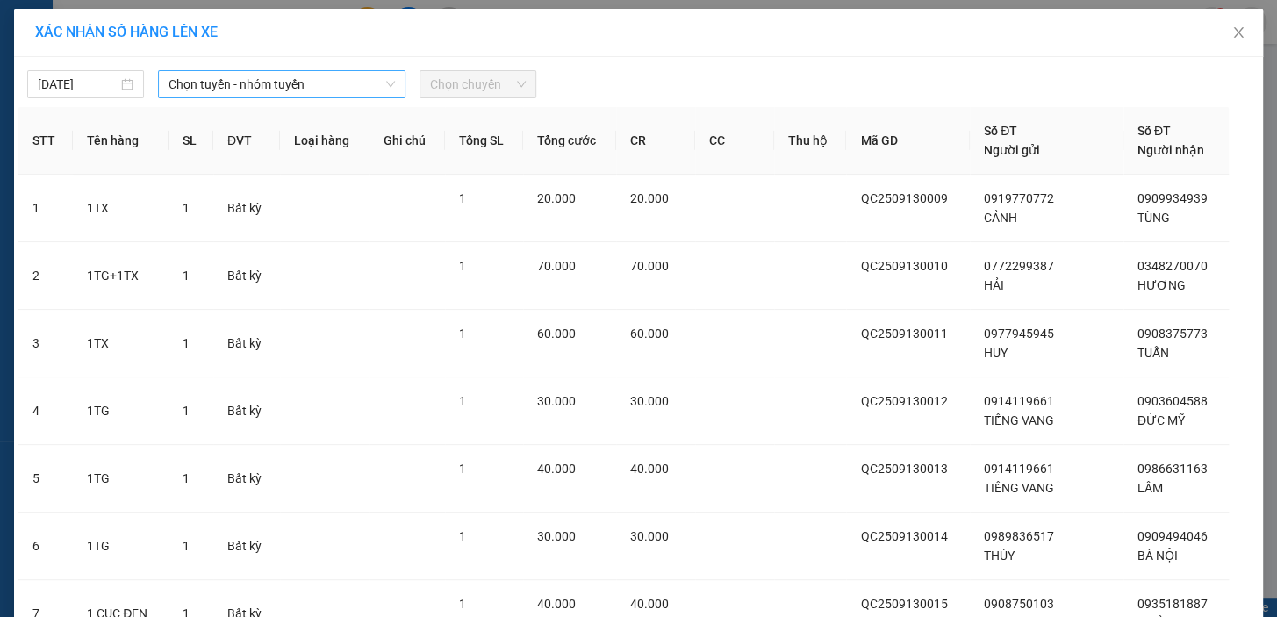
click at [334, 74] on span "Chọn tuyến - nhóm tuyến" at bounding box center [282, 84] width 226 height 26
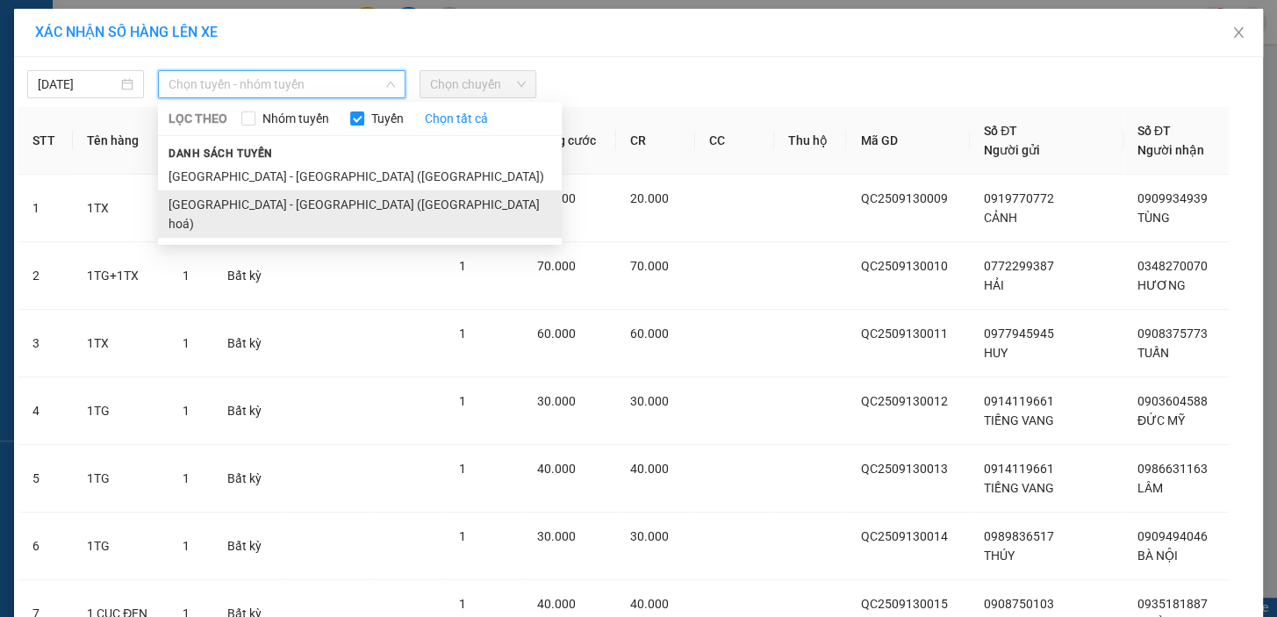
click at [279, 200] on li "[GEOGRAPHIC_DATA] - [GEOGRAPHIC_DATA] ([GEOGRAPHIC_DATA] hoá)" at bounding box center [360, 213] width 404 height 47
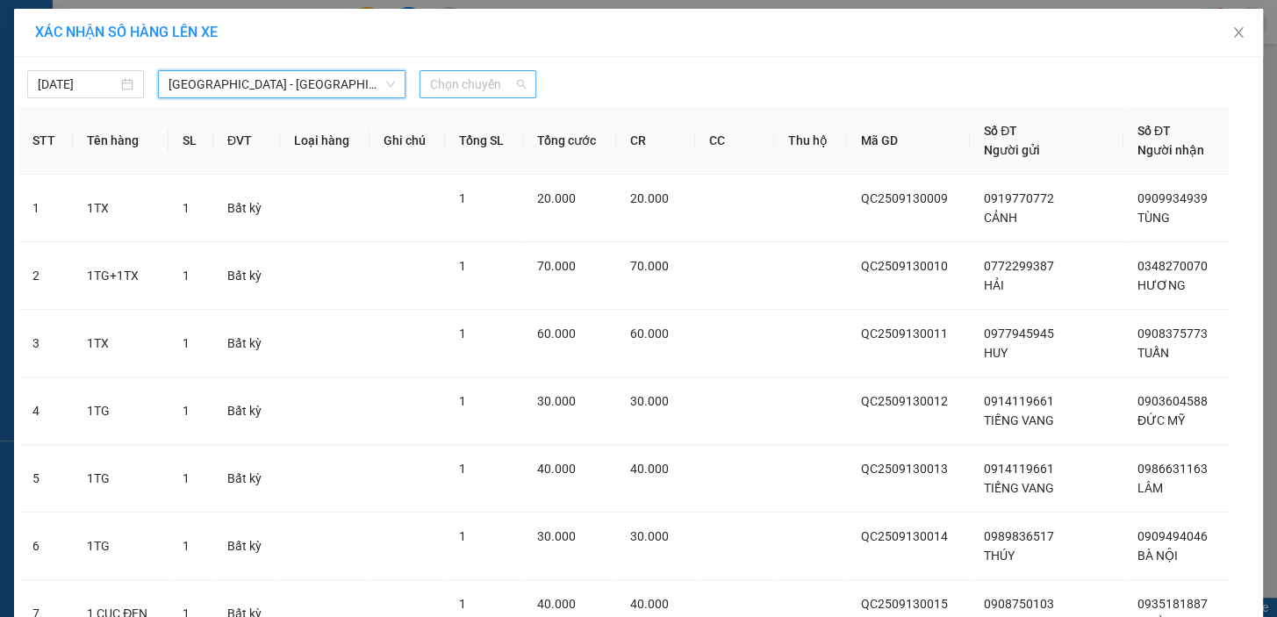
drag, startPoint x: 436, startPoint y: 82, endPoint x: 445, endPoint y: 118, distance: 37.0
click at [436, 83] on span "Chọn chuyến" at bounding box center [478, 84] width 96 height 26
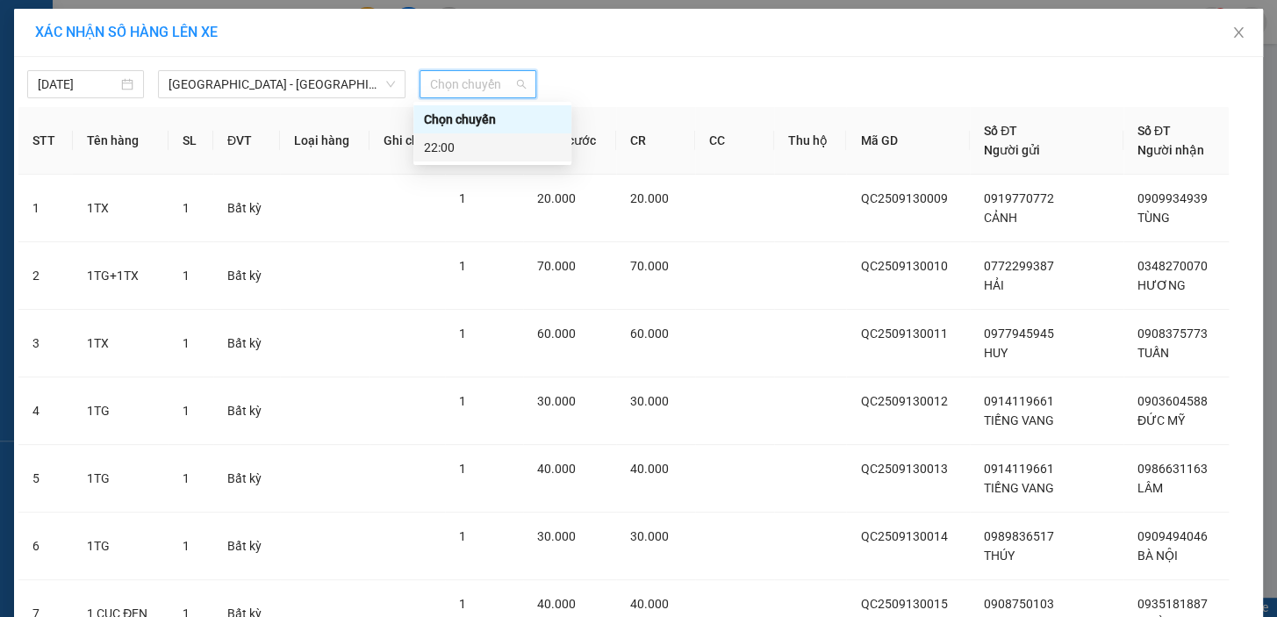
click at [458, 149] on div "22:00" at bounding box center [492, 147] width 137 height 19
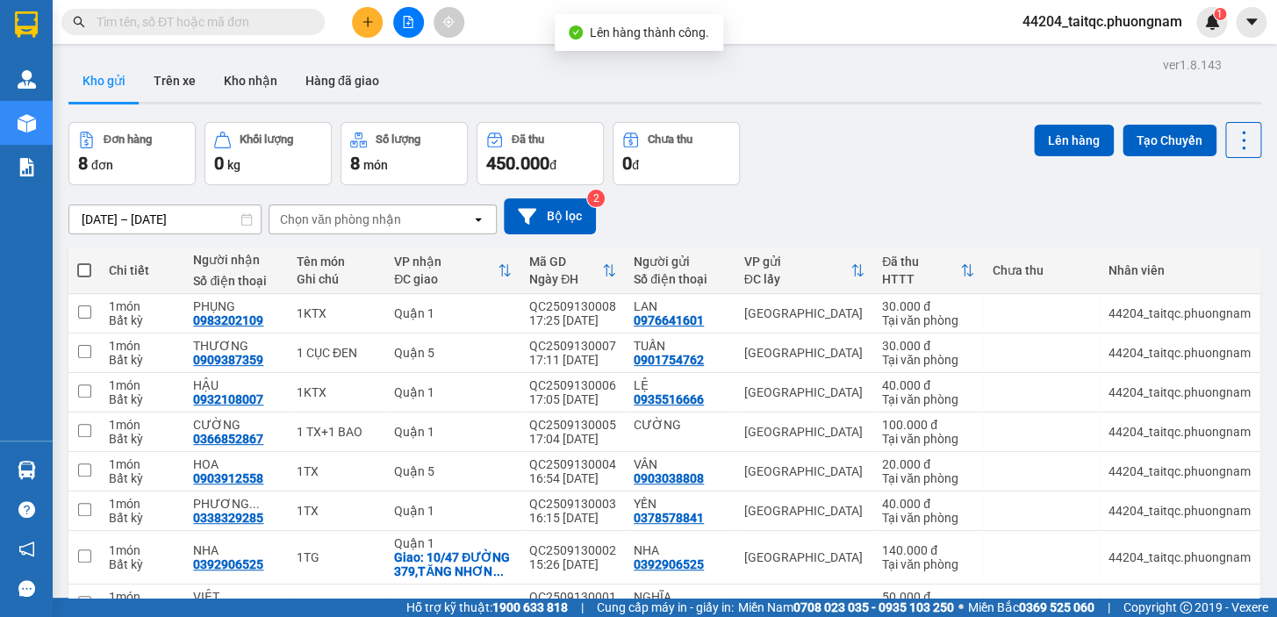
click at [82, 270] on span at bounding box center [84, 270] width 14 height 14
click at [84, 262] on input "checkbox" at bounding box center [84, 262] width 0 height 0
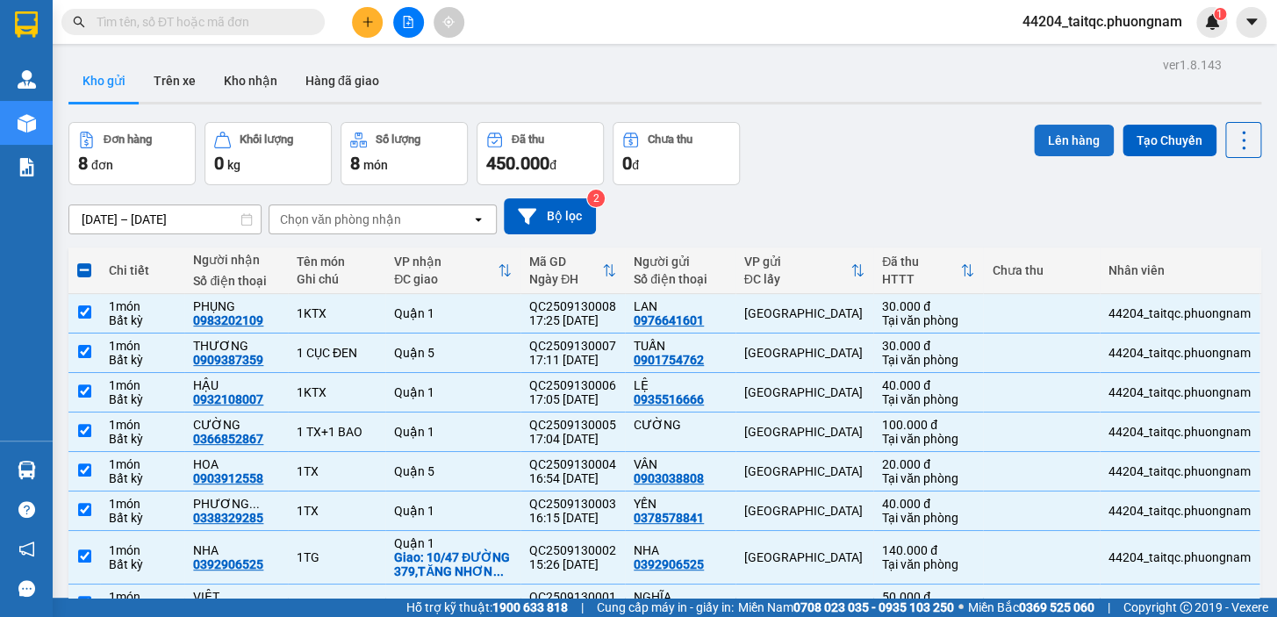
click at [1069, 143] on button "Lên hàng" at bounding box center [1074, 141] width 80 height 32
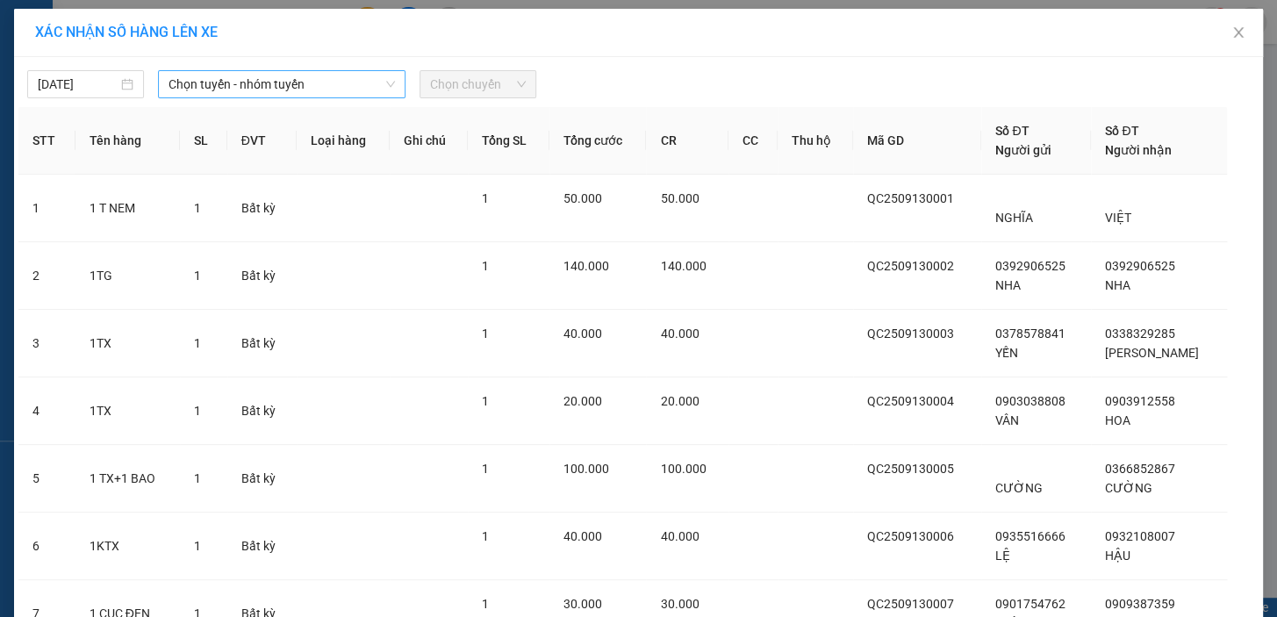
click at [191, 79] on span "Chọn tuyến - nhóm tuyến" at bounding box center [282, 84] width 226 height 26
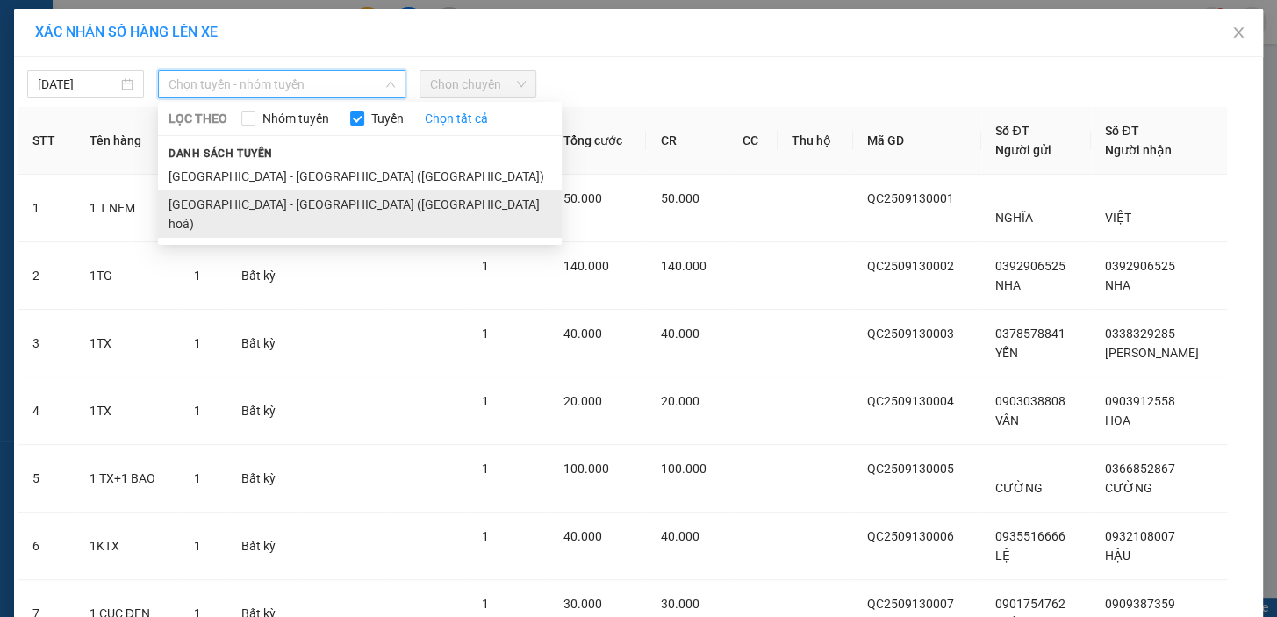
click at [255, 203] on li "[GEOGRAPHIC_DATA] - [GEOGRAPHIC_DATA] ([GEOGRAPHIC_DATA] hoá)" at bounding box center [360, 213] width 404 height 47
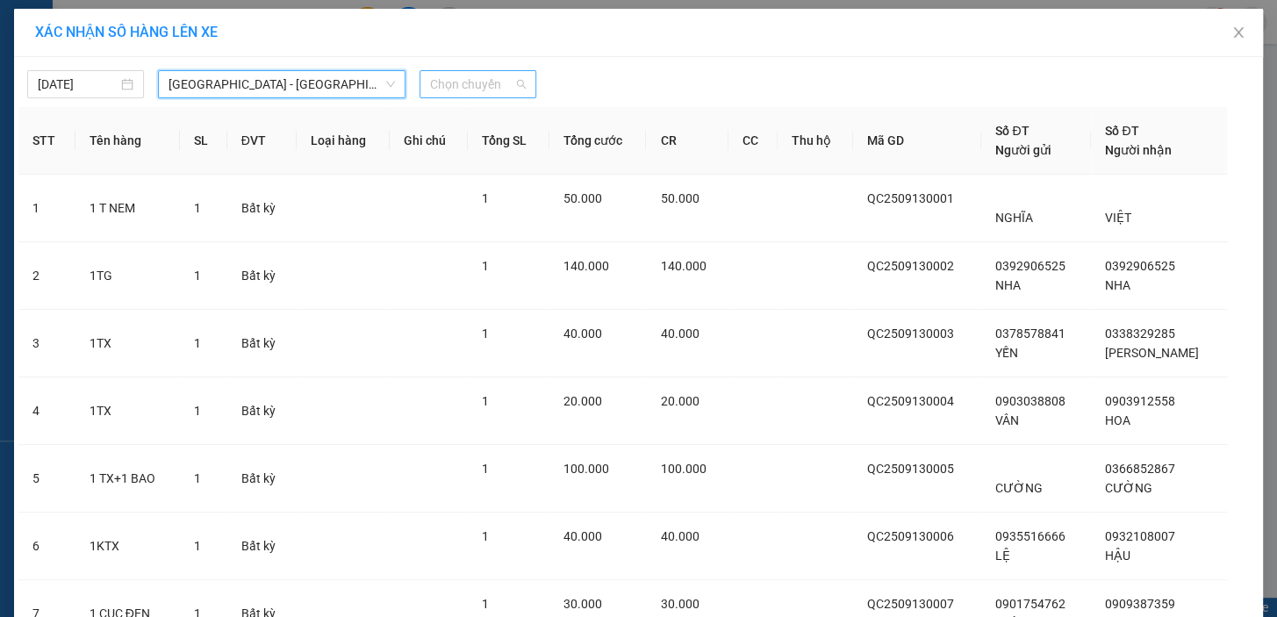
click at [487, 86] on span "Chọn chuyến" at bounding box center [478, 84] width 96 height 26
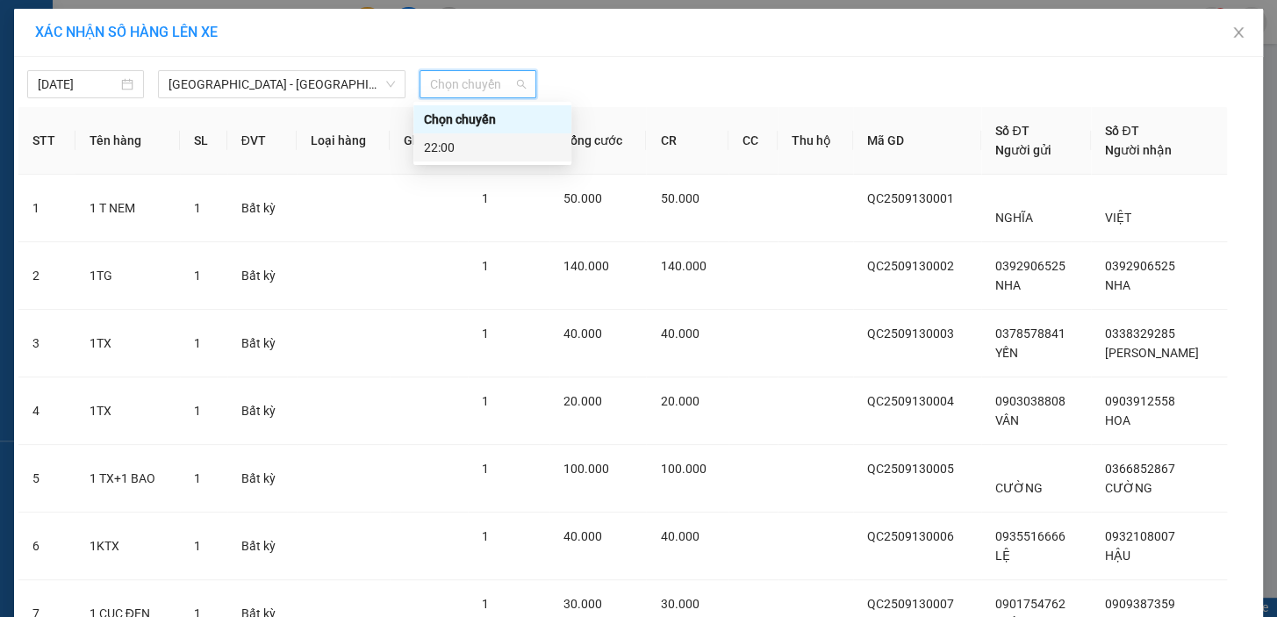
click at [480, 158] on div "22:00" at bounding box center [492, 147] width 158 height 28
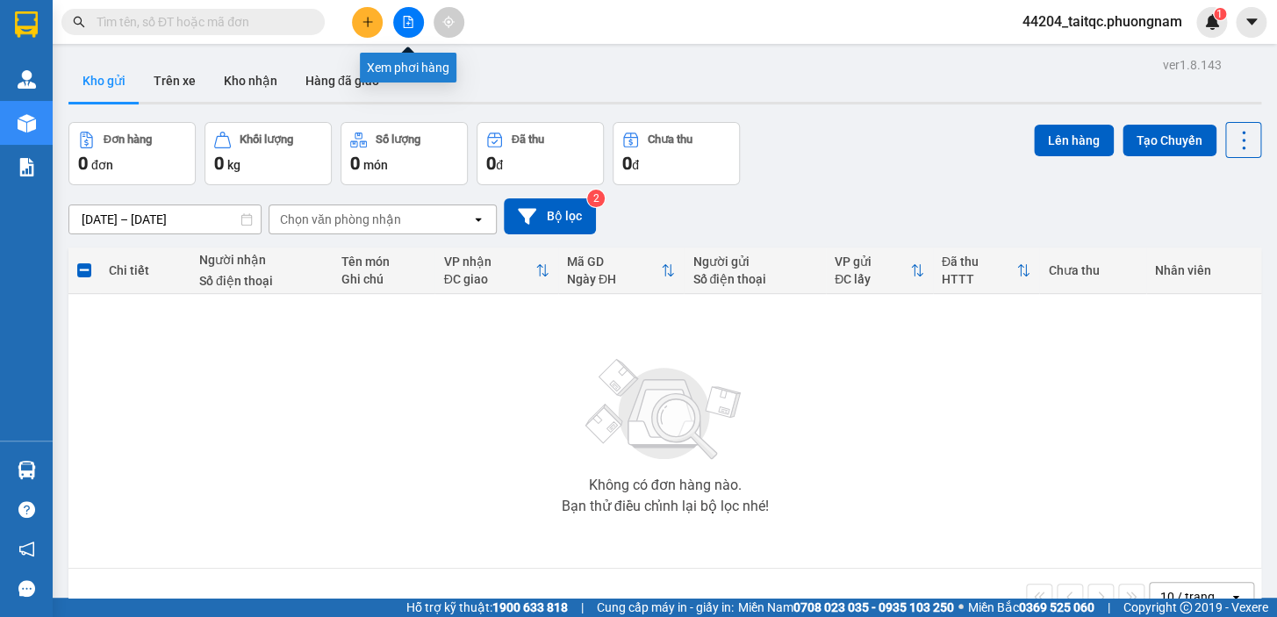
click at [409, 24] on icon "file-add" at bounding box center [408, 22] width 12 height 12
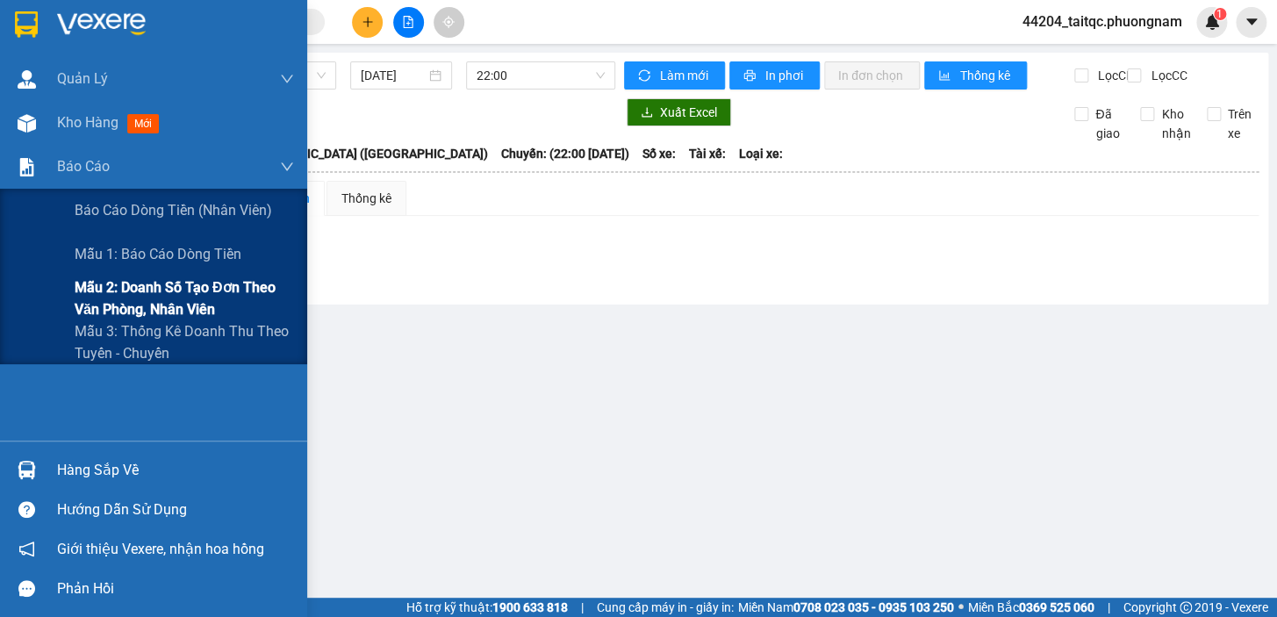
drag, startPoint x: 183, startPoint y: 305, endPoint x: 152, endPoint y: 298, distance: 31.5
click at [183, 305] on span "Mẫu 2: Doanh số tạo đơn theo Văn phòng, nhân viên" at bounding box center [184, 298] width 219 height 44
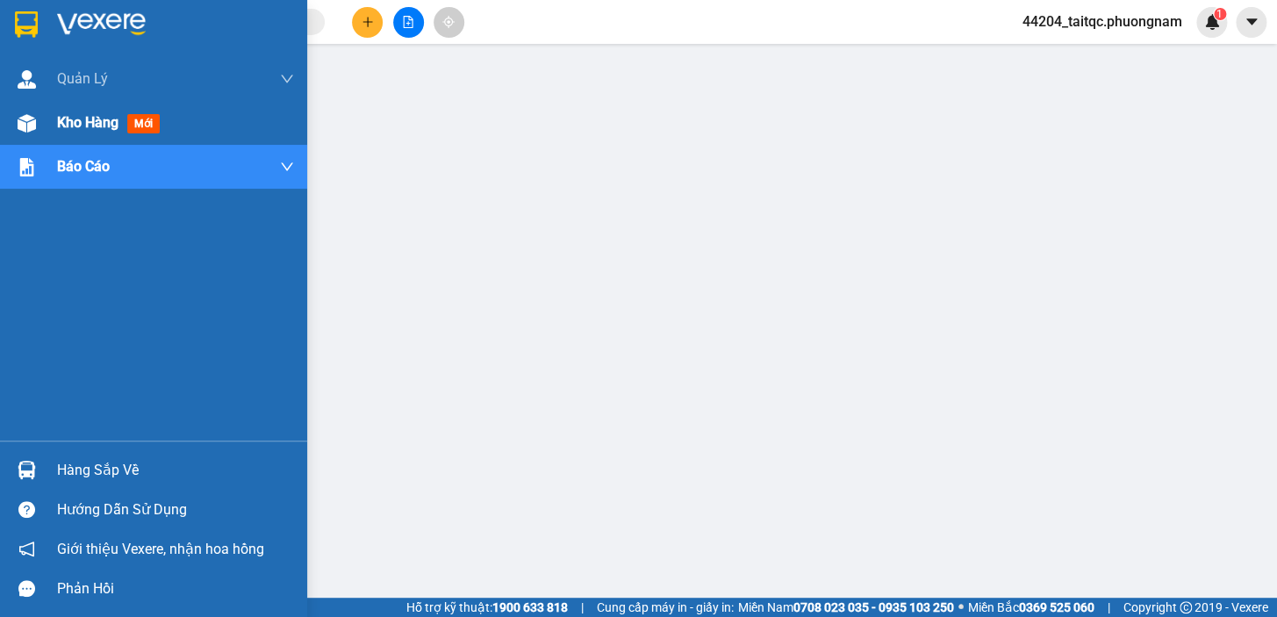
click at [23, 122] on img at bounding box center [27, 123] width 18 height 18
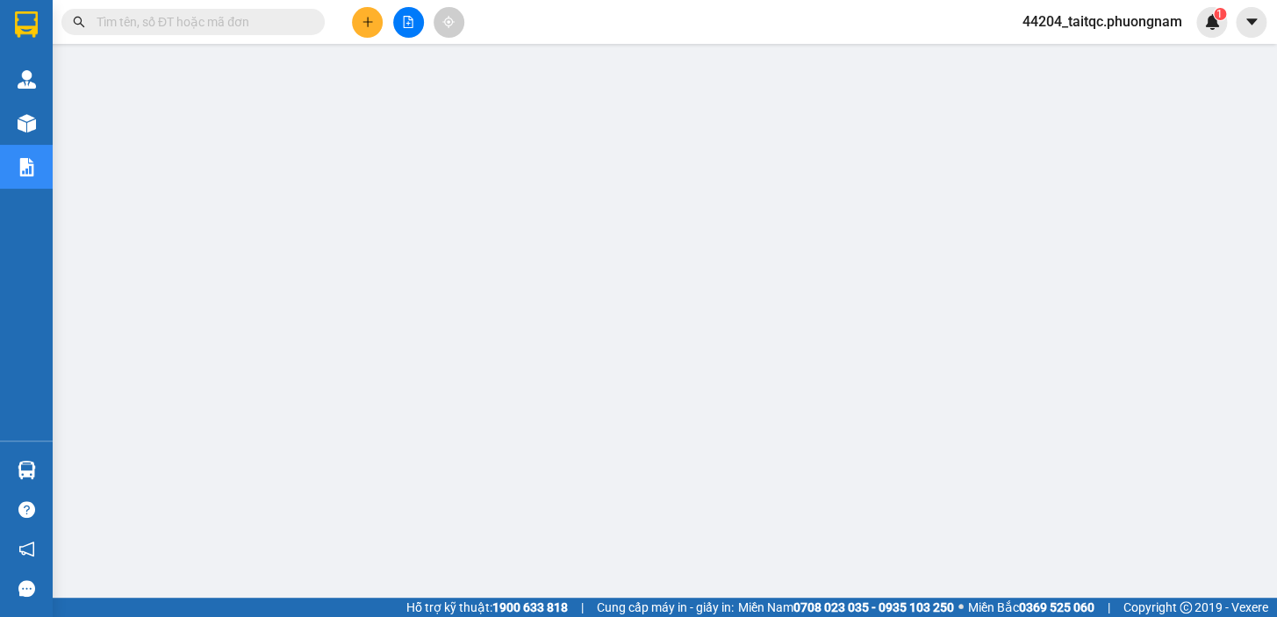
click at [360, 32] on button at bounding box center [367, 22] width 31 height 31
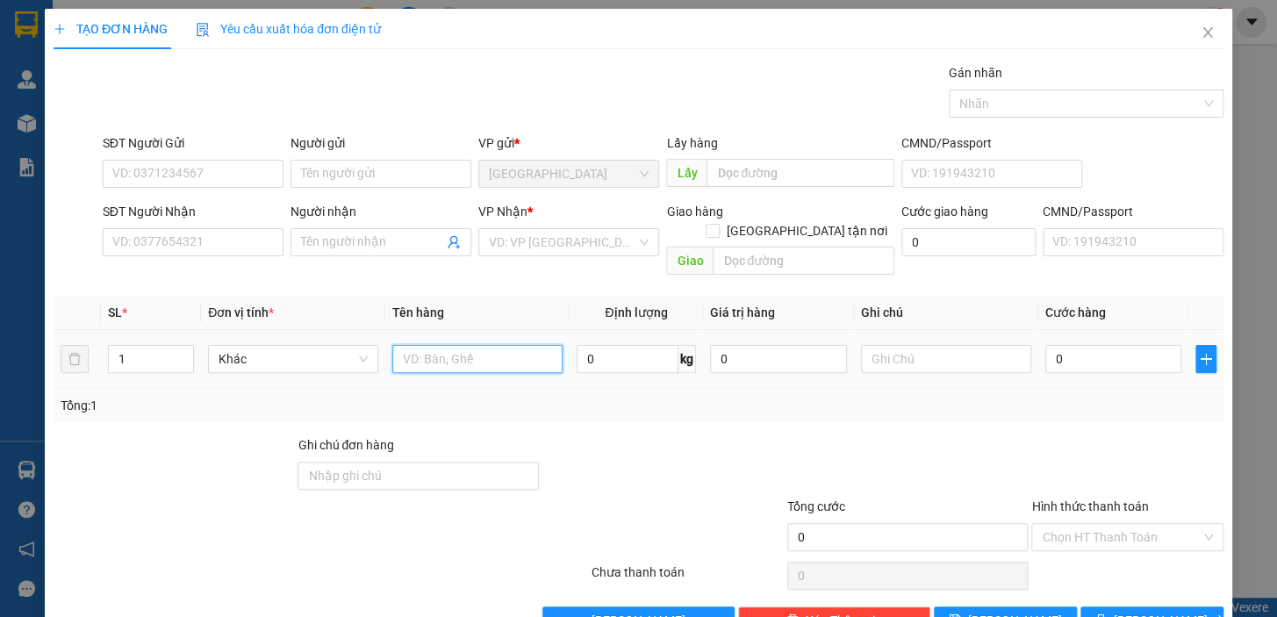
click at [436, 345] on input "text" at bounding box center [477, 359] width 170 height 28
type input "1KTX"
click at [1080, 345] on input "0" at bounding box center [1113, 359] width 137 height 28
drag, startPoint x: 1053, startPoint y: 342, endPoint x: 1039, endPoint y: 340, distance: 14.3
click at [1045, 345] on input "0" at bounding box center [1113, 359] width 137 height 28
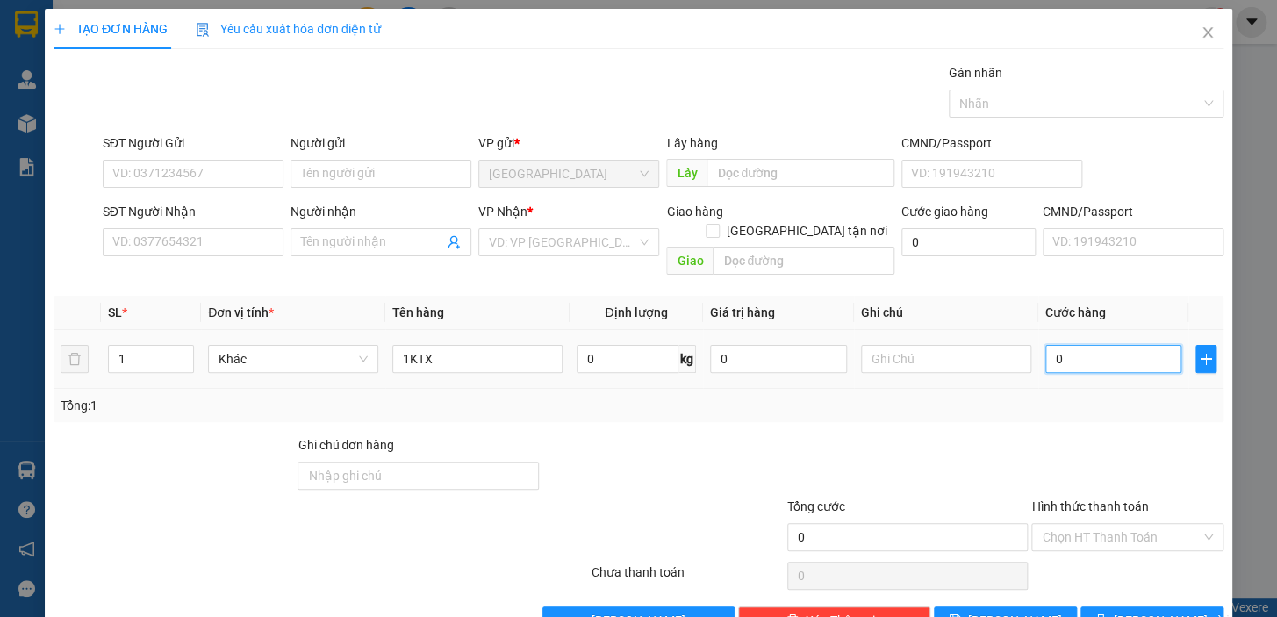
type input "4"
type input "40"
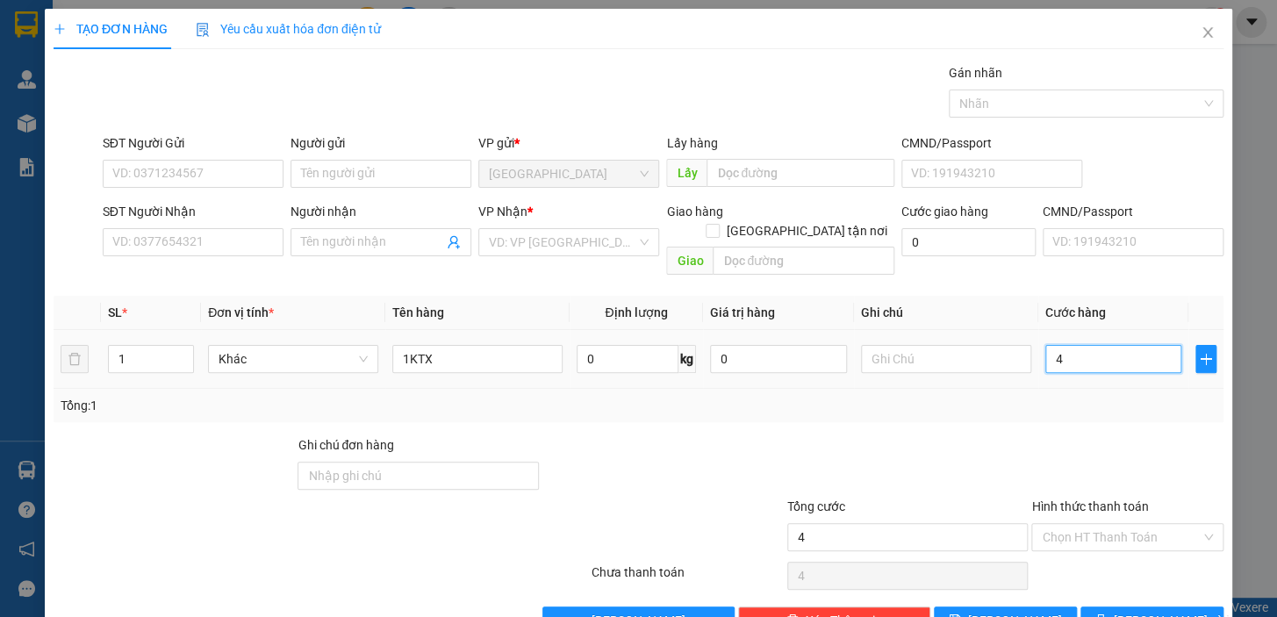
type input "40"
type input "40.000"
click at [1115, 398] on div "Tổng: 1" at bounding box center [639, 405] width 1170 height 33
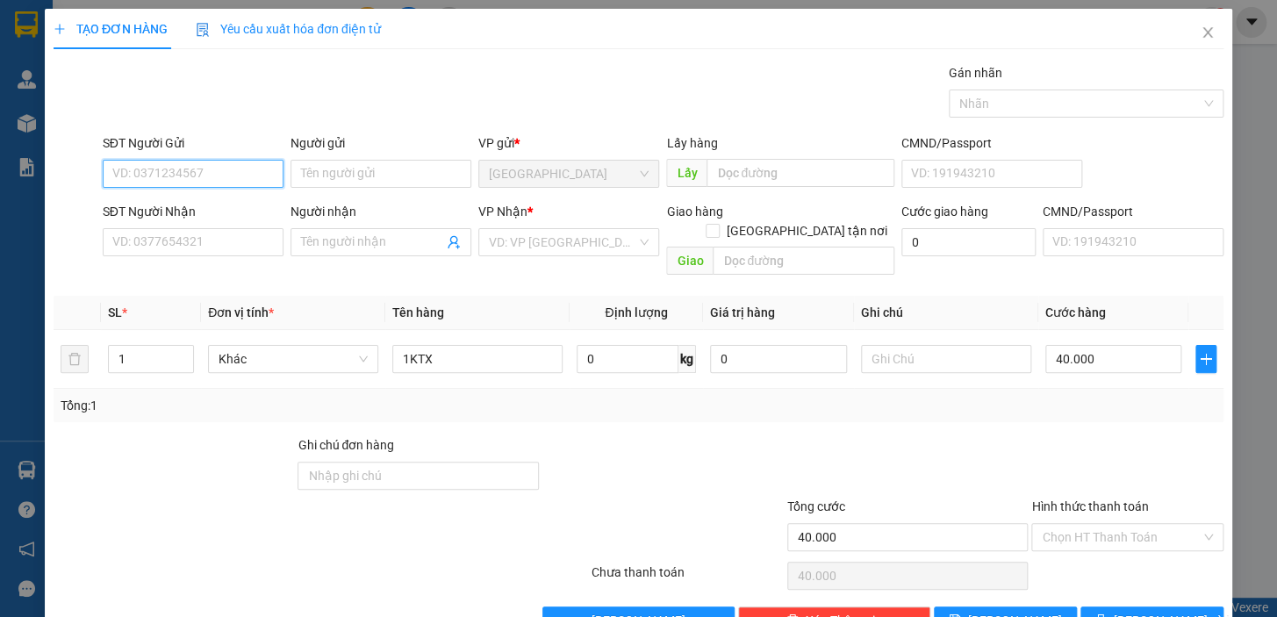
click at [245, 182] on input "SĐT Người Gửi" at bounding box center [193, 174] width 181 height 28
type input "0935516666"
drag, startPoint x: 186, startPoint y: 174, endPoint x: 205, endPoint y: 169, distance: 20.0
click at [205, 169] on input "0935516666" at bounding box center [193, 174] width 181 height 28
click at [233, 197] on div "0935516666 - HIỀN - AN AN" at bounding box center [191, 209] width 179 height 28
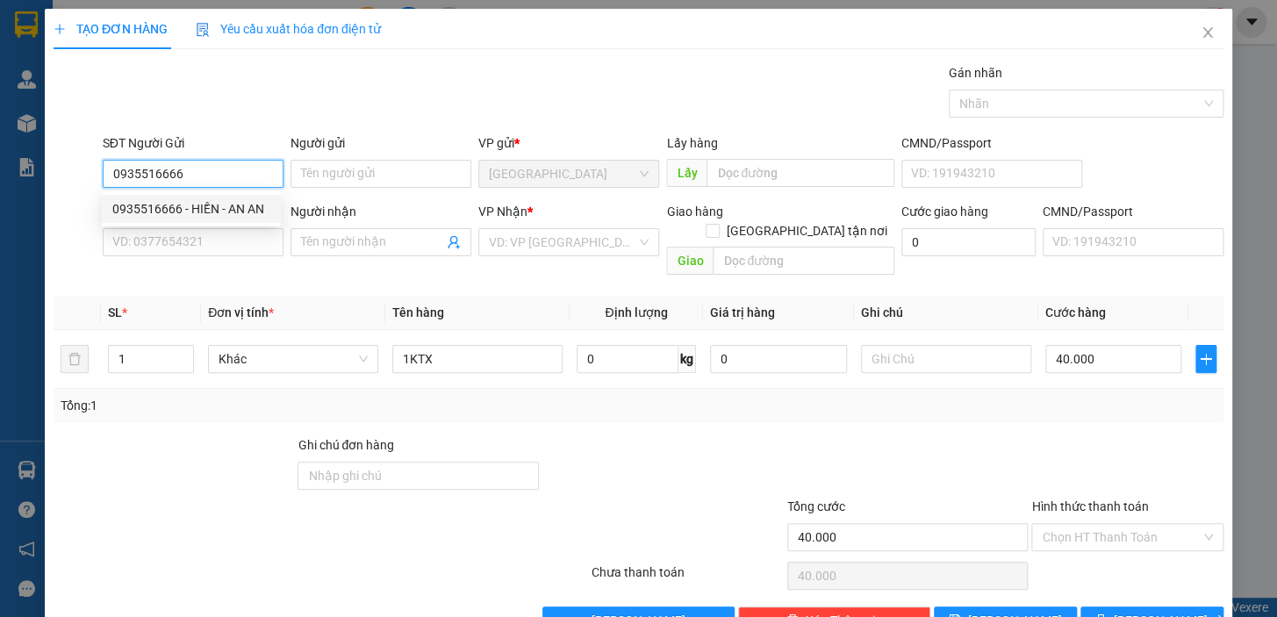
type input "HIỀN - AN AN"
type input "0932108007"
type input "HẬU"
type input "0935516666"
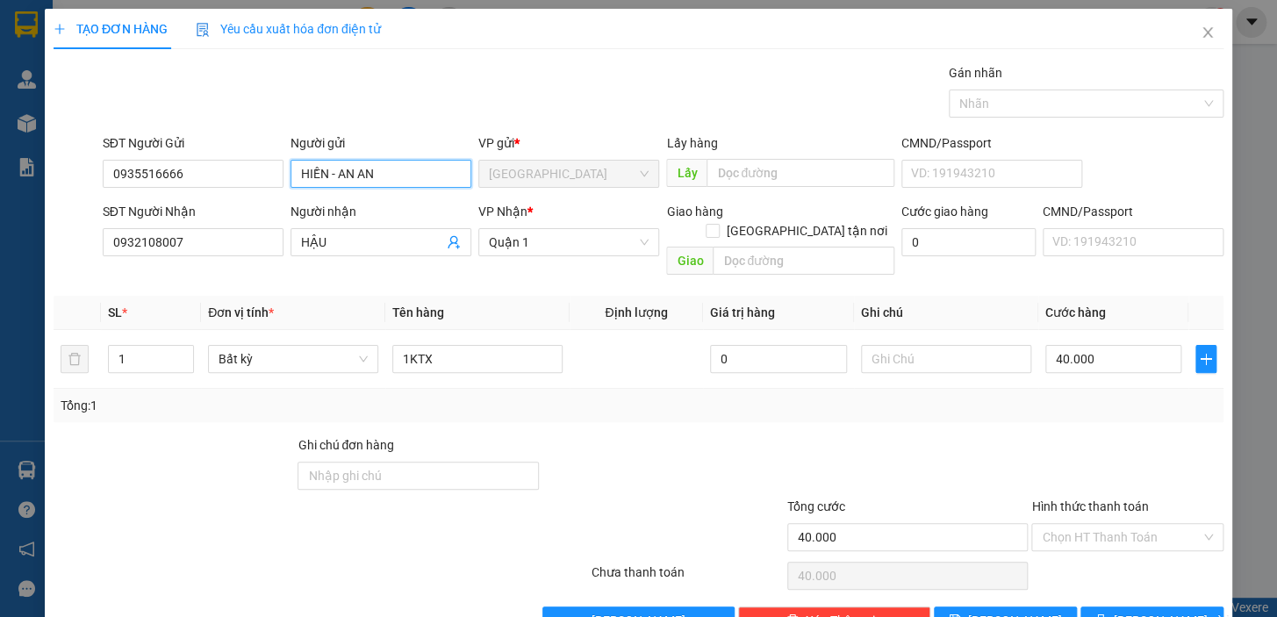
drag, startPoint x: 405, startPoint y: 173, endPoint x: 291, endPoint y: 175, distance: 114.1
click at [291, 175] on input "HIỀN - AN AN" at bounding box center [381, 174] width 181 height 28
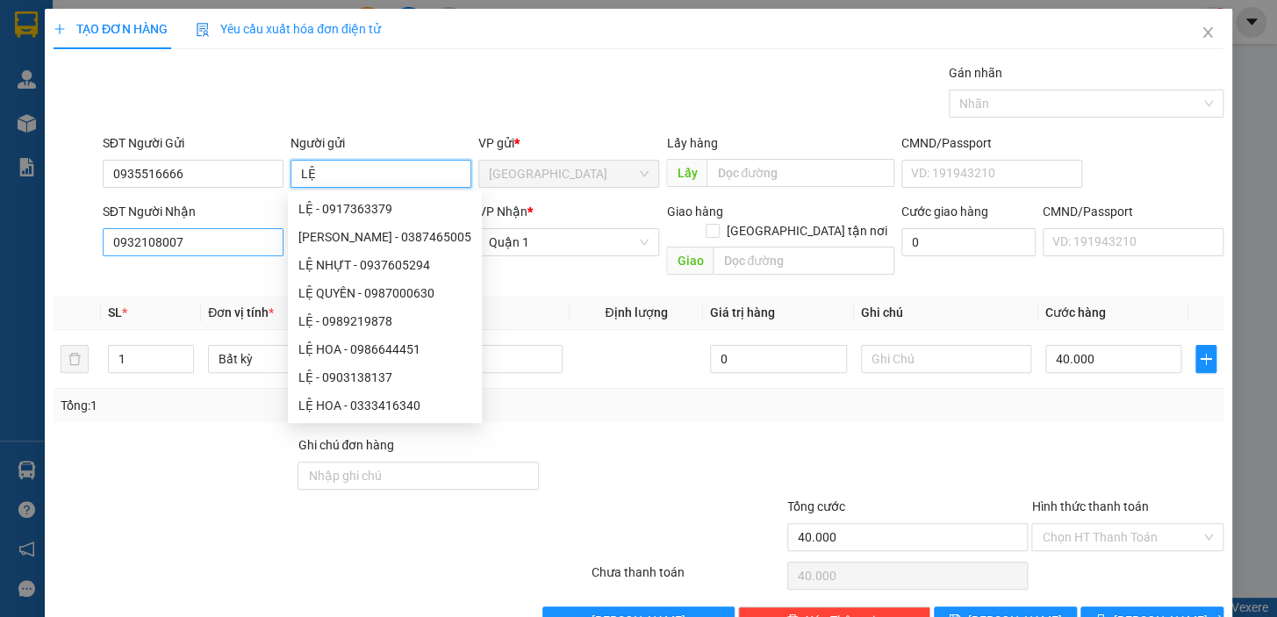
type input "LỆ"
click at [104, 246] on input "0932108007" at bounding box center [193, 242] width 181 height 28
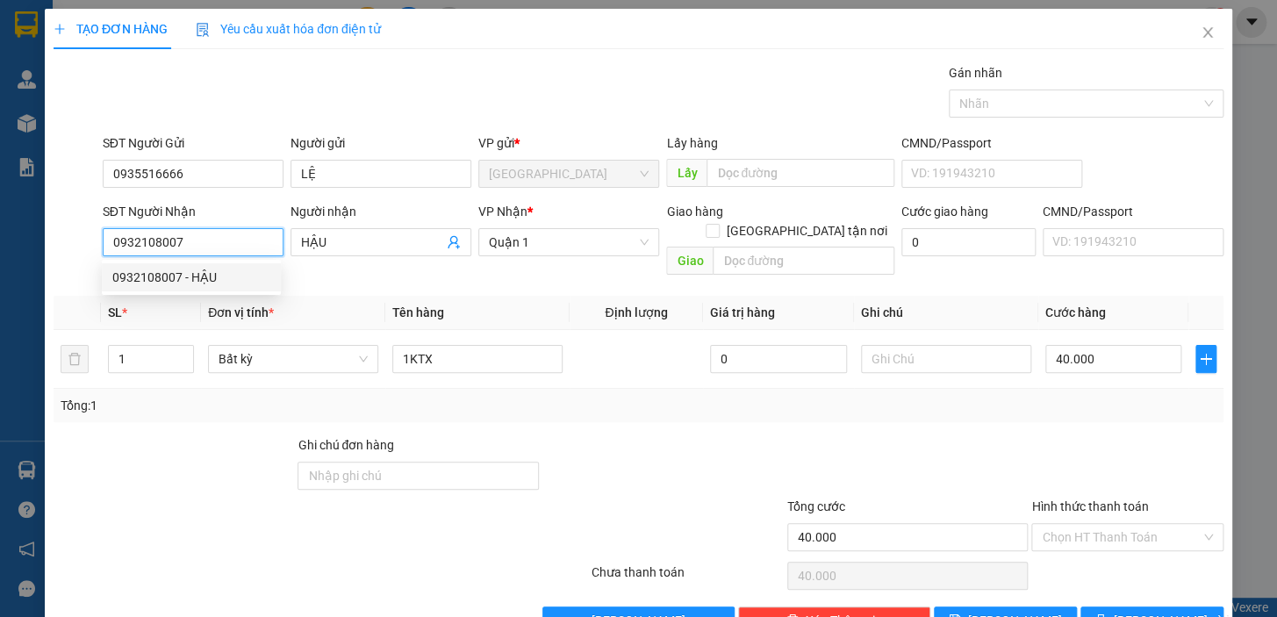
click at [203, 280] on div "0932108007 - HẬU" at bounding box center [191, 277] width 158 height 19
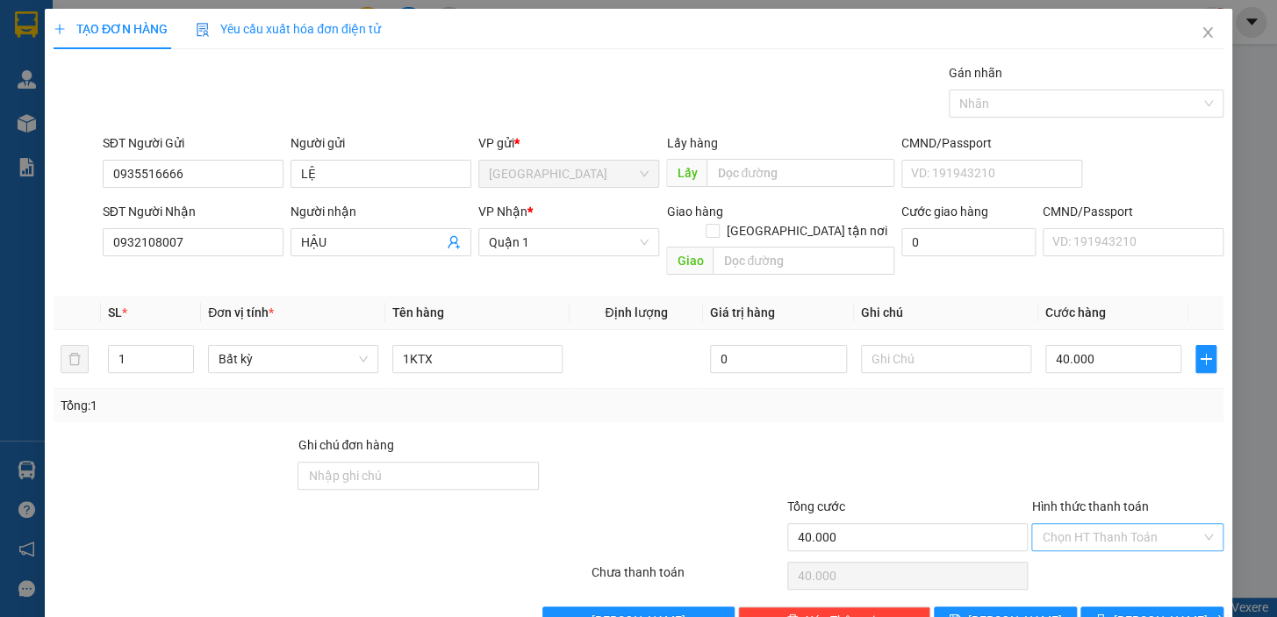
click at [1121, 524] on input "Hình thức thanh toán" at bounding box center [1121, 537] width 159 height 26
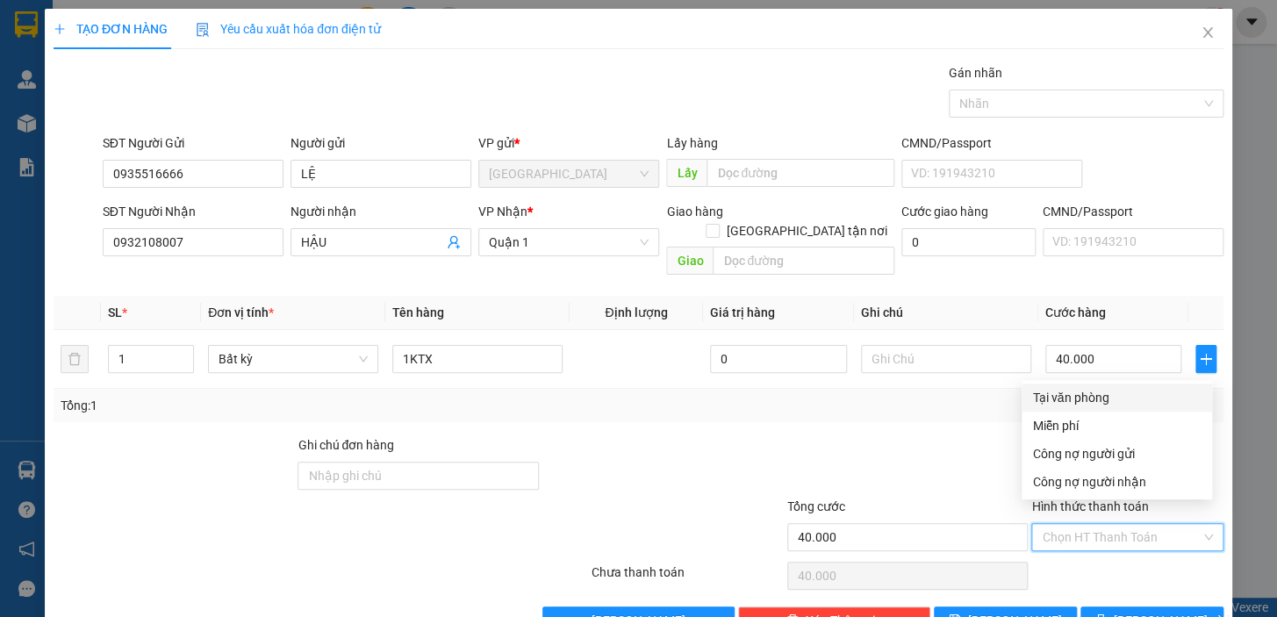
click at [1114, 393] on div "Tại văn phòng" at bounding box center [1116, 397] width 169 height 19
type input "0"
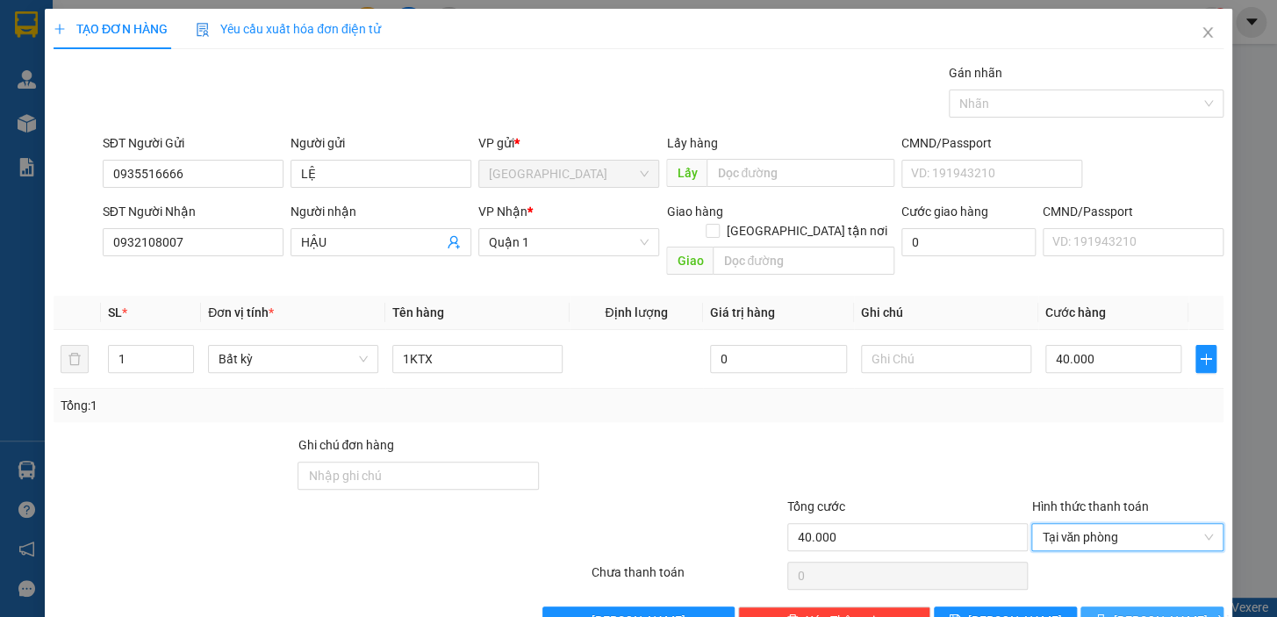
click at [1140, 611] on span "[PERSON_NAME] và In" at bounding box center [1175, 620] width 123 height 19
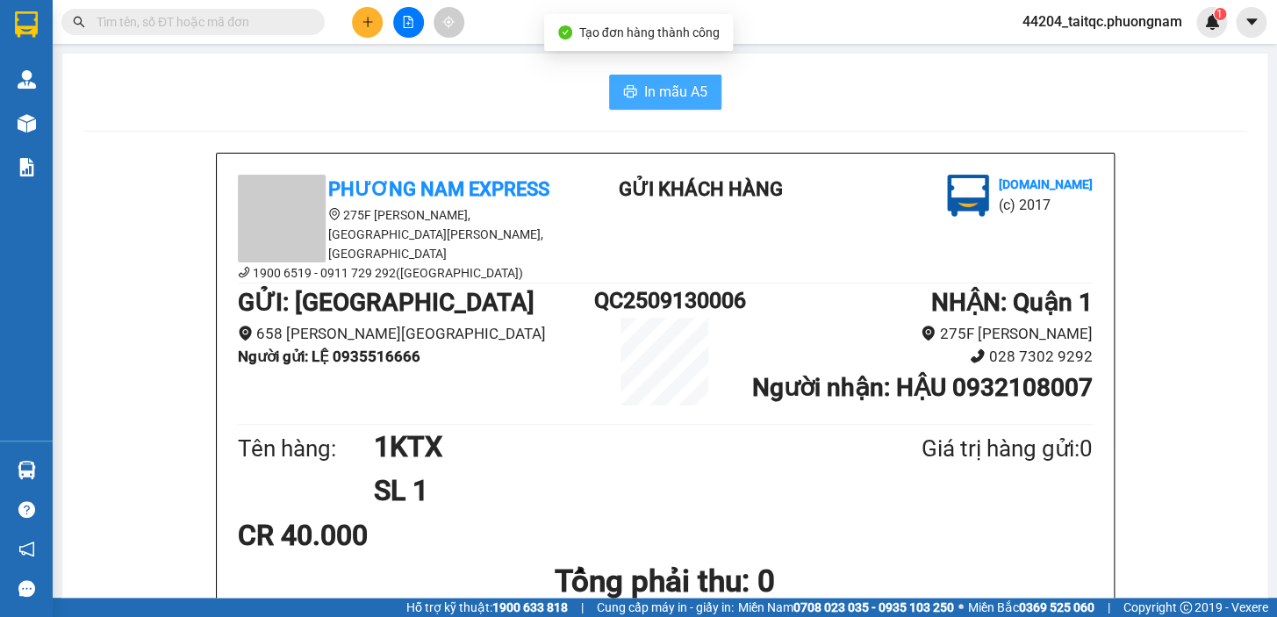
click at [683, 97] on span "In mẫu A5" at bounding box center [675, 92] width 63 height 22
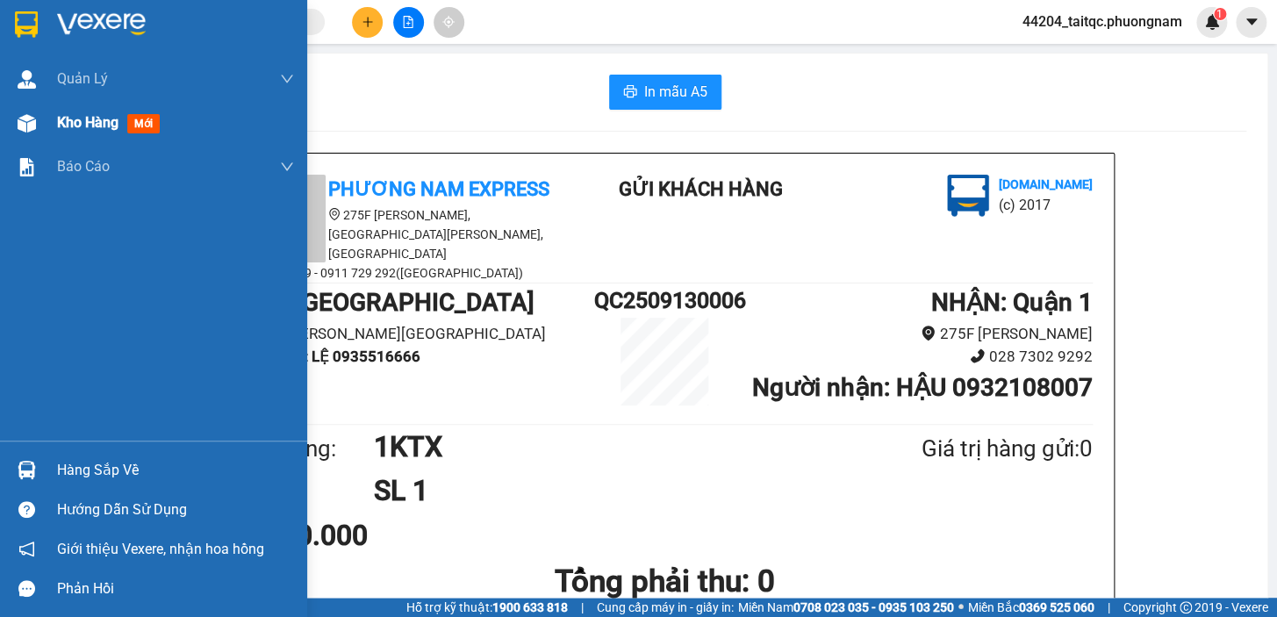
click at [21, 128] on img at bounding box center [27, 123] width 18 height 18
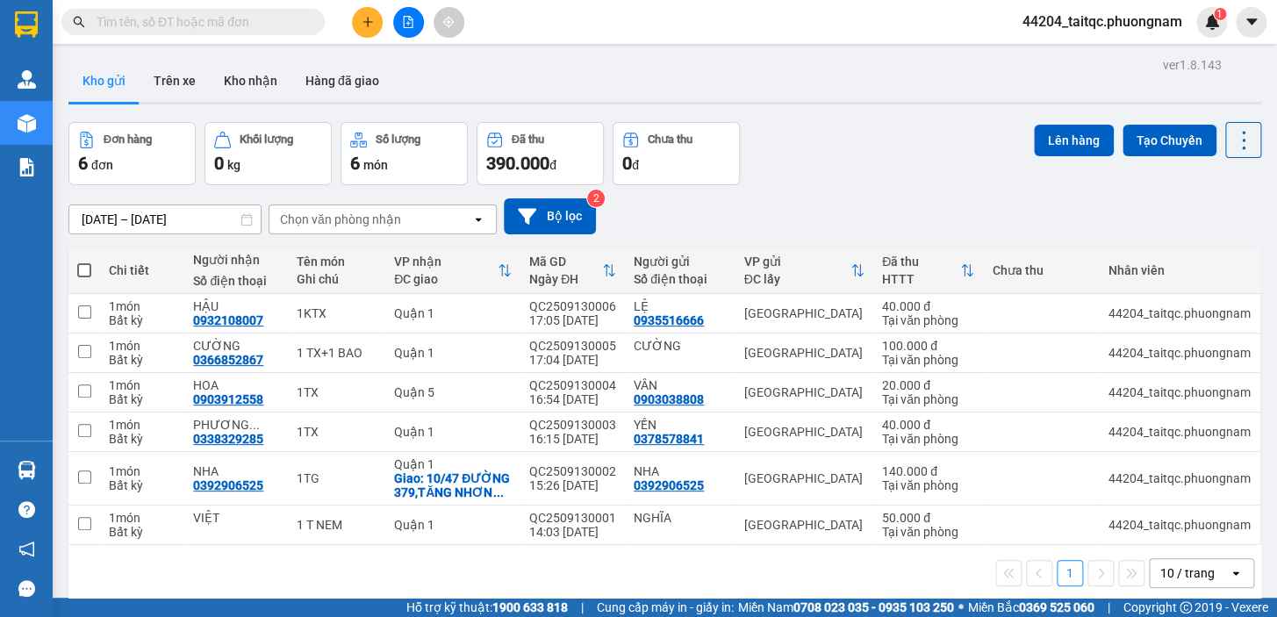
click at [811, 176] on div "Đơn hàng 6 đơn Khối lượng 0 kg Số lượng 6 món Đã thu 390.000 đ Chưa thu 0 đ Lên…" at bounding box center [664, 153] width 1193 height 63
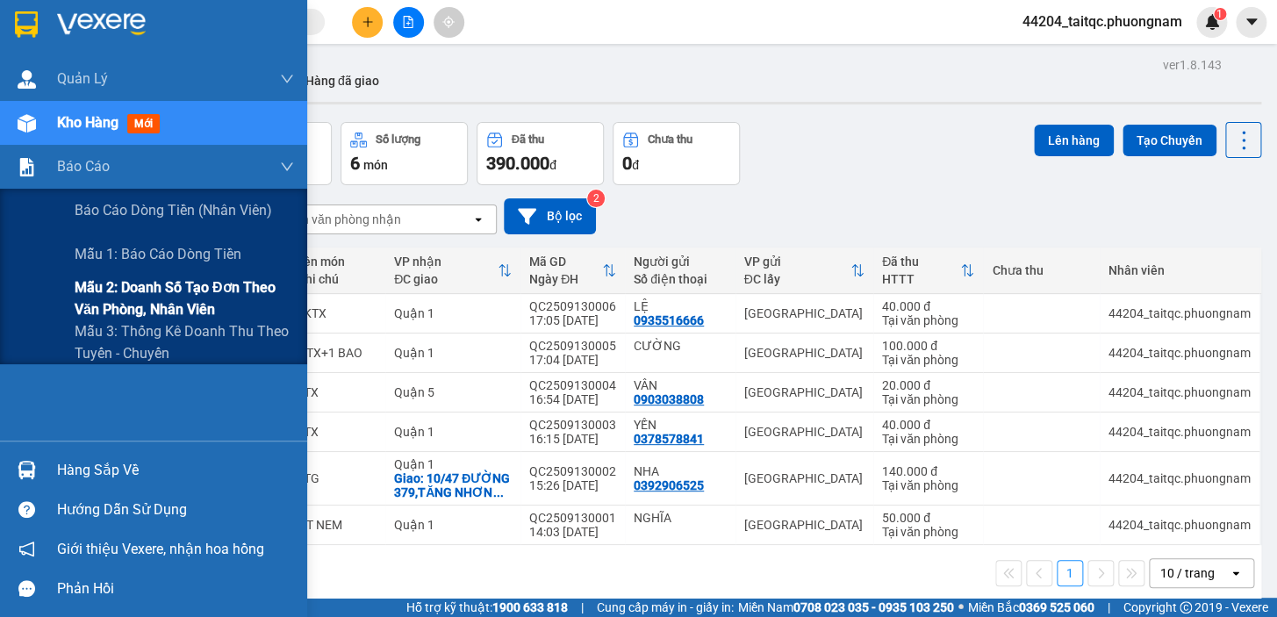
click at [169, 312] on span "Mẫu 2: Doanh số tạo đơn theo Văn phòng, nhân viên" at bounding box center [184, 298] width 219 height 44
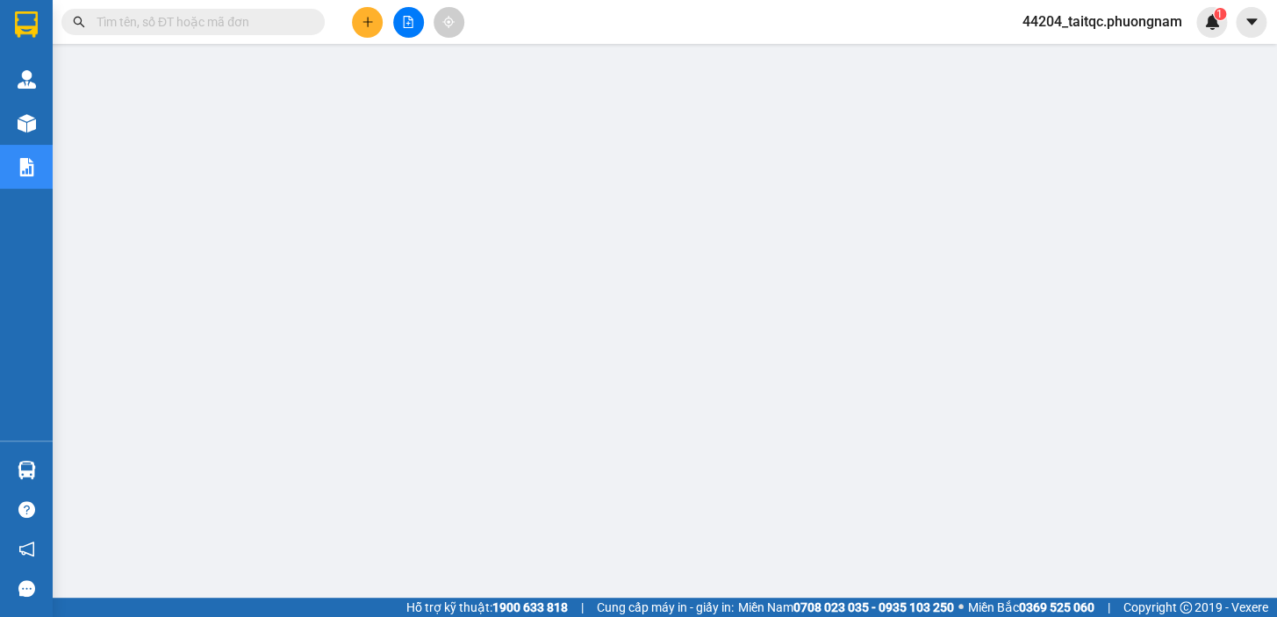
click at [362, 25] on icon "plus" at bounding box center [368, 22] width 12 height 12
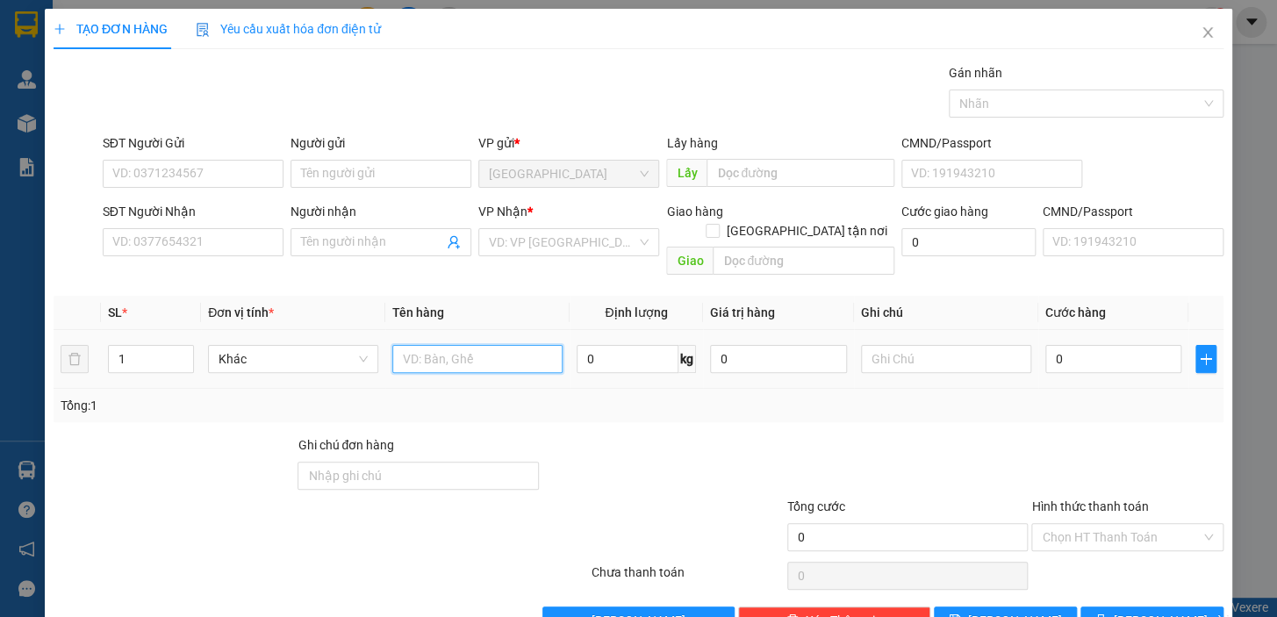
click at [442, 345] on input "text" at bounding box center [477, 359] width 170 height 28
type input "1TG+1TX"
click at [1137, 346] on input "0" at bounding box center [1113, 359] width 137 height 28
drag, startPoint x: 1087, startPoint y: 346, endPoint x: 1041, endPoint y: 341, distance: 45.8
click at [1045, 345] on input "0" at bounding box center [1113, 359] width 137 height 28
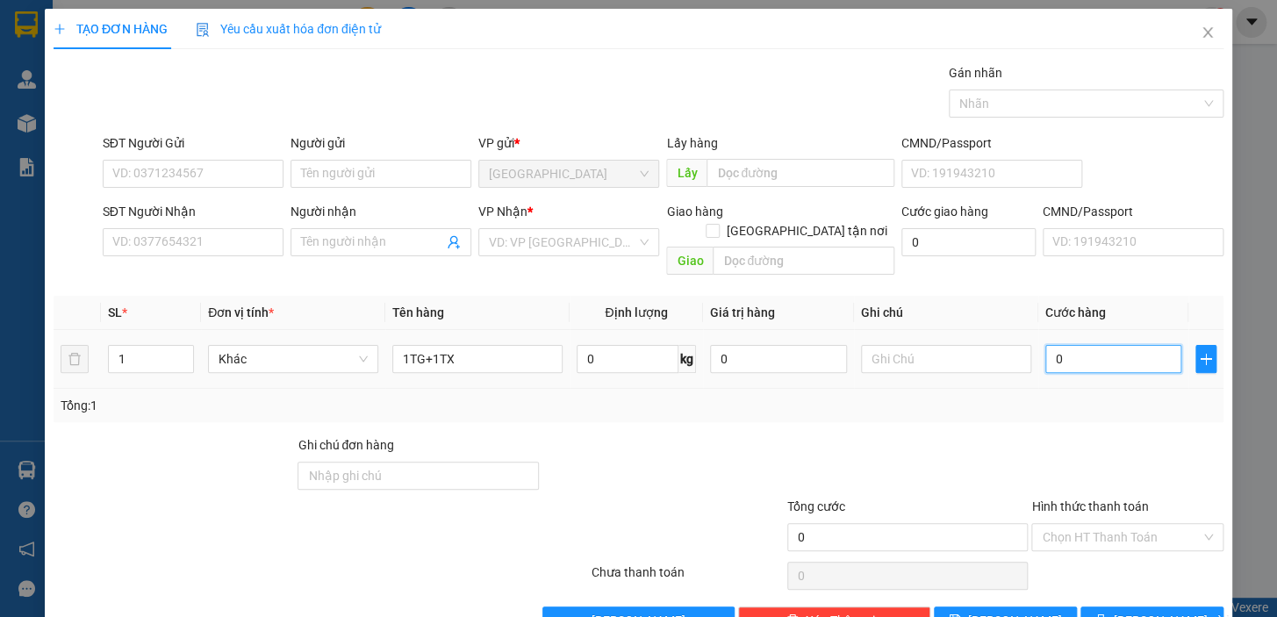
type input "8"
type input "80"
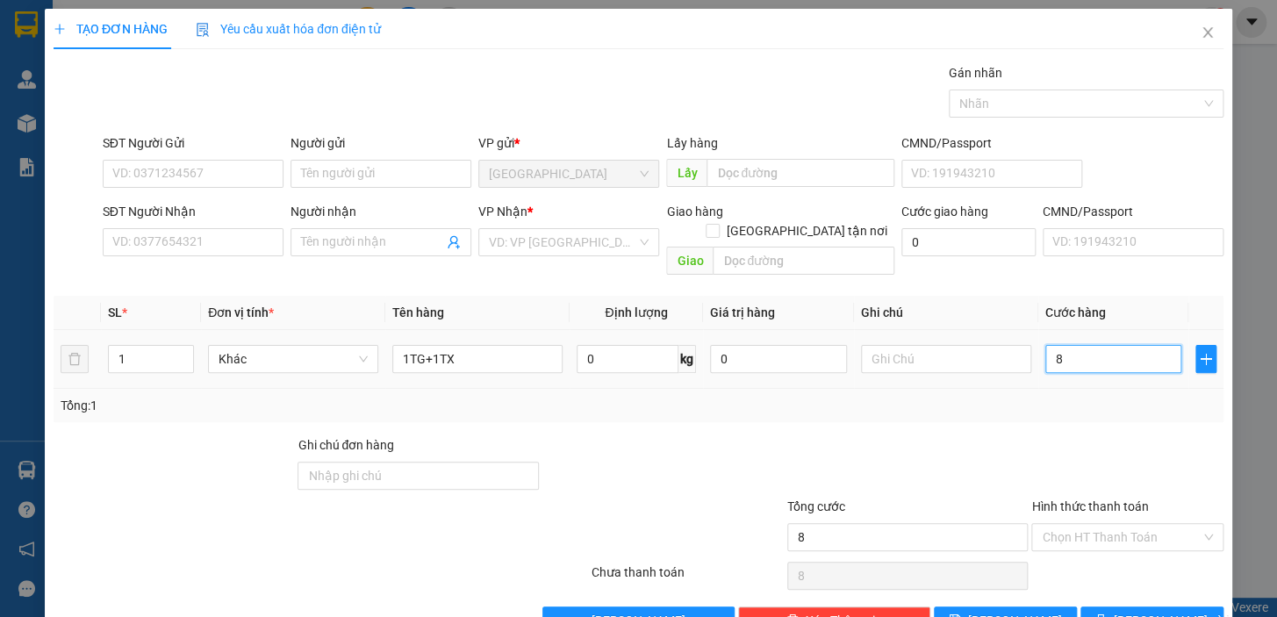
type input "80"
click at [1059, 403] on div "Transit Pickup Surcharge Ids Transit Deliver Surcharge Ids Transit Deliver Surc…" at bounding box center [639, 348] width 1170 height 571
type input "80.000"
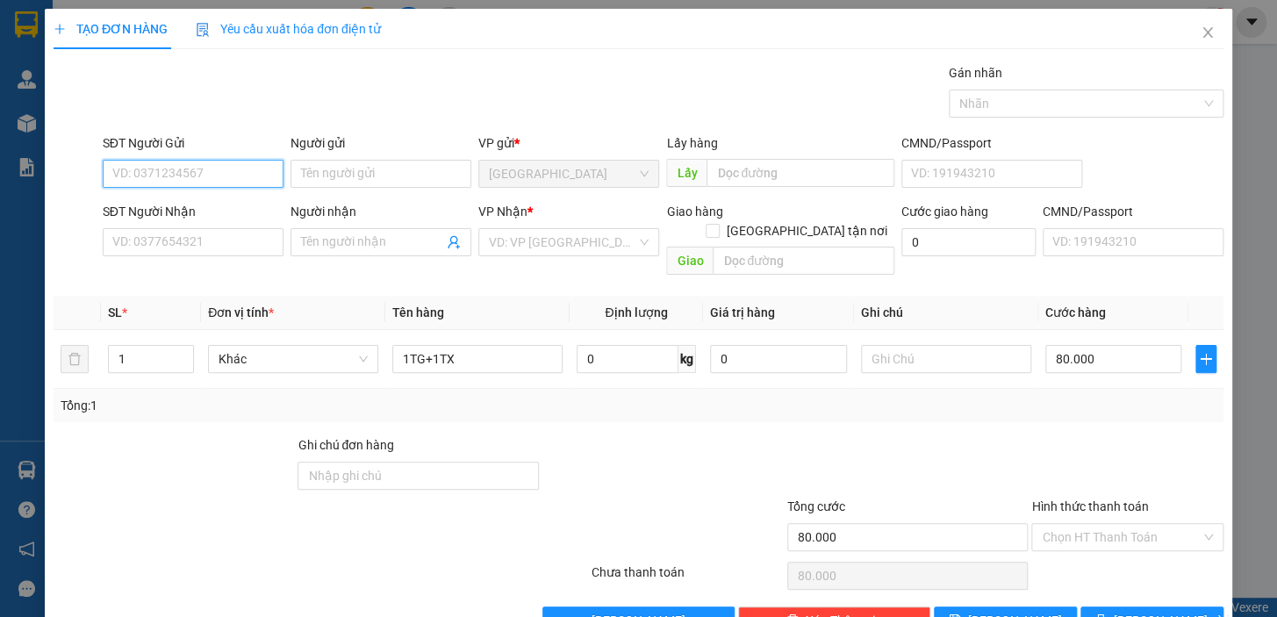
click at [203, 176] on input "SĐT Người Gửi" at bounding box center [193, 174] width 181 height 28
type input "0"
drag, startPoint x: 1066, startPoint y: 342, endPoint x: 1041, endPoint y: 343, distance: 25.5
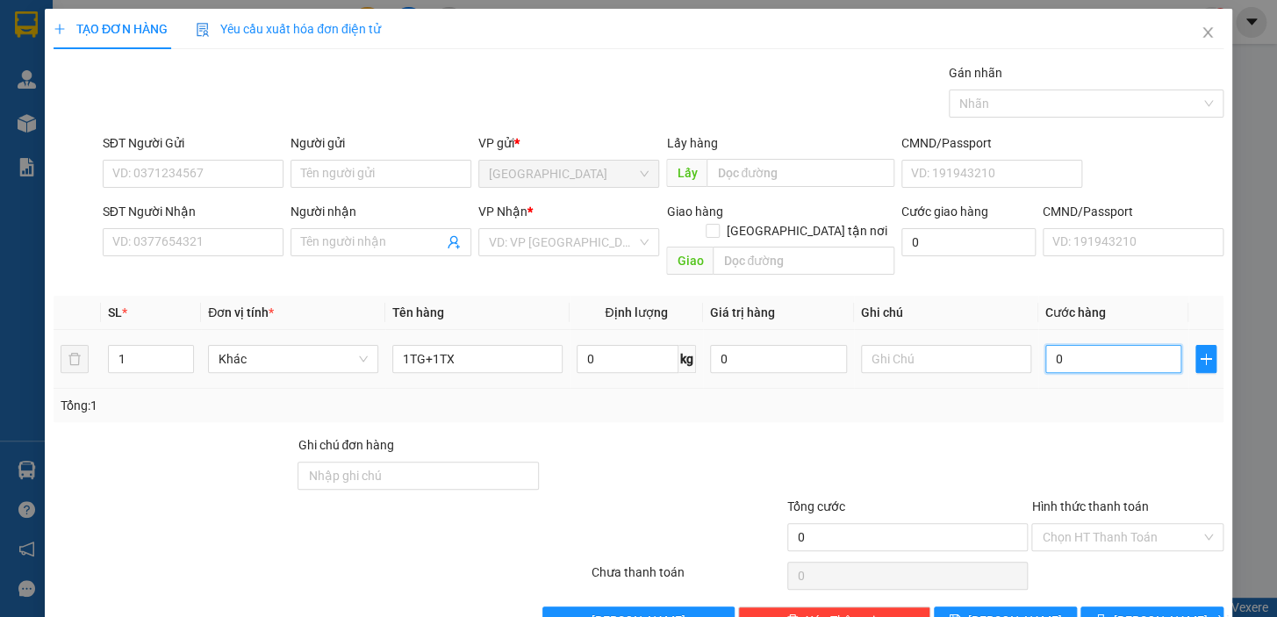
click at [1045, 345] on input "0" at bounding box center [1113, 359] width 137 height 28
type input "7"
type input "70"
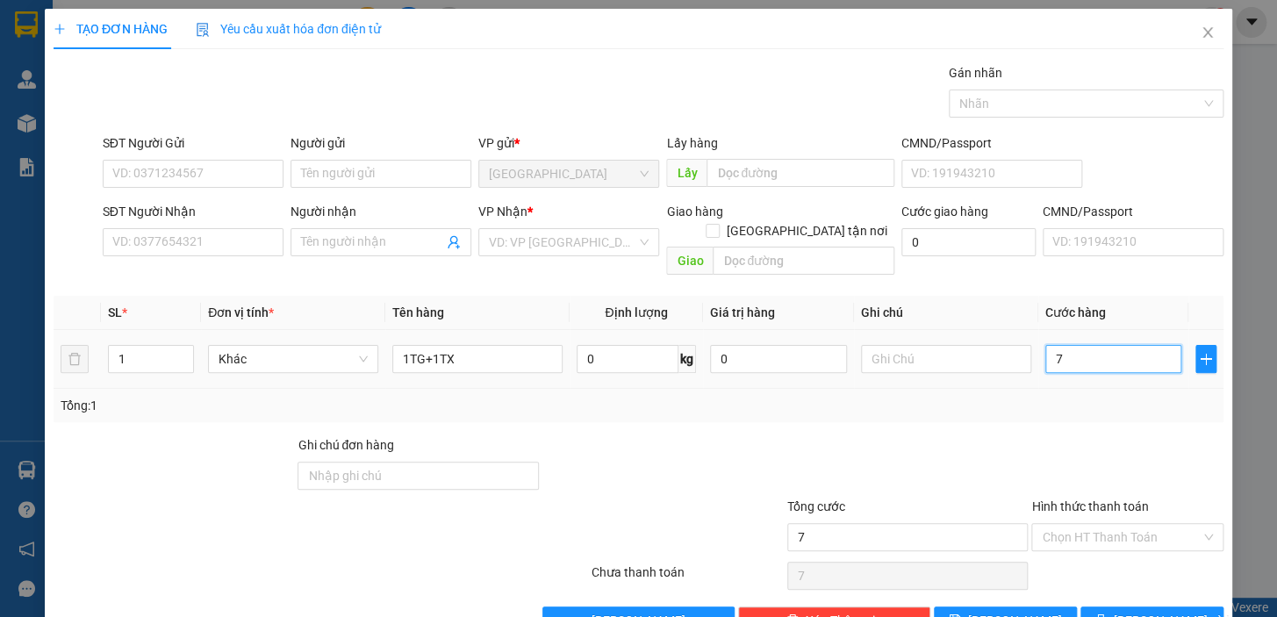
type input "70"
type input "70.000"
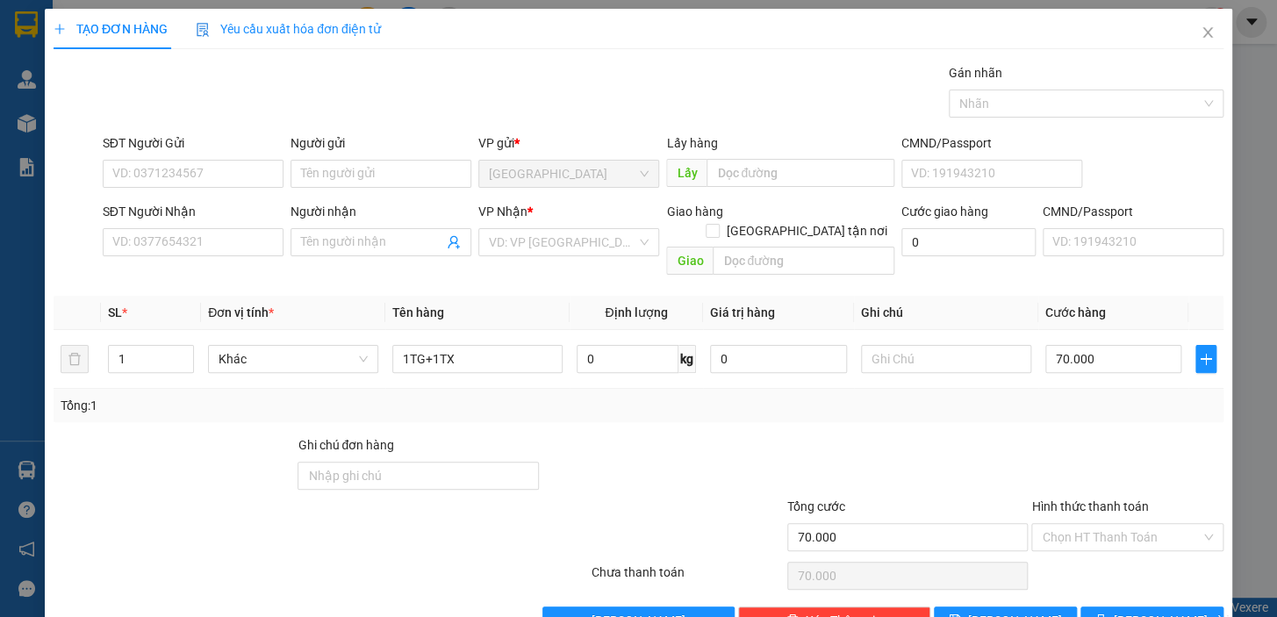
click at [991, 412] on div "Transit Pickup Surcharge Ids Transit Deliver Surcharge Ids Transit Deliver Surc…" at bounding box center [639, 348] width 1170 height 571
click at [236, 168] on input "SĐT Người Gửi" at bounding box center [193, 174] width 181 height 28
type input "0772299387"
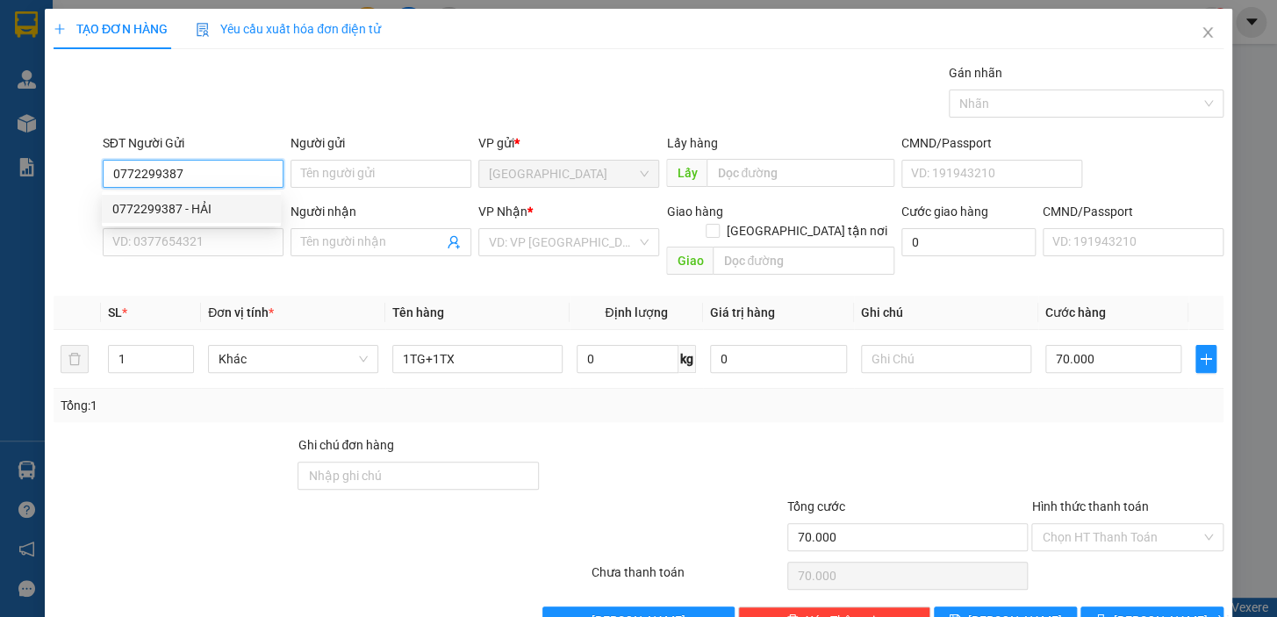
drag, startPoint x: 188, startPoint y: 217, endPoint x: 192, endPoint y: 208, distance: 9.8
click at [190, 217] on div "0772299387 - HẢI" at bounding box center [191, 208] width 158 height 19
type input "HẢI"
type input "0827531606"
type input "YẾN"
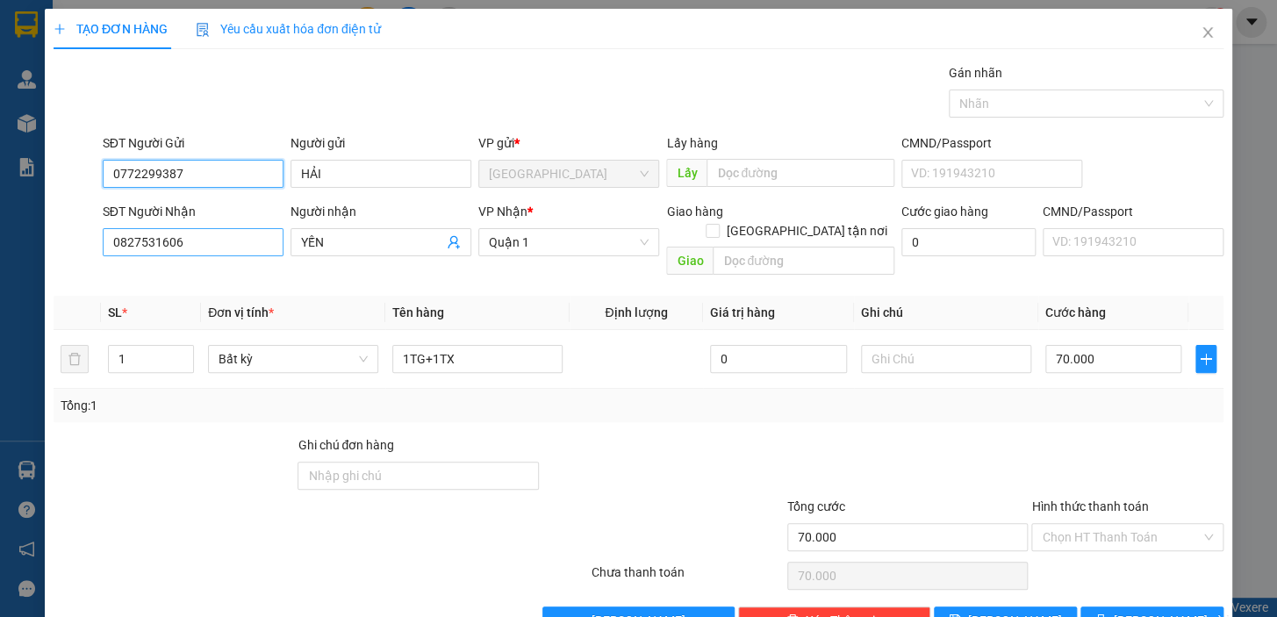
type input "0772299387"
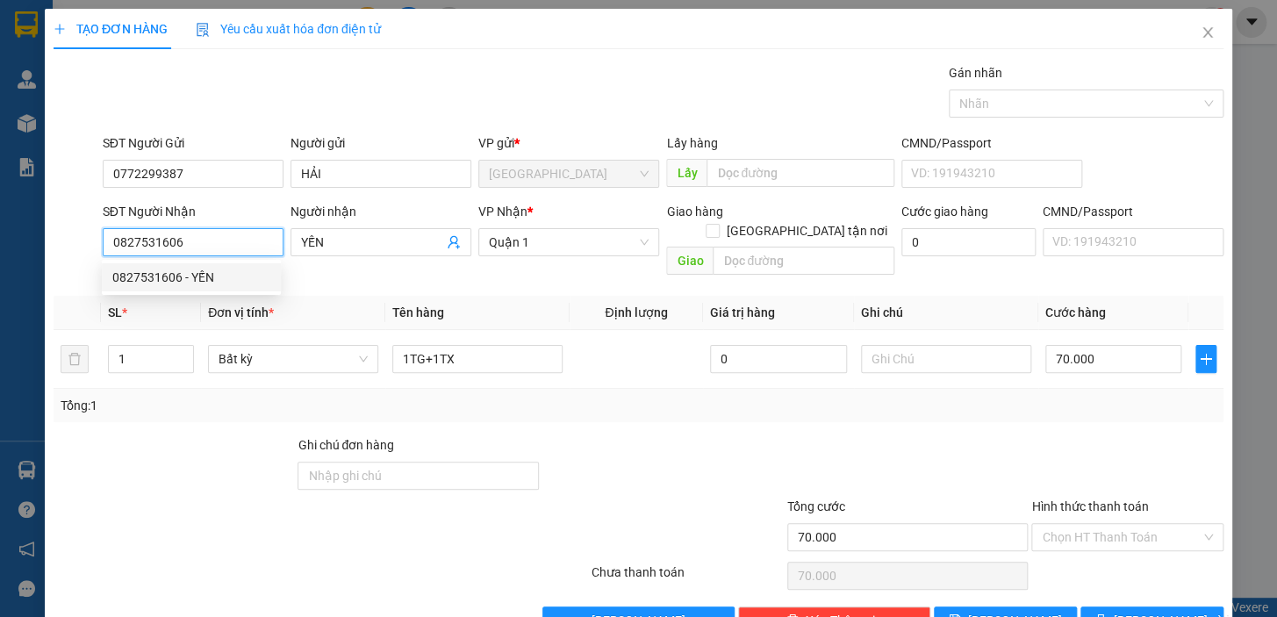
drag, startPoint x: 199, startPoint y: 240, endPoint x: 108, endPoint y: 233, distance: 91.5
click at [108, 233] on input "0827531606" at bounding box center [193, 242] width 181 height 28
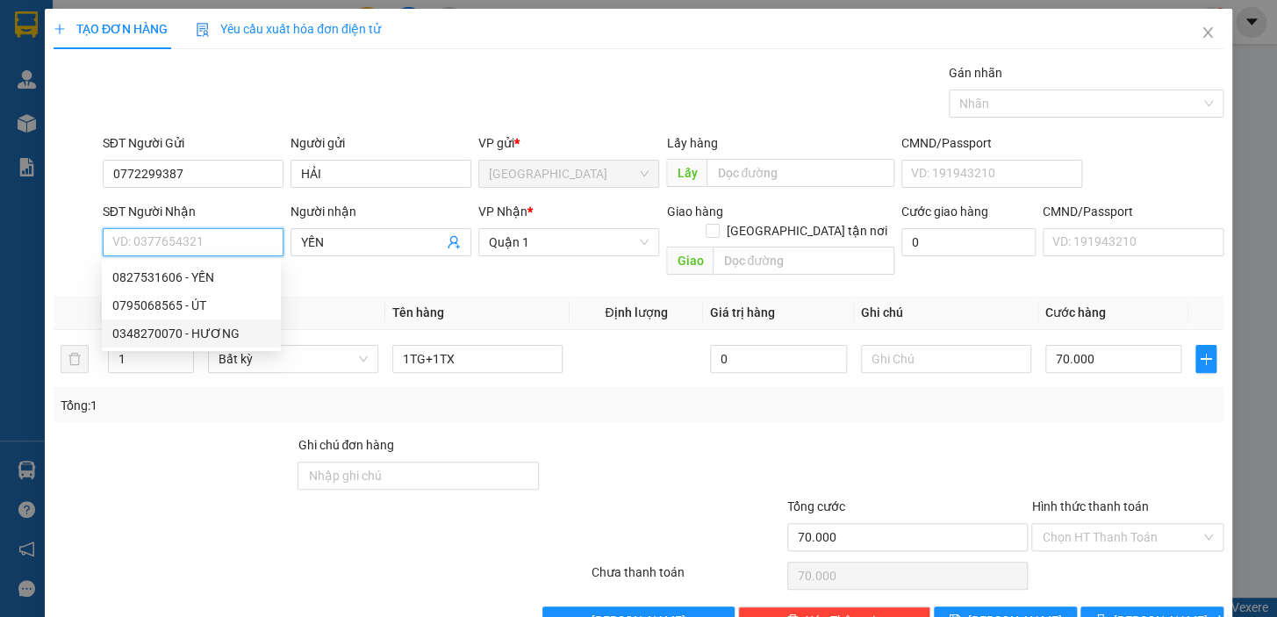
click at [176, 335] on div "0348270070 - HƯƠNG" at bounding box center [191, 333] width 158 height 19
type input "0348270070"
type input "HƯƠNG"
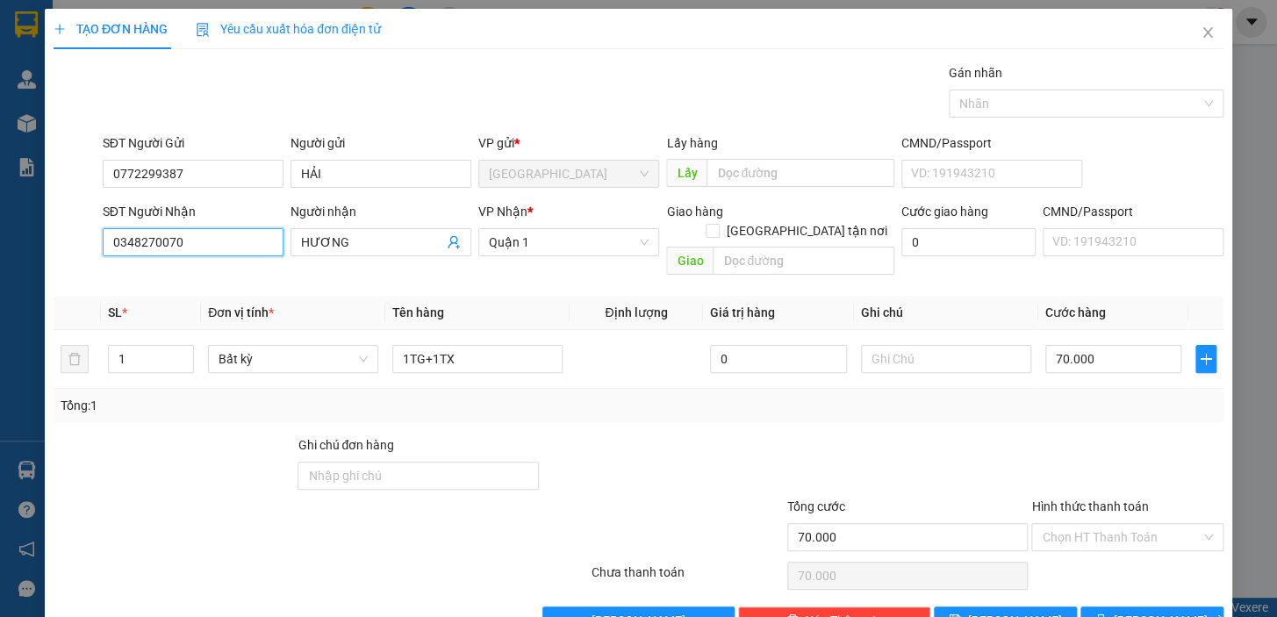
type input "0348270070"
click at [1074, 435] on div at bounding box center [1128, 465] width 196 height 61
click at [1094, 524] on input "Hình thức thanh toán" at bounding box center [1121, 537] width 159 height 26
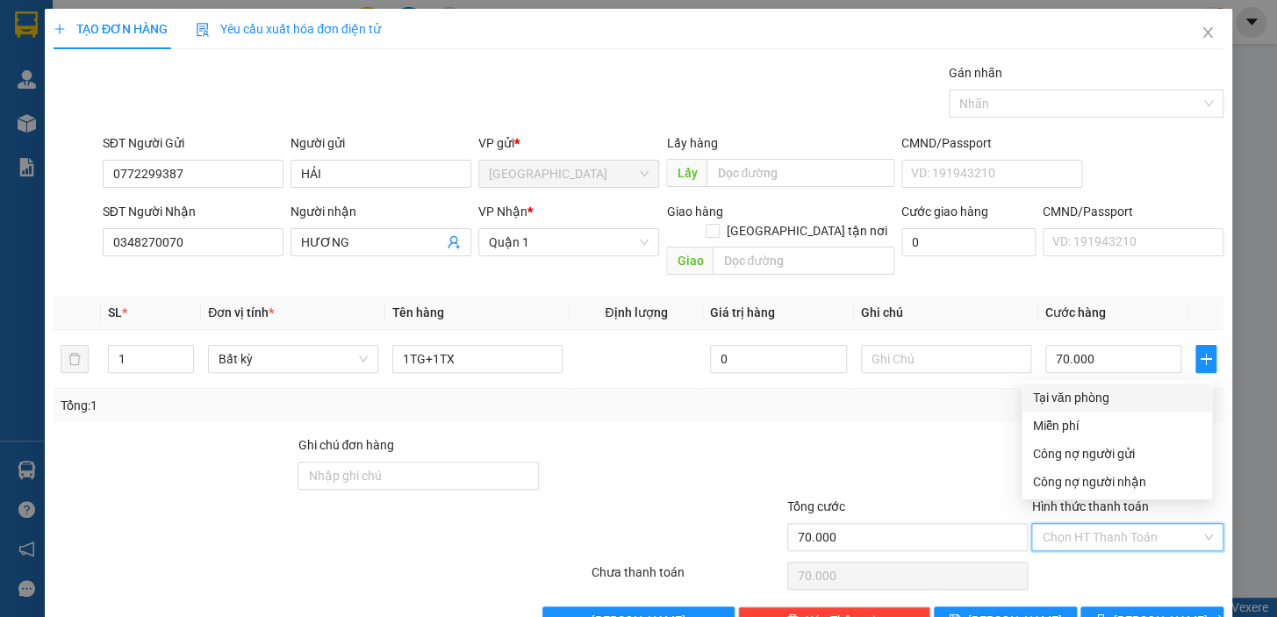
click at [1095, 399] on div "Tại văn phòng" at bounding box center [1116, 397] width 169 height 19
type input "0"
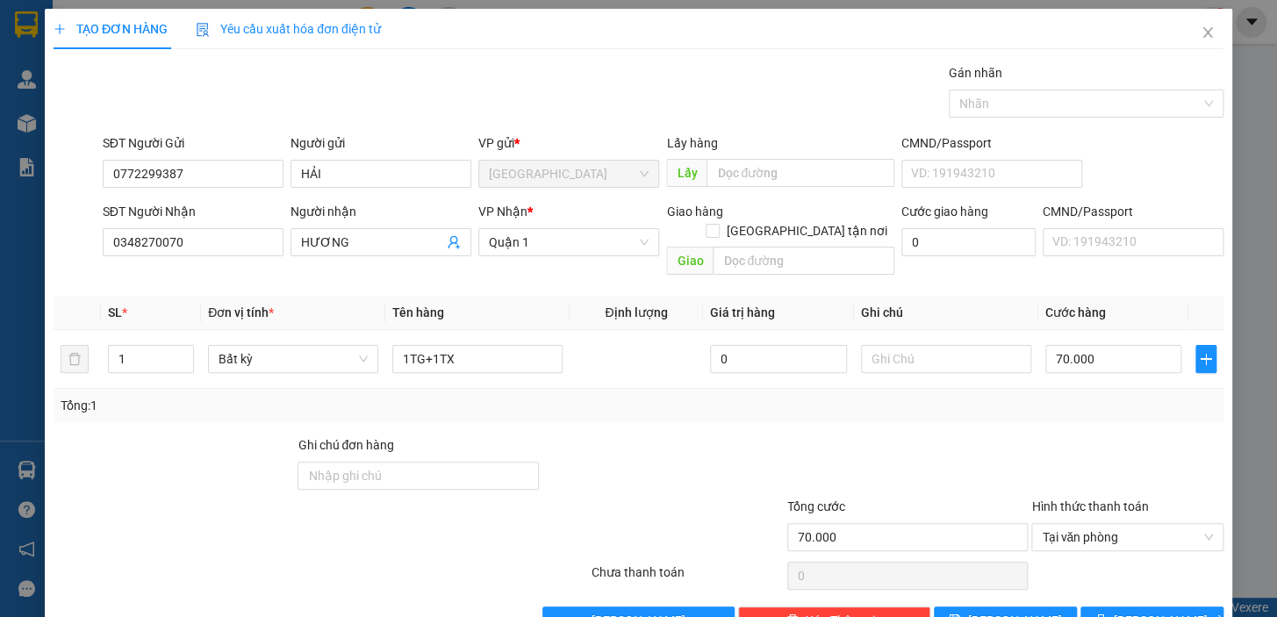
click at [1131, 581] on div "Transit Pickup Surcharge Ids Transit Deliver Surcharge Ids Transit Deliver Surc…" at bounding box center [639, 348] width 1170 height 571
click at [1131, 611] on span "[PERSON_NAME] và In" at bounding box center [1175, 620] width 123 height 19
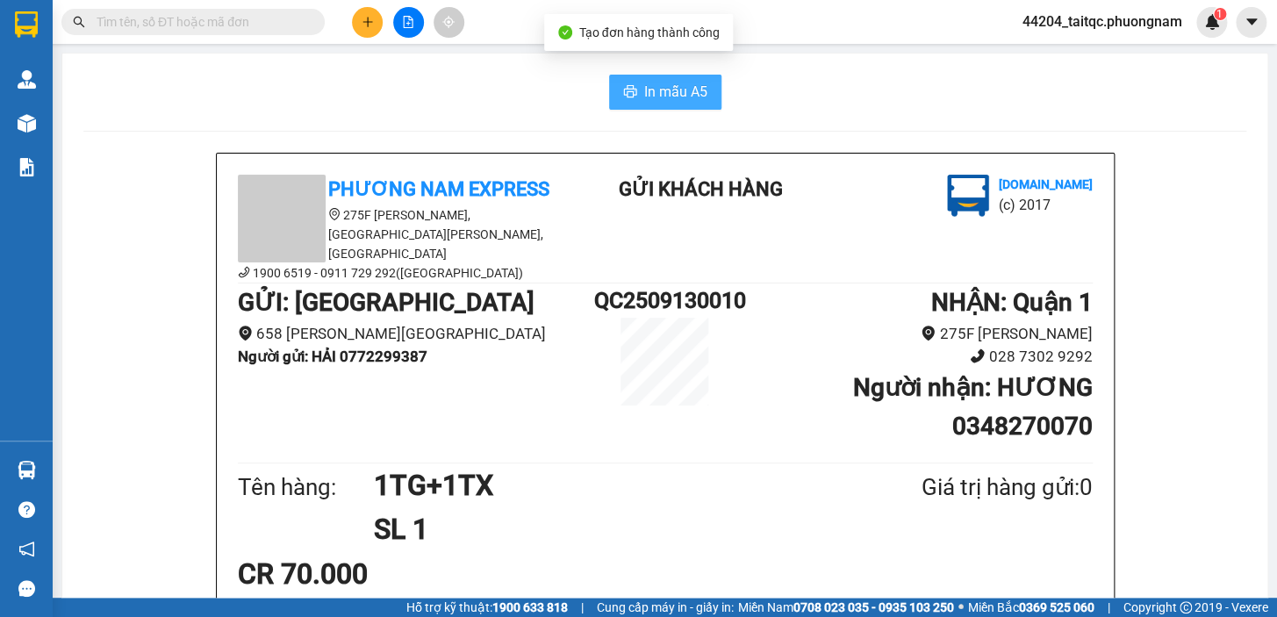
click at [659, 99] on span "In mẫu A5" at bounding box center [675, 92] width 63 height 22
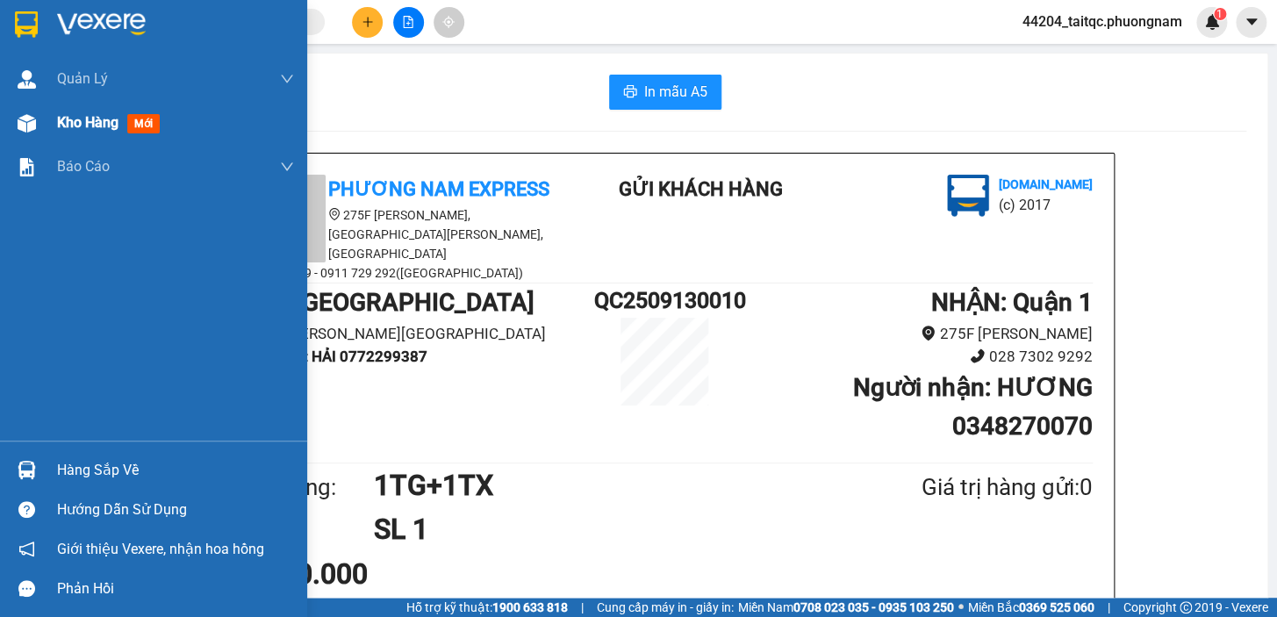
click at [44, 125] on div "Kho hàng mới" at bounding box center [153, 123] width 307 height 44
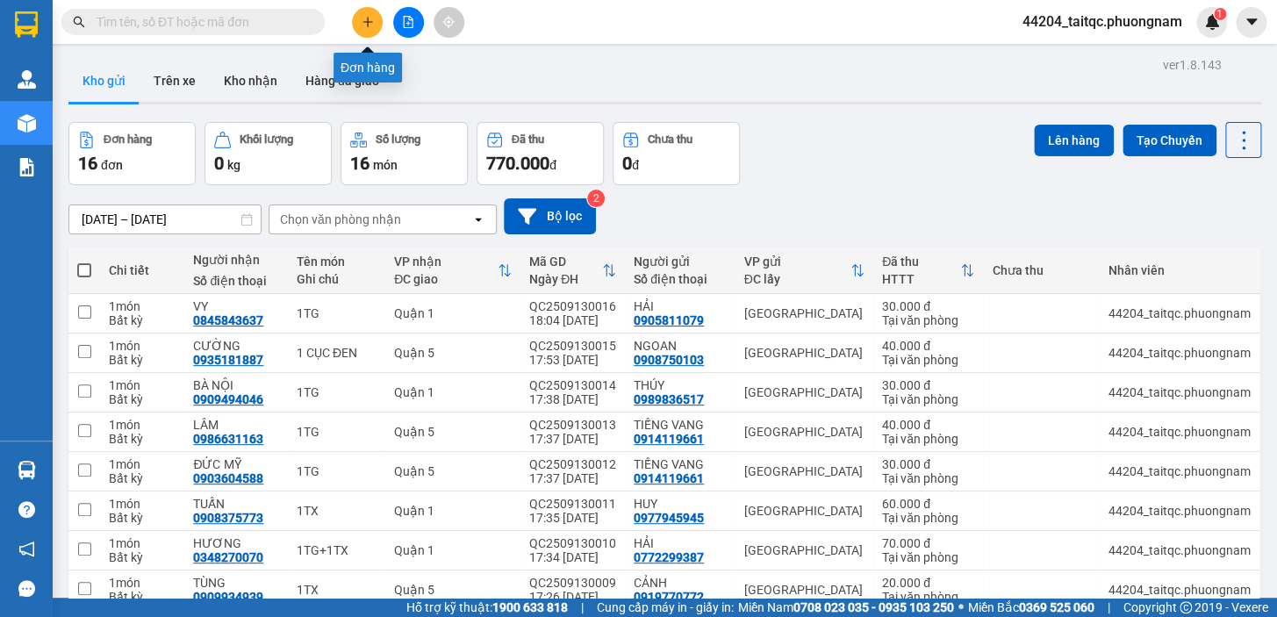
click at [369, 16] on icon "plus" at bounding box center [368, 22] width 12 height 12
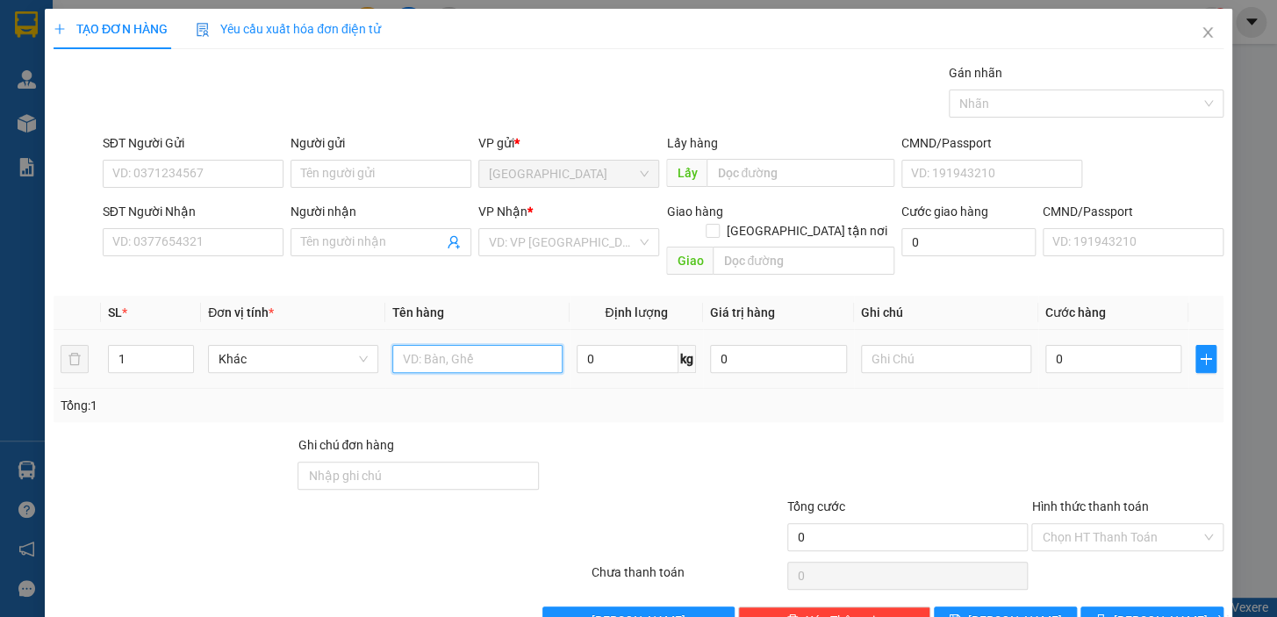
click at [458, 345] on input "text" at bounding box center [477, 359] width 170 height 28
type input "1TX"
click at [1103, 345] on input "0" at bounding box center [1113, 359] width 137 height 28
drag, startPoint x: 1054, startPoint y: 334, endPoint x: 1024, endPoint y: 341, distance: 30.9
click at [1024, 341] on tr "1 Khác 1TX 0 kg 0 0" at bounding box center [639, 359] width 1170 height 59
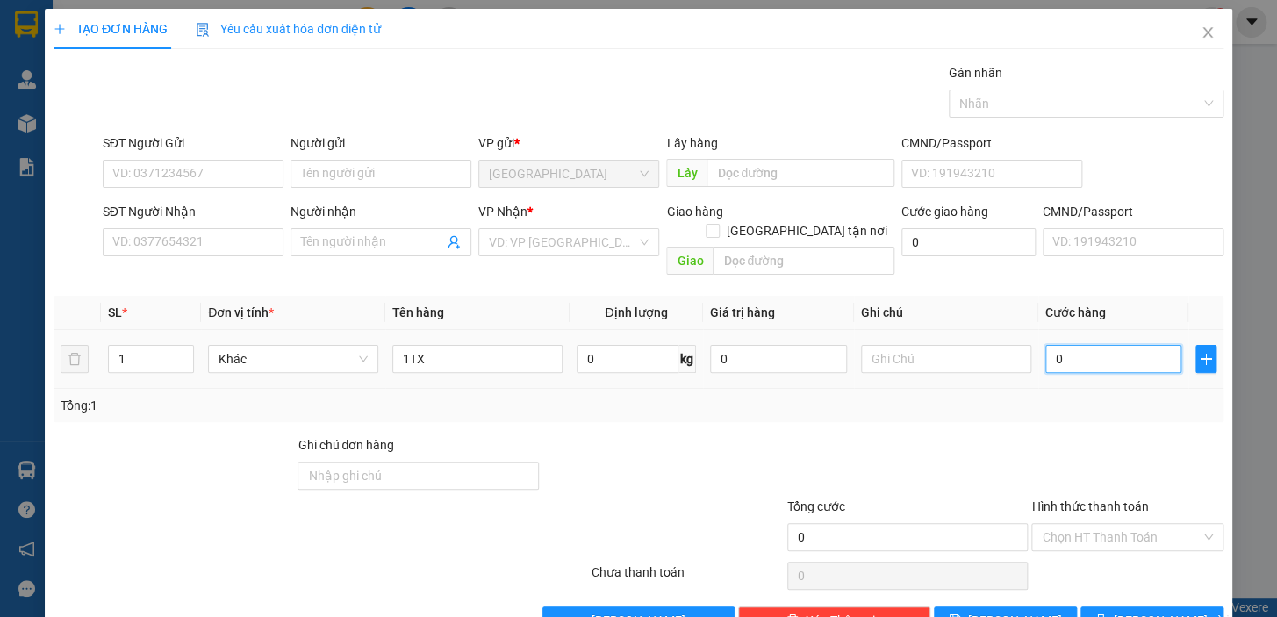
type input "4"
type input "40"
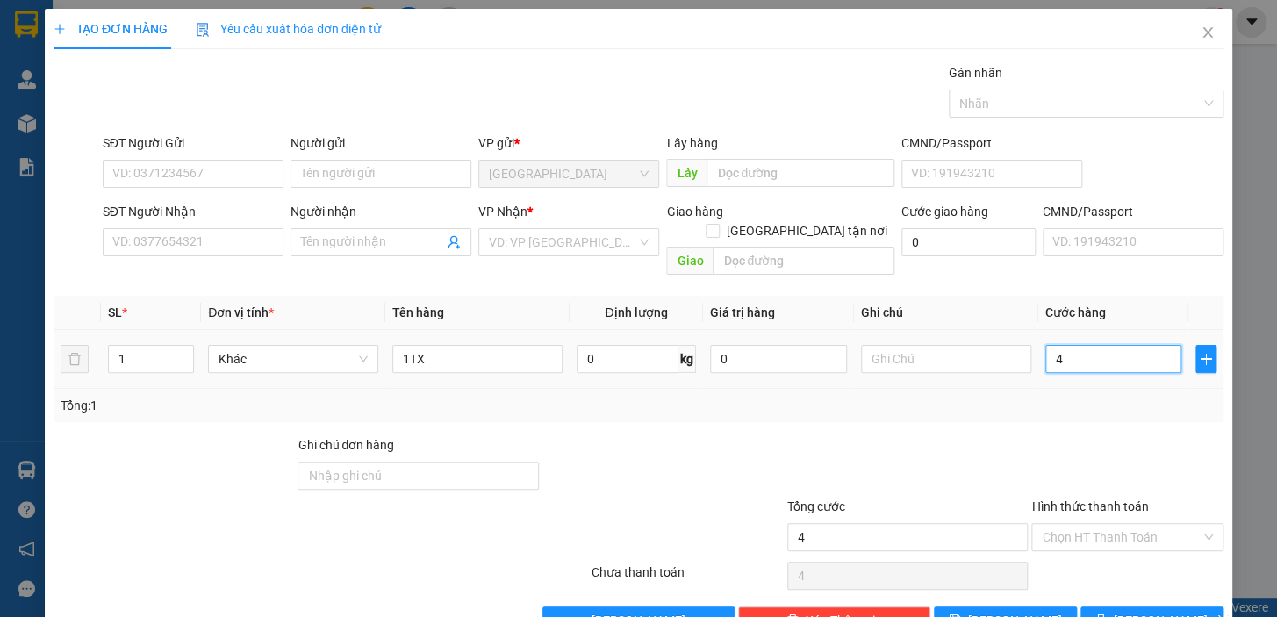
type input "40"
type input "40.000"
click at [1070, 396] on div "Tổng: 1" at bounding box center [639, 405] width 1156 height 19
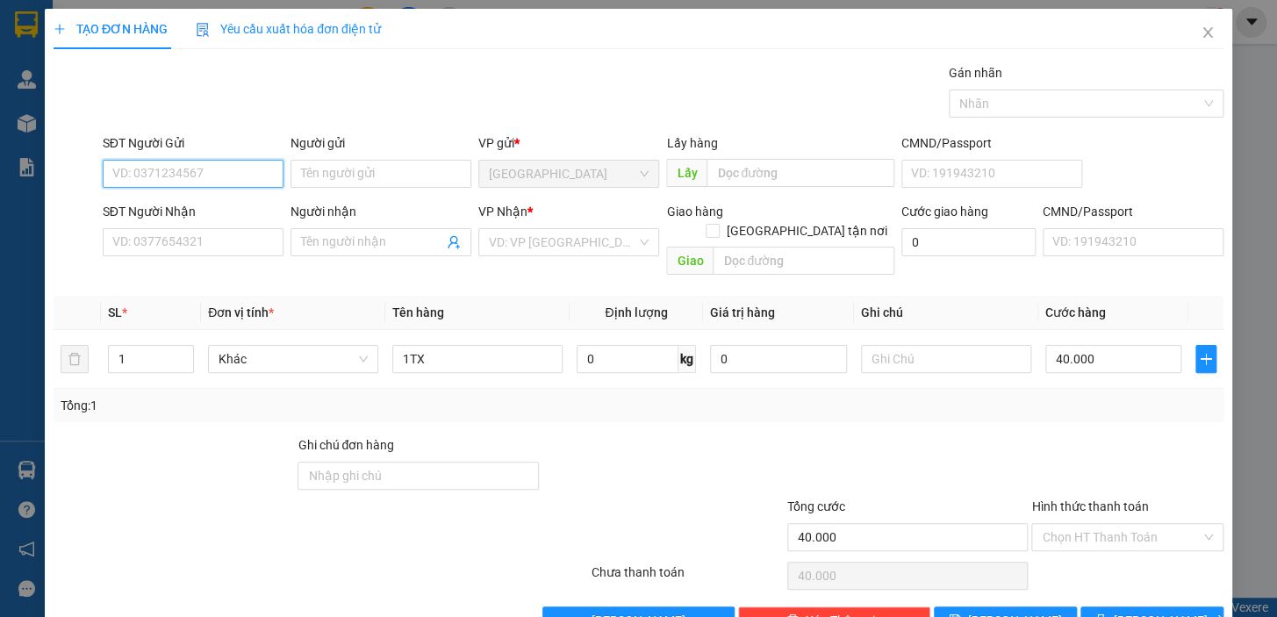
click at [210, 180] on input "SĐT Người Gửi" at bounding box center [193, 174] width 181 height 28
click at [200, 173] on input "SĐT Người Gửi" at bounding box center [193, 174] width 181 height 28
click at [163, 168] on input "SĐT Người Gửi" at bounding box center [193, 174] width 181 height 28
type input "0913423989"
click at [195, 202] on div "0913423989 - TẤN" at bounding box center [191, 208] width 158 height 19
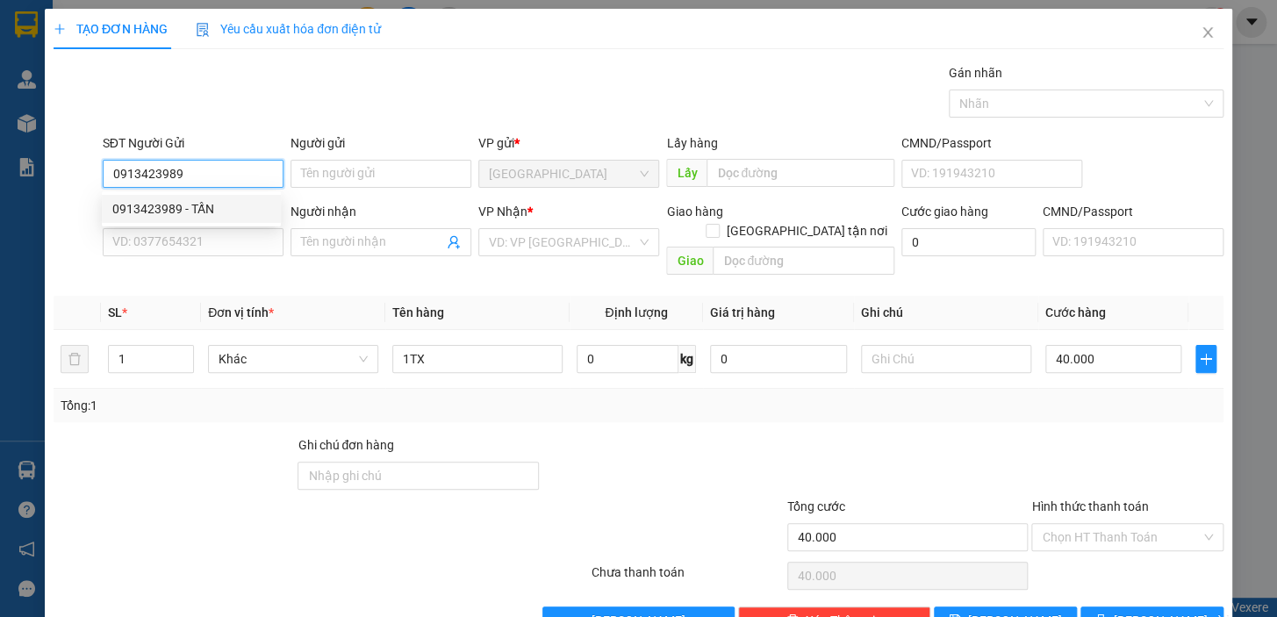
type input "TẤN"
type input "0918564234"
type input "MINH"
type input "0913423989"
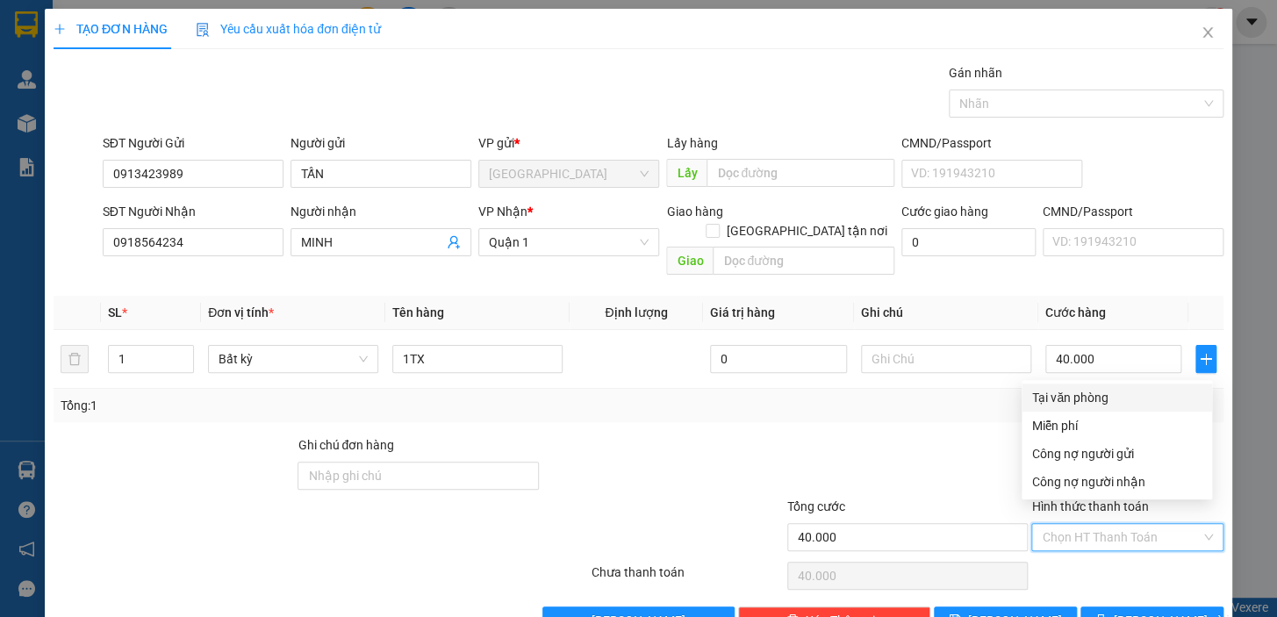
click at [1085, 524] on input "Hình thức thanh toán" at bounding box center [1121, 537] width 159 height 26
click at [1076, 391] on div "Tại văn phòng" at bounding box center [1116, 397] width 169 height 19
type input "0"
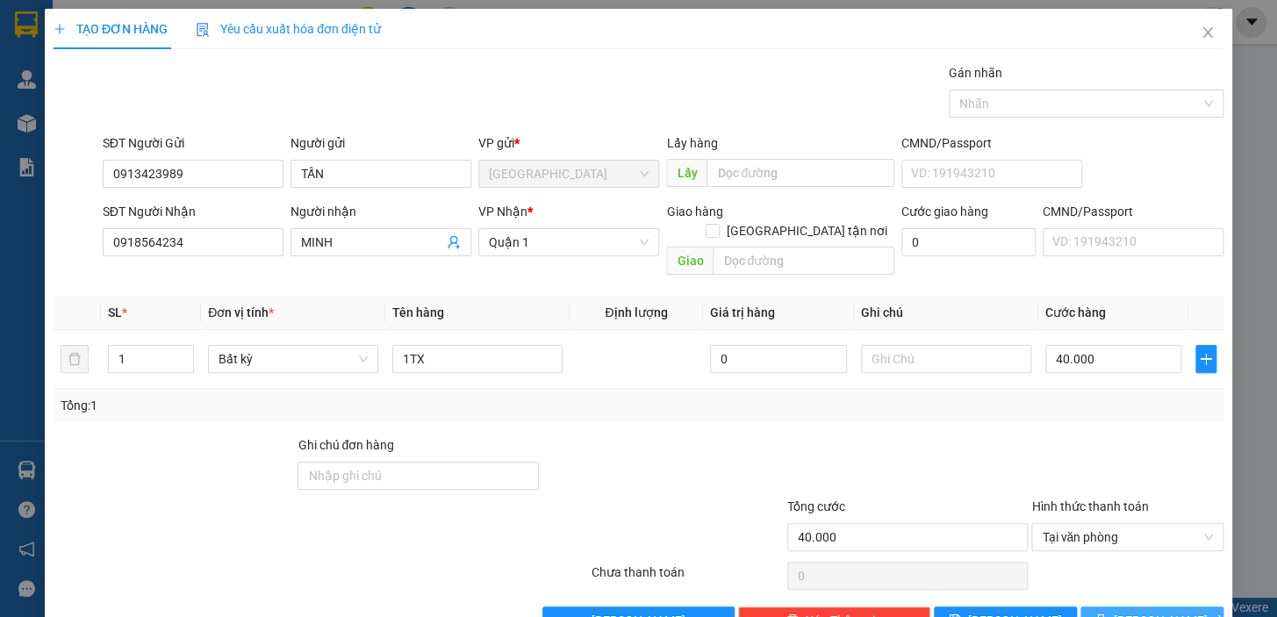
click at [1122, 606] on button "[PERSON_NAME] và In" at bounding box center [1151, 620] width 143 height 28
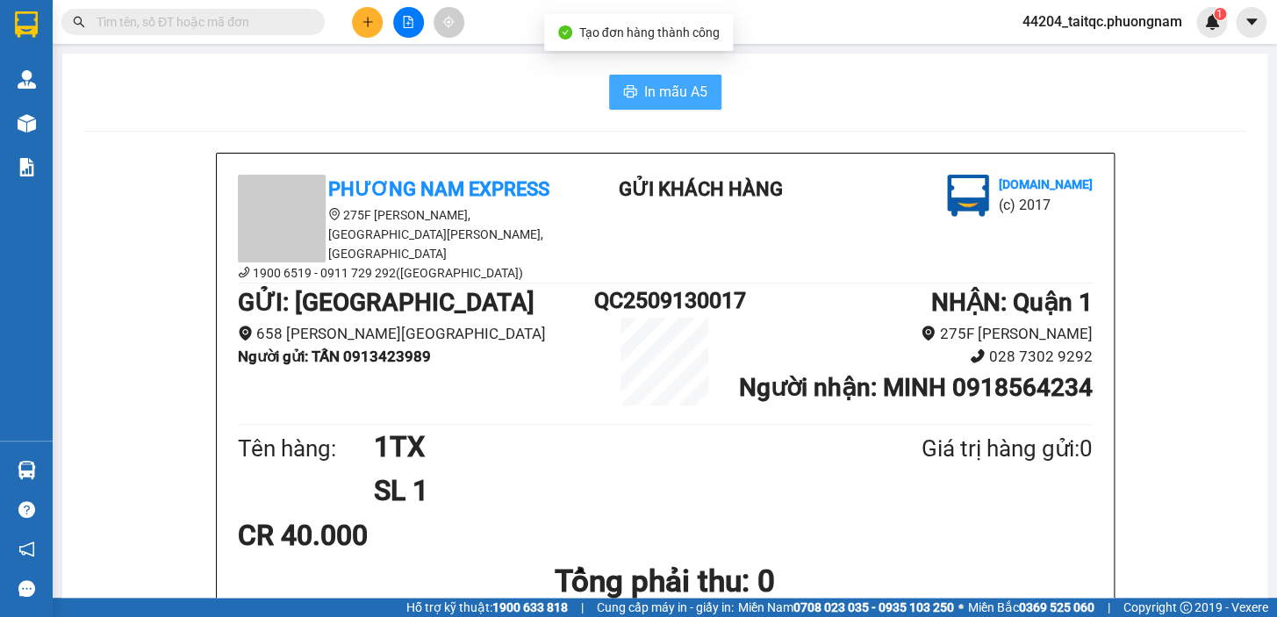
click at [692, 84] on span "In mẫu A5" at bounding box center [675, 92] width 63 height 22
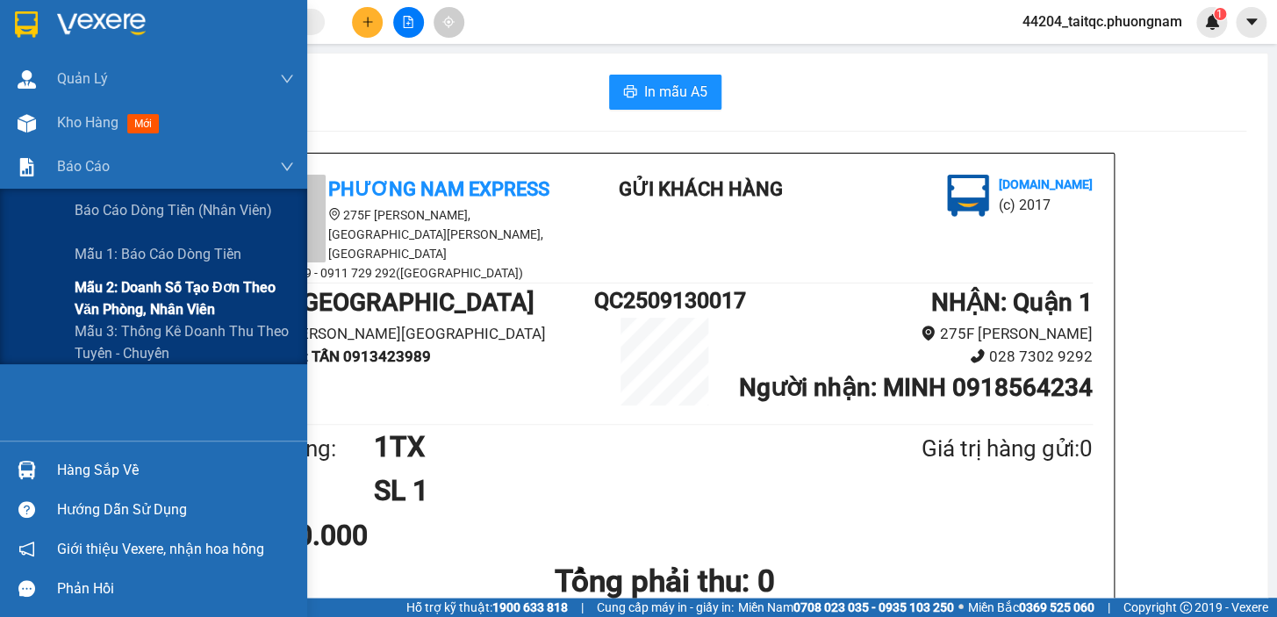
click at [133, 311] on span "Mẫu 2: Doanh số tạo đơn theo Văn phòng, nhân viên" at bounding box center [184, 298] width 219 height 44
